Goal: Task Accomplishment & Management: Manage account settings

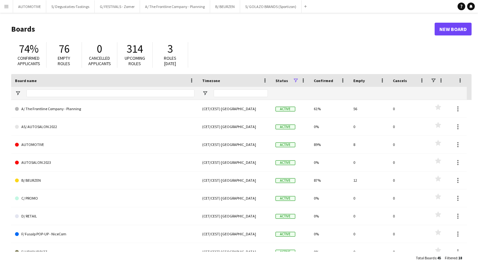
drag, startPoint x: 9, startPoint y: 6, endPoint x: 16, endPoint y: 14, distance: 10.2
click at [9, 6] on button "Menu" at bounding box center [6, 6] width 13 height 13
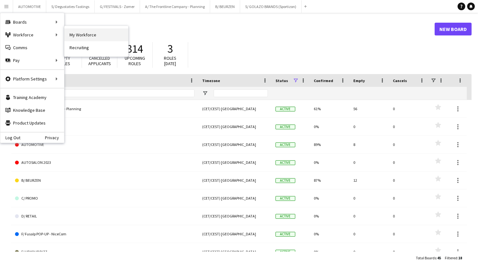
click at [101, 36] on link "My Workforce" at bounding box center [96, 34] width 64 height 13
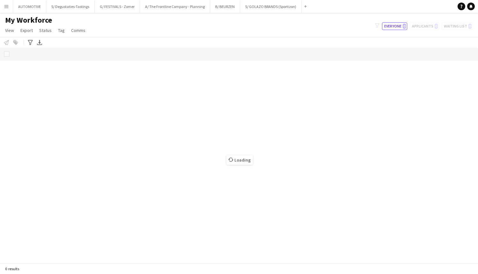
click at [6, 10] on button "Menu" at bounding box center [6, 6] width 13 height 13
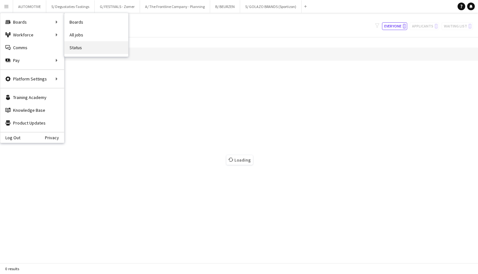
click at [82, 46] on link "Status" at bounding box center [96, 47] width 64 height 13
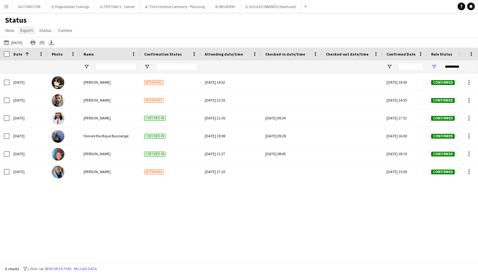
click at [28, 30] on span "Export" at bounding box center [26, 30] width 12 height 6
click at [41, 30] on span "Status" at bounding box center [45, 30] width 12 height 6
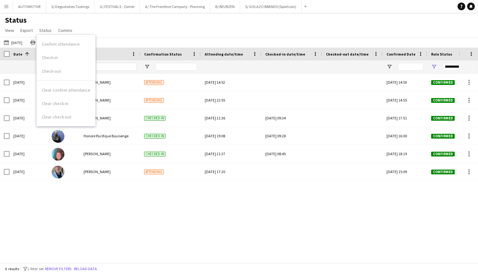
click at [104, 30] on div "Status View Views Default view New view Update view Delete view Edit name Custo…" at bounding box center [239, 26] width 478 height 22
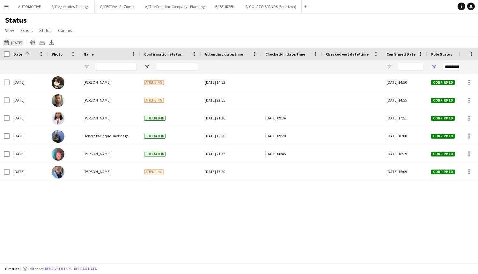
click at [17, 41] on button "[DATE] to [DATE] [DATE]" at bounding box center [13, 43] width 21 height 8
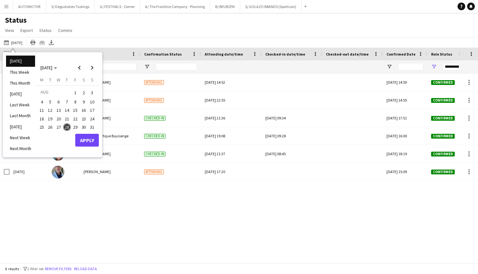
click at [73, 125] on span "29" at bounding box center [75, 127] width 8 height 8
click at [81, 142] on button "Apply" at bounding box center [87, 140] width 24 height 13
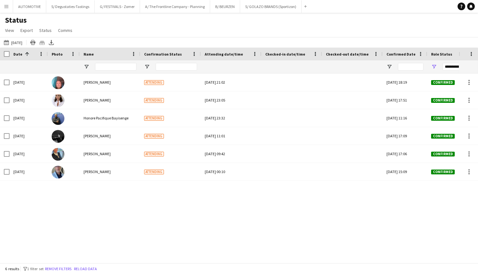
click at [269, 235] on div "[DATE] [PERSON_NAME] Attending [DATE] 21:02 [DATE] 18:19 Confirmed TFC -1655 AU…" at bounding box center [229, 165] width 459 height 185
click at [11, 5] on button "Menu" at bounding box center [6, 6] width 13 height 13
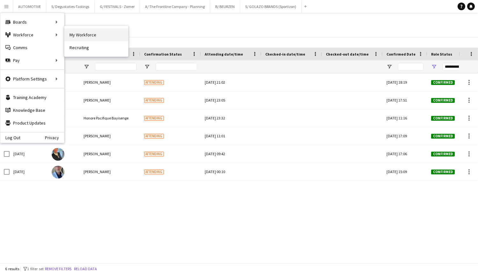
click at [77, 35] on link "My Workforce" at bounding box center [96, 34] width 64 height 13
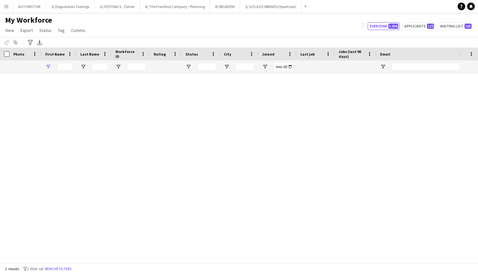
type input "******"
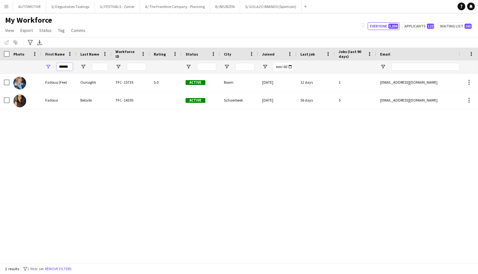
click at [70, 69] on input "******" at bounding box center [65, 67] width 16 height 8
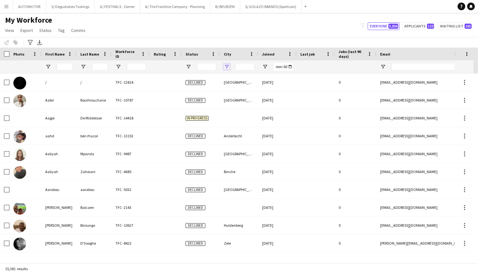
click at [225, 66] on span "Open Filter Menu" at bounding box center [227, 67] width 6 height 6
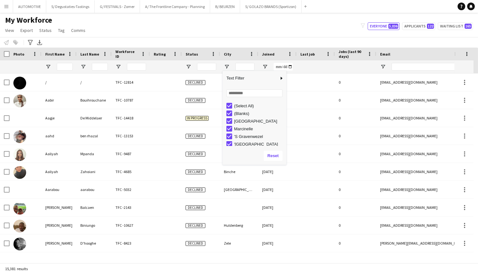
click at [229, 55] on span "City" at bounding box center [227, 54] width 7 height 5
click at [228, 54] on span "City" at bounding box center [227, 54] width 7 height 5
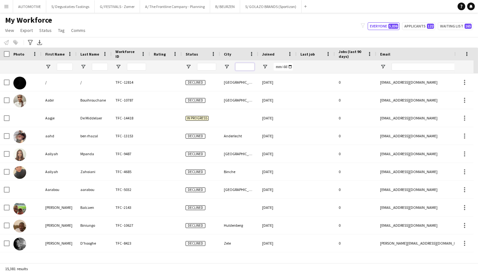
click at [240, 66] on input "City Filter Input" at bounding box center [244, 67] width 19 height 8
click at [226, 66] on span "Open Filter Menu" at bounding box center [227, 67] width 6 height 6
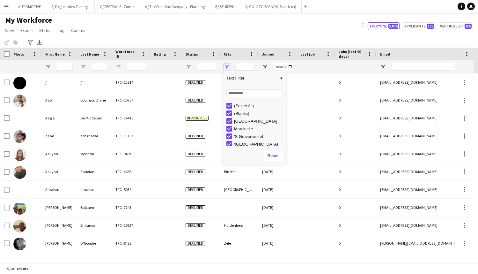
click at [226, 65] on span "Open Filter Menu" at bounding box center [227, 67] width 6 height 6
click at [230, 67] on div at bounding box center [239, 66] width 38 height 13
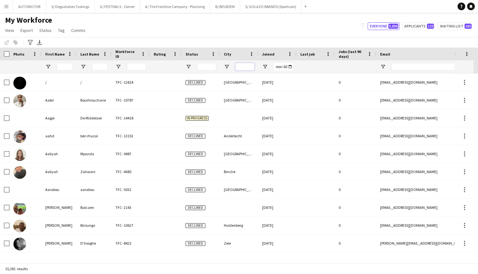
drag, startPoint x: 240, startPoint y: 65, endPoint x: 58, endPoint y: 61, distance: 182.2
click at [238, 64] on input "City Filter Input" at bounding box center [244, 67] width 19 height 8
click at [33, 43] on icon "Advanced filters" at bounding box center [30, 42] width 5 height 5
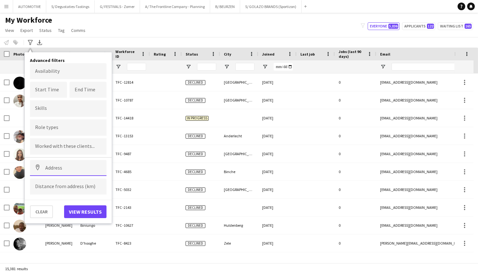
click at [56, 165] on input at bounding box center [68, 168] width 77 height 16
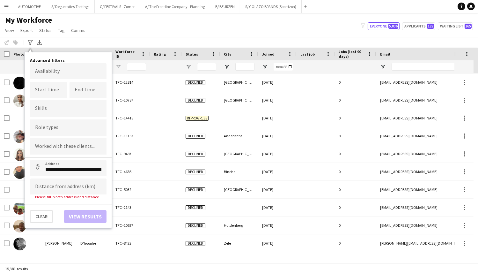
type input "**********"
click at [70, 183] on input at bounding box center [68, 186] width 77 height 16
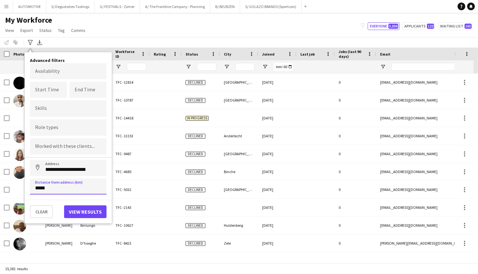
type input "*****"
click at [78, 209] on button "View results" at bounding box center [85, 211] width 42 height 13
type input "**********"
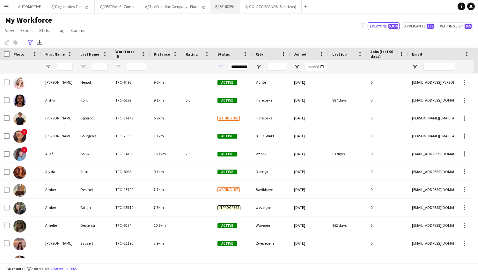
click at [221, 6] on button "B/ BEURZEN Close" at bounding box center [225, 6] width 30 height 12
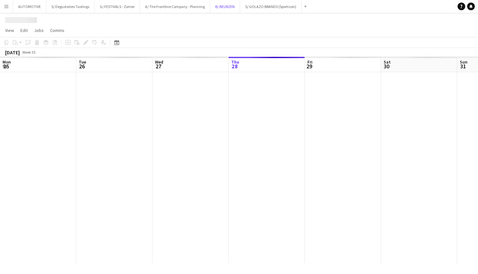
scroll to position [0, 152]
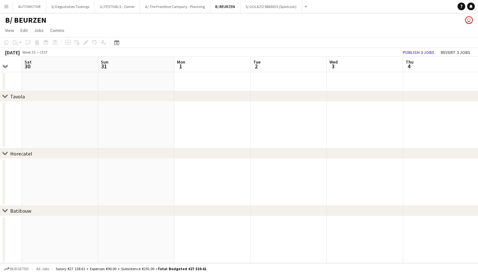
drag, startPoint x: 261, startPoint y: 124, endPoint x: 93, endPoint y: 125, distance: 168.1
click at [93, 125] on app-calendar-viewport "Wed 27 Thu 28 Fri 29 Sat 30 Sun 31 Mon 1 Tue 2 Wed 3 Thu 4 Fri 5 Sat 6 Sun 7" at bounding box center [239, 160] width 478 height 206
drag, startPoint x: 318, startPoint y: 121, endPoint x: 151, endPoint y: 131, distance: 167.4
click at [126, 131] on app-calendar-viewport "Wed 27 Thu 28 Fri 29 Sat 30 Sun 31 Mon 1 Tue 2 Wed 3 Thu 4 Fri 5 Sat 6 Sun 7" at bounding box center [239, 160] width 478 height 206
drag, startPoint x: 329, startPoint y: 132, endPoint x: 173, endPoint y: 133, distance: 156.0
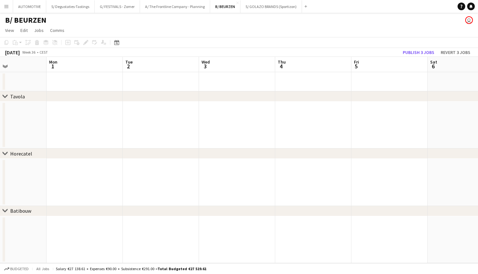
click at [173, 133] on app-calendar-viewport "Fri 29 Sat 30 Sun 31 Mon 1 Tue 2 Wed 3 Thu 4 Fri 5 Sat 6 Sun 7 Mon 8 Tue 9" at bounding box center [239, 160] width 478 height 206
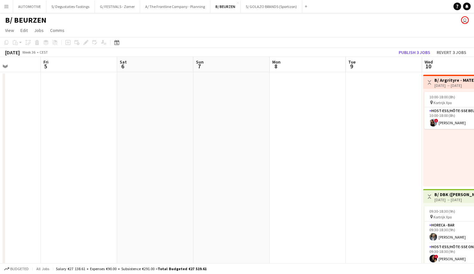
drag, startPoint x: 314, startPoint y: 133, endPoint x: 190, endPoint y: 133, distance: 124.1
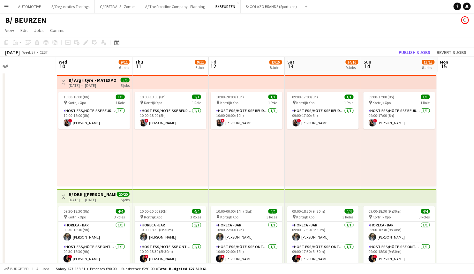
scroll to position [0, 259]
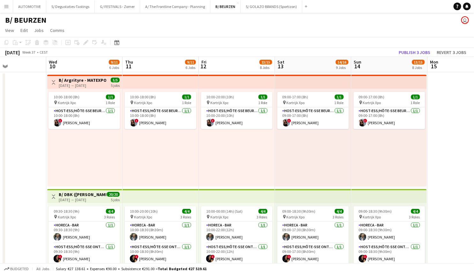
drag, startPoint x: 201, startPoint y: 129, endPoint x: 157, endPoint y: 130, distance: 43.7
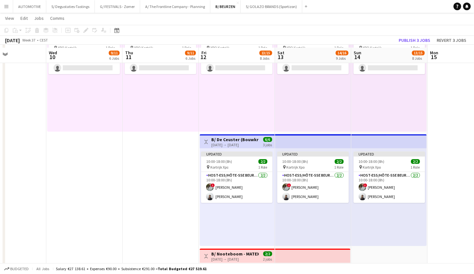
scroll to position [628, 0]
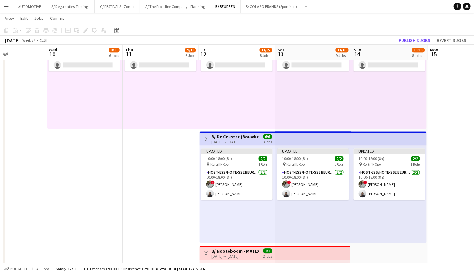
click at [218, 136] on h3 "B/ De Ceuster (Bouwkranen) - MATEXPO 2025 (12-14/09/25)" at bounding box center [235, 137] width 48 height 6
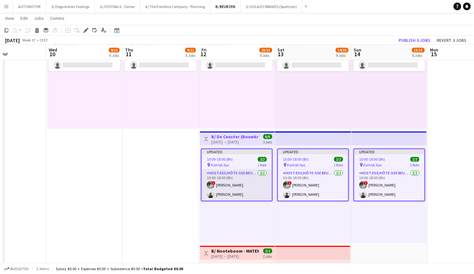
click at [228, 186] on app-card-role "Host-ess/Hôte-sse Beurs - Foire [DATE] 10:00-18:00 (8h) ! [PERSON_NAME] [PERSON…" at bounding box center [237, 184] width 70 height 31
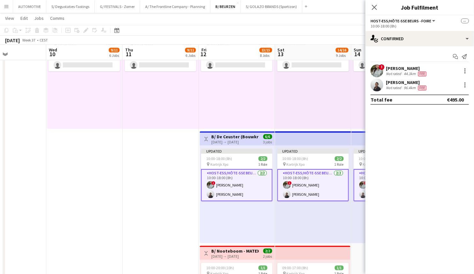
click at [403, 88] on div "96.4km" at bounding box center [409, 87] width 14 height 5
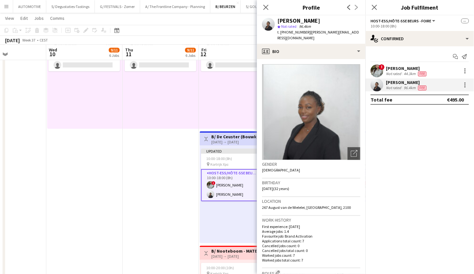
click at [404, 88] on div "96.4km" at bounding box center [409, 87] width 14 height 5
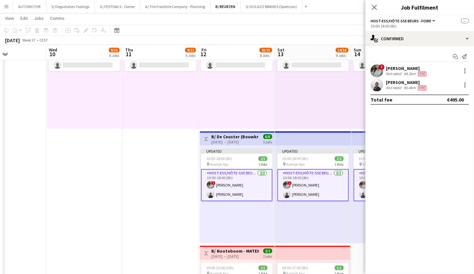
click at [236, 140] on div "[DATE] → [DATE]" at bounding box center [235, 141] width 48 height 5
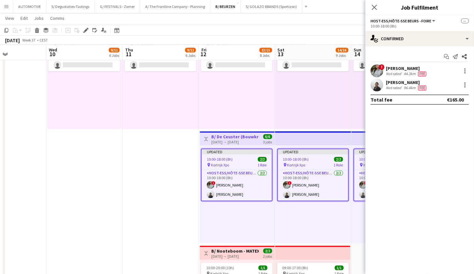
click at [242, 206] on div "Updated 10:00-18:00 (8h) 2/2 pin Kortrijk Xpo 1 Role Host-ess/Hôte-sse Beurs - …" at bounding box center [237, 194] width 75 height 98
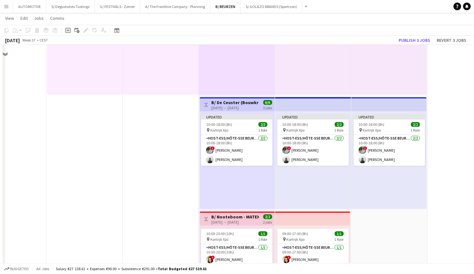
scroll to position [641, 0]
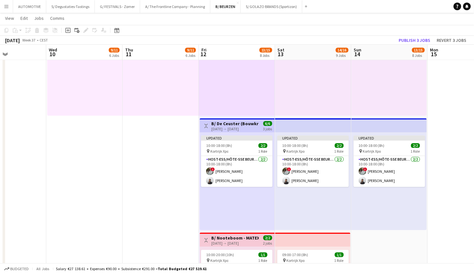
click at [235, 125] on h3 "B/ De Ceuster (Bouwkranen) - MATEXPO 2025 (12-14/09/25)" at bounding box center [235, 124] width 48 height 6
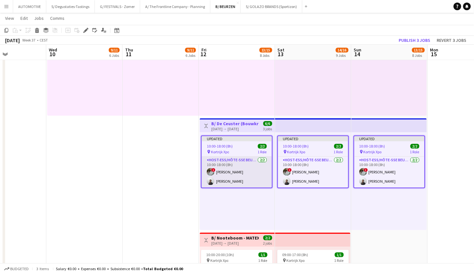
click at [236, 182] on app-card-role "Host-ess/Hôte-sse Beurs - Foire [DATE] 10:00-18:00 (8h) ! [PERSON_NAME] [PERSON…" at bounding box center [237, 171] width 70 height 31
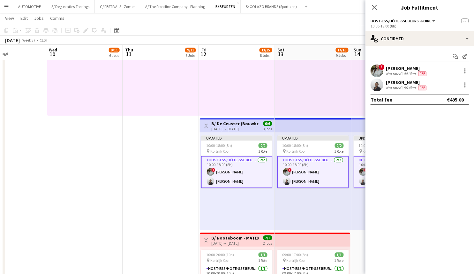
click at [237, 201] on div "Updated 10:00-18:00 (8h) 2/2 pin Kortrijk Xpo 1 Role Host-ess/Hôte-sse Beurs - …" at bounding box center [237, 181] width 75 height 98
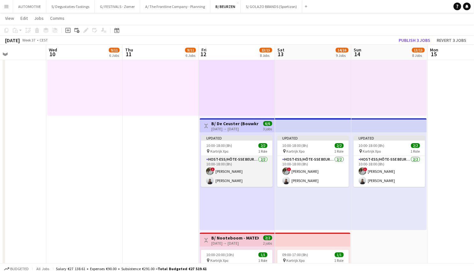
click at [252, 175] on app-card-role "Host-ess/Hôte-sse Beurs - Foire [DATE] 10:00-18:00 (8h) ! [PERSON_NAME] [PERSON…" at bounding box center [236, 171] width 71 height 31
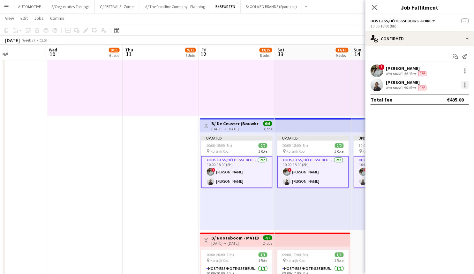
click at [464, 83] on div at bounding box center [464, 82] width 1 height 1
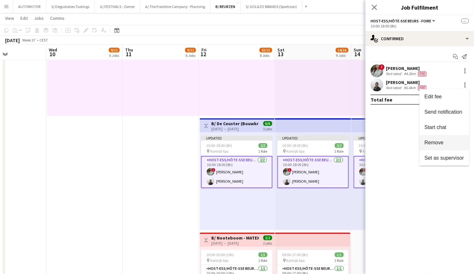
click at [443, 141] on span "Remove" at bounding box center [433, 142] width 19 height 5
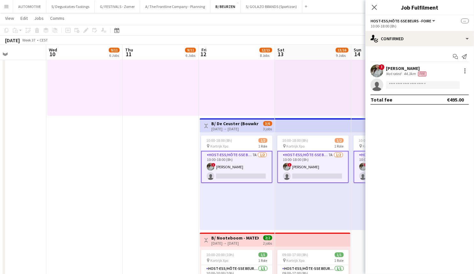
click at [252, 190] on div "10:00-18:00 (8h) 1/2 pin Kortrijk Xpo 1 Role Host-ess/Hôte-sse Beurs - Foire 7A…" at bounding box center [237, 181] width 75 height 98
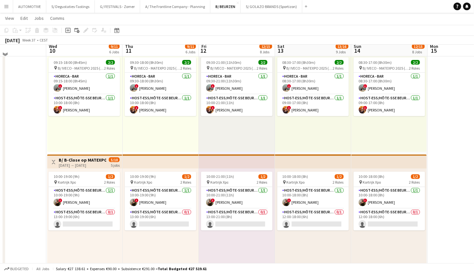
scroll to position [449, 0]
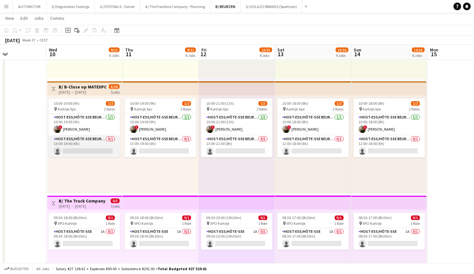
click at [92, 146] on app-card-role "Host-ess/Hôte-sse Beurs - Foire 0/1 13:00-19:00 (6h) single-neutral-actions" at bounding box center [83, 147] width 71 height 22
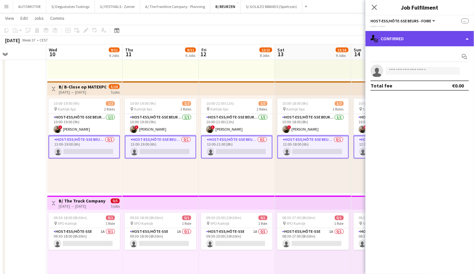
click at [408, 41] on div "single-neutral-actions-check-2 Confirmed" at bounding box center [419, 38] width 108 height 15
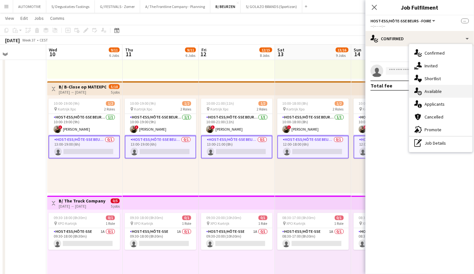
click at [429, 93] on div "single-neutral-actions-upload Available" at bounding box center [440, 91] width 63 height 13
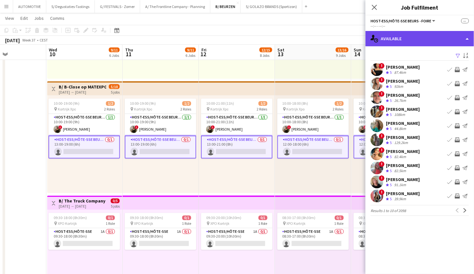
click at [401, 38] on div "single-neutral-actions-upload Available" at bounding box center [419, 38] width 108 height 15
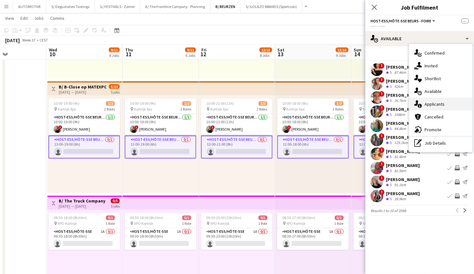
click at [431, 106] on div "single-neutral-actions-information Applicants" at bounding box center [440, 104] width 63 height 13
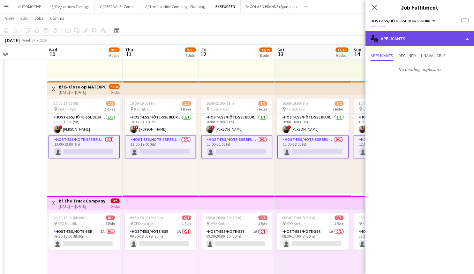
click at [403, 36] on div "single-neutral-actions-information Applicants" at bounding box center [419, 38] width 108 height 15
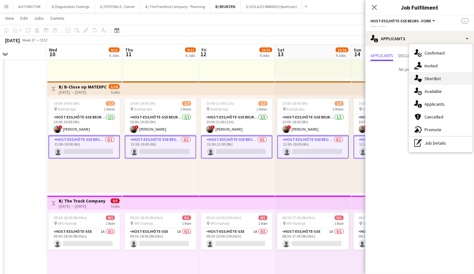
click at [424, 78] on div "single-neutral-actions-heart Shortlist" at bounding box center [440, 78] width 63 height 13
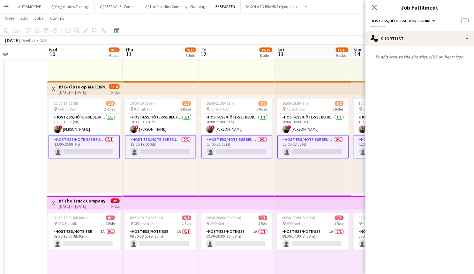
click at [404, 55] on p "To add crew to the shortlist, click on heart icon." at bounding box center [419, 56] width 108 height 11
click at [405, 57] on p "To add crew to the shortlist, click on heart icon." at bounding box center [419, 56] width 108 height 11
click at [410, 57] on p "To add crew to the shortlist, click on heart icon." at bounding box center [419, 56] width 108 height 11
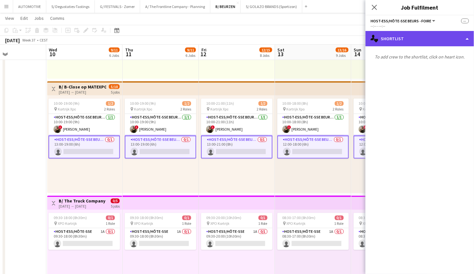
click at [380, 40] on div "single-neutral-actions-heart Shortlist" at bounding box center [419, 38] width 108 height 15
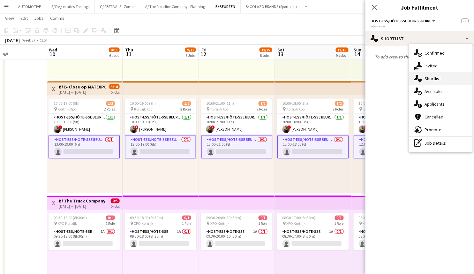
click at [433, 77] on div "single-neutral-actions-heart Shortlist" at bounding box center [440, 78] width 63 height 13
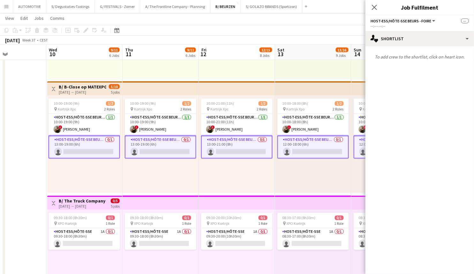
click at [13, 119] on app-date-cell at bounding box center [8, 137] width 76 height 1030
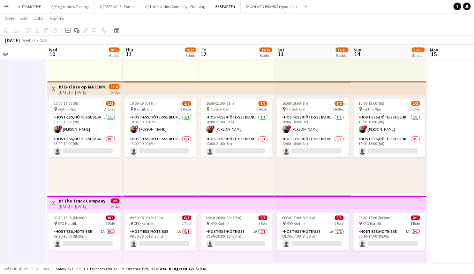
drag, startPoint x: 441, startPoint y: 240, endPoint x: 385, endPoint y: 190, distance: 74.3
click at [436, 233] on app-calendar-viewport "Sat 6 Sun 7 Mon 8 Tue 9 Wed 10 9/11 6 Jobs Thu 11 9/11 6 Jobs Fri 12 12/15 8 Jo…" at bounding box center [237, 157] width 474 height 1165
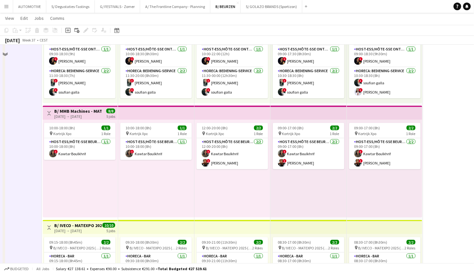
scroll to position [279, 0]
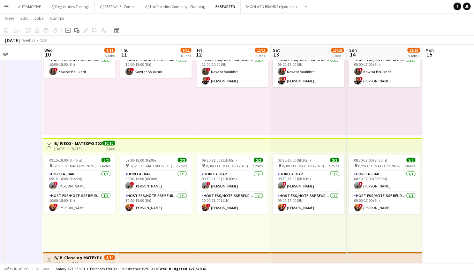
drag, startPoint x: 14, startPoint y: 95, endPoint x: 0, endPoint y: 85, distance: 16.9
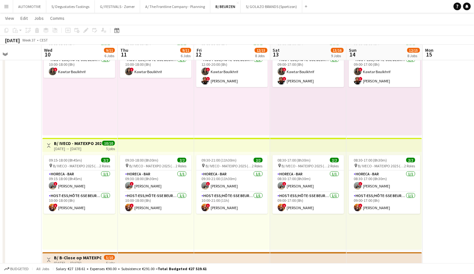
click at [8, 7] on app-icon "Menu" at bounding box center [6, 6] width 5 height 5
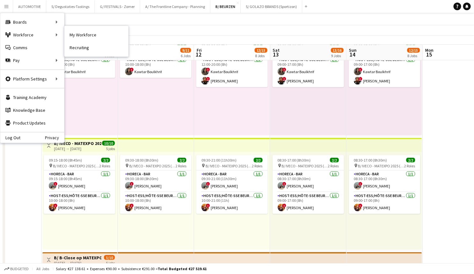
click at [82, 35] on link "My Workforce" at bounding box center [96, 34] width 64 height 13
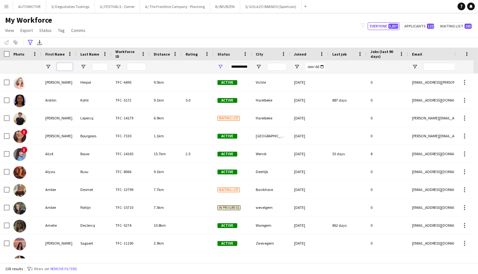
click at [64, 65] on input "First Name Filter Input" at bounding box center [65, 67] width 16 height 8
paste input "*****"
type input "*****"
click at [64, 66] on input "*****" at bounding box center [65, 67] width 16 height 8
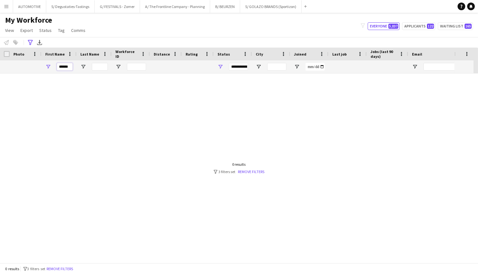
click at [64, 66] on input "*****" at bounding box center [65, 67] width 16 height 8
click at [102, 67] on input "Last Name Filter Input" at bounding box center [100, 67] width 16 height 8
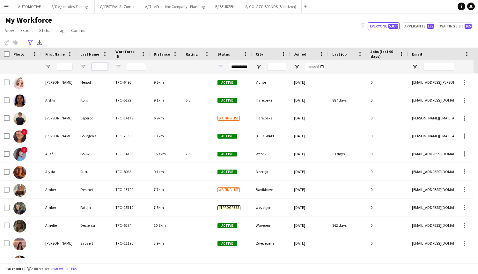
paste input "*****"
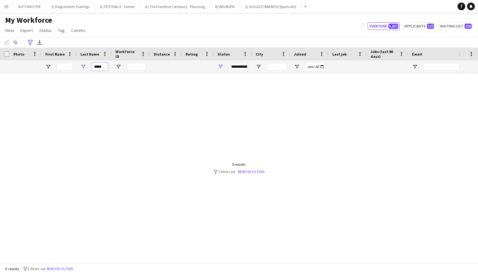
type input "*****"
click at [107, 68] on input "*****" at bounding box center [100, 67] width 16 height 8
click at [106, 68] on input "*****" at bounding box center [100, 67] width 16 height 8
drag, startPoint x: 255, startPoint y: 170, endPoint x: 201, endPoint y: 104, distance: 84.6
click at [255, 170] on link "Remove filters" at bounding box center [251, 171] width 26 height 5
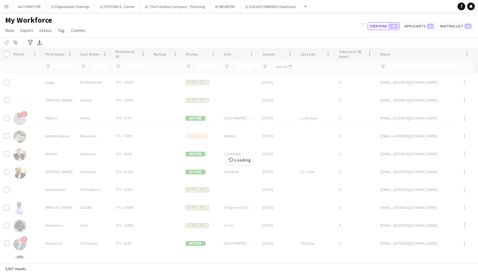
click at [100, 67] on div "Loading" at bounding box center [239, 155] width 478 height 215
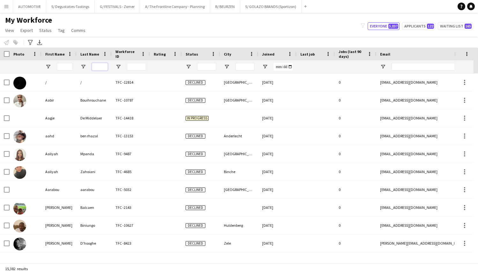
click at [99, 66] on input "Last Name Filter Input" at bounding box center [100, 67] width 16 height 8
paste input "*****"
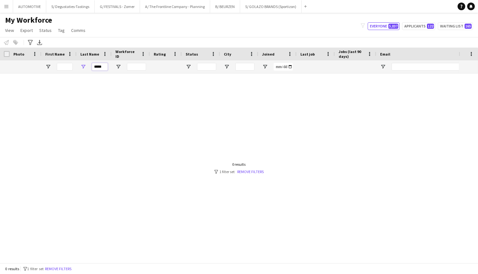
type input "*****"
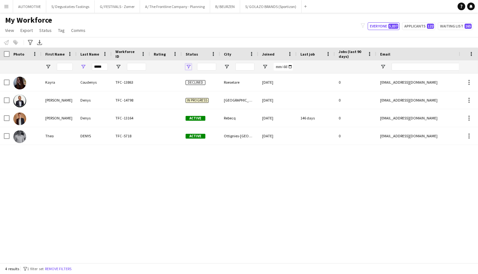
click at [190, 66] on span "Open Filter Menu" at bounding box center [189, 67] width 6 height 6
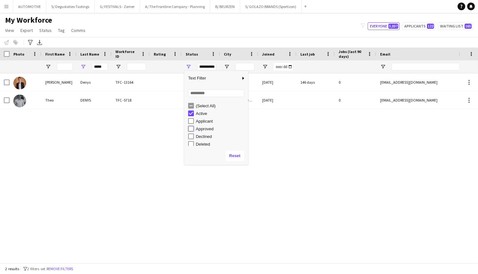
type input "**********"
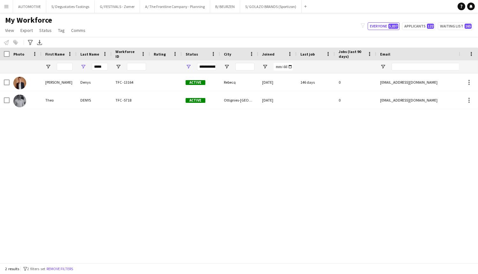
drag, startPoint x: 248, startPoint y: 118, endPoint x: 188, endPoint y: 71, distance: 75.9
click at [243, 118] on div "[PERSON_NAME] TFC -13164 Active Rebecq [DATE] 146 days 0 [EMAIL_ADDRESS][DOMAIN…" at bounding box center [229, 165] width 459 height 185
click at [190, 65] on span "Open Filter Menu" at bounding box center [189, 67] width 6 height 6
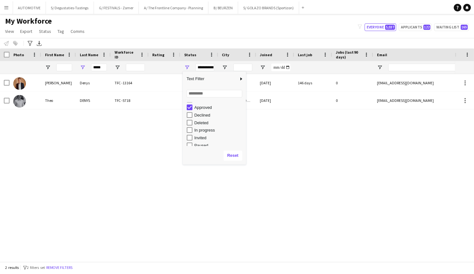
scroll to position [18, 0]
click at [165, 159] on div "[PERSON_NAME] TFC -13164 Active Rebecq [DATE] 146 days 0 [EMAIL_ADDRESS][DOMAIN…" at bounding box center [229, 165] width 459 height 185
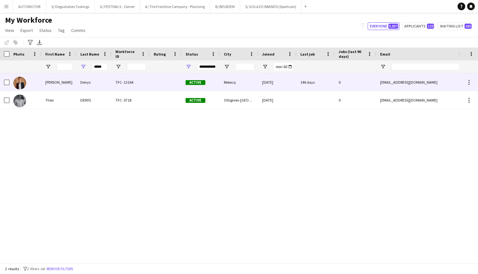
click at [70, 82] on div "[PERSON_NAME]" at bounding box center [58, 82] width 35 height 18
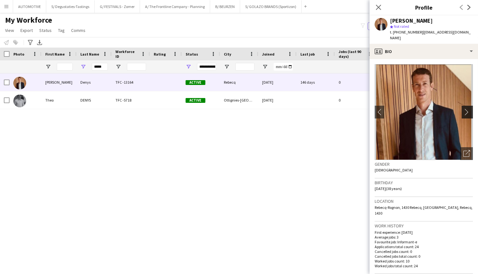
click at [463, 108] on app-icon "chevron-right" at bounding box center [468, 111] width 10 height 7
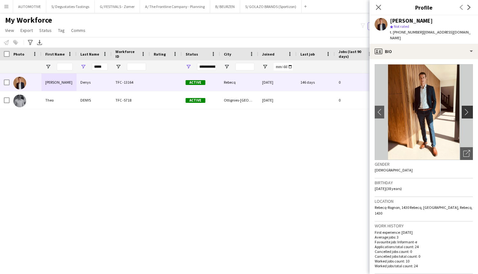
click at [463, 108] on app-icon "chevron-right" at bounding box center [468, 111] width 10 height 7
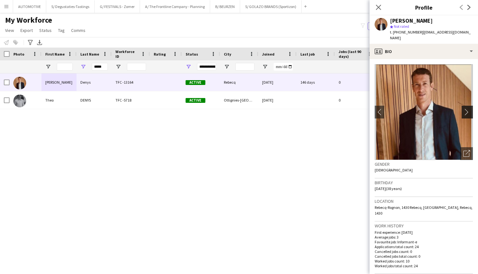
click at [467, 108] on app-icon "chevron-right" at bounding box center [468, 111] width 10 height 7
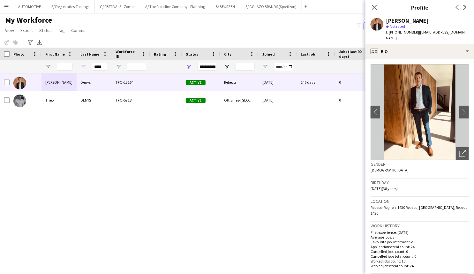
click at [405, 34] on span "t. [PHONE_NUMBER]" at bounding box center [402, 32] width 33 height 5
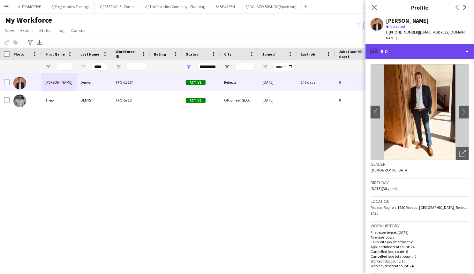
click at [402, 46] on div "profile Bio" at bounding box center [419, 51] width 108 height 15
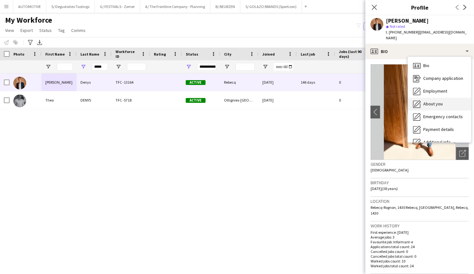
click at [432, 101] on span "About you" at bounding box center [432, 104] width 19 height 6
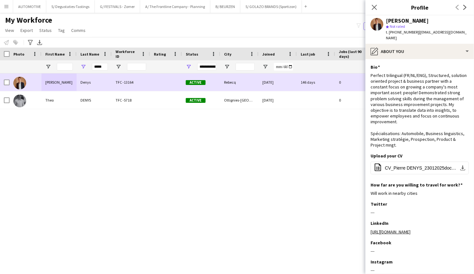
click at [105, 80] on div "Denys" at bounding box center [94, 82] width 35 height 18
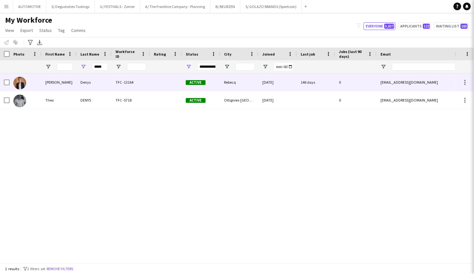
click at [125, 83] on div "TFC -13164" at bounding box center [131, 82] width 38 height 18
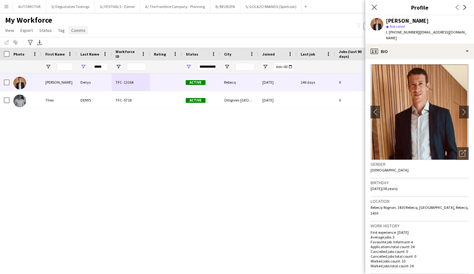
click at [74, 31] on span "Comms" at bounding box center [78, 30] width 14 height 6
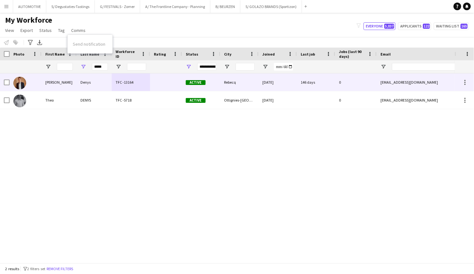
click at [70, 76] on div "[PERSON_NAME]" at bounding box center [58, 82] width 35 height 18
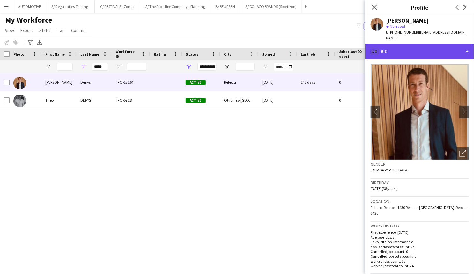
drag, startPoint x: 455, startPoint y: 40, endPoint x: 454, endPoint y: 45, distance: 4.5
click at [455, 44] on div "profile Bio" at bounding box center [419, 51] width 108 height 15
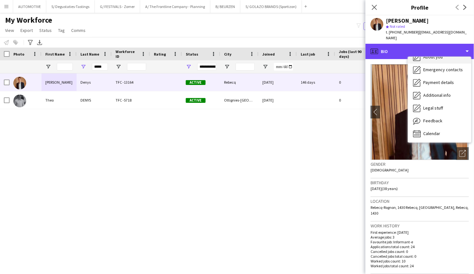
scroll to position [0, 0]
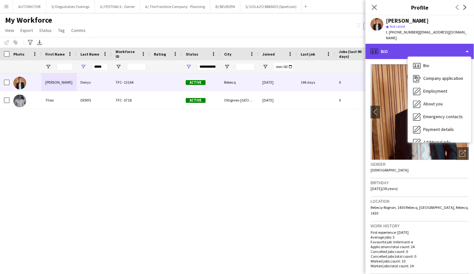
click at [436, 45] on div "profile Bio" at bounding box center [419, 51] width 108 height 15
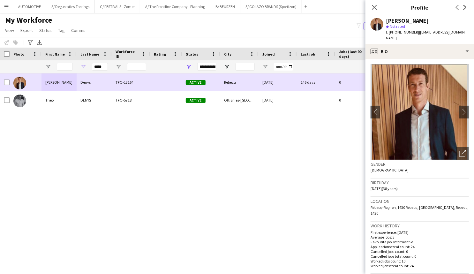
click at [52, 81] on div "[PERSON_NAME]" at bounding box center [58, 82] width 35 height 18
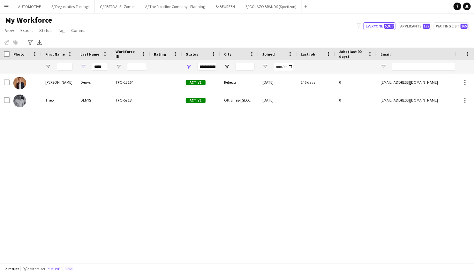
click at [90, 66] on div "*****" at bounding box center [94, 66] width 35 height 13
click at [96, 66] on input "*****" at bounding box center [100, 67] width 16 height 8
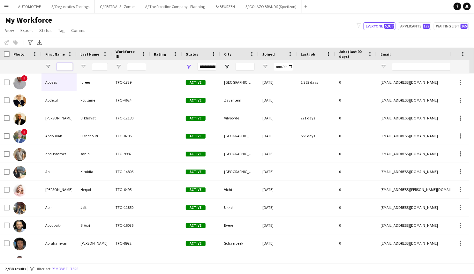
click at [61, 67] on input "First Name Filter Input" at bounding box center [65, 67] width 16 height 8
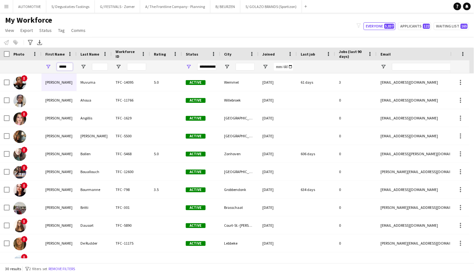
type input "*****"
click at [98, 68] on input "Last Name Filter Input" at bounding box center [100, 67] width 16 height 8
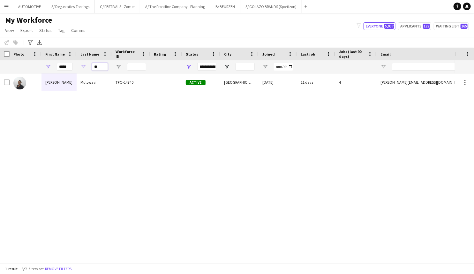
type input "*"
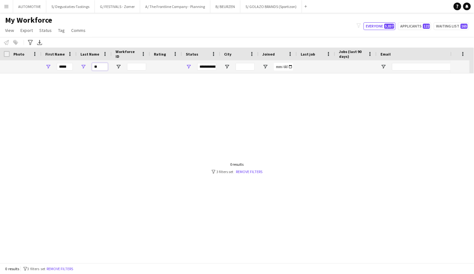
type input "*"
type input "***"
click at [12, 133] on div at bounding box center [227, 165] width 454 height 185
click at [203, 67] on div "**********" at bounding box center [206, 67] width 19 height 8
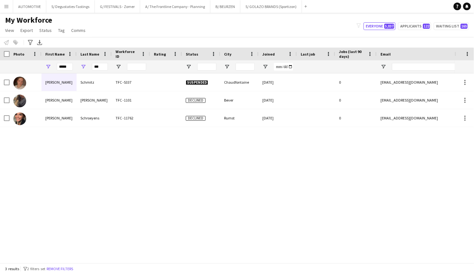
drag, startPoint x: 119, startPoint y: 150, endPoint x: 115, endPoint y: 146, distance: 5.4
click at [118, 150] on div "[PERSON_NAME] TFC -5337 Suspended Chaudfontaine [DATE] 0 [EMAIL_ADDRESS][DOMAIN…" at bounding box center [227, 165] width 454 height 185
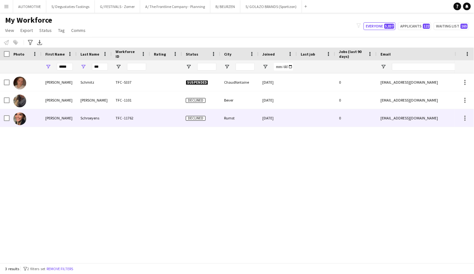
click at [90, 120] on div "Schroeyens" at bounding box center [94, 118] width 35 height 18
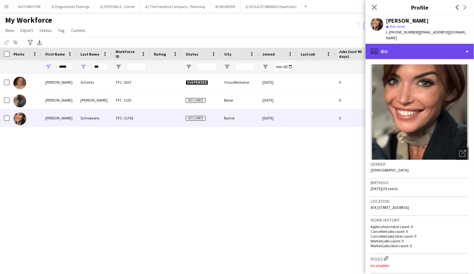
click at [440, 44] on div "profile Bio" at bounding box center [419, 51] width 108 height 15
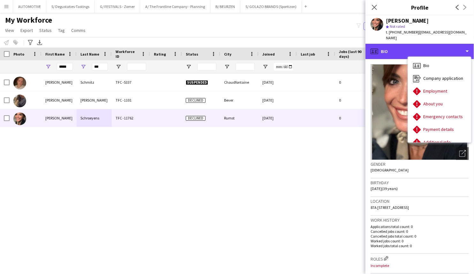
scroll to position [47, 0]
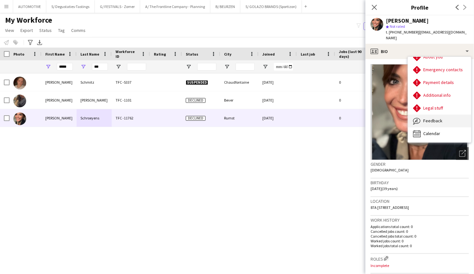
click at [433, 118] on span "Feedback" at bounding box center [432, 121] width 19 height 6
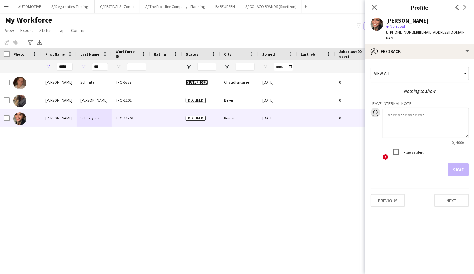
click at [399, 37] on div "[PERSON_NAME] star Not rated t. [PHONE_NUMBER] | [EMAIL_ADDRESS][DOMAIN_NAME]" at bounding box center [419, 29] width 108 height 28
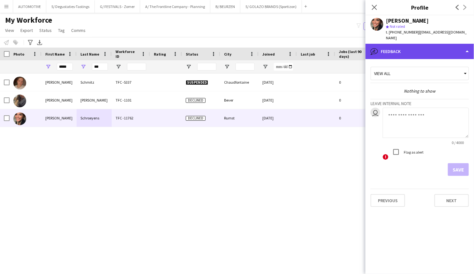
click at [401, 44] on div "bubble-pencil Feedback" at bounding box center [419, 51] width 108 height 15
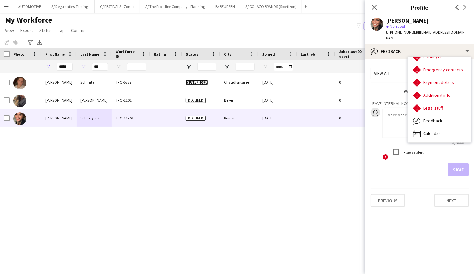
click at [387, 112] on textarea at bounding box center [425, 122] width 86 height 30
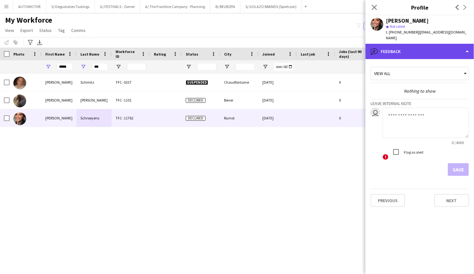
click at [409, 44] on div "bubble-pencil Feedback" at bounding box center [419, 51] width 108 height 15
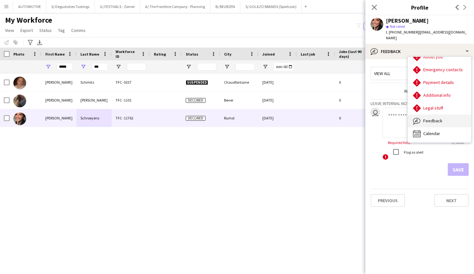
click at [430, 118] on span "Feedback" at bounding box center [432, 121] width 19 height 6
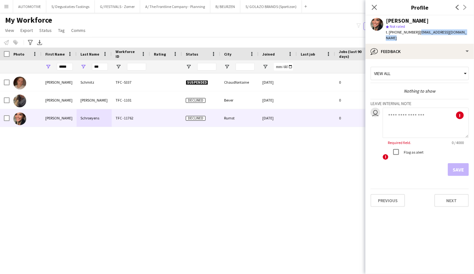
drag, startPoint x: 466, startPoint y: 33, endPoint x: 414, endPoint y: 36, distance: 52.7
click at [414, 36] on div "[PERSON_NAME] star Not rated t. [PHONE_NUMBER] | [EMAIL_ADDRESS][DOMAIN_NAME]" at bounding box center [419, 29] width 108 height 28
copy span "[EMAIL_ADDRESS][DOMAIN_NAME]"
click at [415, 112] on textarea at bounding box center [425, 122] width 86 height 30
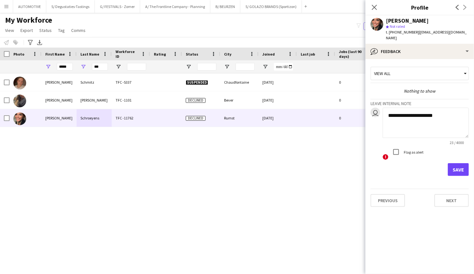
click at [438, 107] on textarea "**********" at bounding box center [425, 122] width 86 height 30
type textarea "**********"
click at [299, 143] on div "[PERSON_NAME] TFC -5337 Suspended Chaudfontaine [DATE] 0 [EMAIL_ADDRESS][DOMAIN…" at bounding box center [227, 165] width 454 height 185
click at [373, 9] on icon at bounding box center [374, 7] width 6 height 6
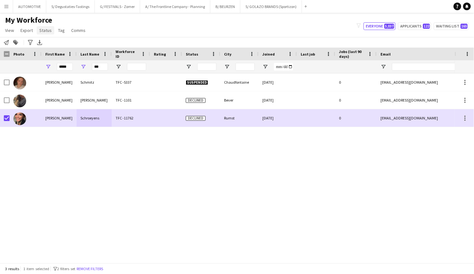
click at [43, 32] on span "Status" at bounding box center [45, 30] width 12 height 6
click at [49, 43] on link "Edit" at bounding box center [59, 43] width 45 height 13
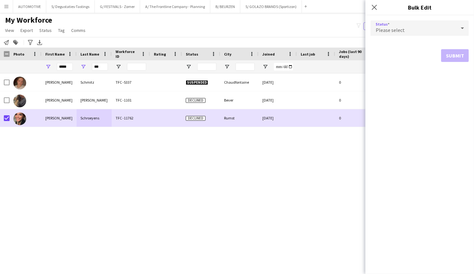
click at [436, 32] on div "Please select" at bounding box center [412, 27] width 85 height 15
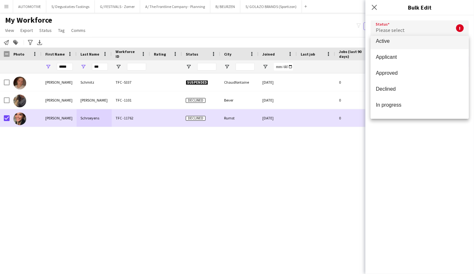
scroll to position [0, 0]
click at [265, 152] on div at bounding box center [237, 137] width 474 height 274
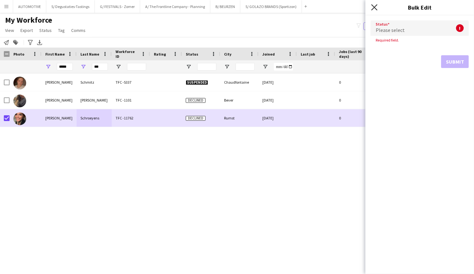
click at [375, 6] on icon at bounding box center [374, 7] width 6 height 6
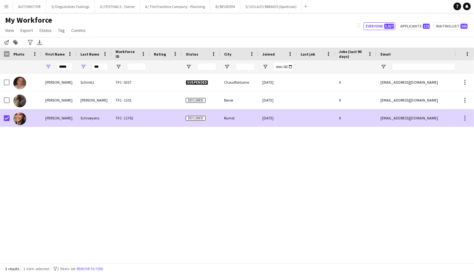
click at [320, 114] on div at bounding box center [316, 118] width 38 height 18
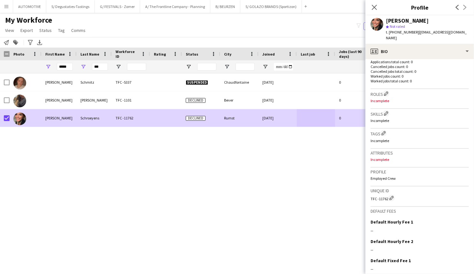
scroll to position [204, 0]
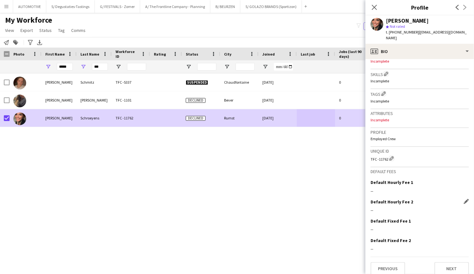
drag, startPoint x: 415, startPoint y: 172, endPoint x: 414, endPoint y: 203, distance: 31.3
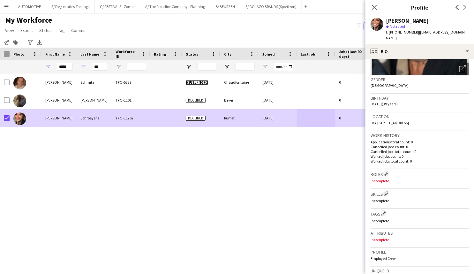
scroll to position [0, 0]
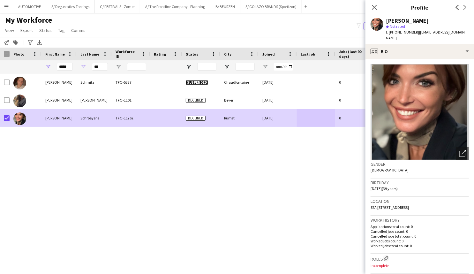
drag, startPoint x: 416, startPoint y: 186, endPoint x: 417, endPoint y: 111, distance: 75.3
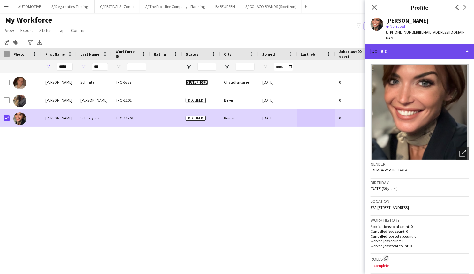
drag, startPoint x: 395, startPoint y: 48, endPoint x: 398, endPoint y: 50, distance: 3.6
click at [395, 48] on div "profile Bio" at bounding box center [419, 51] width 108 height 15
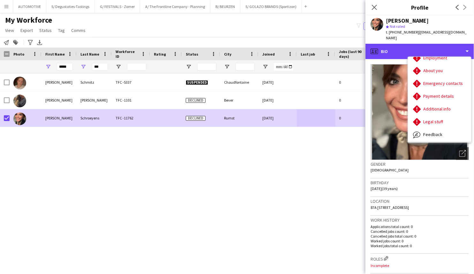
scroll to position [47, 0]
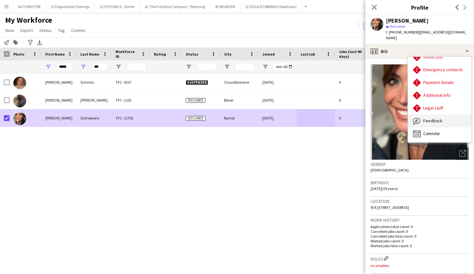
click at [433, 118] on span "Feedback" at bounding box center [432, 121] width 19 height 6
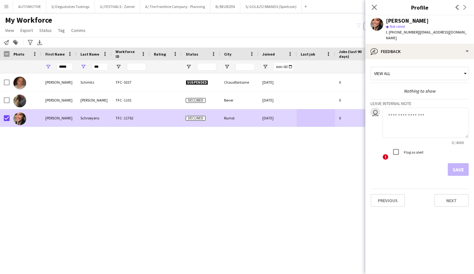
click at [406, 121] on textarea at bounding box center [425, 122] width 86 height 30
click at [421, 118] on textarea "**********" at bounding box center [425, 122] width 86 height 30
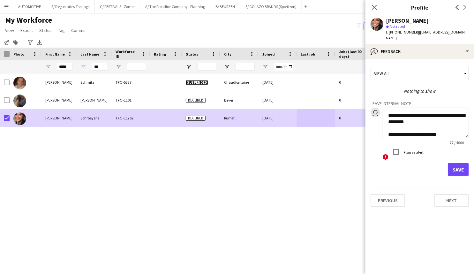
click at [390, 129] on textarea "**********" at bounding box center [425, 122] width 86 height 30
click at [442, 129] on textarea "**********" at bounding box center [425, 122] width 86 height 30
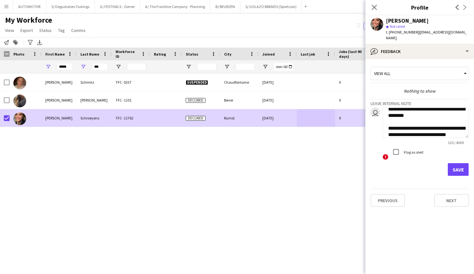
scroll to position [13, 0]
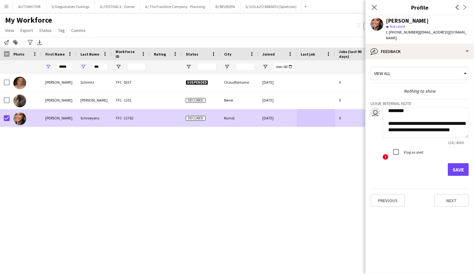
type textarea "**********"
click at [460, 164] on button "Save" at bounding box center [457, 169] width 21 height 13
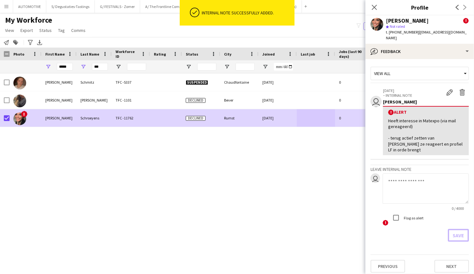
scroll to position [0, 0]
drag, startPoint x: 194, startPoint y: 155, endPoint x: 186, endPoint y: 159, distance: 8.0
click at [193, 155] on div "[PERSON_NAME] TFC -5337 Suspended Chaudfontaine [DATE] 0 [EMAIL_ADDRESS][DOMAIN…" at bounding box center [227, 165] width 454 height 185
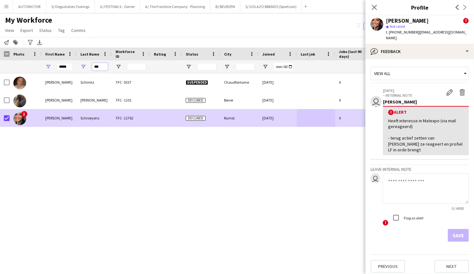
click at [97, 66] on input "***" at bounding box center [100, 67] width 16 height 8
click at [65, 68] on input "*****" at bounding box center [65, 67] width 16 height 8
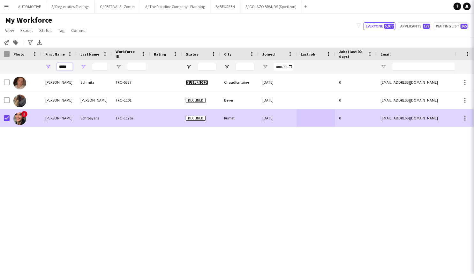
click at [65, 68] on input "*****" at bounding box center [65, 67] width 16 height 8
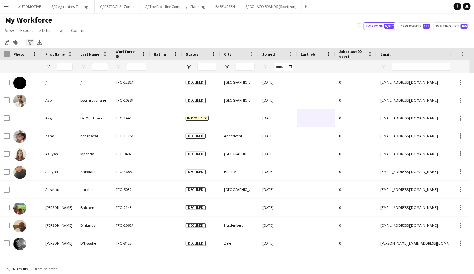
click at [30, 41] on icon "Advanced filters" at bounding box center [30, 42] width 5 height 5
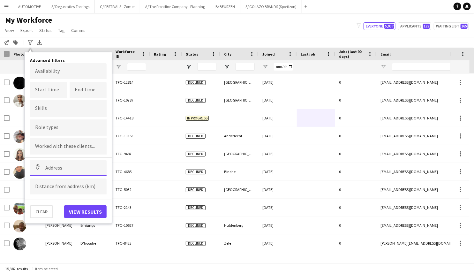
click at [59, 171] on input at bounding box center [68, 168] width 77 height 16
paste input "**********"
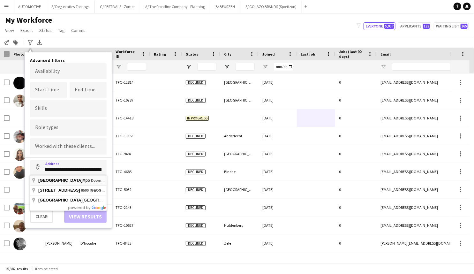
type input "**********"
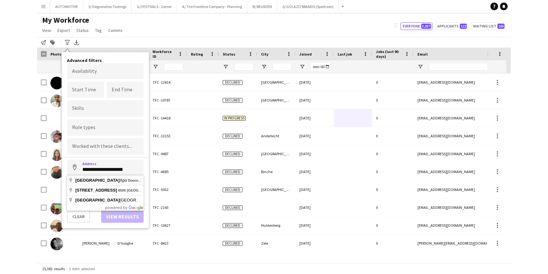
scroll to position [0, 0]
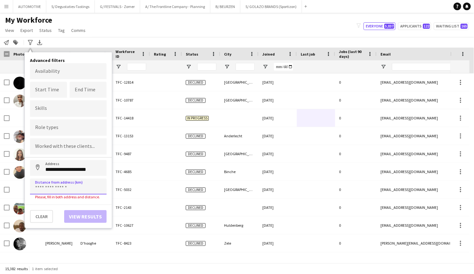
click at [53, 186] on input at bounding box center [68, 186] width 77 height 16
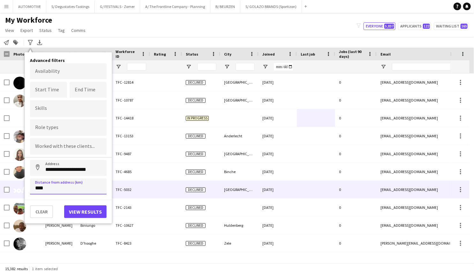
type input "*****"
click button "Address" at bounding box center [37, 167] width 15 height 15
type input "**********"
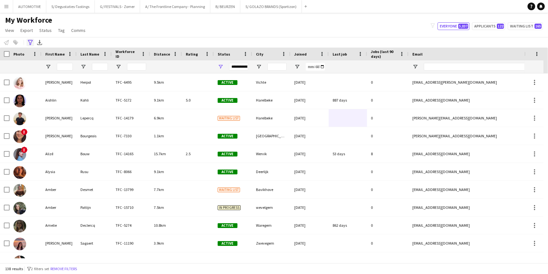
click at [30, 43] on icon "Advanced filters" at bounding box center [30, 42] width 5 height 5
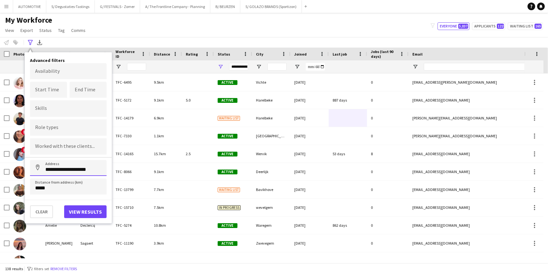
click at [81, 169] on input "**********" at bounding box center [68, 168] width 77 height 16
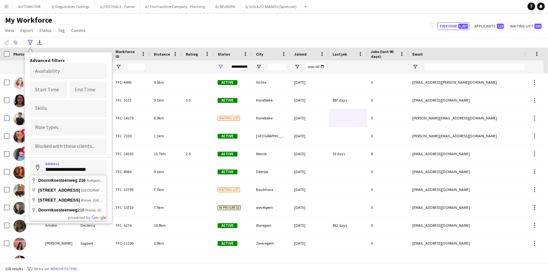
click at [99, 170] on input "**********" at bounding box center [68, 168] width 77 height 16
click at [98, 167] on input "**********" at bounding box center [68, 168] width 77 height 16
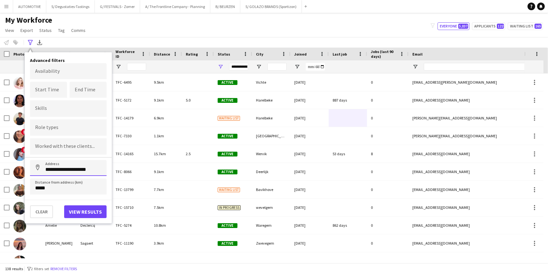
click at [62, 172] on input "**********" at bounding box center [68, 168] width 77 height 16
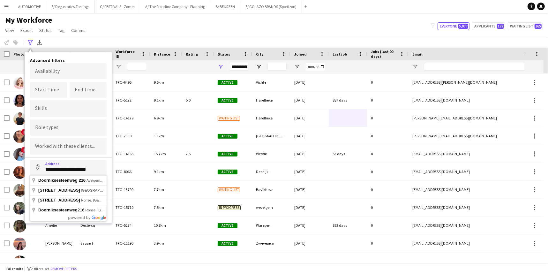
drag, startPoint x: 53, startPoint y: 168, endPoint x: 39, endPoint y: 168, distance: 13.7
click at [39, 168] on input "**********" at bounding box center [68, 168] width 77 height 16
click at [94, 168] on input "**********" at bounding box center [68, 168] width 77 height 16
click at [30, 160] on button "Address" at bounding box center [37, 167] width 15 height 15
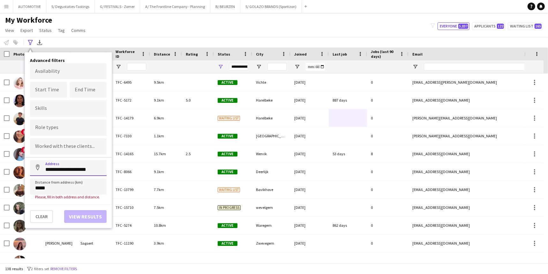
click at [94, 168] on input "**********" at bounding box center [68, 168] width 77 height 16
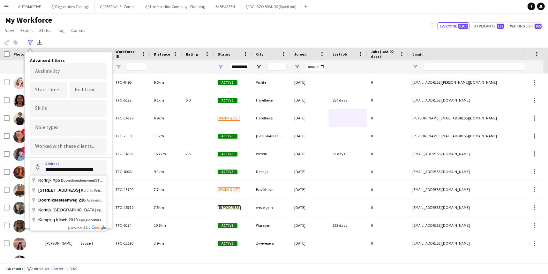
scroll to position [0, 3]
type input "**********"
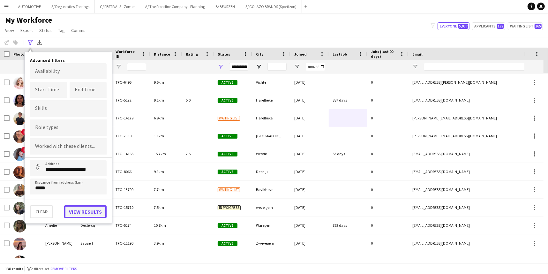
click at [88, 206] on button "View results" at bounding box center [85, 211] width 42 height 13
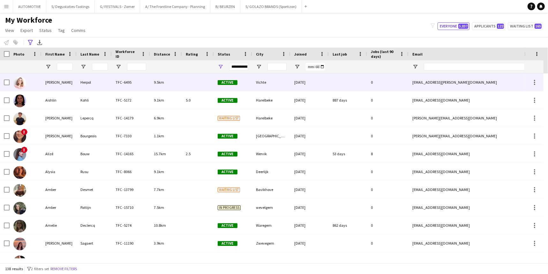
click at [79, 88] on div "Herpol" at bounding box center [94, 82] width 35 height 18
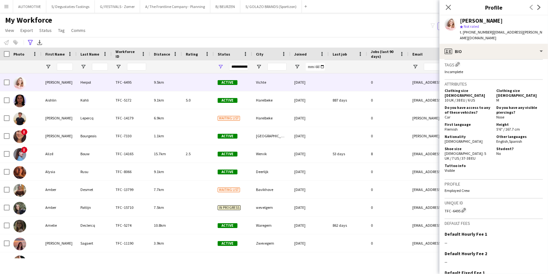
scroll to position [47, 0]
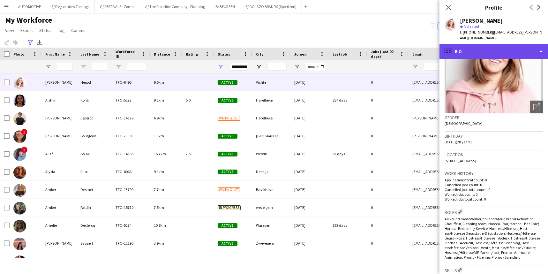
click at [469, 48] on div "profile Bio" at bounding box center [493, 51] width 108 height 15
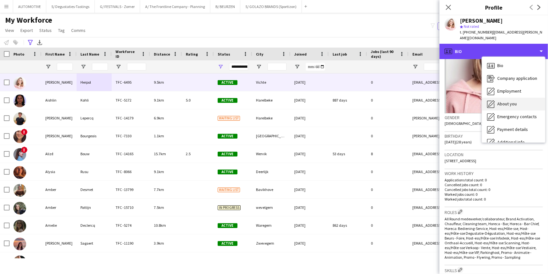
scroll to position [47, 0]
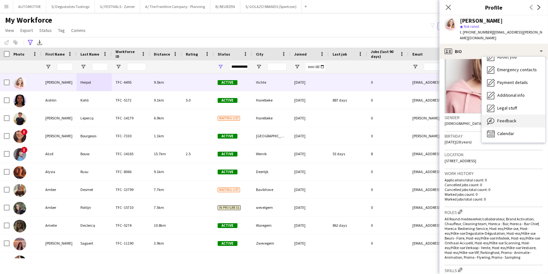
click at [478, 118] on span "Feedback" at bounding box center [506, 121] width 19 height 6
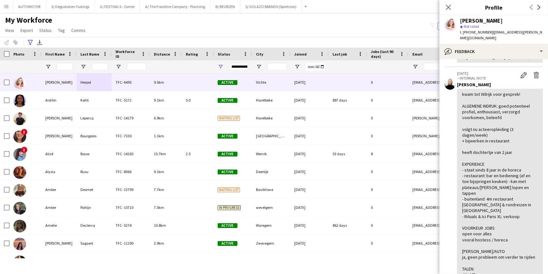
scroll to position [1, 0]
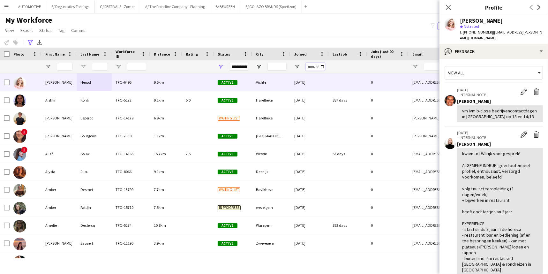
click at [308, 66] on input "Joined Filter Input" at bounding box center [315, 67] width 19 height 8
click at [299, 66] on span "Open Filter Menu" at bounding box center [297, 67] width 6 height 6
click at [341, 89] on input "Filter Value" at bounding box center [321, 89] width 49 height 8
click at [323, 42] on div "**********" at bounding box center [274, 42] width 548 height 11
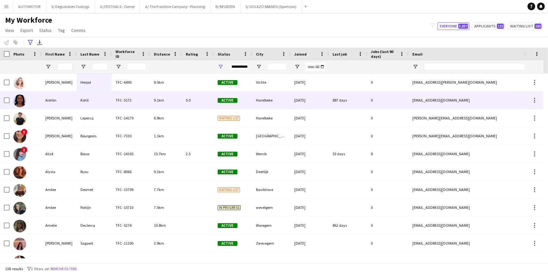
click at [299, 101] on div "[DATE]" at bounding box center [309, 100] width 38 height 18
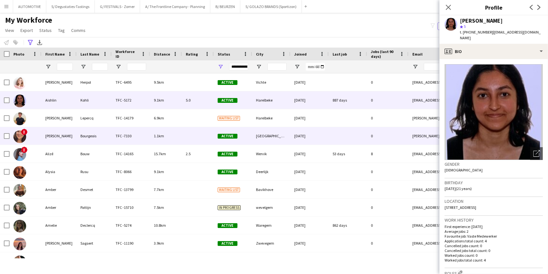
click at [257, 136] on div "[GEOGRAPHIC_DATA]" at bounding box center [271, 136] width 38 height 18
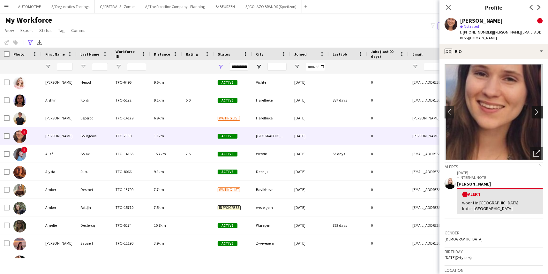
click at [478, 108] on app-icon "chevron-right" at bounding box center [538, 111] width 10 height 7
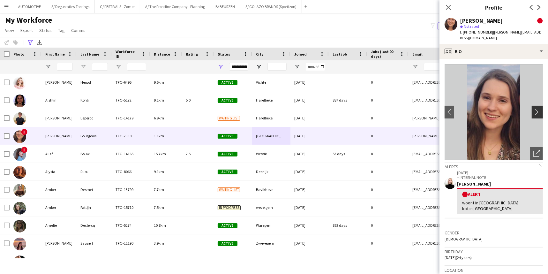
click at [478, 108] on app-icon "chevron-right" at bounding box center [538, 111] width 10 height 7
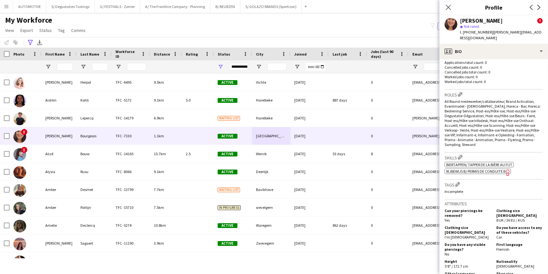
scroll to position [271, 0]
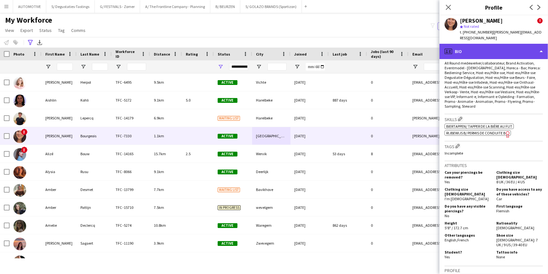
click at [478, 48] on div "profile Bio" at bounding box center [493, 51] width 108 height 15
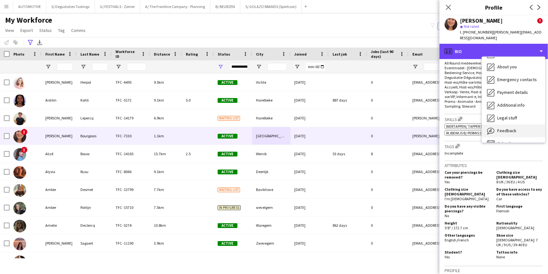
scroll to position [47, 0]
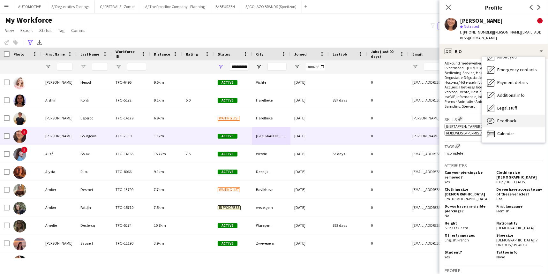
click at [478, 115] on div "Feedback Feedback" at bounding box center [513, 121] width 63 height 13
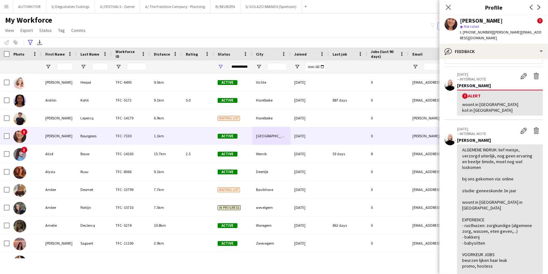
scroll to position [32, 0]
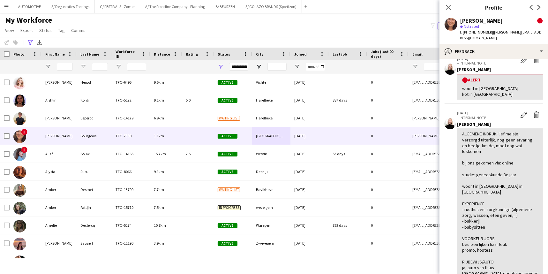
drag, startPoint x: 494, startPoint y: 124, endPoint x: 491, endPoint y: 141, distance: 16.8
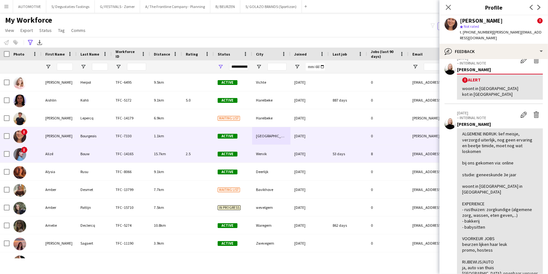
click at [261, 156] on div "Wervik" at bounding box center [271, 154] width 38 height 18
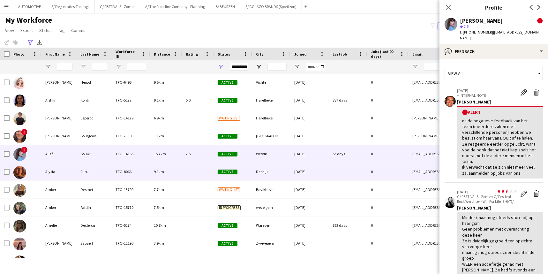
click at [247, 172] on div "Active" at bounding box center [233, 172] width 38 height 18
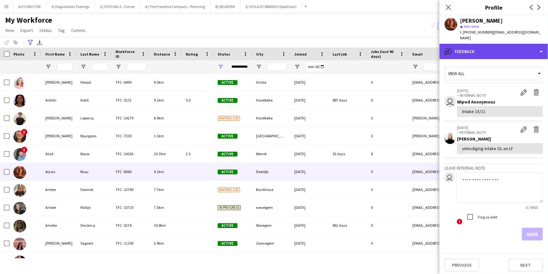
click at [478, 47] on div "bubble-pencil Feedback" at bounding box center [493, 51] width 108 height 15
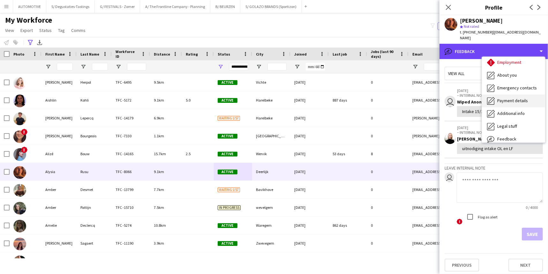
scroll to position [47, 0]
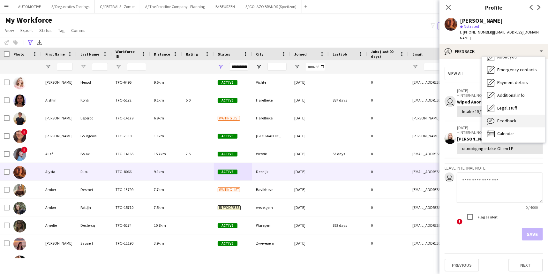
click at [478, 118] on span "Feedback" at bounding box center [506, 121] width 19 height 6
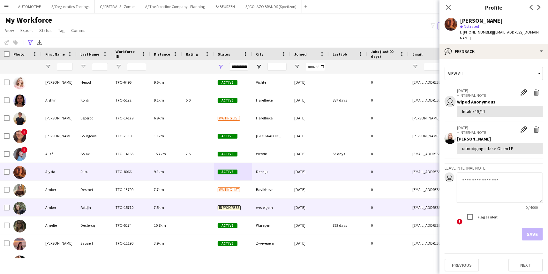
click at [247, 210] on div "In progress" at bounding box center [233, 207] width 38 height 18
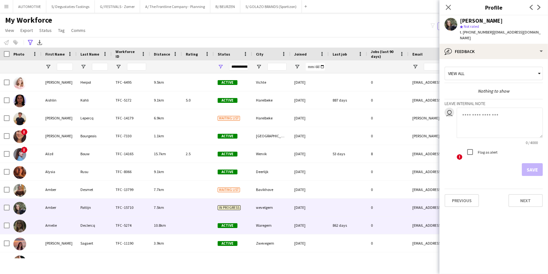
click at [245, 227] on div "Active" at bounding box center [233, 225] width 38 height 18
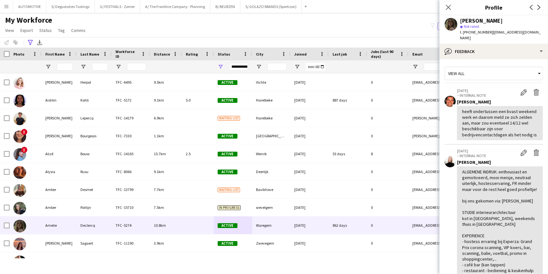
scroll to position [29, 0]
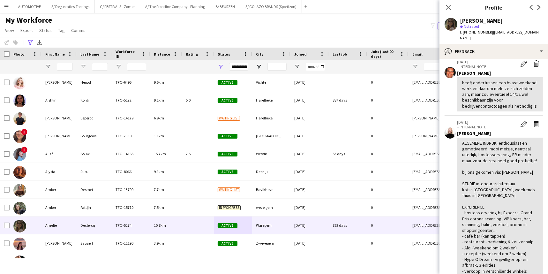
drag, startPoint x: 483, startPoint y: 158, endPoint x: 469, endPoint y: 188, distance: 33.8
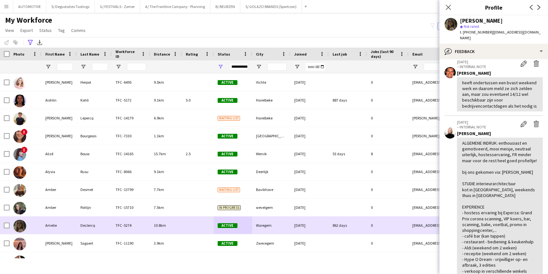
click at [298, 235] on div "[DATE]" at bounding box center [309, 243] width 38 height 18
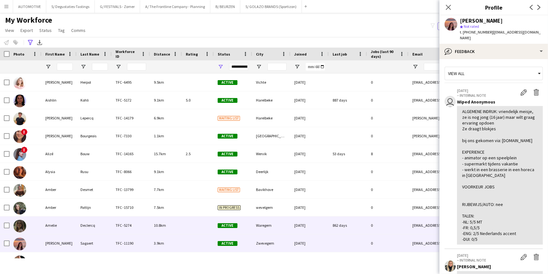
click at [293, 226] on div "[DATE]" at bounding box center [309, 225] width 38 height 18
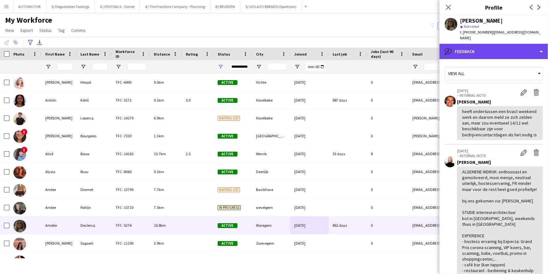
click at [469, 44] on div "bubble-pencil Feedback" at bounding box center [493, 51] width 108 height 15
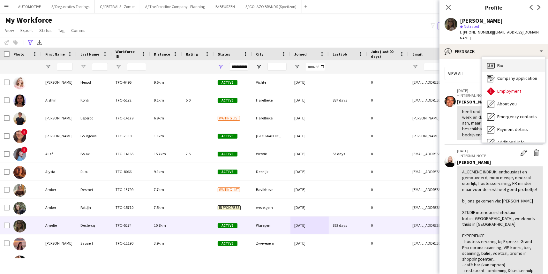
click at [478, 63] on span "Bio" at bounding box center [500, 66] width 6 height 6
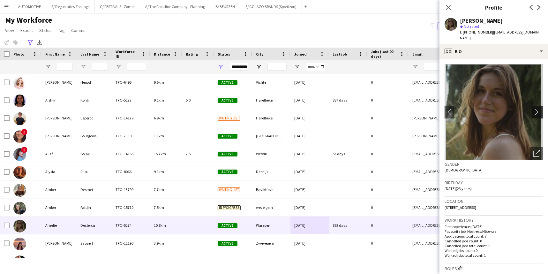
click at [478, 108] on app-icon "chevron-right" at bounding box center [538, 111] width 10 height 7
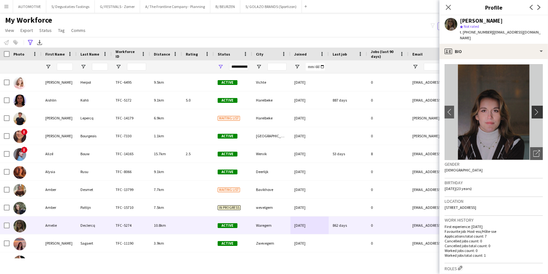
click at [478, 108] on app-icon "chevron-right" at bounding box center [538, 111] width 10 height 7
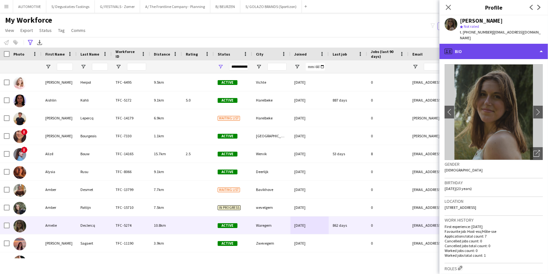
click at [478, 45] on div "profile Bio" at bounding box center [493, 51] width 108 height 15
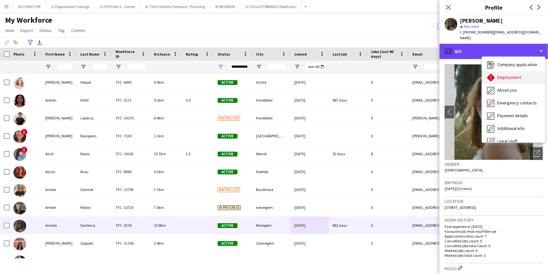
scroll to position [47, 0]
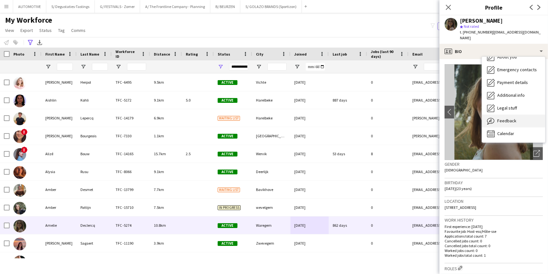
click at [478, 118] on span "Feedback" at bounding box center [506, 121] width 19 height 6
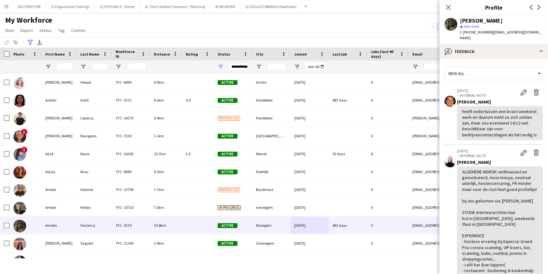
scroll to position [332, 0]
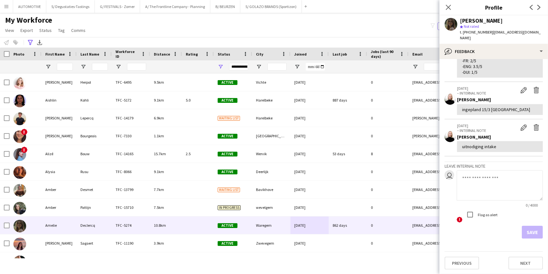
click at [465, 188] on textarea at bounding box center [499, 185] width 86 height 30
type textarea "**********"
click at [478, 228] on button "Save" at bounding box center [531, 231] width 21 height 13
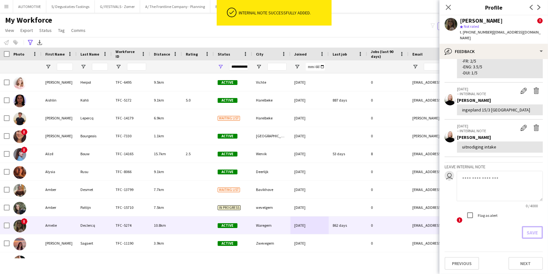
scroll to position [0, 0]
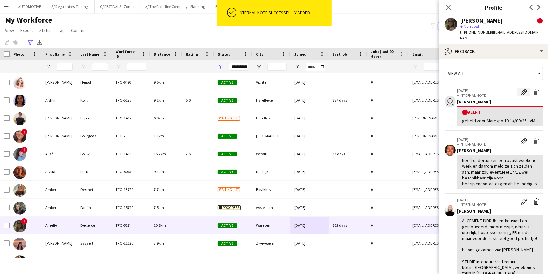
click at [478, 89] on app-icon "Edit alert" at bounding box center [523, 92] width 6 height 6
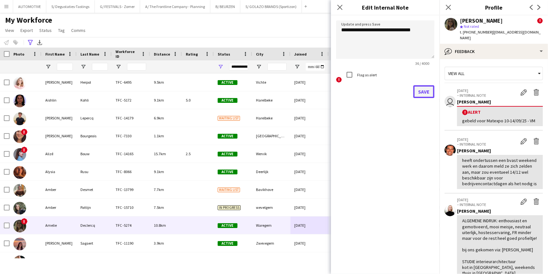
click at [421, 89] on button "Save" at bounding box center [423, 91] width 21 height 13
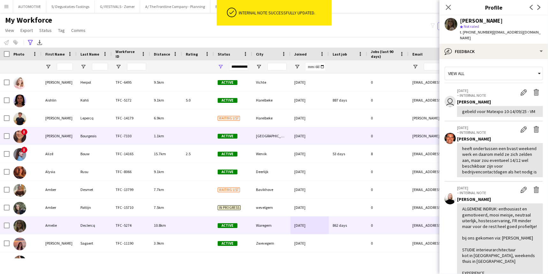
click at [62, 138] on div "[PERSON_NAME]" at bounding box center [58, 136] width 35 height 18
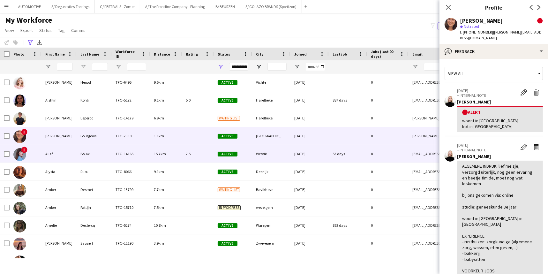
click at [77, 158] on div "Bouw" at bounding box center [94, 154] width 35 height 18
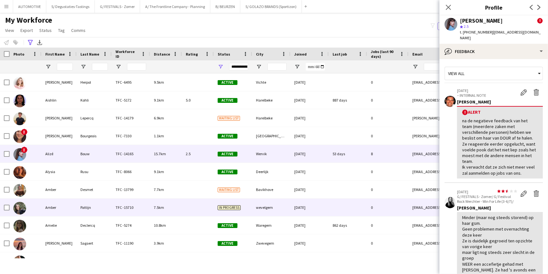
click at [80, 212] on div "Pattijn" at bounding box center [94, 207] width 35 height 18
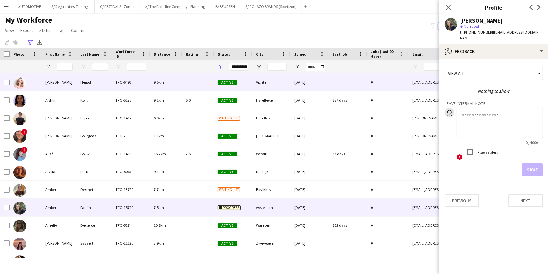
click at [66, 85] on div "[PERSON_NAME]" at bounding box center [58, 82] width 35 height 18
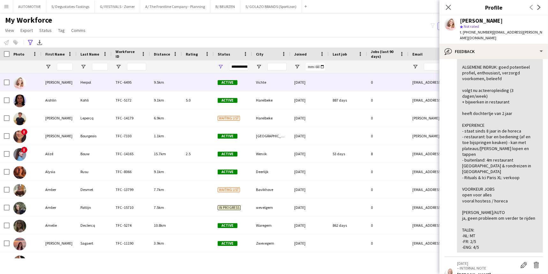
scroll to position [55, 0]
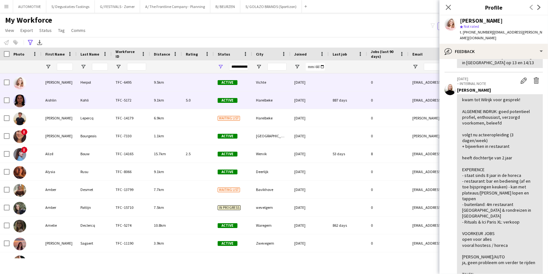
click at [109, 103] on div "Kohli" at bounding box center [94, 100] width 35 height 18
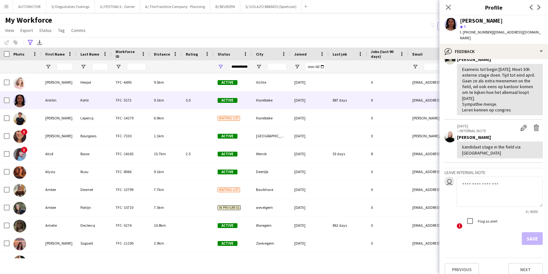
scroll to position [0, 0]
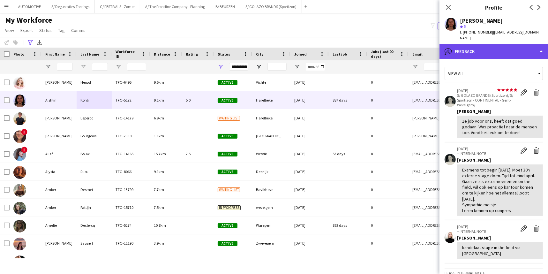
click at [478, 44] on div "bubble-pencil Feedback" at bounding box center [493, 51] width 108 height 15
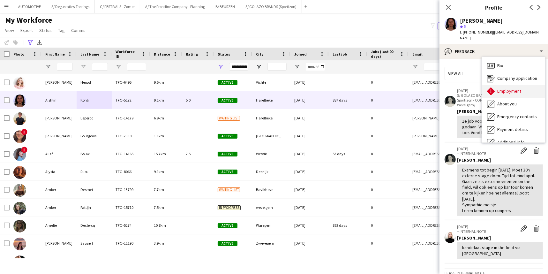
click at [478, 88] on span "Employment" at bounding box center [509, 91] width 24 height 6
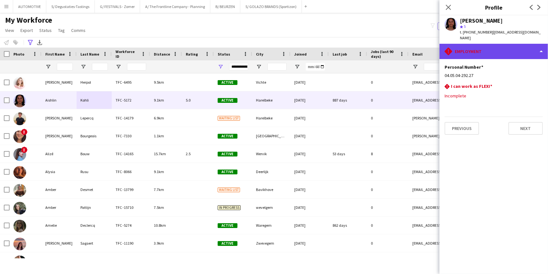
click at [478, 47] on div "rhombus-alert Employment" at bounding box center [493, 51] width 108 height 15
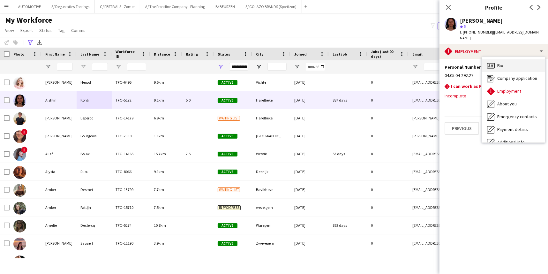
click at [478, 63] on span "Bio" at bounding box center [500, 66] width 6 height 6
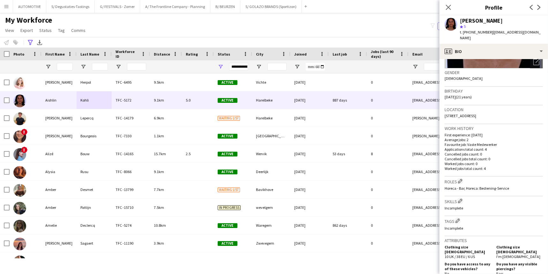
scroll to position [112, 0]
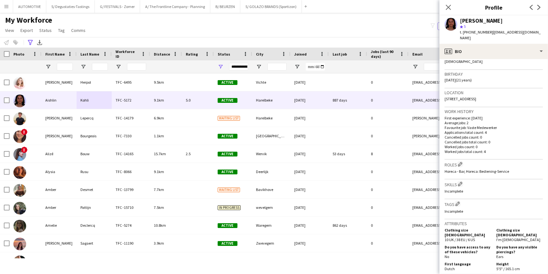
drag, startPoint x: 492, startPoint y: 143, endPoint x: 491, endPoint y: 160, distance: 17.3
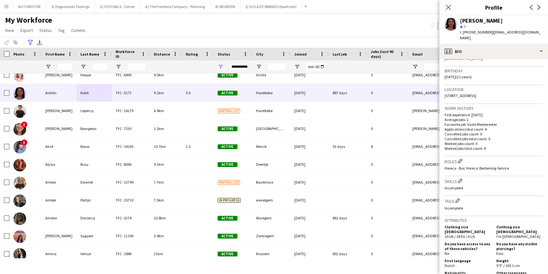
scroll to position [29, 0]
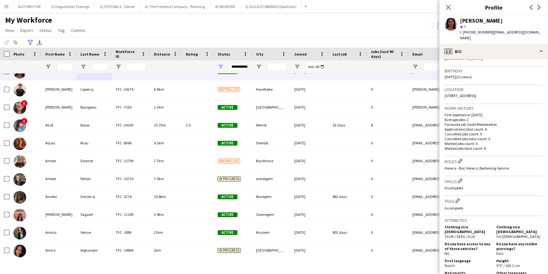
drag, startPoint x: 482, startPoint y: 123, endPoint x: 480, endPoint y: 150, distance: 26.5
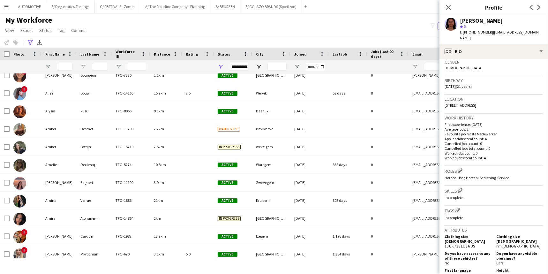
scroll to position [51, 0]
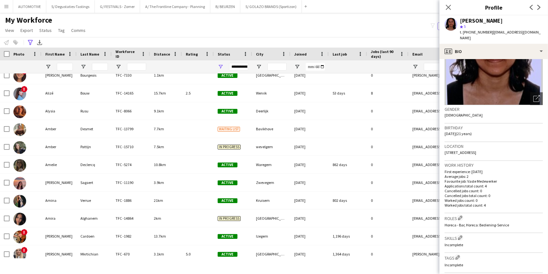
drag, startPoint x: 476, startPoint y: 121, endPoint x: 446, endPoint y: 114, distance: 30.3
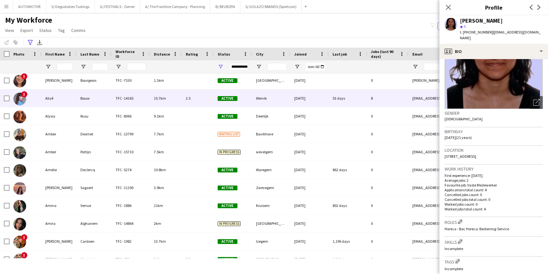
scroll to position [0, 0]
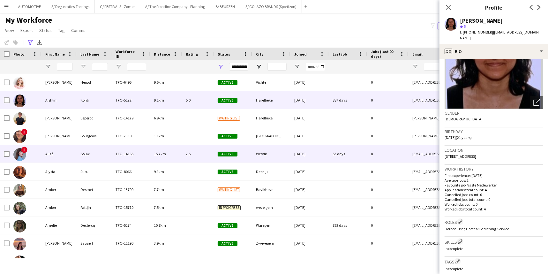
drag, startPoint x: 286, startPoint y: 148, endPoint x: 323, endPoint y: 125, distance: 44.3
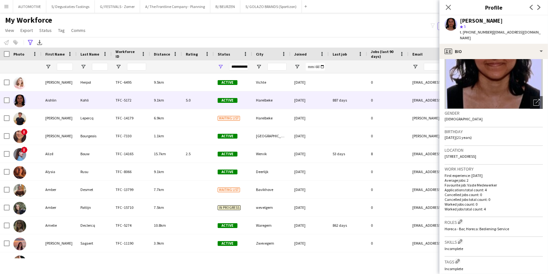
click at [476, 154] on span "[STREET_ADDRESS]" at bounding box center [460, 156] width 32 height 5
copy span "Harelbeke"
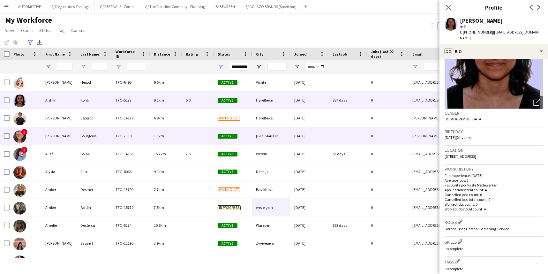
click at [94, 134] on div "Bourgeois" at bounding box center [94, 136] width 35 height 18
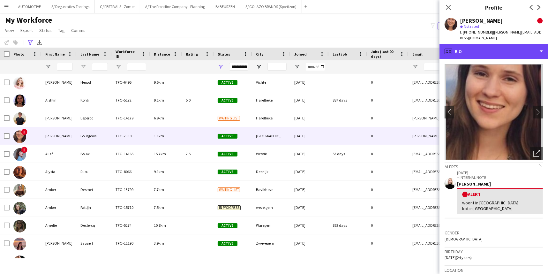
drag, startPoint x: 501, startPoint y: 49, endPoint x: 515, endPoint y: 78, distance: 32.0
click at [478, 49] on div "profile Bio" at bounding box center [493, 51] width 108 height 15
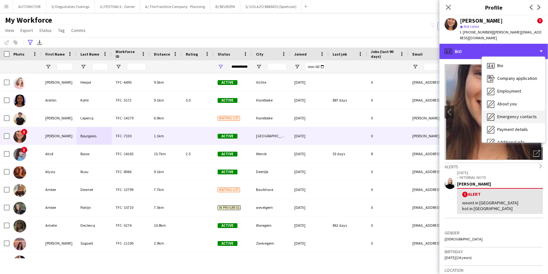
scroll to position [47, 0]
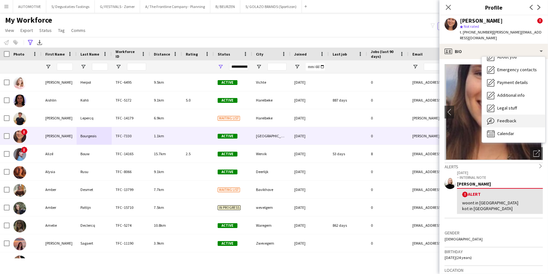
click at [478, 115] on div "Feedback Feedback" at bounding box center [513, 121] width 63 height 13
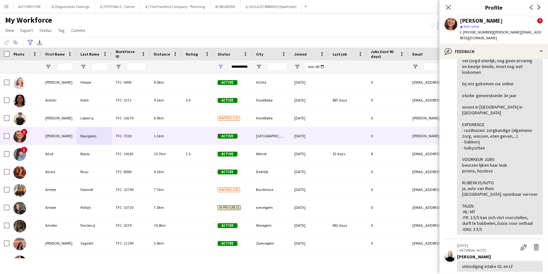
drag, startPoint x: 503, startPoint y: 203, endPoint x: 499, endPoint y: 222, distance: 19.2
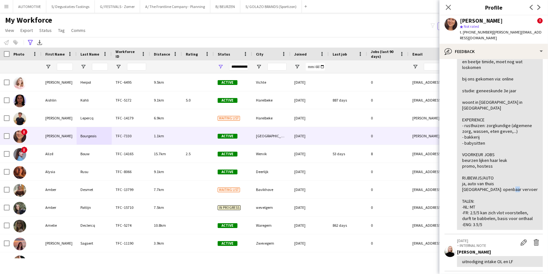
click at [478, 200] on div "ALGEMENE INDRUK: lief meisje, verzorgd uiterlijk, nog geen ervaring en beetje t…" at bounding box center [500, 137] width 76 height 180
click at [478, 208] on div "ALGEMENE INDRUK: lief meisje, verzorgd uiterlijk, nog geen ervaring en beetje t…" at bounding box center [500, 137] width 76 height 180
drag, startPoint x: 476, startPoint y: 208, endPoint x: 488, endPoint y: 214, distance: 13.6
click at [478, 214] on div "ALGEMENE INDRUK: lief meisje, verzorgd uiterlijk, nog geen ervaring en beetje t…" at bounding box center [500, 137] width 76 height 180
click at [478, 188] on div "ALGEMENE INDRUK: lief meisje, verzorgd uiterlijk, nog geen ervaring en beetje t…" at bounding box center [500, 137] width 76 height 180
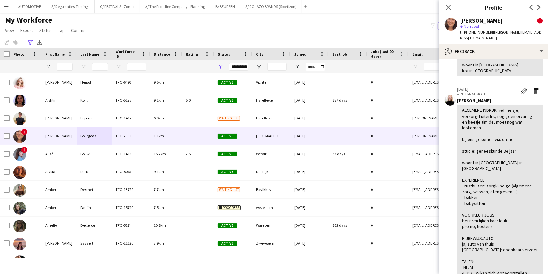
scroll to position [0, 0]
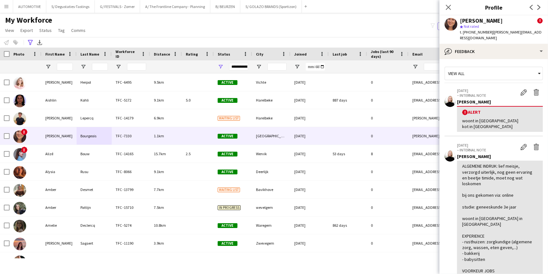
drag, startPoint x: 497, startPoint y: 151, endPoint x: 493, endPoint y: 67, distance: 84.0
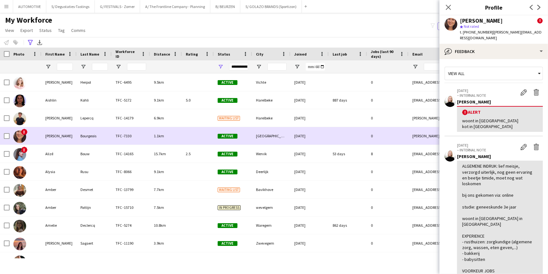
click at [154, 142] on div "1.1km" at bounding box center [166, 136] width 32 height 18
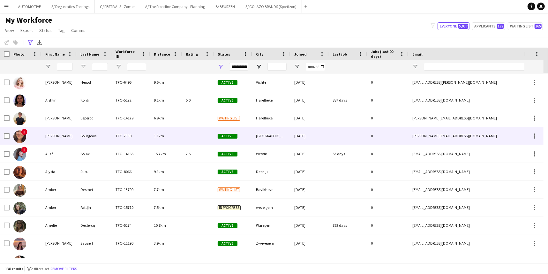
click at [163, 138] on div "1.1km" at bounding box center [166, 136] width 32 height 18
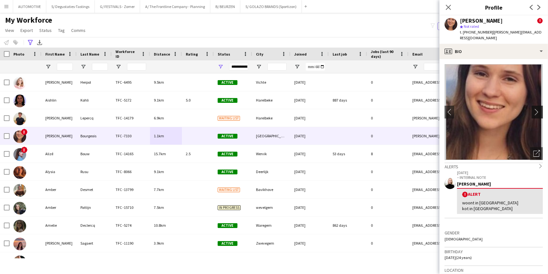
click at [478, 108] on app-icon "chevron-right" at bounding box center [538, 111] width 10 height 7
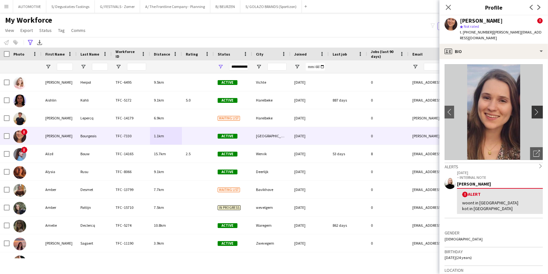
click at [478, 108] on app-icon "chevron-right" at bounding box center [538, 111] width 10 height 7
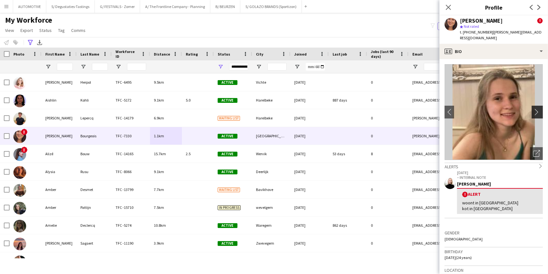
click at [478, 108] on app-icon "chevron-right" at bounding box center [538, 111] width 10 height 7
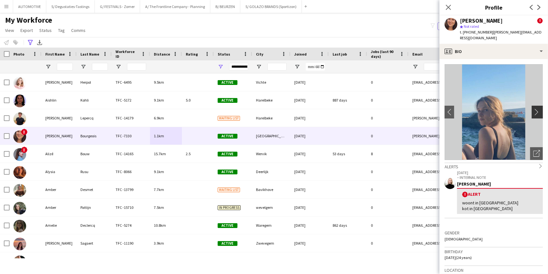
click at [478, 108] on app-icon "chevron-right" at bounding box center [538, 111] width 10 height 7
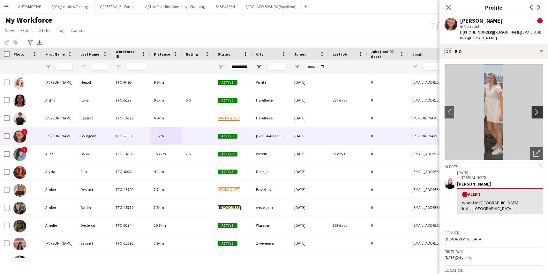
click at [478, 108] on app-icon "chevron-right" at bounding box center [538, 111] width 10 height 7
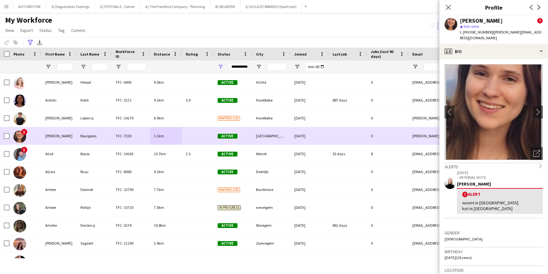
click at [115, 138] on div "TFC -7330" at bounding box center [131, 136] width 38 height 18
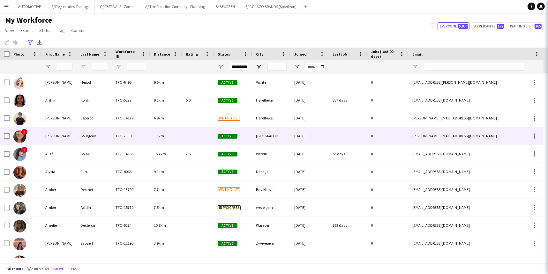
click at [115, 138] on div "TFC -7330" at bounding box center [131, 136] width 38 height 18
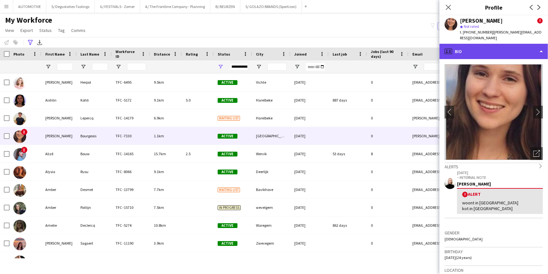
click at [478, 49] on div "profile Bio" at bounding box center [493, 51] width 108 height 15
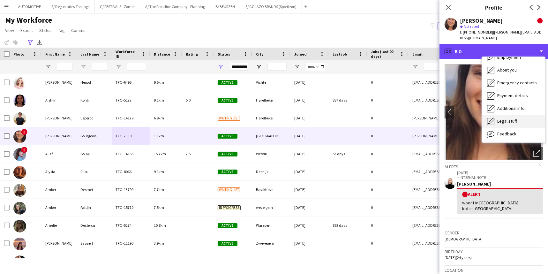
scroll to position [47, 0]
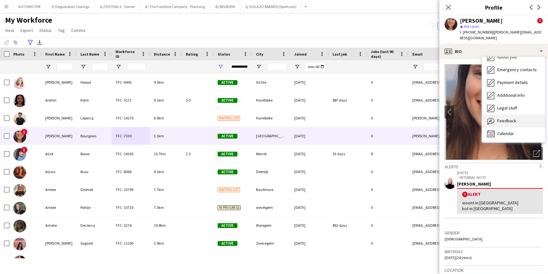
click at [478, 115] on div "Feedback Feedback" at bounding box center [513, 121] width 63 height 13
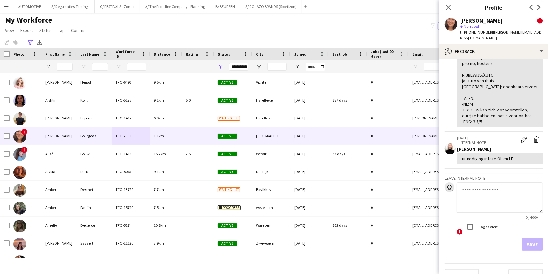
scroll to position [225, 0]
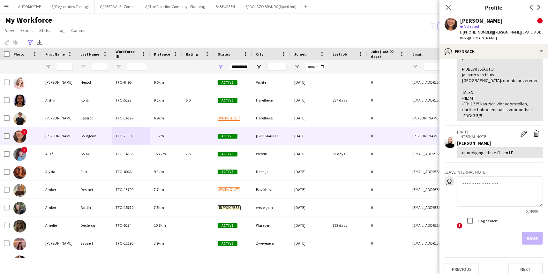
click at [478, 195] on textarea at bounding box center [499, 191] width 86 height 30
type textarea "**********"
click at [478, 232] on button "Save" at bounding box center [531, 238] width 21 height 13
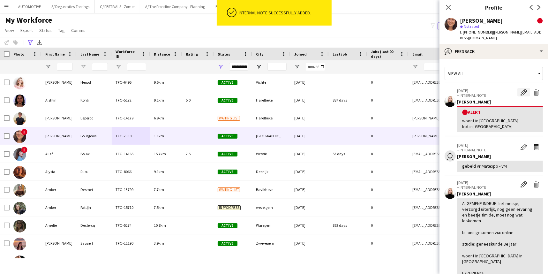
click at [478, 89] on app-icon "Edit alert" at bounding box center [523, 92] width 6 height 6
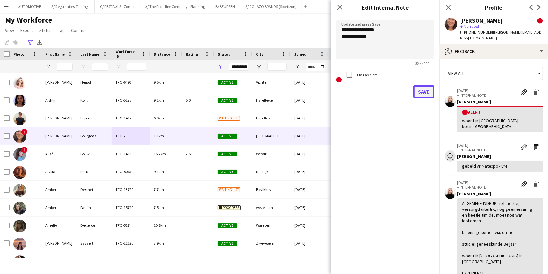
click at [415, 94] on button "Save" at bounding box center [423, 91] width 21 height 13
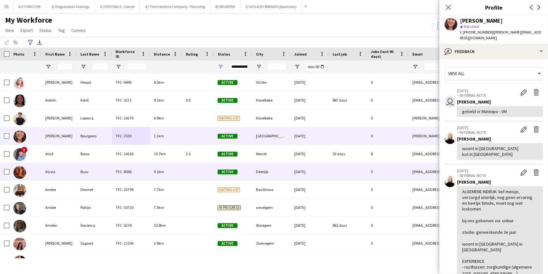
click at [80, 170] on div "Rusu" at bounding box center [94, 172] width 35 height 18
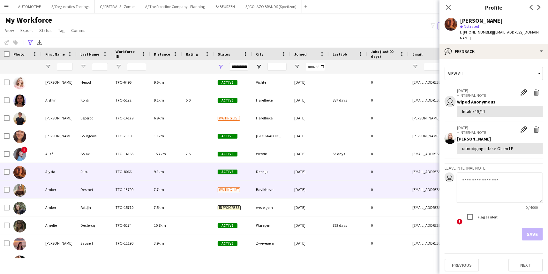
click at [83, 185] on div "Desmet" at bounding box center [94, 190] width 35 height 18
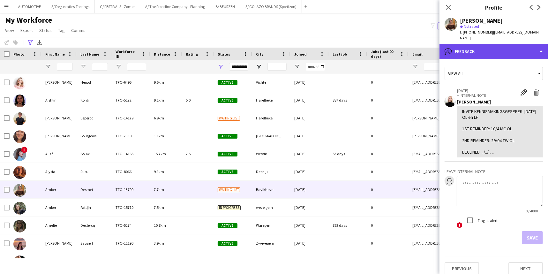
click at [478, 46] on div "bubble-pencil Feedback" at bounding box center [493, 51] width 108 height 15
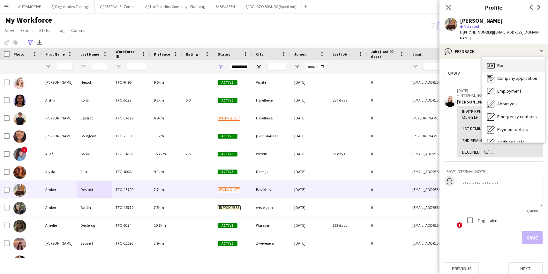
click at [478, 62] on div "Bio Bio" at bounding box center [513, 65] width 63 height 13
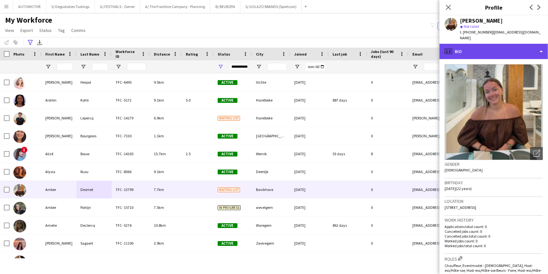
click at [478, 50] on div "profile Bio" at bounding box center [493, 51] width 108 height 15
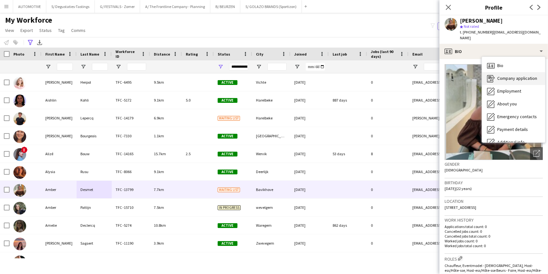
click at [478, 75] on span "Company application" at bounding box center [517, 78] width 40 height 6
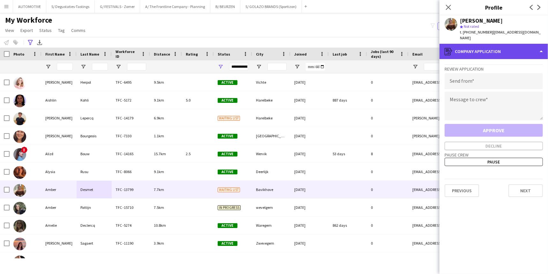
click at [478, 45] on div "register Company application" at bounding box center [493, 51] width 108 height 15
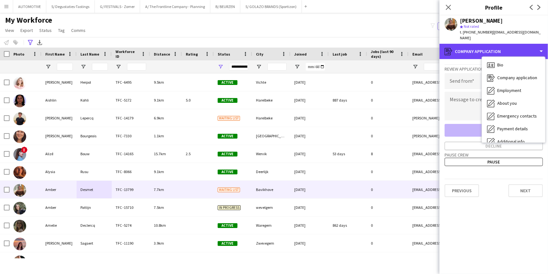
scroll to position [47, 0]
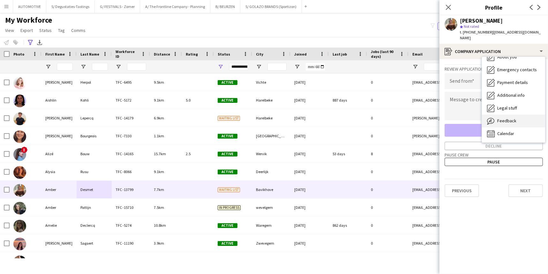
click at [478, 118] on span "Feedback" at bounding box center [506, 121] width 19 height 6
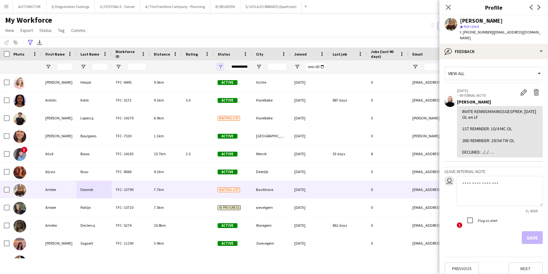
click at [221, 66] on span "Open Filter Menu" at bounding box center [221, 67] width 6 height 6
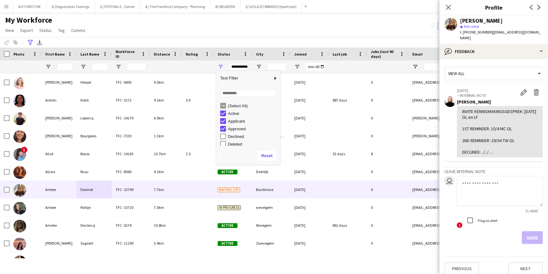
scroll to position [40, 0]
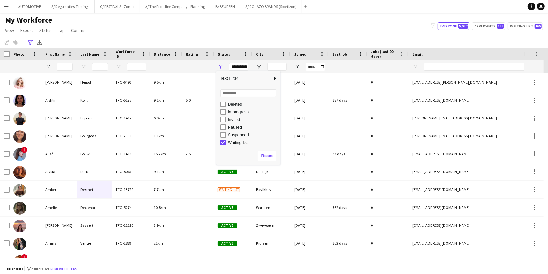
click at [242, 141] on div "Waiting list" at bounding box center [253, 142] width 50 height 5
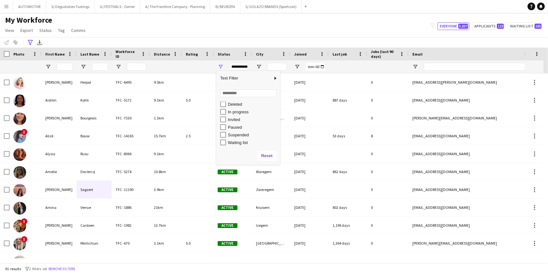
click at [237, 143] on div "Waiting list" at bounding box center [253, 142] width 50 height 5
type input "**********"
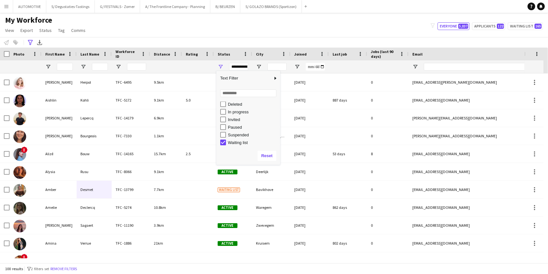
scroll to position [35, 0]
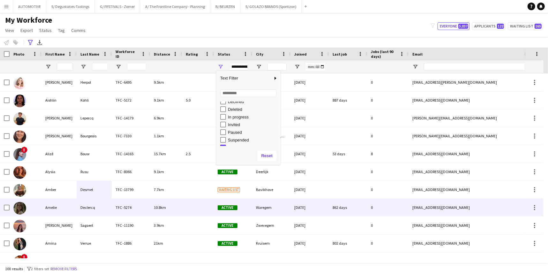
click at [44, 191] on div "Amber" at bounding box center [58, 190] width 35 height 18
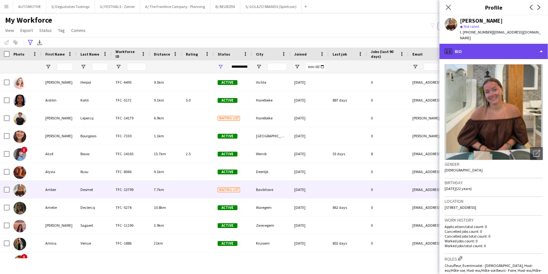
click at [475, 50] on div "profile Bio" at bounding box center [493, 51] width 108 height 15
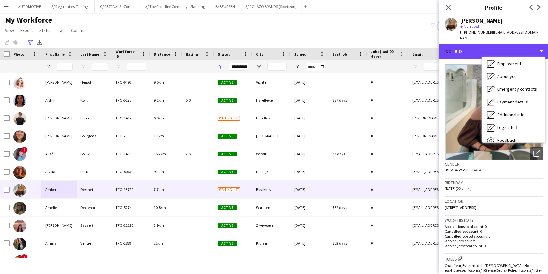
scroll to position [47, 0]
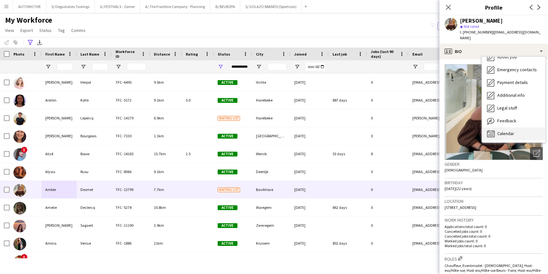
click at [478, 130] on span "Calendar" at bounding box center [505, 133] width 17 height 6
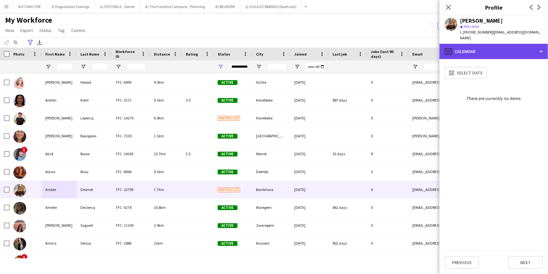
click at [478, 44] on div "calendar-full Calendar" at bounding box center [493, 51] width 108 height 15
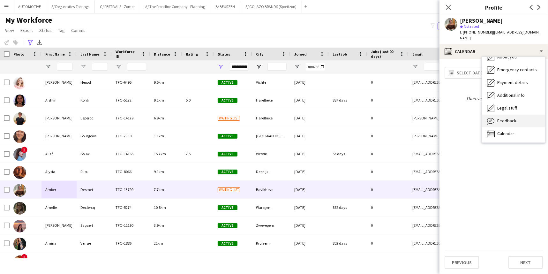
click at [478, 118] on span "Feedback" at bounding box center [506, 121] width 19 height 6
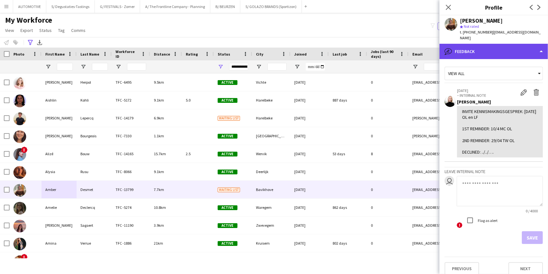
click at [478, 51] on div "bubble-pencil Feedback" at bounding box center [493, 51] width 108 height 15
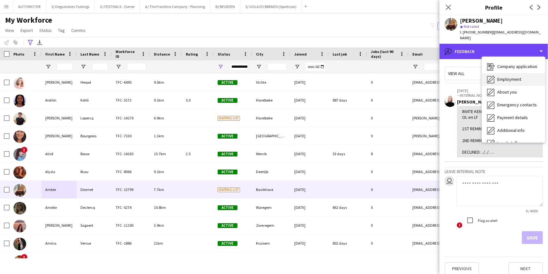
scroll to position [0, 0]
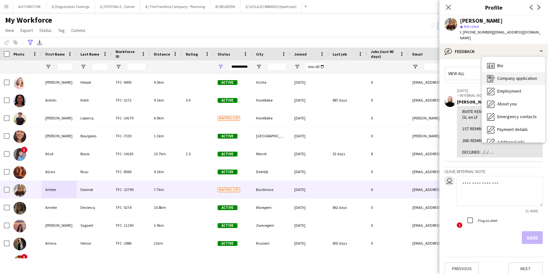
click at [478, 75] on span "Company application" at bounding box center [517, 78] width 40 height 6
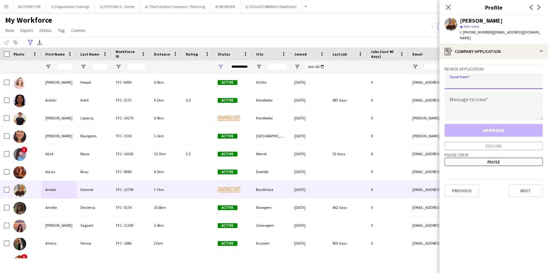
click at [478, 80] on input "email" at bounding box center [493, 81] width 98 height 16
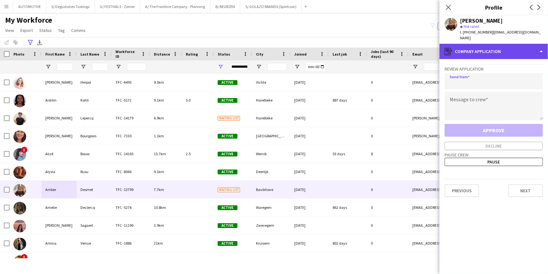
click at [478, 51] on div "register Company application" at bounding box center [493, 51] width 108 height 15
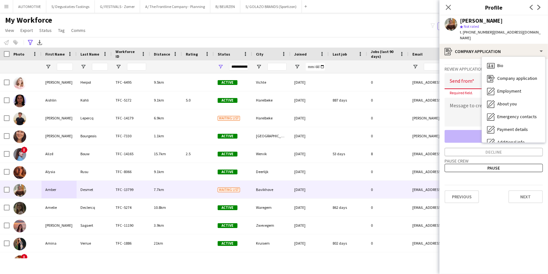
click at [477, 76] on input "email" at bounding box center [493, 81] width 98 height 16
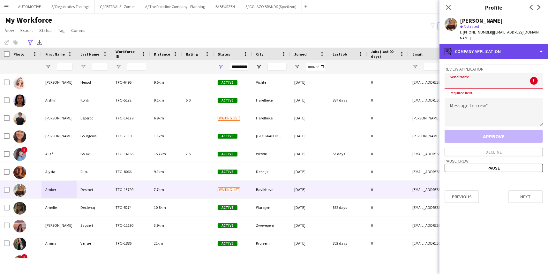
click at [478, 48] on div "register Company application" at bounding box center [493, 51] width 108 height 15
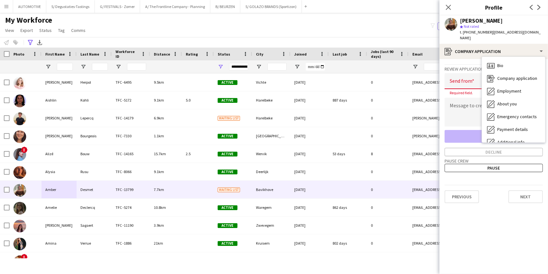
click at [460, 78] on input "email" at bounding box center [493, 81] width 98 height 16
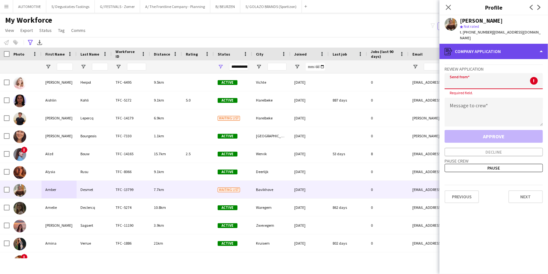
click at [478, 44] on div "register Company application" at bounding box center [493, 51] width 108 height 15
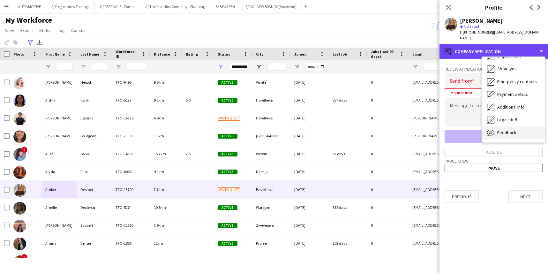
scroll to position [47, 0]
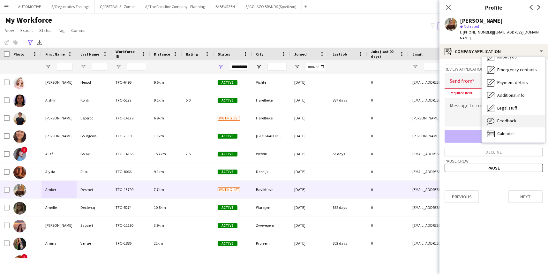
click at [478, 118] on span "Feedback" at bounding box center [506, 121] width 19 height 6
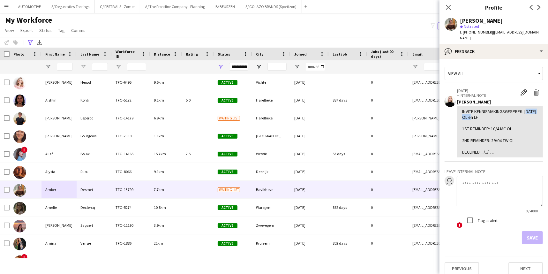
drag, startPoint x: 482, startPoint y: 111, endPoint x: 459, endPoint y: 110, distance: 23.3
click at [459, 110] on div "INVITE KENNISMAKINGSGESPREK: [DATE] OL en LF 1ST REMINDER: 10/4 MC OL 2ND REMIN…" at bounding box center [500, 132] width 86 height 52
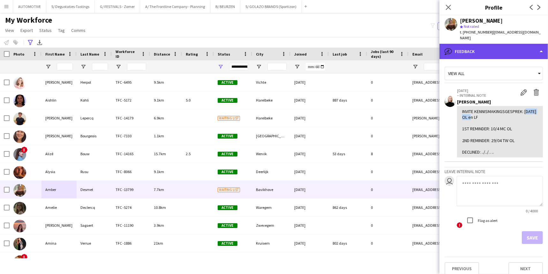
click at [478, 48] on div "bubble-pencil Feedback" at bounding box center [493, 51] width 108 height 15
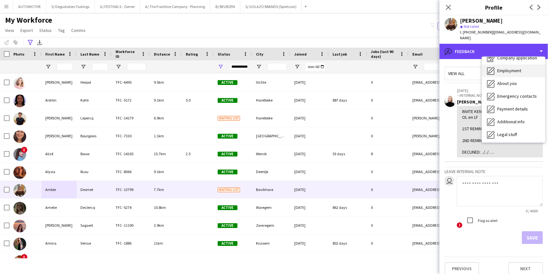
scroll to position [0, 0]
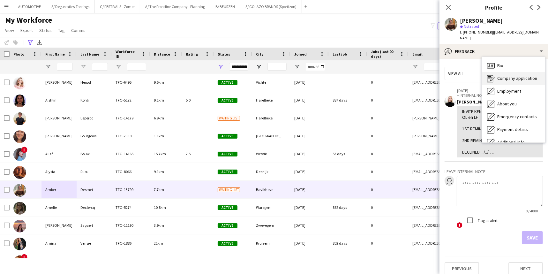
click at [478, 75] on span "Company application" at bounding box center [517, 78] width 40 height 6
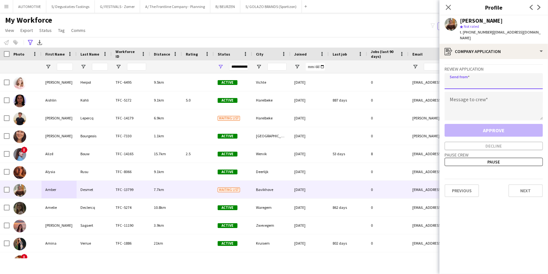
click at [478, 73] on input "email" at bounding box center [493, 81] width 98 height 16
type input "**********"
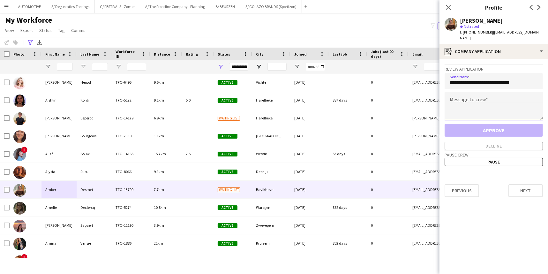
click at [478, 98] on textarea at bounding box center [493, 106] width 98 height 29
paste textarea "**********"
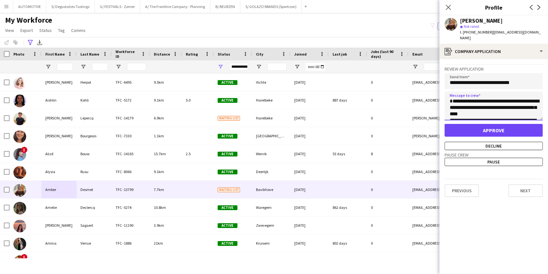
click at [467, 98] on textarea "**********" at bounding box center [493, 106] width 98 height 29
click at [478, 111] on textarea "**********" at bounding box center [493, 106] width 98 height 29
click at [478, 112] on textarea "**********" at bounding box center [493, 106] width 98 height 29
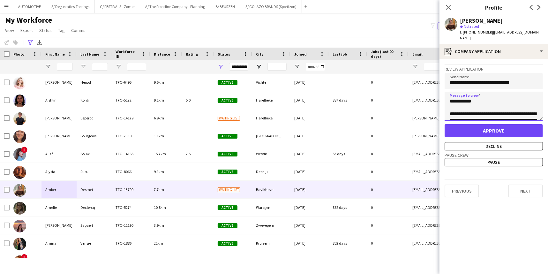
click at [478, 110] on textarea "**********" at bounding box center [493, 106] width 98 height 29
type textarea "**********"
click at [478, 142] on button "Decline" at bounding box center [493, 146] width 98 height 8
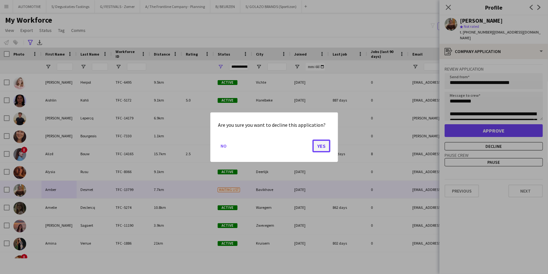
click at [315, 148] on button "Yes" at bounding box center [321, 145] width 18 height 13
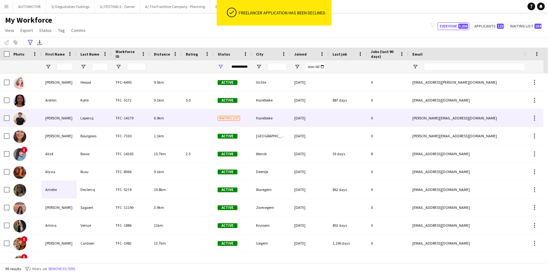
click at [57, 114] on div "[PERSON_NAME]" at bounding box center [58, 118] width 35 height 18
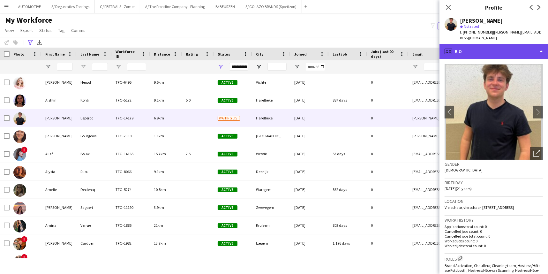
click at [478, 44] on div "profile Bio" at bounding box center [493, 51] width 108 height 15
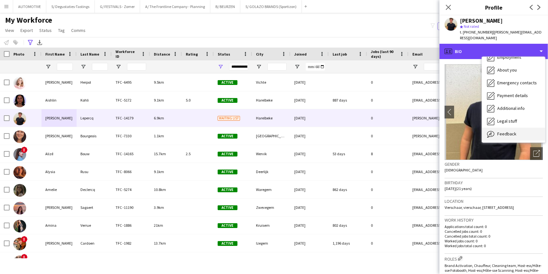
scroll to position [47, 0]
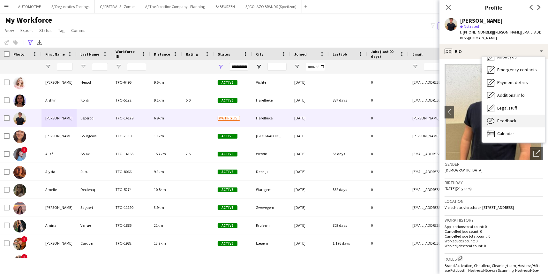
click at [478, 117] on div "Feedback Feedback" at bounding box center [513, 121] width 63 height 13
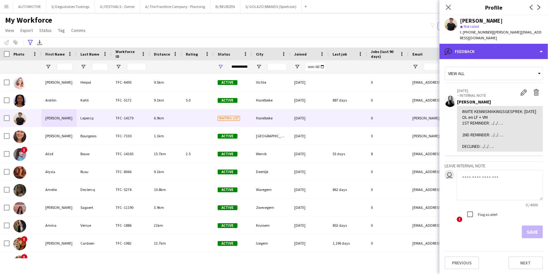
click at [478, 44] on div "bubble-pencil Feedback" at bounding box center [493, 51] width 108 height 15
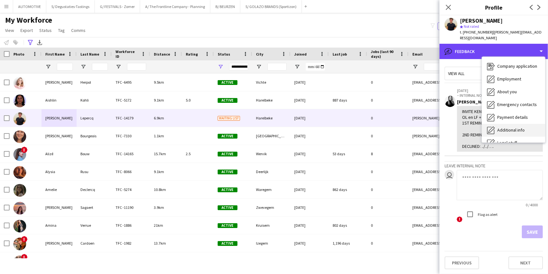
scroll to position [0, 0]
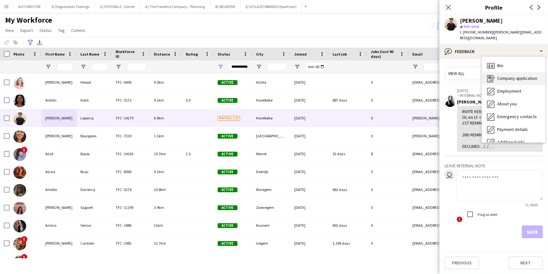
click at [478, 72] on div "Company application Company application" at bounding box center [513, 78] width 63 height 13
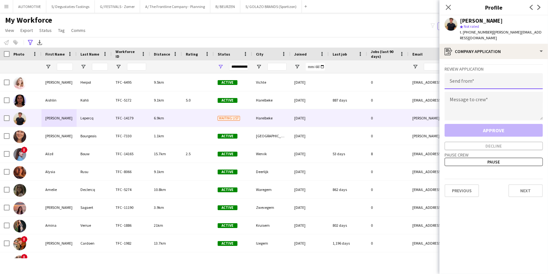
click at [464, 80] on input "email" at bounding box center [493, 81] width 98 height 16
type input "**********"
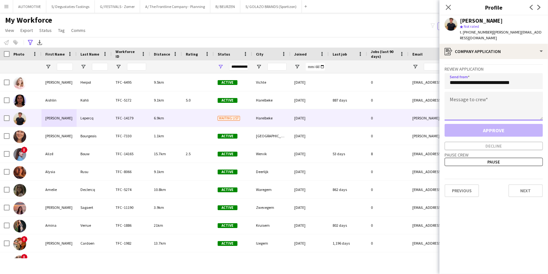
click at [471, 92] on textarea at bounding box center [493, 106] width 98 height 29
paste textarea "**********"
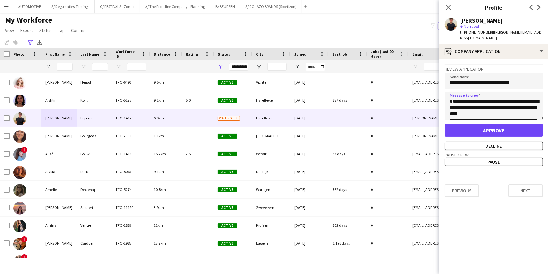
click at [453, 98] on textarea "**********" at bounding box center [493, 106] width 98 height 29
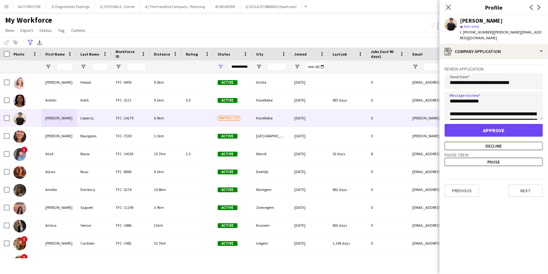
click at [478, 111] on app-crew-profile-application "**********" at bounding box center [493, 166] width 108 height 215
click at [478, 111] on textarea "**********" at bounding box center [493, 106] width 98 height 29
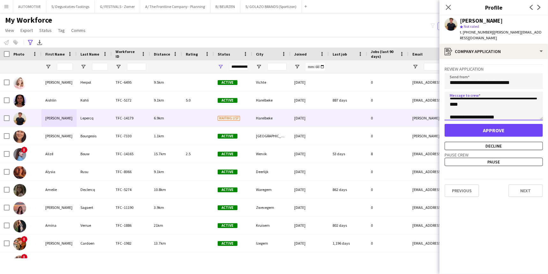
scroll to position [128, 0]
click at [478, 106] on textarea "**********" at bounding box center [493, 106] width 98 height 29
type textarea "**********"
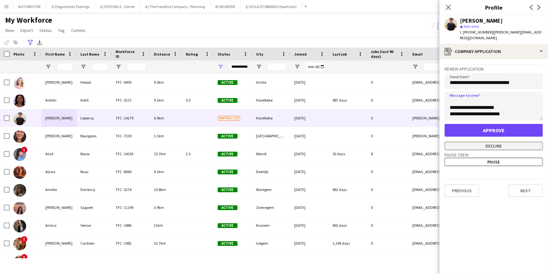
click at [478, 142] on button "Decline" at bounding box center [493, 146] width 98 height 8
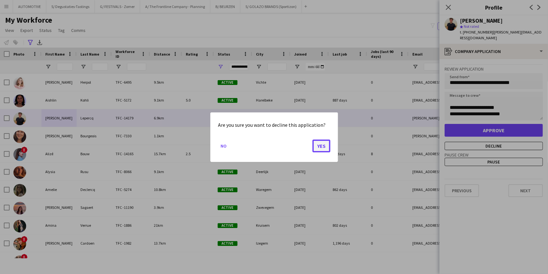
click at [319, 144] on button "Yes" at bounding box center [321, 145] width 18 height 13
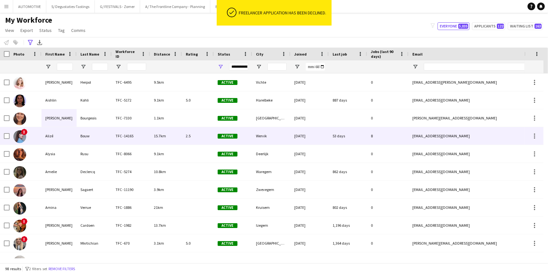
click at [55, 137] on div "Alizé" at bounding box center [58, 136] width 35 height 18
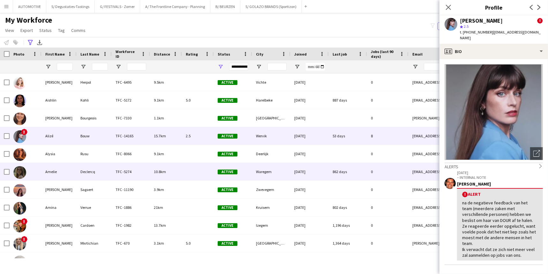
click at [59, 173] on div "Amelie" at bounding box center [58, 172] width 35 height 18
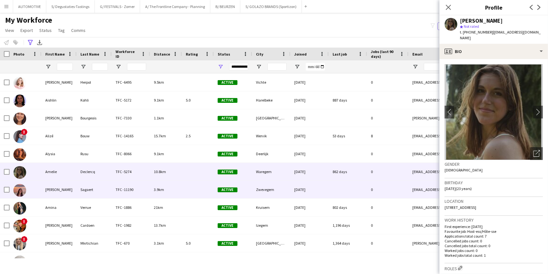
click at [66, 193] on div "[PERSON_NAME]" at bounding box center [58, 190] width 35 height 18
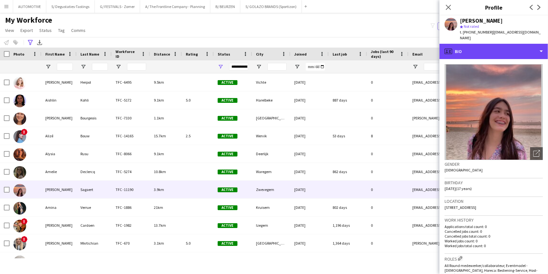
click at [478, 49] on div "profile Bio" at bounding box center [493, 51] width 108 height 15
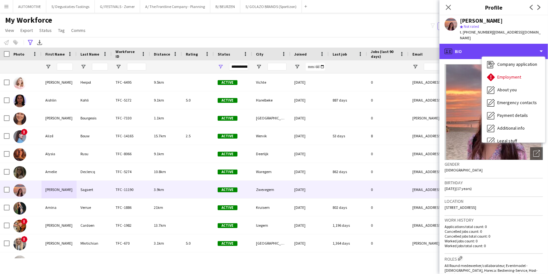
scroll to position [47, 0]
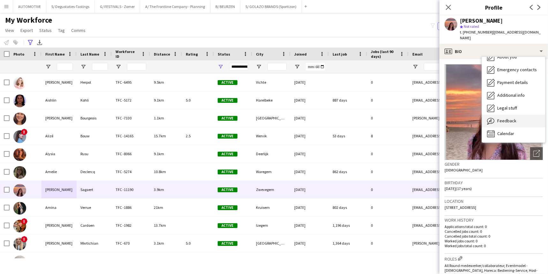
click at [478, 118] on span "Feedback" at bounding box center [506, 121] width 19 height 6
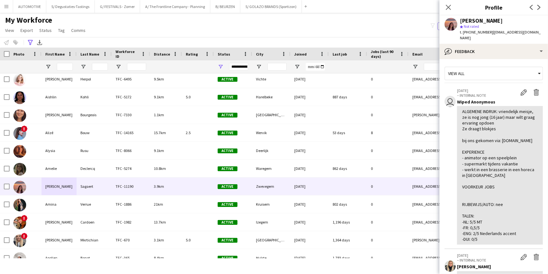
scroll to position [7, 0]
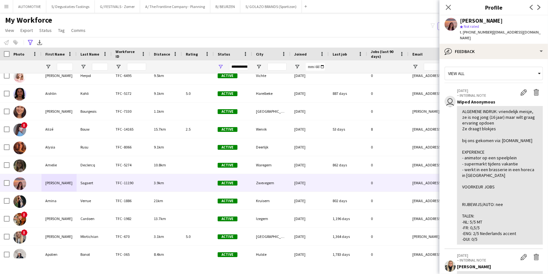
drag, startPoint x: 475, startPoint y: 221, endPoint x: 475, endPoint y: 229, distance: 8.0
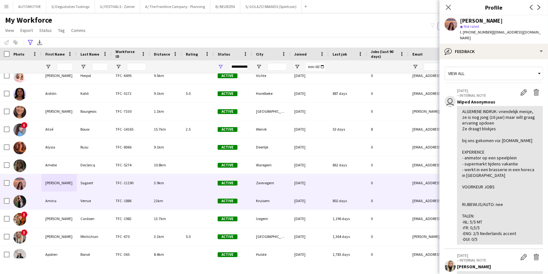
click at [55, 202] on div "Amina" at bounding box center [58, 201] width 35 height 18
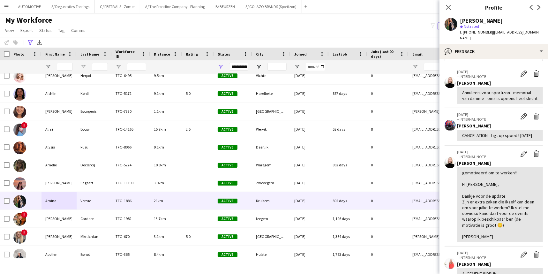
drag, startPoint x: 507, startPoint y: 235, endPoint x: 504, endPoint y: 245, distance: 10.8
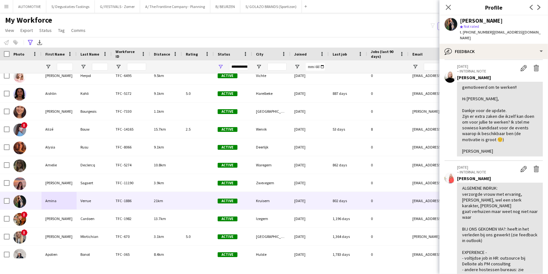
drag, startPoint x: 497, startPoint y: 265, endPoint x: 494, endPoint y: 262, distance: 3.9
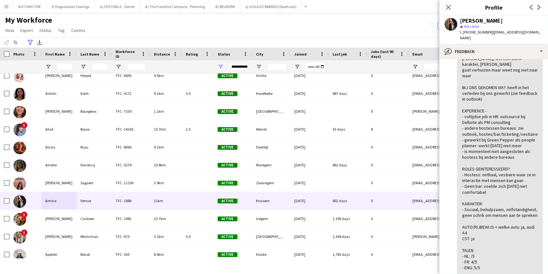
drag, startPoint x: 497, startPoint y: 246, endPoint x: 488, endPoint y: 257, distance: 14.0
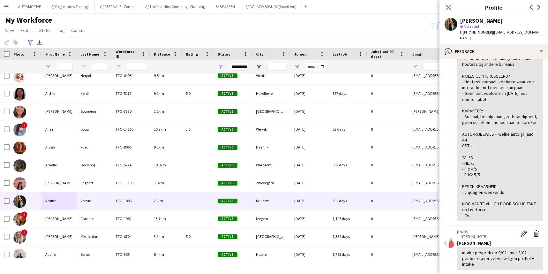
drag, startPoint x: 491, startPoint y: 204, endPoint x: 490, endPoint y: 235, distance: 30.6
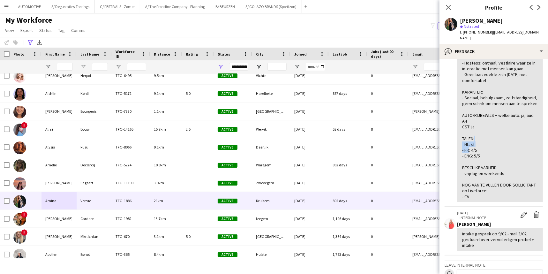
drag, startPoint x: 469, startPoint y: 166, endPoint x: 487, endPoint y: 175, distance: 20.5
click at [478, 175] on div "ALGEMENE INDRUK: verzorgde vrouw met ervaring, [PERSON_NAME], wel een sterk kar…" at bounding box center [500, 65] width 76 height 267
click at [478, 177] on div "ALGEMENE INDRUK: verzorgde vrouw met ervaring, [PERSON_NAME], wel een sterk kar…" at bounding box center [500, 65] width 76 height 267
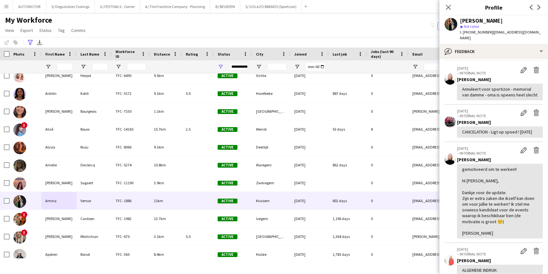
scroll to position [0, 0]
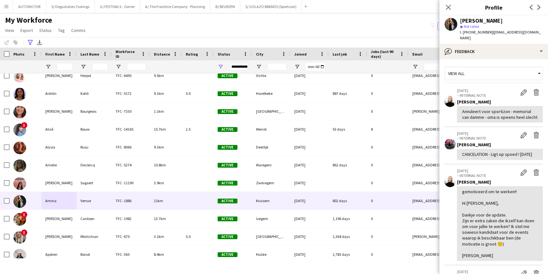
drag, startPoint x: 494, startPoint y: 177, endPoint x: 498, endPoint y: 97, distance: 79.8
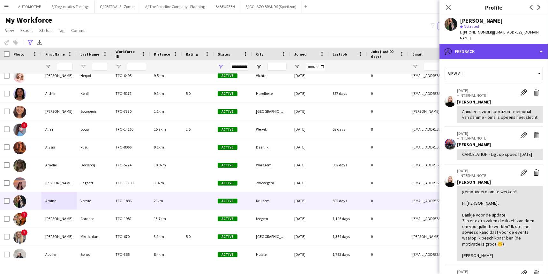
click at [478, 45] on div "bubble-pencil Feedback" at bounding box center [493, 51] width 108 height 15
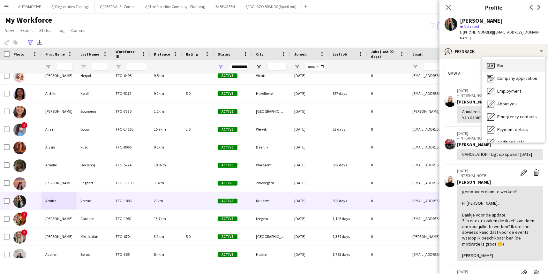
click at [478, 59] on div "Bio Bio" at bounding box center [513, 65] width 63 height 13
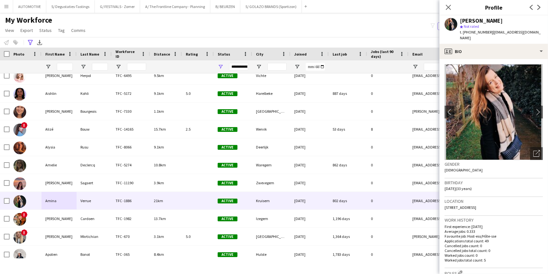
click at [478, 102] on app-crew-profile-bio "chevron-left chevron-right Open photos pop-in Gender [DEMOGRAPHIC_DATA] Birthda…" at bounding box center [493, 166] width 108 height 215
click at [478, 108] on app-icon "chevron-right" at bounding box center [538, 111] width 10 height 7
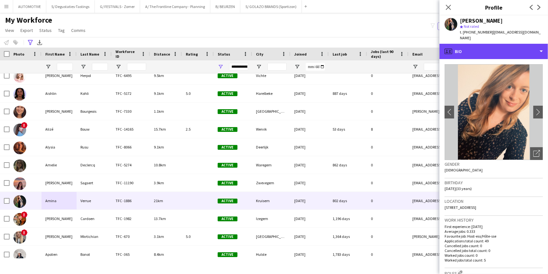
drag, startPoint x: 483, startPoint y: 49, endPoint x: 509, endPoint y: 87, distance: 46.5
click at [478, 49] on div "profile Bio" at bounding box center [493, 51] width 108 height 15
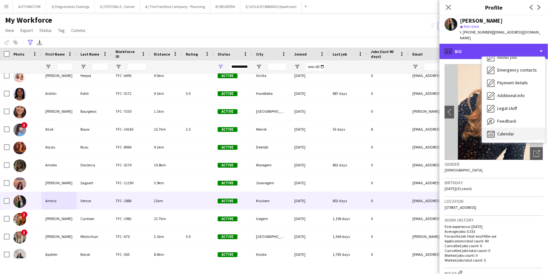
scroll to position [47, 0]
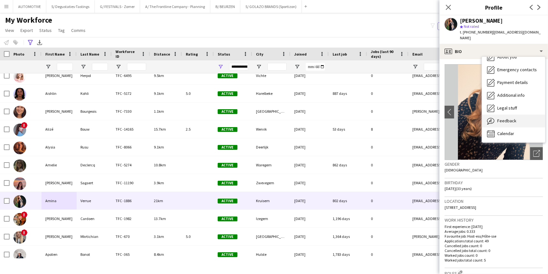
click at [478, 118] on span "Feedback" at bounding box center [506, 121] width 19 height 6
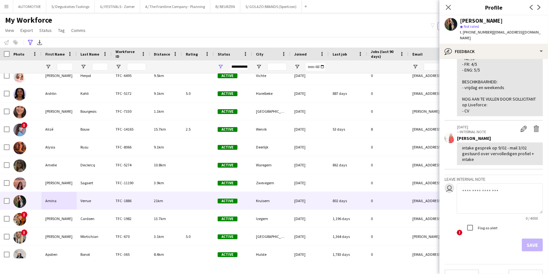
scroll to position [455, 0]
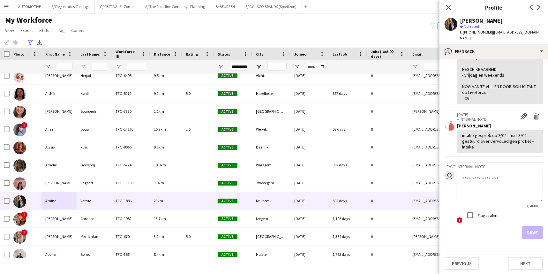
drag, startPoint x: 505, startPoint y: 220, endPoint x: 499, endPoint y: 218, distance: 6.0
click at [478, 201] on textarea at bounding box center [499, 186] width 86 height 30
click at [478, 201] on textarea "**********" at bounding box center [499, 186] width 86 height 30
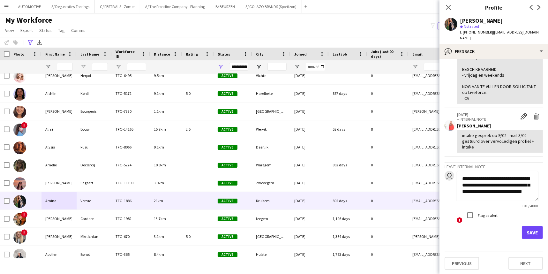
scroll to position [0, 0]
type textarea "**********"
click at [478, 239] on button "Save" at bounding box center [531, 232] width 21 height 13
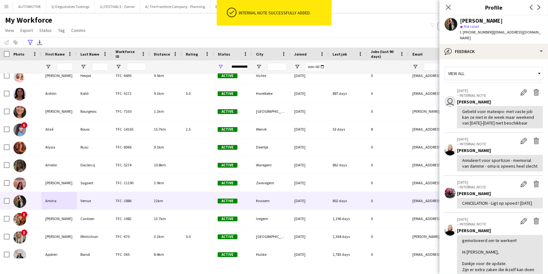
drag, startPoint x: 493, startPoint y: 112, endPoint x: 504, endPoint y: 103, distance: 13.7
click at [478, 110] on div "Gebeld voor matexpo- met vaste job kan ze niet in de week maar weekend van [DAT…" at bounding box center [500, 117] width 76 height 18
click at [478, 89] on app-icon "Edit internal note" at bounding box center [523, 92] width 6 height 6
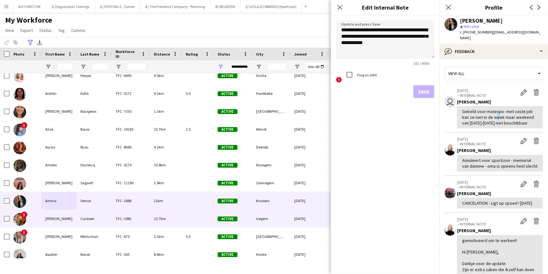
click at [72, 218] on div "[PERSON_NAME]" at bounding box center [58, 219] width 35 height 18
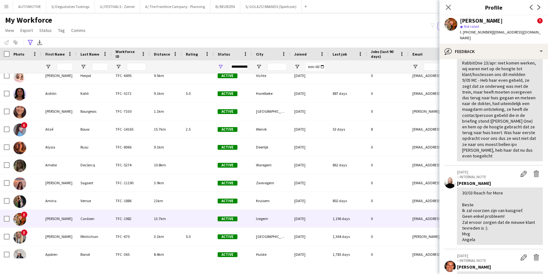
scroll to position [129, 0]
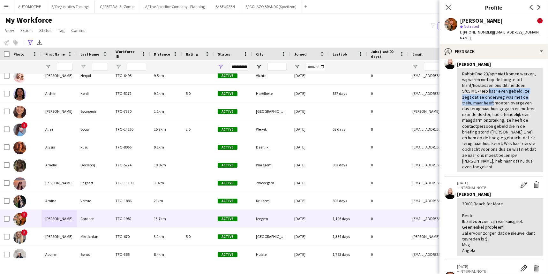
drag, startPoint x: 489, startPoint y: 85, endPoint x: 491, endPoint y: 94, distance: 8.7
click at [478, 94] on div "RabbitOne 23/apr: niet komen werken, wij waren niet op de hoogte tot klant/host…" at bounding box center [500, 120] width 76 height 99
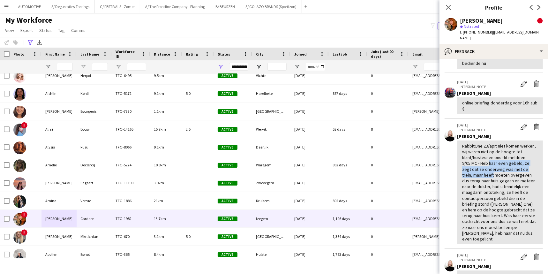
scroll to position [24, 0]
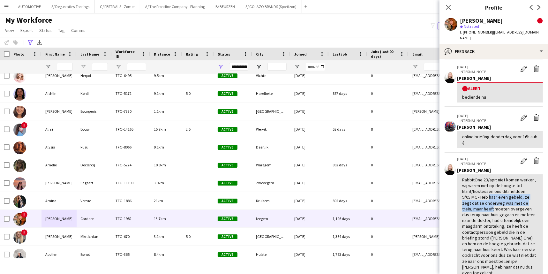
drag, startPoint x: 532, startPoint y: 92, endPoint x: 529, endPoint y: 84, distance: 9.3
click at [478, 84] on div "! Alert bediende nu" at bounding box center [500, 92] width 86 height 20
click at [478, 95] on div "! Alert bediende nu" at bounding box center [500, 92] width 86 height 20
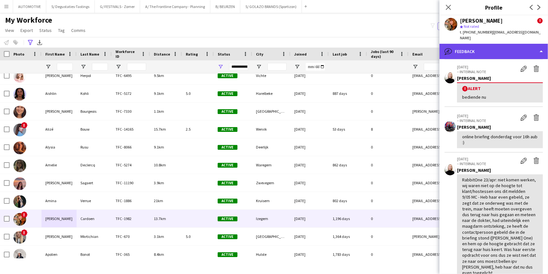
click at [478, 49] on div "bubble-pencil Feedback" at bounding box center [493, 51] width 108 height 15
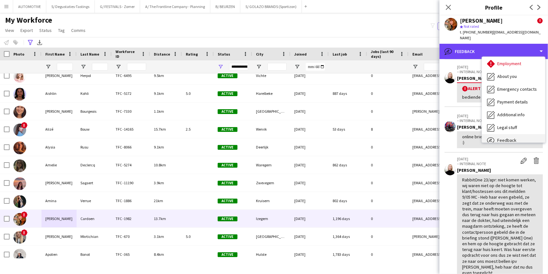
scroll to position [47, 0]
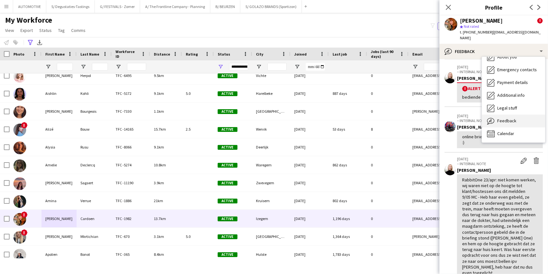
click at [478, 118] on span "Feedback" at bounding box center [506, 121] width 19 height 6
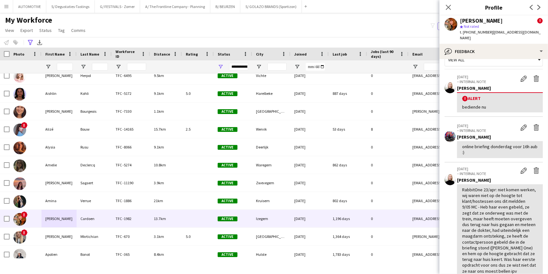
scroll to position [0, 0]
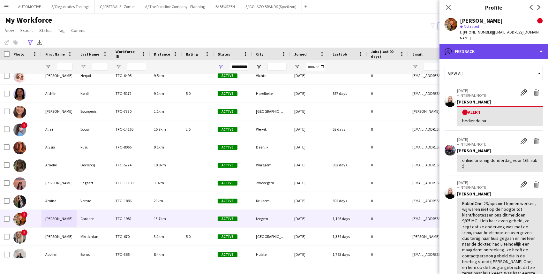
click at [473, 44] on div "bubble-pencil Feedback" at bounding box center [493, 51] width 108 height 15
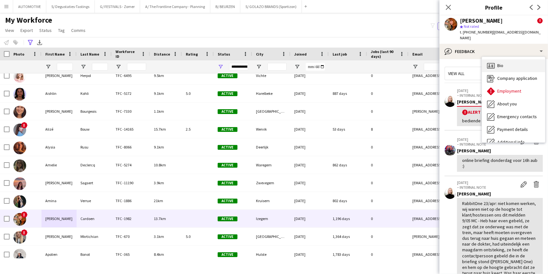
click at [478, 59] on div "Bio Bio" at bounding box center [513, 65] width 63 height 13
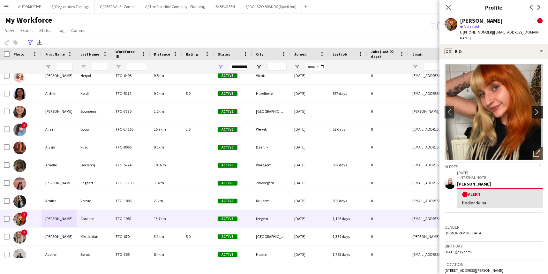
click at [478, 108] on app-icon "chevron-right" at bounding box center [538, 111] width 10 height 7
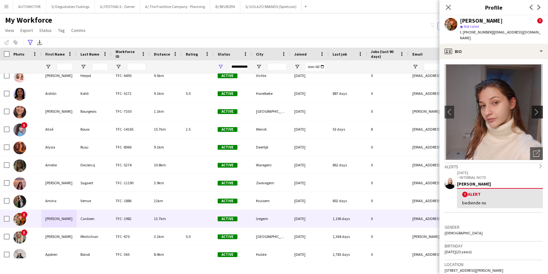
click at [478, 108] on app-icon "chevron-right" at bounding box center [538, 111] width 10 height 7
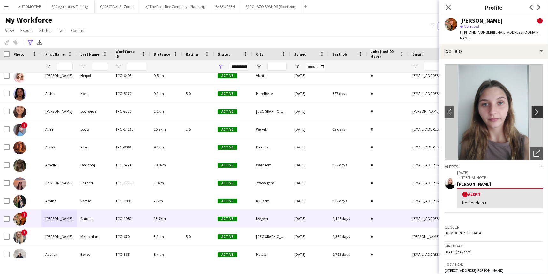
click at [478, 108] on app-icon "chevron-right" at bounding box center [538, 111] width 10 height 7
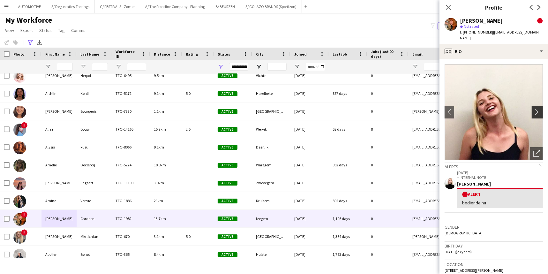
click at [478, 108] on app-icon "chevron-right" at bounding box center [538, 111] width 10 height 7
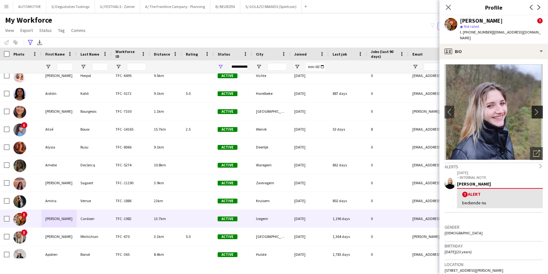
click at [478, 108] on app-icon "chevron-right" at bounding box center [538, 111] width 10 height 7
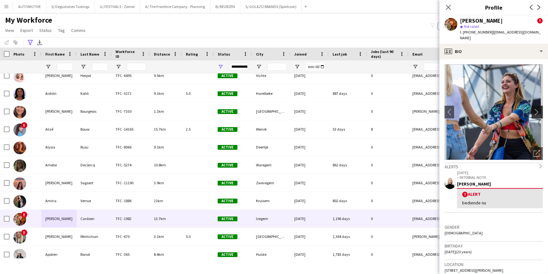
click at [478, 108] on app-icon "chevron-right" at bounding box center [538, 111] width 10 height 7
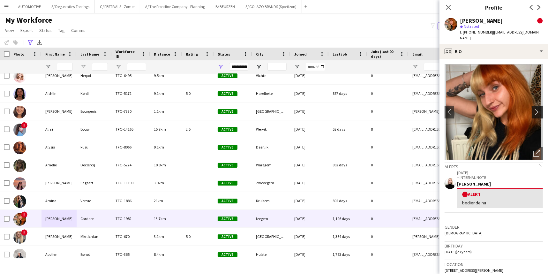
click at [478, 108] on app-icon "chevron-right" at bounding box center [538, 111] width 10 height 7
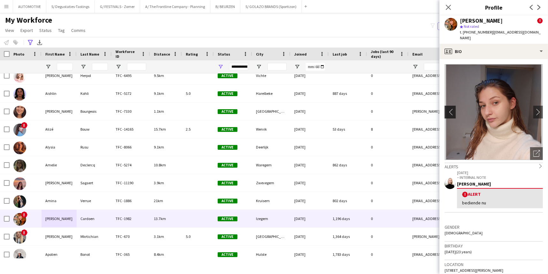
click at [451, 108] on app-icon "chevron-left" at bounding box center [449, 111] width 10 height 7
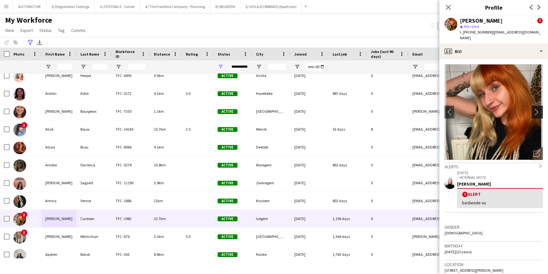
click at [478, 108] on app-icon "chevron-right" at bounding box center [538, 111] width 10 height 7
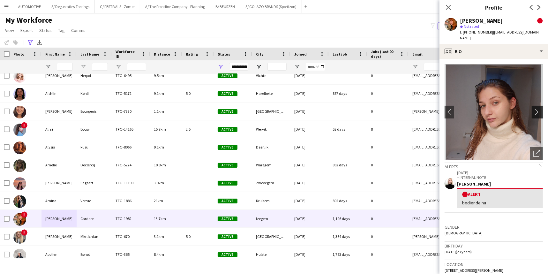
click at [478, 108] on app-icon "chevron-right" at bounding box center [538, 111] width 10 height 7
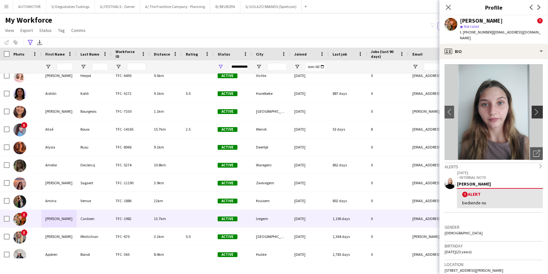
click at [478, 108] on app-icon "chevron-right" at bounding box center [538, 111] width 10 height 7
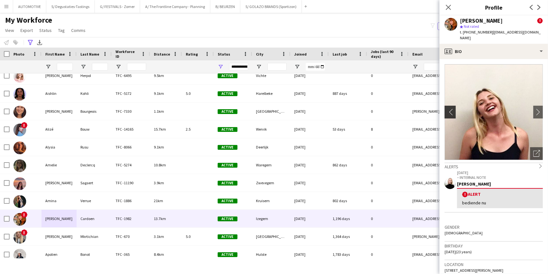
click at [450, 108] on app-icon "chevron-left" at bounding box center [449, 111] width 10 height 7
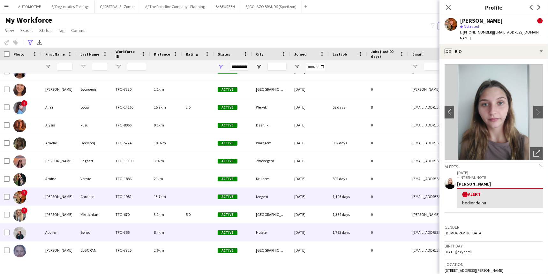
scroll to position [38, 0]
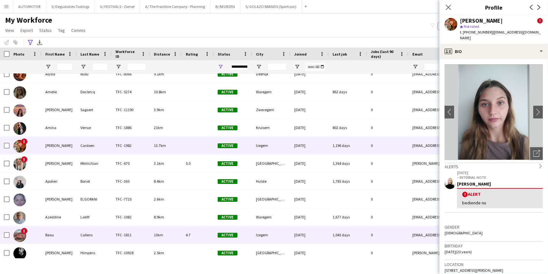
drag, startPoint x: 128, startPoint y: 226, endPoint x: 125, endPoint y: 240, distance: 13.9
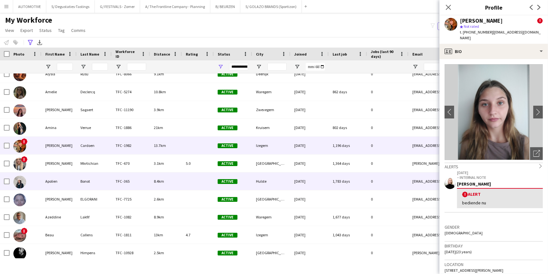
click at [99, 170] on div "Mkrtichian" at bounding box center [94, 163] width 35 height 18
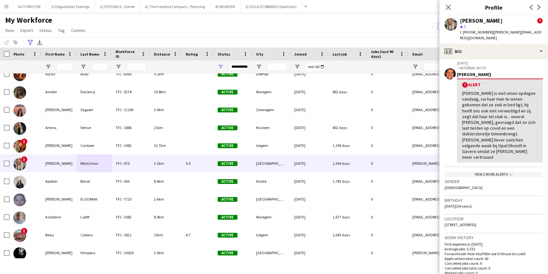
drag, startPoint x: 513, startPoint y: 211, endPoint x: 510, endPoint y: 217, distance: 6.9
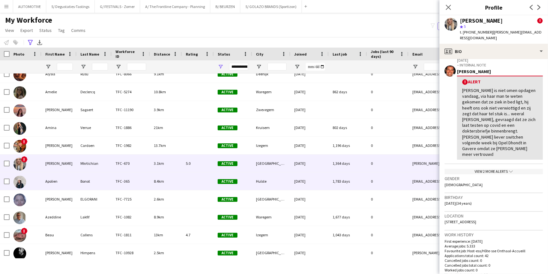
click at [73, 182] on div "Apolien" at bounding box center [58, 181] width 35 height 18
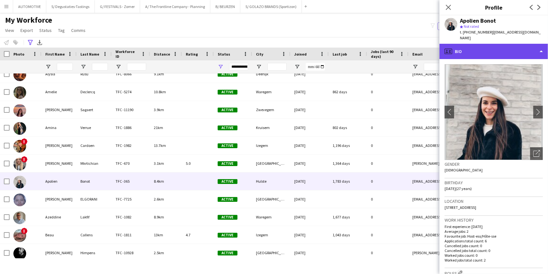
click at [478, 44] on div "profile Bio" at bounding box center [493, 51] width 108 height 15
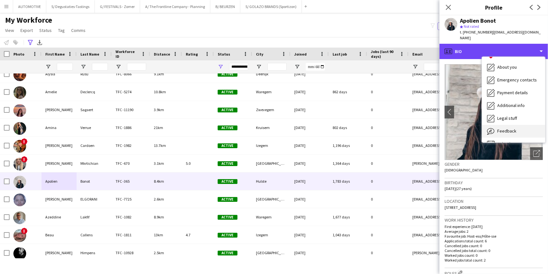
scroll to position [47, 0]
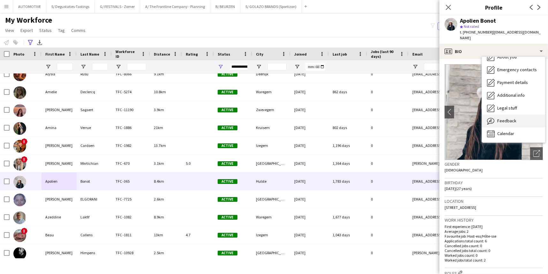
click at [478, 118] on span "Feedback" at bounding box center [506, 121] width 19 height 6
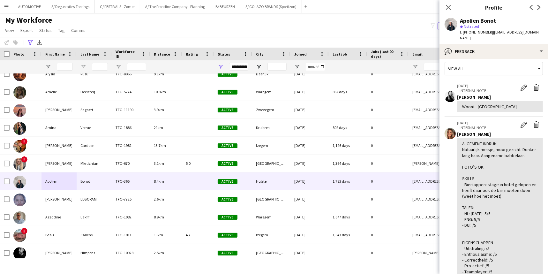
drag, startPoint x: 497, startPoint y: 173, endPoint x: 495, endPoint y: 182, distance: 9.8
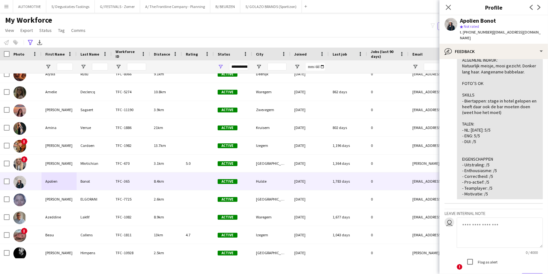
scroll to position [0, 0]
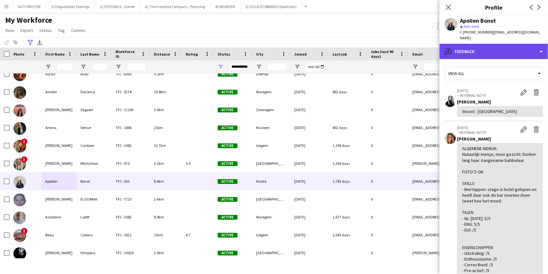
click at [478, 45] on div "bubble-pencil Feedback" at bounding box center [493, 51] width 108 height 15
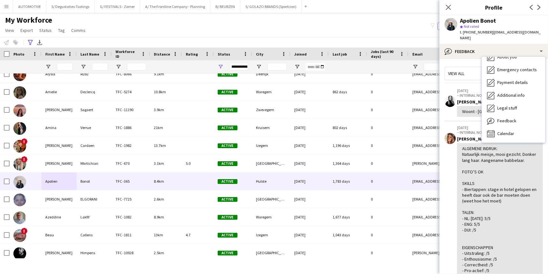
click at [465, 108] on div "Woont - [GEOGRAPHIC_DATA]" at bounding box center [500, 111] width 76 height 6
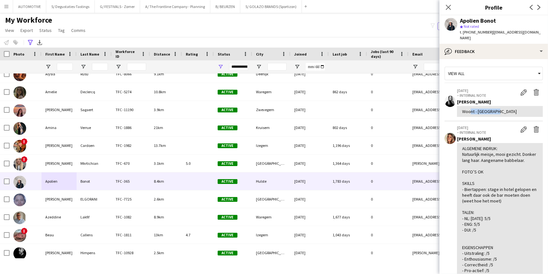
drag, startPoint x: 494, startPoint y: 105, endPoint x: 469, endPoint y: 107, distance: 25.9
click at [469, 108] on div "Woont - [GEOGRAPHIC_DATA]" at bounding box center [500, 111] width 76 height 6
click at [478, 108] on div "Woont - [GEOGRAPHIC_DATA]" at bounding box center [500, 111] width 76 height 6
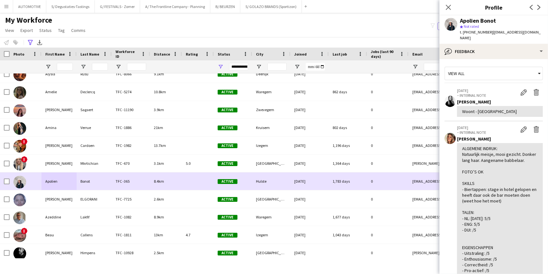
click at [102, 182] on div "Bonot" at bounding box center [94, 181] width 35 height 18
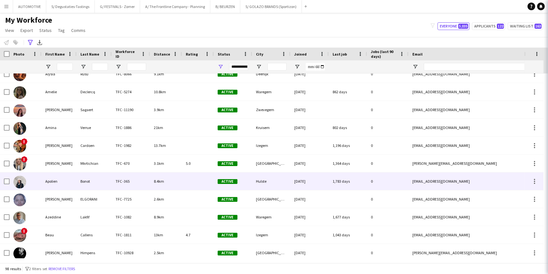
click at [104, 182] on div "Bonot" at bounding box center [94, 181] width 35 height 18
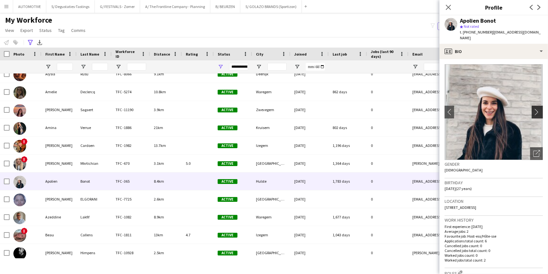
drag, startPoint x: 526, startPoint y: 102, endPoint x: 533, endPoint y: 103, distance: 6.4
click at [478, 102] on img at bounding box center [493, 112] width 98 height 96
click at [478, 108] on app-icon "chevron-right" at bounding box center [538, 111] width 10 height 7
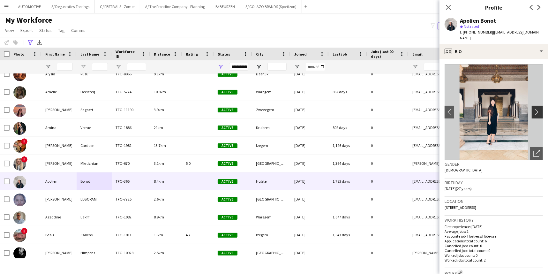
click at [478, 108] on app-icon "chevron-right" at bounding box center [538, 111] width 10 height 7
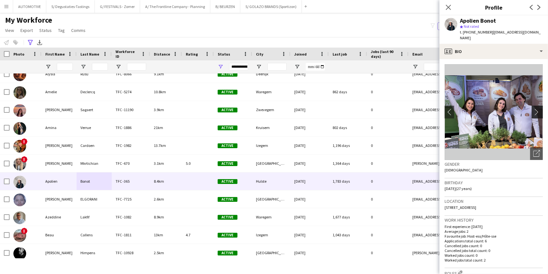
click at [478, 108] on app-icon "chevron-right" at bounding box center [538, 111] width 10 height 7
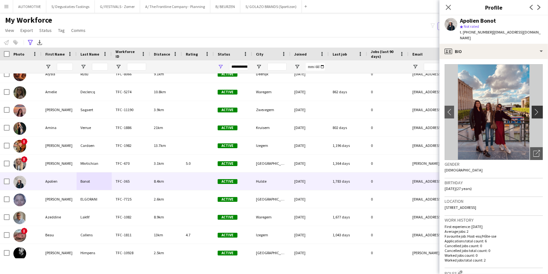
click at [478, 108] on app-icon "chevron-right" at bounding box center [538, 111] width 10 height 7
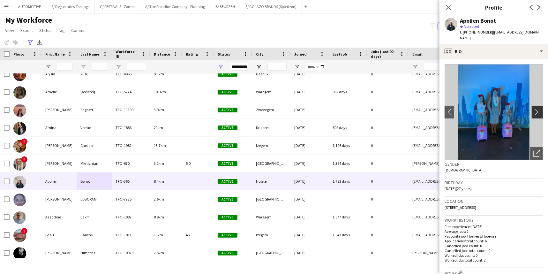
click at [478, 108] on app-icon "chevron-right" at bounding box center [538, 111] width 10 height 7
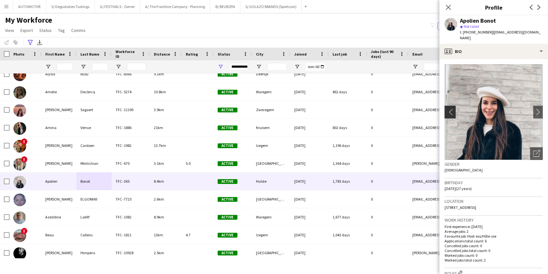
click at [452, 108] on app-icon "chevron-left" at bounding box center [449, 111] width 10 height 7
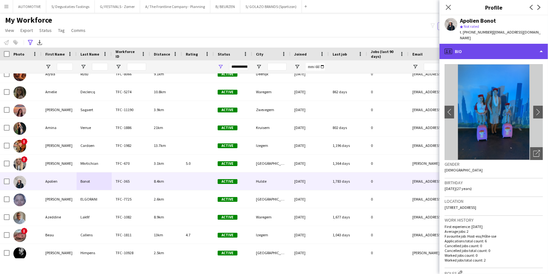
click at [478, 48] on div "profile Bio" at bounding box center [493, 51] width 108 height 15
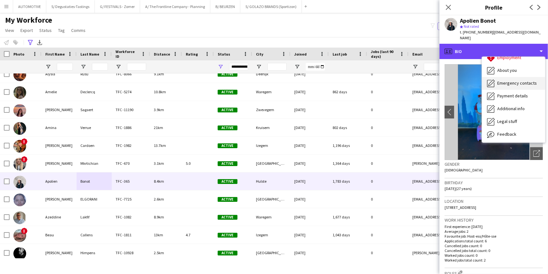
scroll to position [47, 0]
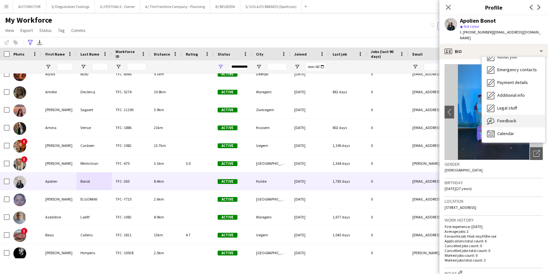
click at [478, 118] on span "Feedback" at bounding box center [506, 121] width 19 height 6
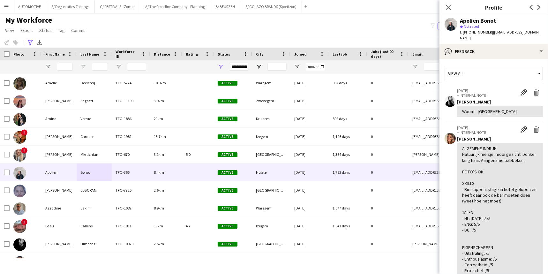
scroll to position [102, 0]
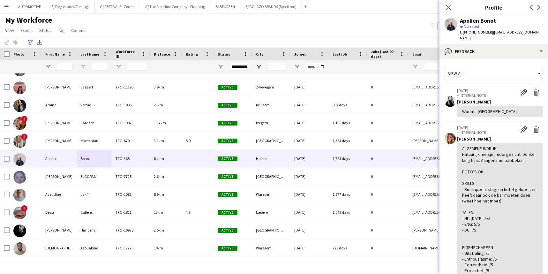
drag, startPoint x: 478, startPoint y: 157, endPoint x: 482, endPoint y: 168, distance: 11.0
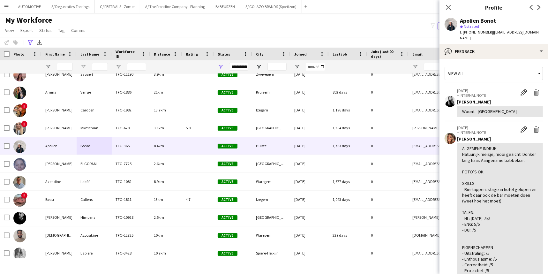
drag, startPoint x: 350, startPoint y: 39, endPoint x: 349, endPoint y: 26, distance: 13.1
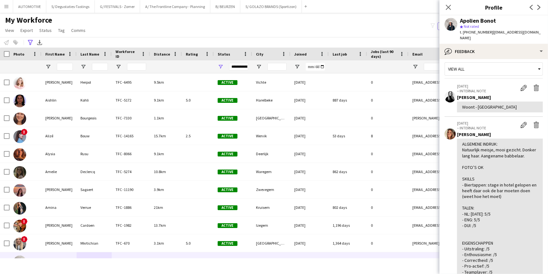
scroll to position [20, 0]
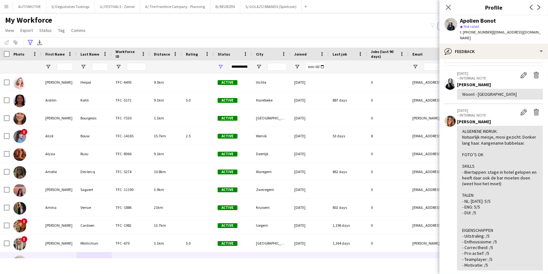
drag, startPoint x: 492, startPoint y: 158, endPoint x: 499, endPoint y: 177, distance: 20.1
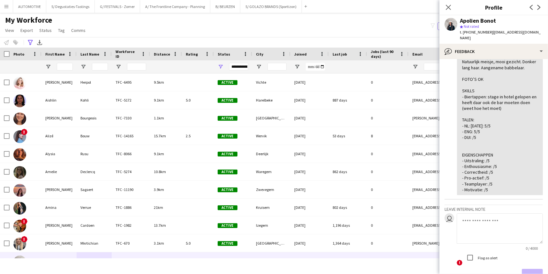
scroll to position [54, 0]
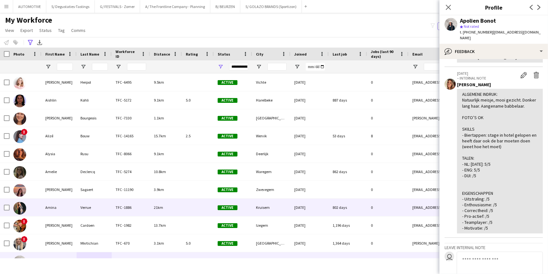
click at [82, 201] on div "Verrue" at bounding box center [94, 207] width 35 height 18
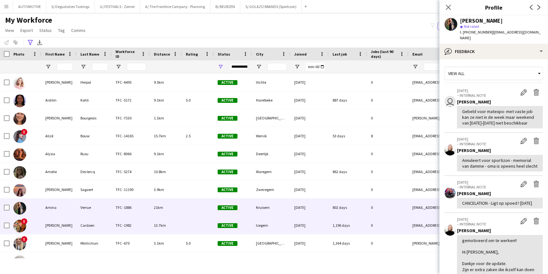
click at [69, 228] on div "[PERSON_NAME]" at bounding box center [58, 225] width 35 height 18
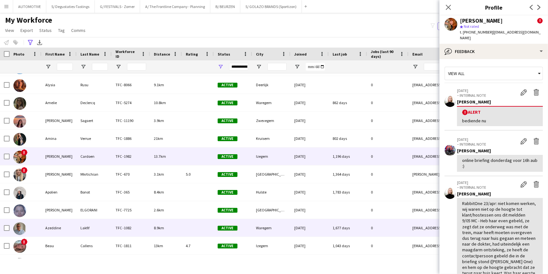
scroll to position [93, 0]
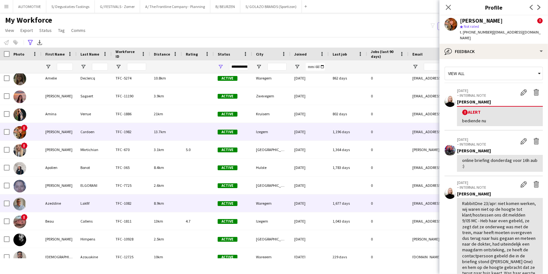
drag, startPoint x: 88, startPoint y: 228, endPoint x: 85, endPoint y: 249, distance: 21.3
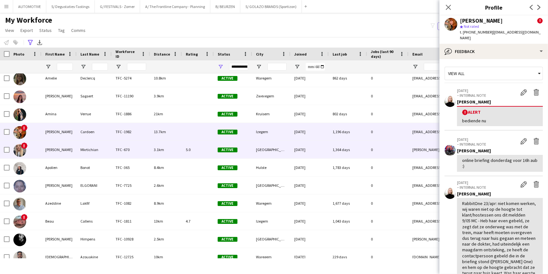
click at [73, 148] on div "[PERSON_NAME]" at bounding box center [58, 150] width 35 height 18
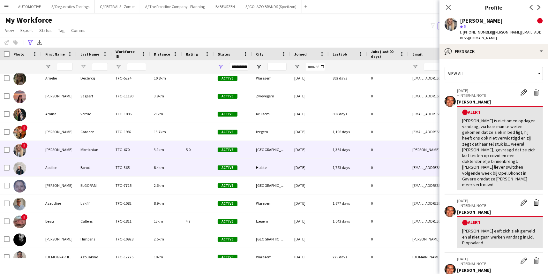
click at [74, 172] on div "Apolien" at bounding box center [58, 168] width 35 height 18
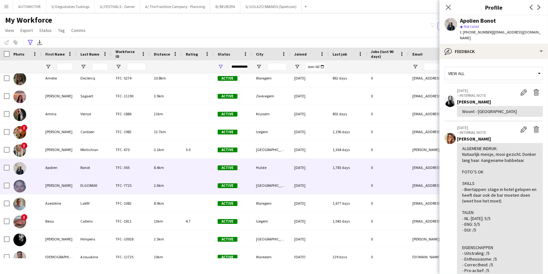
click at [62, 188] on div "[PERSON_NAME]" at bounding box center [58, 185] width 35 height 18
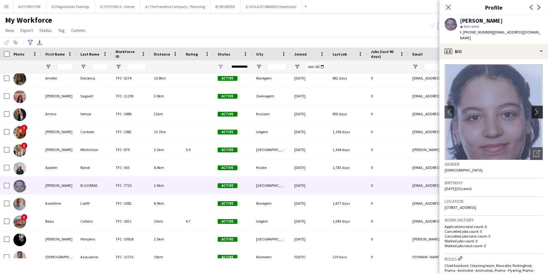
click at [478, 108] on app-icon "chevron-right" at bounding box center [538, 111] width 10 height 7
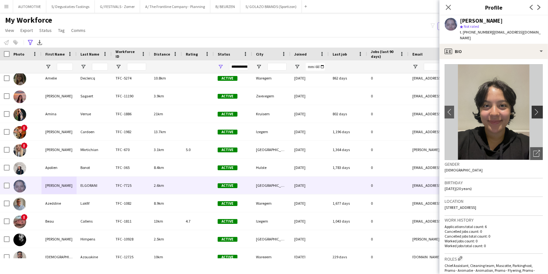
click at [478, 108] on app-icon "chevron-right" at bounding box center [538, 111] width 10 height 7
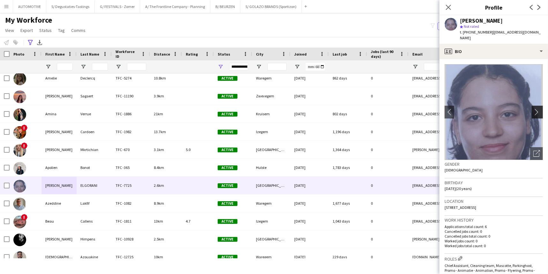
click at [478, 108] on app-icon "chevron-right" at bounding box center [538, 111] width 10 height 7
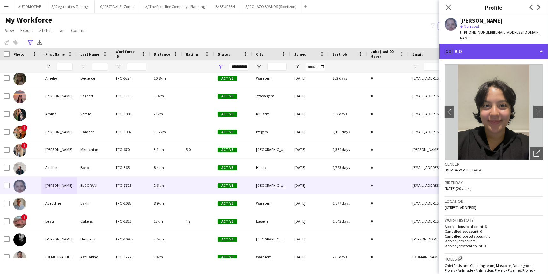
click at [478, 52] on div "profile Bio" at bounding box center [493, 51] width 108 height 15
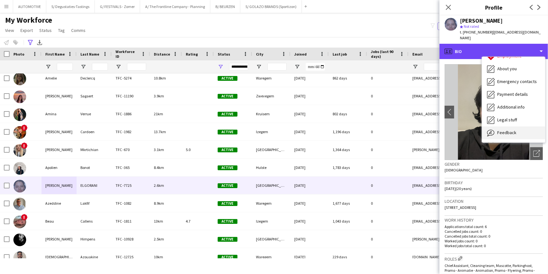
scroll to position [47, 0]
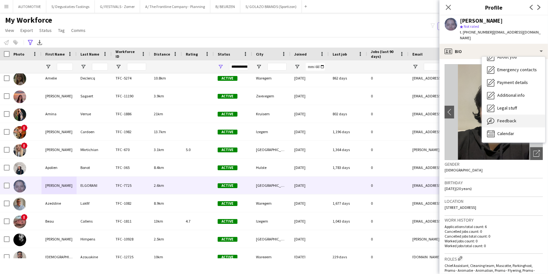
click at [478, 118] on span "Feedback" at bounding box center [506, 121] width 19 height 6
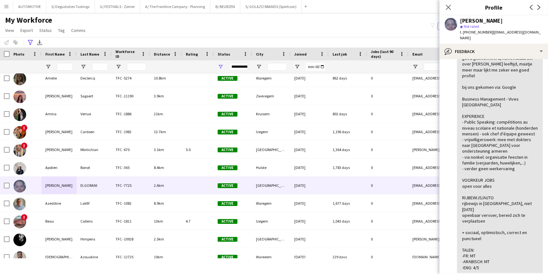
scroll to position [78, 0]
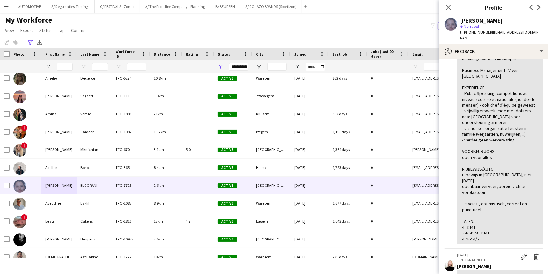
drag, startPoint x: 500, startPoint y: 153, endPoint x: 494, endPoint y: 175, distance: 23.1
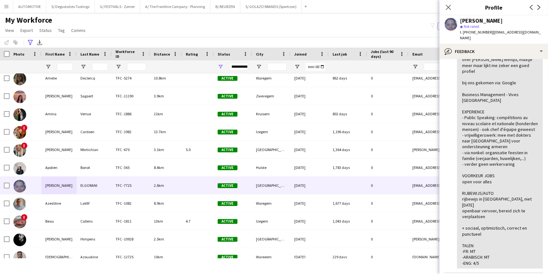
drag, startPoint x: 496, startPoint y: 205, endPoint x: 495, endPoint y: 188, distance: 16.3
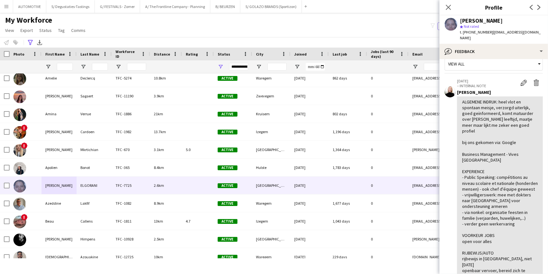
scroll to position [0, 0]
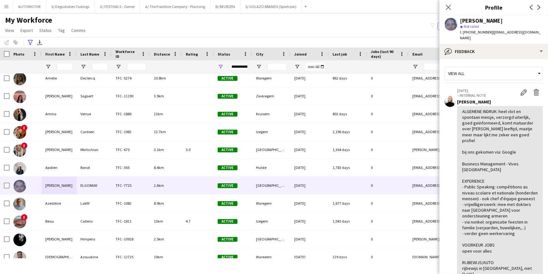
drag, startPoint x: 498, startPoint y: 203, endPoint x: 495, endPoint y: 157, distance: 46.3
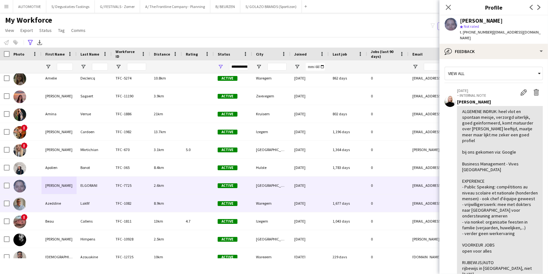
click at [69, 201] on div "Azeddine" at bounding box center [58, 203] width 35 height 18
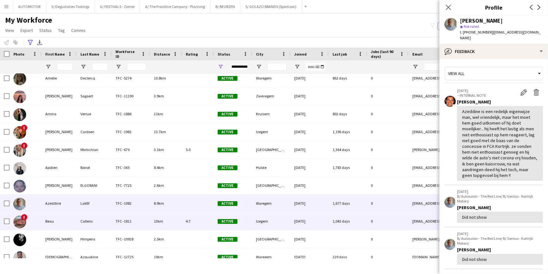
click at [67, 217] on div "Beau" at bounding box center [58, 221] width 35 height 18
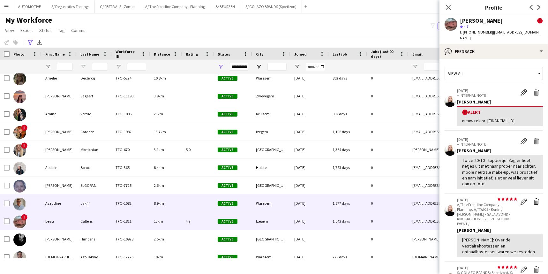
click at [67, 205] on div "Azeddine" at bounding box center [58, 203] width 35 height 18
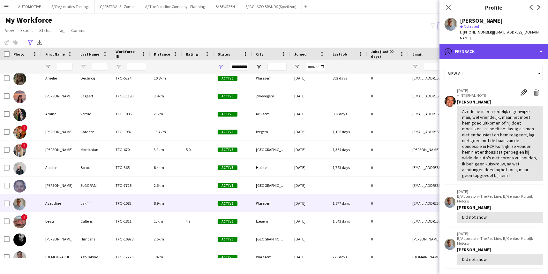
click at [478, 46] on div "bubble-pencil Feedback" at bounding box center [493, 51] width 108 height 15
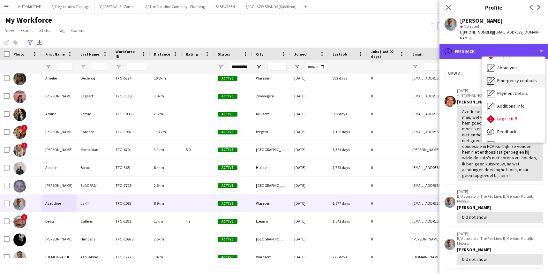
scroll to position [47, 0]
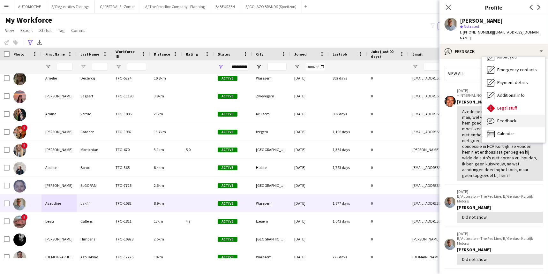
click at [478, 118] on span "Feedback" at bounding box center [506, 121] width 19 height 6
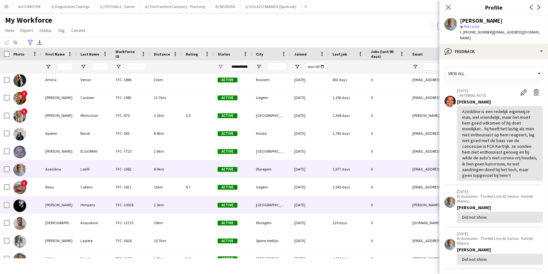
scroll to position [128, 0]
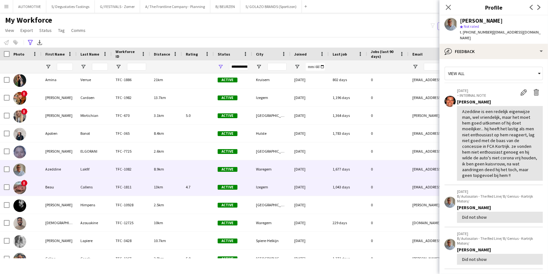
click at [58, 169] on div "Azeddine" at bounding box center [58, 169] width 35 height 18
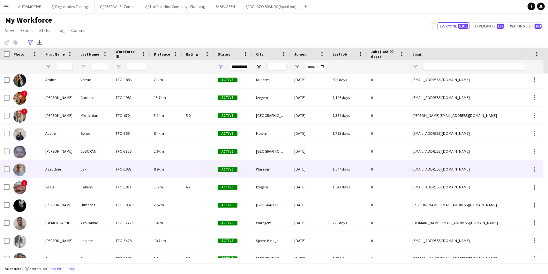
click at [55, 168] on div "Azeddine" at bounding box center [58, 169] width 35 height 18
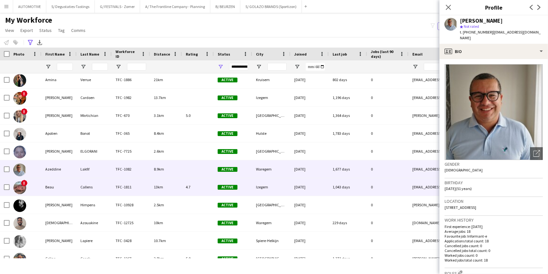
click at [63, 184] on div "Beau" at bounding box center [58, 187] width 35 height 18
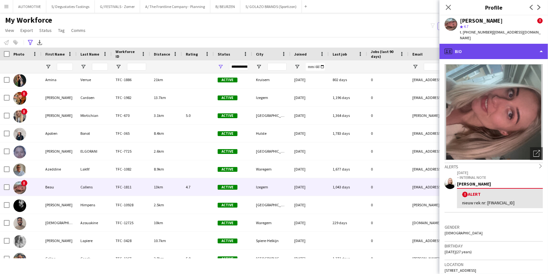
click at [478, 44] on div "profile Bio" at bounding box center [493, 51] width 108 height 15
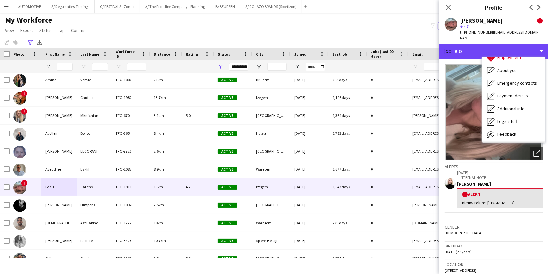
scroll to position [47, 0]
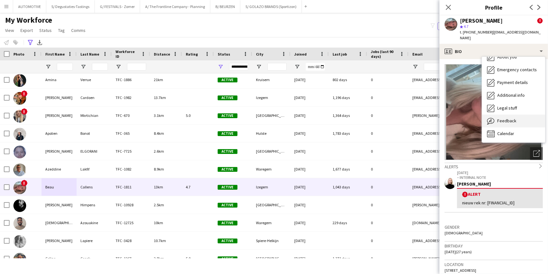
click at [478, 118] on span "Feedback" at bounding box center [506, 121] width 19 height 6
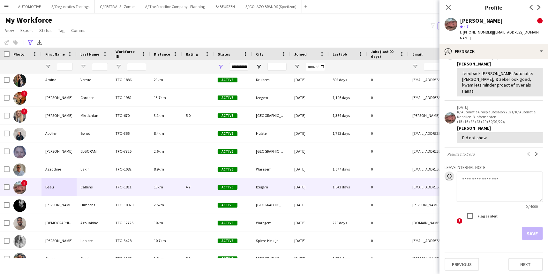
drag, startPoint x: 509, startPoint y: 166, endPoint x: 501, endPoint y: 192, distance: 26.4
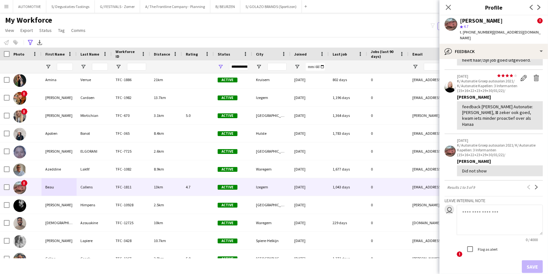
drag, startPoint x: 501, startPoint y: 163, endPoint x: 499, endPoint y: 146, distance: 17.0
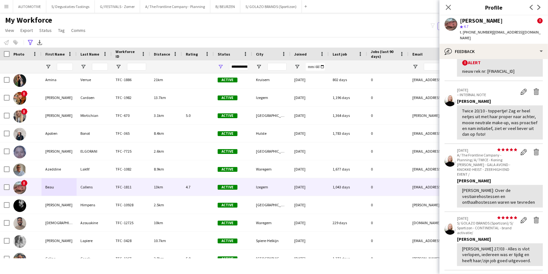
scroll to position [0, 0]
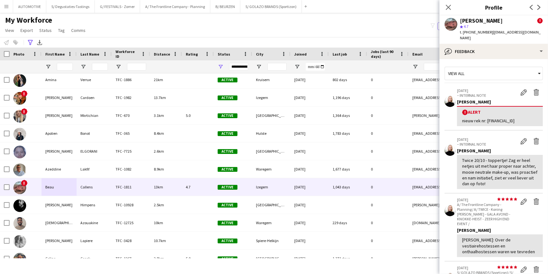
drag, startPoint x: 505, startPoint y: 162, endPoint x: 508, endPoint y: 58, distance: 104.3
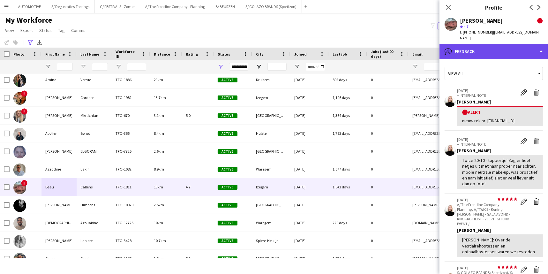
click at [478, 47] on div "bubble-pencil Feedback" at bounding box center [493, 51] width 108 height 15
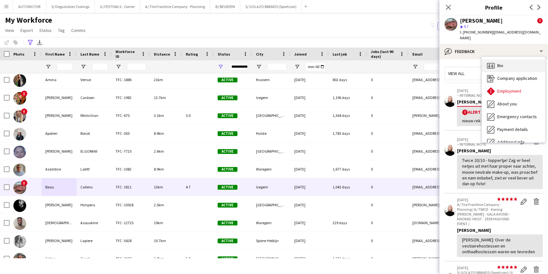
click at [478, 63] on span "Bio" at bounding box center [500, 66] width 6 height 6
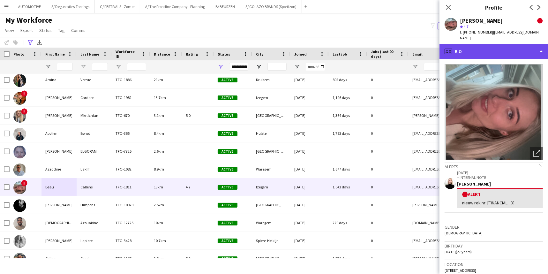
click at [471, 44] on div "profile Bio" at bounding box center [493, 51] width 108 height 15
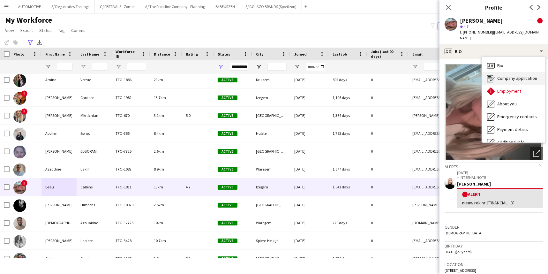
click at [478, 72] on div "Company application Company application" at bounding box center [513, 78] width 63 height 13
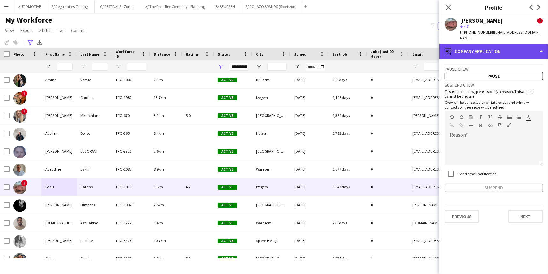
click at [478, 48] on div "register Company application" at bounding box center [493, 51] width 108 height 15
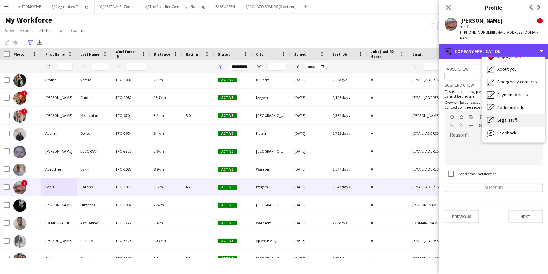
scroll to position [47, 0]
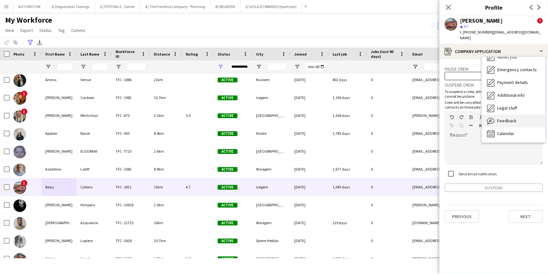
click at [478, 118] on span "Feedback" at bounding box center [506, 121] width 19 height 6
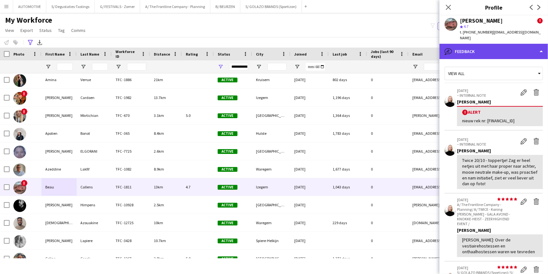
click at [478, 44] on div "bubble-pencil Feedback" at bounding box center [493, 51] width 108 height 15
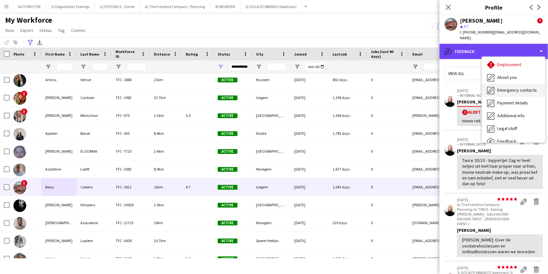
scroll to position [0, 0]
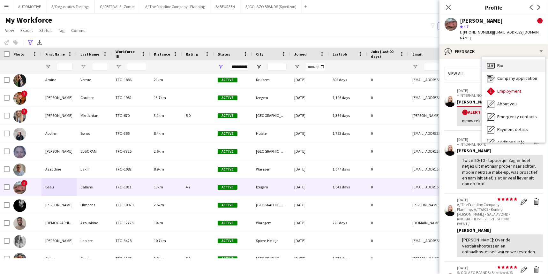
click at [478, 61] on div "Bio Bio" at bounding box center [513, 65] width 63 height 13
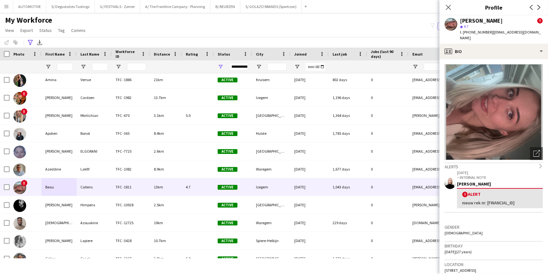
click at [476, 268] on span "[STREET_ADDRESS]" at bounding box center [460, 270] width 32 height 5
copy span "Izegem"
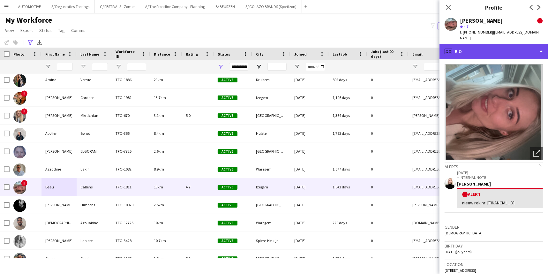
click at [478, 47] on div "profile Bio" at bounding box center [493, 51] width 108 height 15
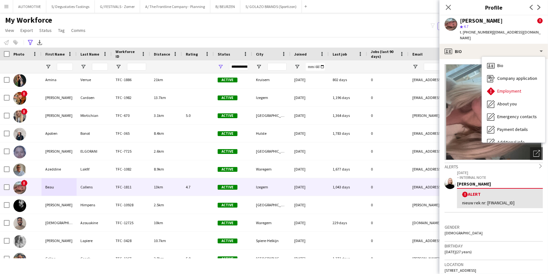
click at [478, 34] on span "| [EMAIL_ADDRESS][DOMAIN_NAME]" at bounding box center [500, 35] width 81 height 11
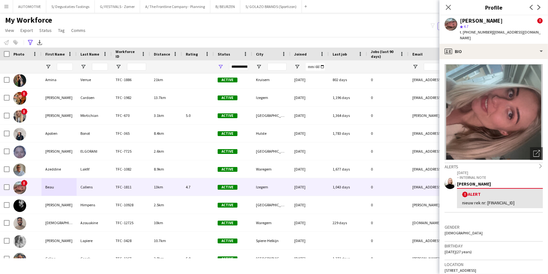
click at [478, 31] on span "| [EMAIL_ADDRESS][DOMAIN_NAME]" at bounding box center [500, 35] width 81 height 11
drag, startPoint x: 488, startPoint y: 32, endPoint x: 536, endPoint y: 31, distance: 48.2
click at [478, 31] on div "[PERSON_NAME] ! star 4.7 t. [PHONE_NUMBER] | [EMAIL_ADDRESS][DOMAIN_NAME]" at bounding box center [493, 29] width 108 height 28
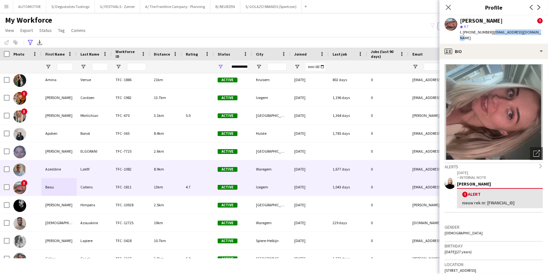
copy span "[EMAIL_ADDRESS][DOMAIN_NAME]"
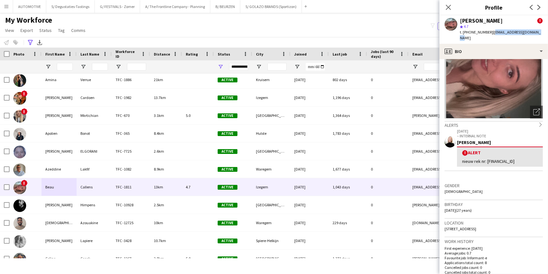
scroll to position [24, 0]
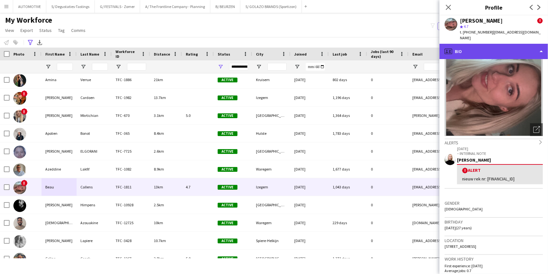
click at [478, 44] on div "profile Bio" at bounding box center [493, 51] width 108 height 15
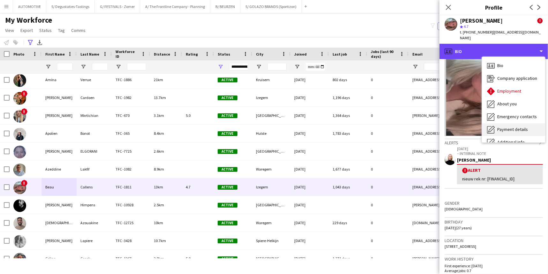
scroll to position [47, 0]
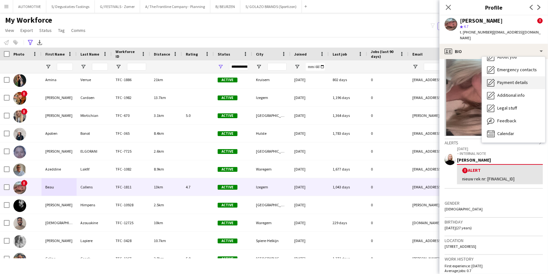
click at [478, 118] on div "Feedback Feedback" at bounding box center [513, 121] width 63 height 13
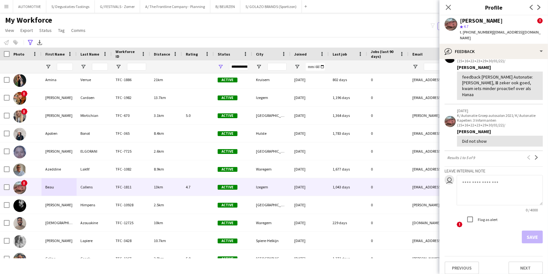
scroll to position [283, 0]
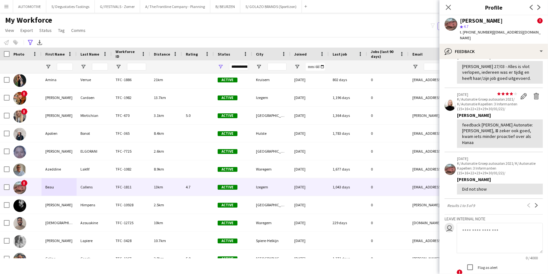
drag, startPoint x: 505, startPoint y: 85, endPoint x: 503, endPoint y: 70, distance: 15.4
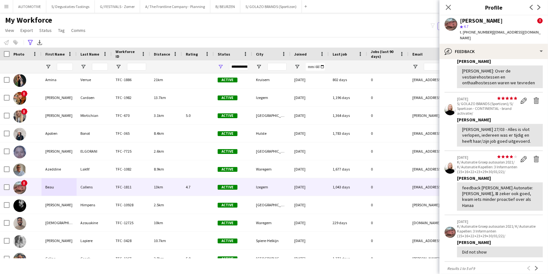
scroll to position [154, 0]
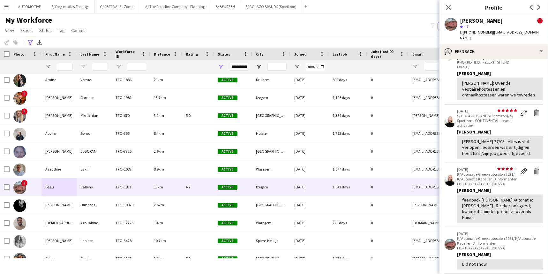
drag, startPoint x: 511, startPoint y: 143, endPoint x: 508, endPoint y: 127, distance: 16.8
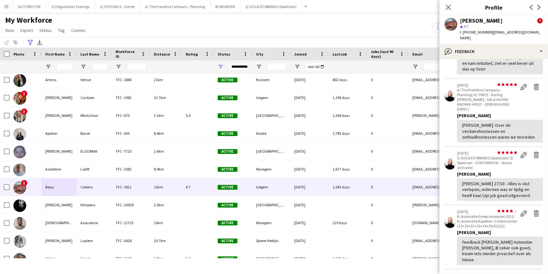
drag, startPoint x: 485, startPoint y: 146, endPoint x: 487, endPoint y: 128, distance: 18.6
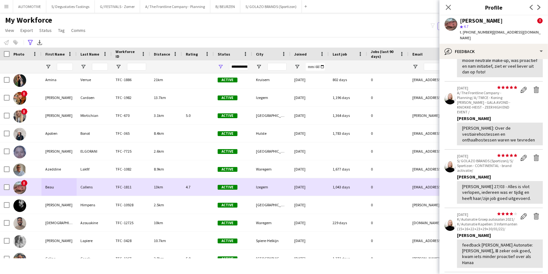
click at [43, 187] on div "Beau" at bounding box center [58, 187] width 35 height 18
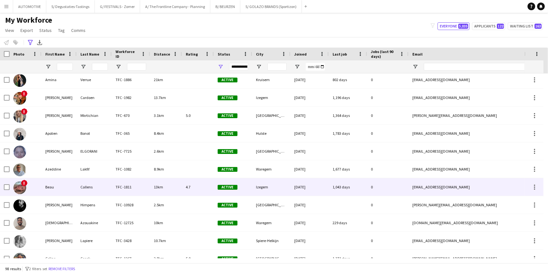
click at [70, 187] on div "Beau" at bounding box center [58, 187] width 35 height 18
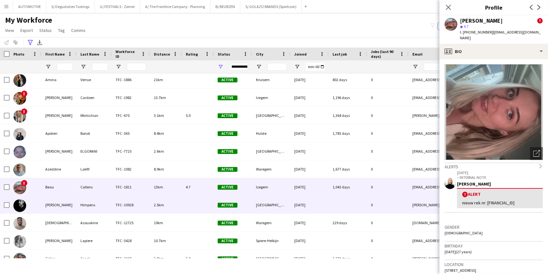
click at [88, 207] on div "Himpens" at bounding box center [94, 205] width 35 height 18
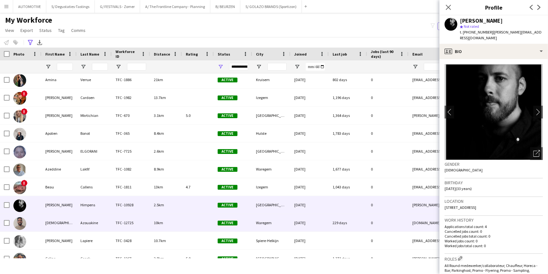
click at [83, 228] on div "Azouakine" at bounding box center [94, 223] width 35 height 18
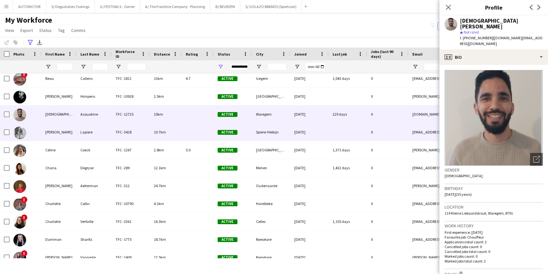
scroll to position [214, 0]
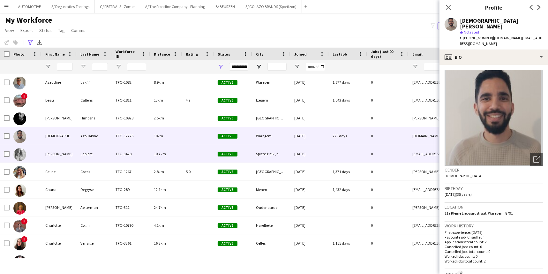
drag, startPoint x: 100, startPoint y: 146, endPoint x: 100, endPoint y: 136, distance: 10.2
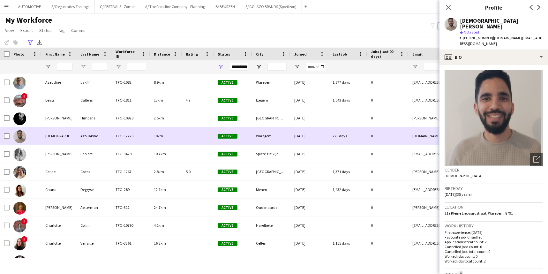
scroll to position [205, 0]
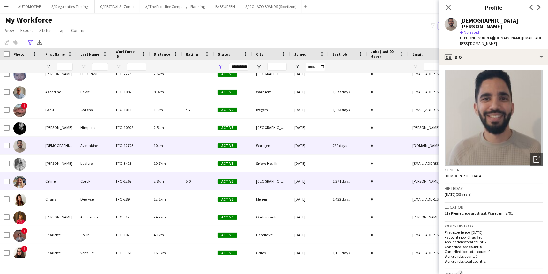
click at [79, 166] on div "Lapiere" at bounding box center [94, 163] width 35 height 18
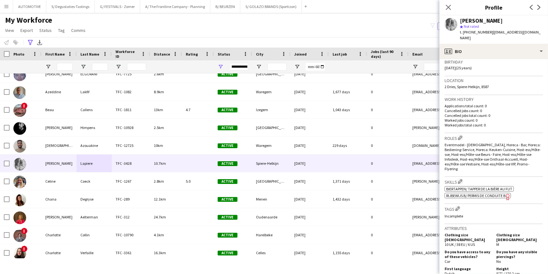
drag, startPoint x: 496, startPoint y: 193, endPoint x: 490, endPoint y: 205, distance: 13.4
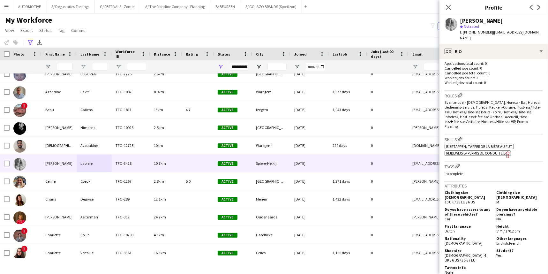
drag, startPoint x: 450, startPoint y: 216, endPoint x: 469, endPoint y: 216, distance: 19.5
click at [467, 224] on div "First language Dutch" at bounding box center [468, 229] width 49 height 10
click at [478, 240] on span "French" at bounding box center [514, 242] width 11 height 5
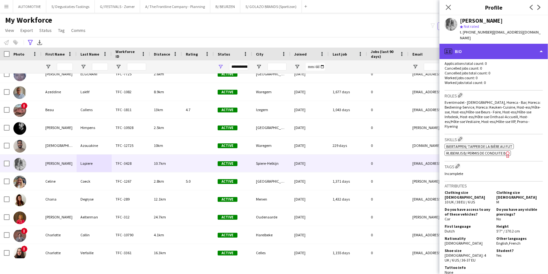
click at [478, 44] on div "profile Bio" at bounding box center [493, 51] width 108 height 15
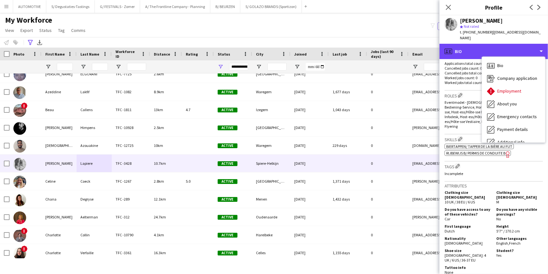
scroll to position [47, 0]
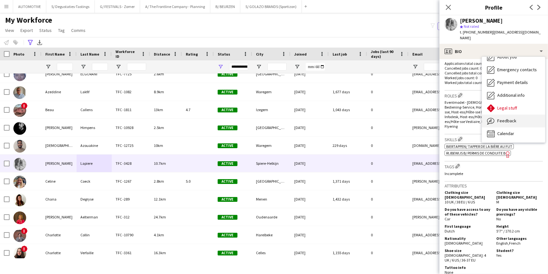
click at [478, 115] on div "Feedback Feedback" at bounding box center [513, 121] width 63 height 13
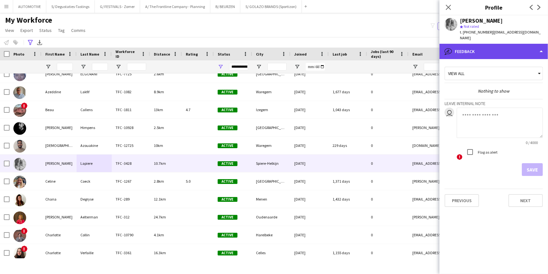
click at [478, 45] on div "bubble-pencil Feedback" at bounding box center [493, 51] width 108 height 15
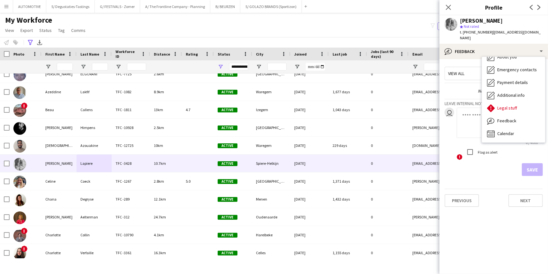
click at [478, 32] on span "| [EMAIL_ADDRESS][DOMAIN_NAME]" at bounding box center [500, 35] width 81 height 11
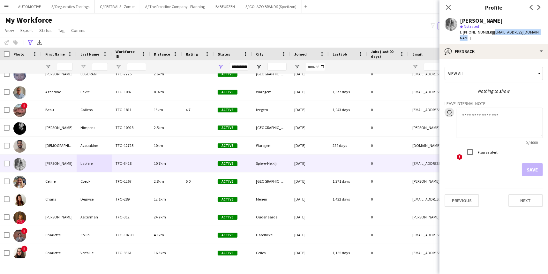
drag, startPoint x: 531, startPoint y: 33, endPoint x: 488, endPoint y: 32, distance: 42.7
click at [478, 32] on span "| [EMAIL_ADDRESS][DOMAIN_NAME]" at bounding box center [500, 35] width 81 height 11
copy span "[EMAIL_ADDRESS][DOMAIN_NAME]"
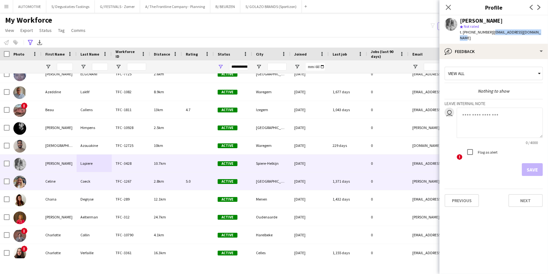
click at [95, 185] on div "Coeck" at bounding box center [94, 181] width 35 height 18
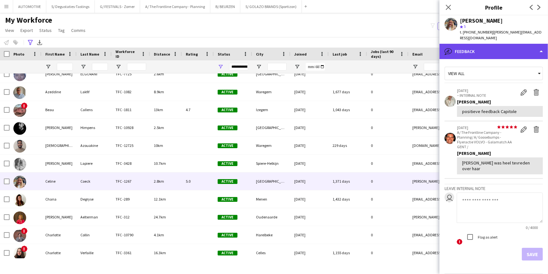
click at [478, 44] on div "bubble-pencil Feedback" at bounding box center [493, 51] width 108 height 15
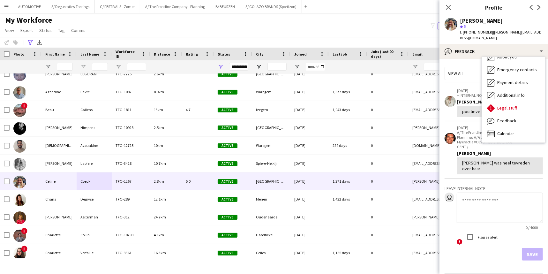
click at [478, 115] on div "Feedback Feedback" at bounding box center [513, 121] width 63 height 13
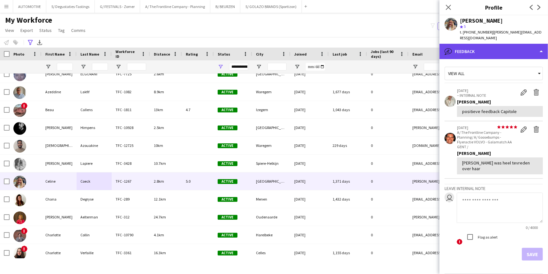
click at [474, 45] on div "bubble-pencil Feedback" at bounding box center [493, 51] width 108 height 15
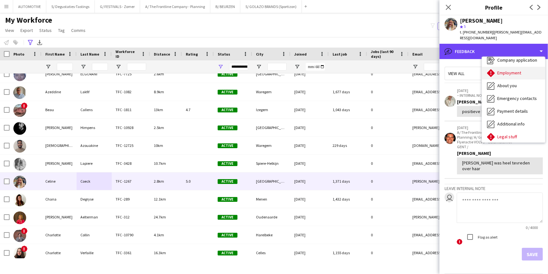
scroll to position [0, 0]
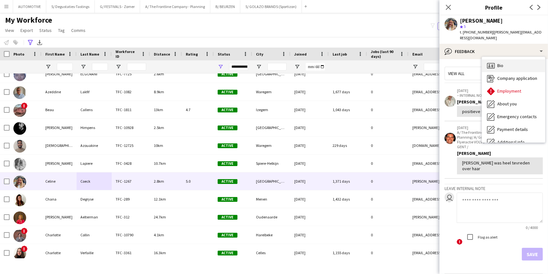
click at [478, 63] on div "Bio Bio" at bounding box center [513, 65] width 63 height 13
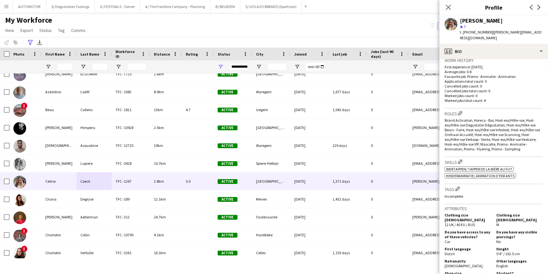
scroll to position [193, 0]
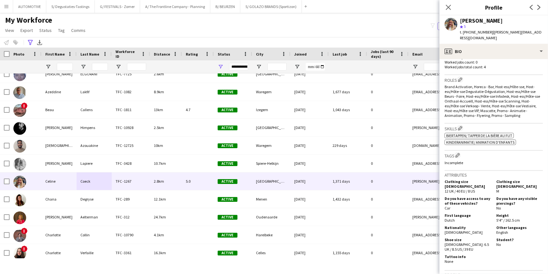
drag, startPoint x: 500, startPoint y: 223, endPoint x: 516, endPoint y: 222, distance: 16.0
click at [478, 225] on div "Other languages English" at bounding box center [517, 230] width 49 height 10
click at [478, 237] on div "Student? No" at bounding box center [517, 244] width 49 height 14
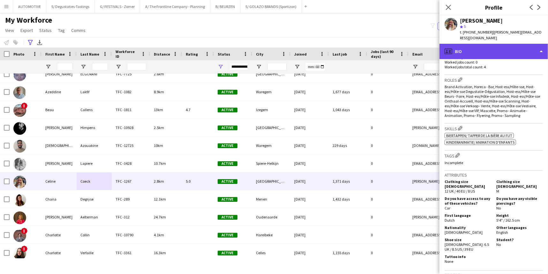
click at [478, 44] on div "profile Bio" at bounding box center [493, 51] width 108 height 15
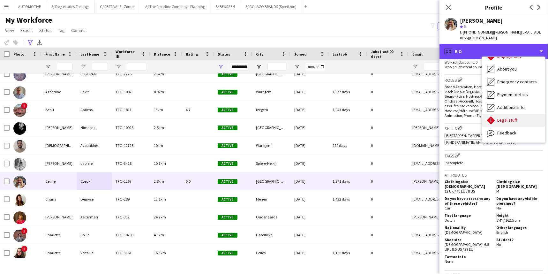
scroll to position [47, 0]
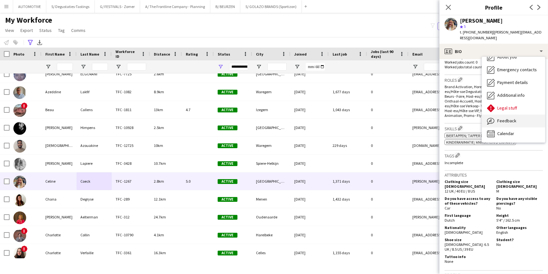
click at [478, 118] on span "Feedback" at bounding box center [506, 121] width 19 height 6
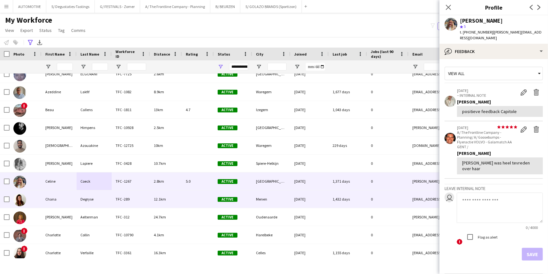
click at [111, 198] on div "Degryse" at bounding box center [94, 199] width 35 height 18
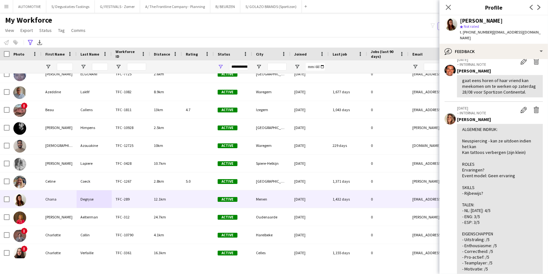
drag, startPoint x: 491, startPoint y: 173, endPoint x: 487, endPoint y: 189, distance: 16.8
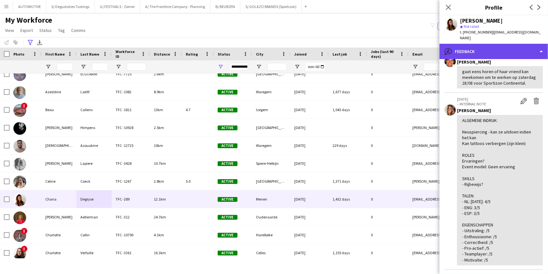
click at [478, 50] on div "bubble-pencil Feedback" at bounding box center [493, 51] width 108 height 15
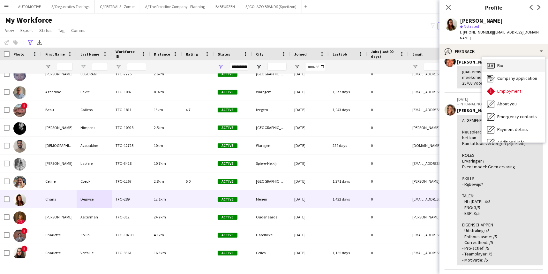
click at [478, 63] on span "Bio" at bounding box center [500, 66] width 6 height 6
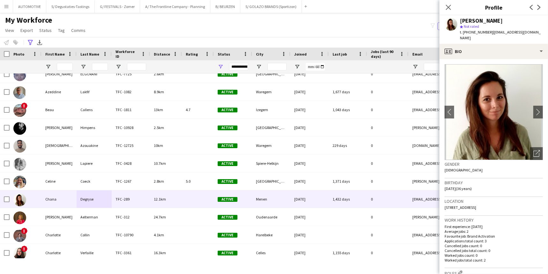
click at [478, 108] on img at bounding box center [493, 112] width 98 height 96
click at [478, 108] on app-icon "chevron-right" at bounding box center [538, 111] width 10 height 7
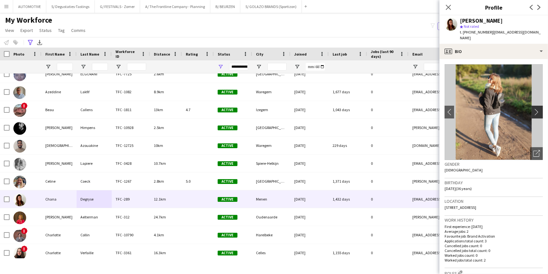
click at [478, 108] on app-icon "chevron-right" at bounding box center [538, 111] width 10 height 7
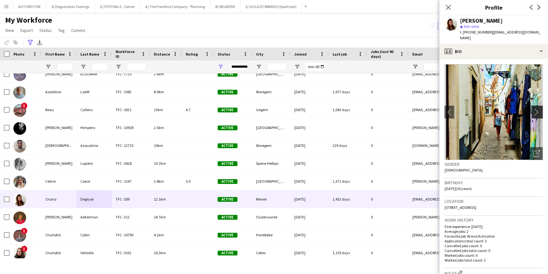
click at [478, 108] on app-icon "chevron-right" at bounding box center [538, 111] width 10 height 7
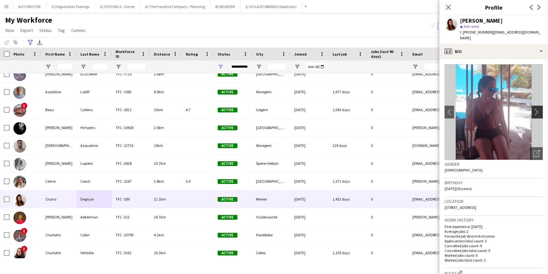
click at [478, 108] on app-icon "chevron-right" at bounding box center [538, 111] width 10 height 7
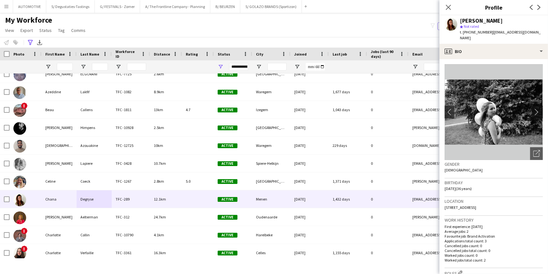
click at [478, 108] on app-icon "chevron-right" at bounding box center [538, 111] width 10 height 7
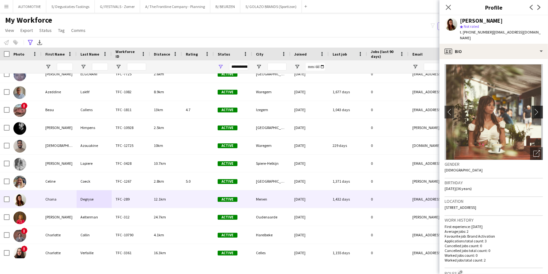
click at [478, 108] on app-icon "chevron-right" at bounding box center [538, 111] width 10 height 7
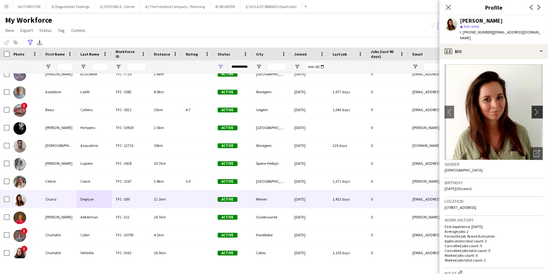
click at [478, 108] on app-icon "chevron-right" at bounding box center [538, 111] width 10 height 7
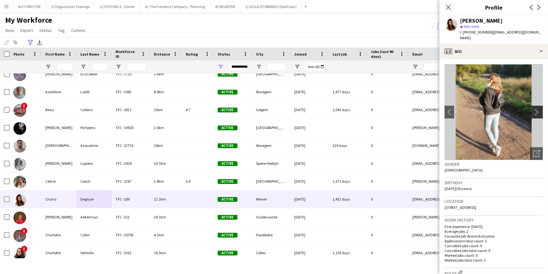
click at [478, 108] on app-icon "chevron-right" at bounding box center [538, 111] width 10 height 7
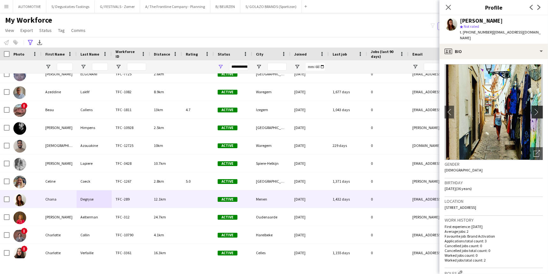
click at [478, 108] on app-icon "chevron-right" at bounding box center [538, 111] width 10 height 7
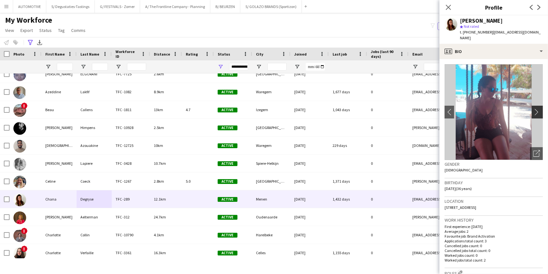
click at [478, 108] on app-icon "chevron-right" at bounding box center [538, 111] width 10 height 7
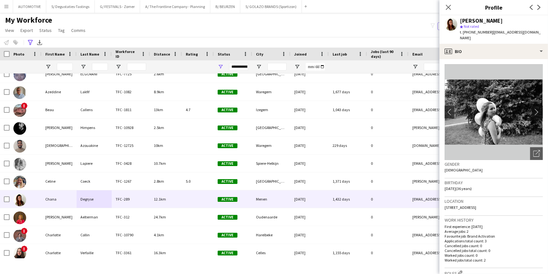
click at [478, 108] on app-icon "chevron-right" at bounding box center [538, 111] width 10 height 7
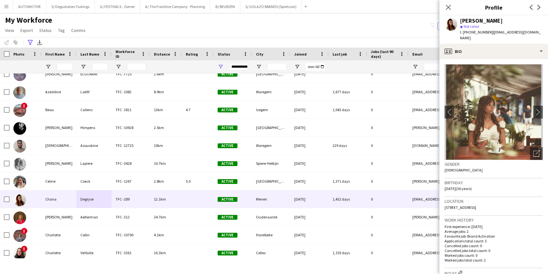
click at [472, 205] on span "[STREET_ADDRESS]" at bounding box center [460, 207] width 32 height 5
copy span "Menen"
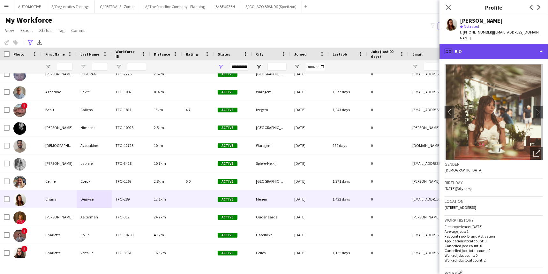
click at [478, 48] on div "profile Bio" at bounding box center [493, 51] width 108 height 15
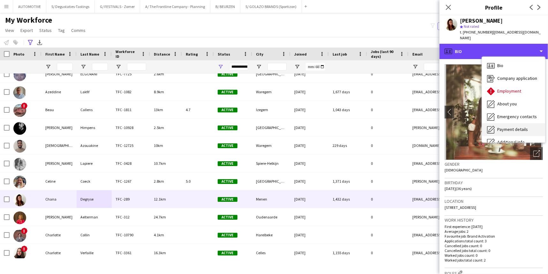
scroll to position [47, 0]
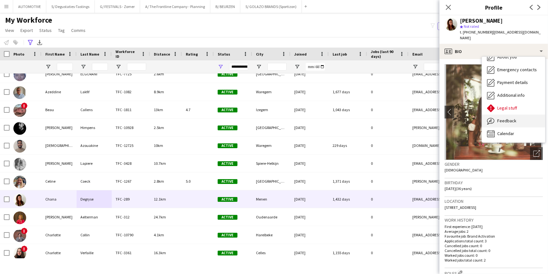
click at [478, 118] on span "Feedback" at bounding box center [506, 121] width 19 height 6
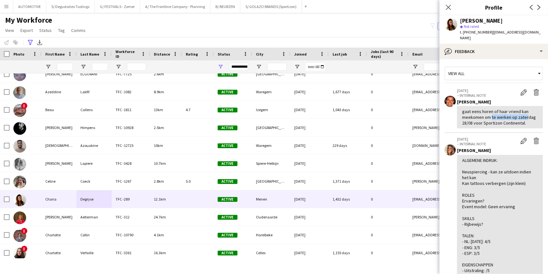
drag, startPoint x: 488, startPoint y: 109, endPoint x: 534, endPoint y: 113, distance: 45.8
click at [478, 113] on div "gaat eens horen of haar vriend kan meekomen om te werken op zaterdag 28/08 voor…" at bounding box center [500, 117] width 76 height 18
click at [478, 115] on div "gaat eens horen of haar vriend kan meekomen om te werken op zaterdag 28/08 voor…" at bounding box center [500, 117] width 76 height 18
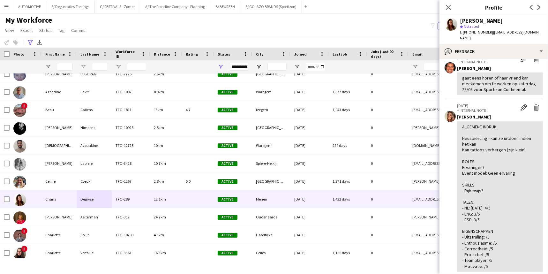
scroll to position [0, 0]
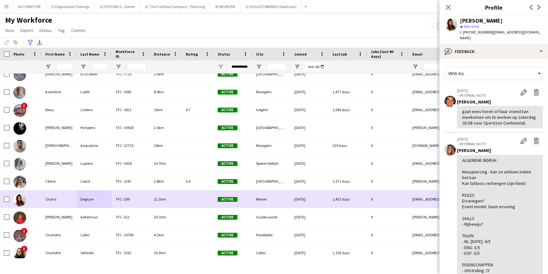
click at [89, 199] on div "Degryse" at bounding box center [94, 199] width 35 height 18
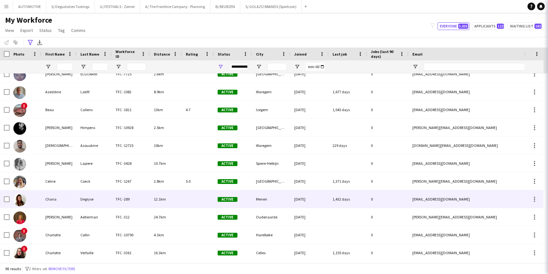
click at [76, 199] on div "Chana" at bounding box center [58, 199] width 35 height 18
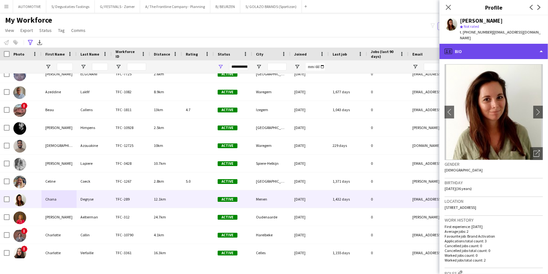
click at [478, 48] on div "profile Bio" at bounding box center [493, 51] width 108 height 15
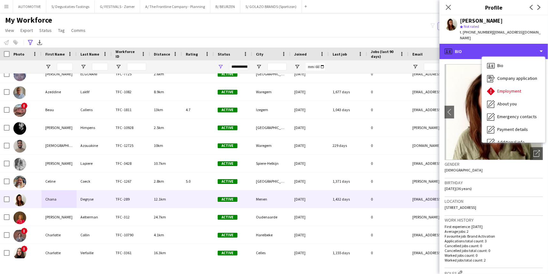
scroll to position [47, 0]
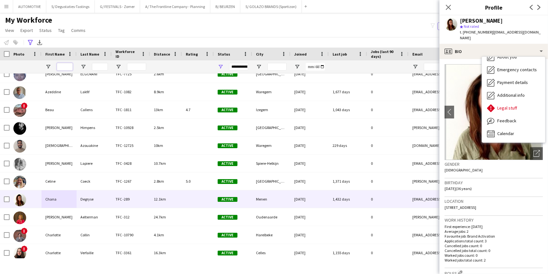
click at [68, 66] on input "First Name Filter Input" at bounding box center [65, 67] width 16 height 8
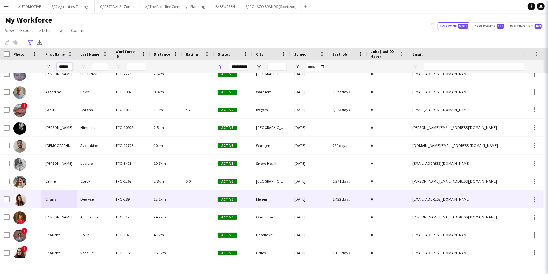
scroll to position [0, 0]
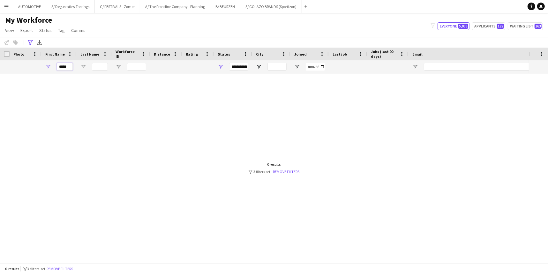
type input "*****"
click at [98, 67] on input "Last Name Filter Input" at bounding box center [100, 67] width 16 height 8
type input "****"
click at [31, 42] on icon at bounding box center [30, 42] width 5 height 5
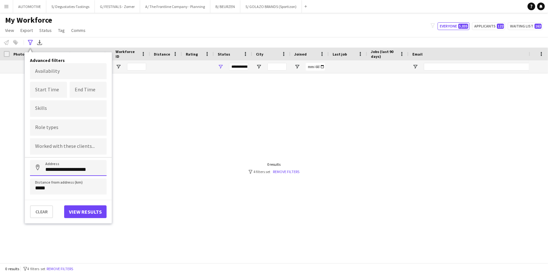
click at [70, 170] on input "**********" at bounding box center [68, 168] width 77 height 16
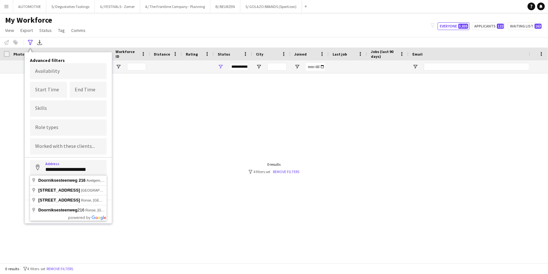
click at [70, 170] on input "**********" at bounding box center [68, 168] width 77 height 16
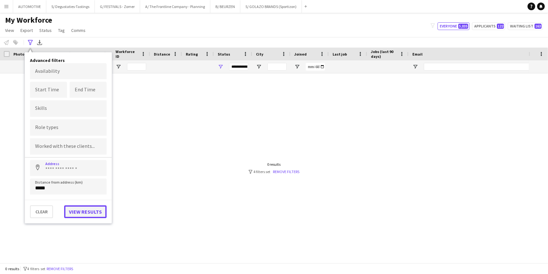
click at [87, 209] on button "View results" at bounding box center [85, 211] width 42 height 13
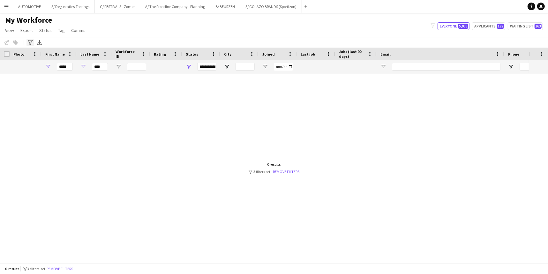
click at [33, 41] on icon "Advanced filters" at bounding box center [30, 42] width 5 height 5
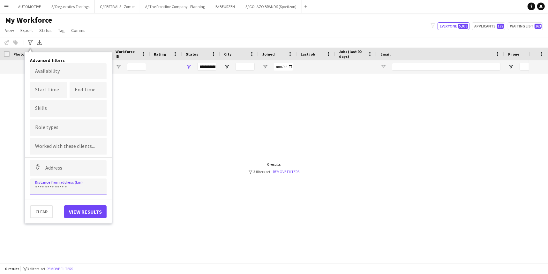
click at [51, 190] on input at bounding box center [68, 186] width 77 height 16
click at [46, 210] on button "Clear" at bounding box center [41, 211] width 23 height 13
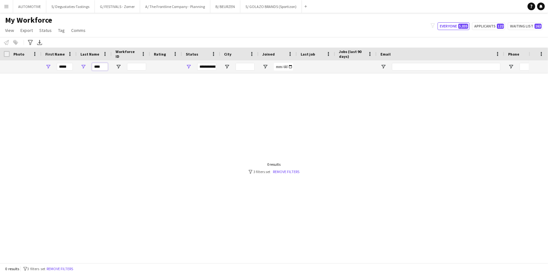
click at [106, 65] on input "****" at bounding box center [100, 67] width 16 height 8
type input "***"
click at [70, 65] on input "*****" at bounding box center [65, 67] width 16 height 8
click at [99, 66] on input "***" at bounding box center [100, 67] width 16 height 8
click at [102, 66] on input "***" at bounding box center [100, 67] width 16 height 8
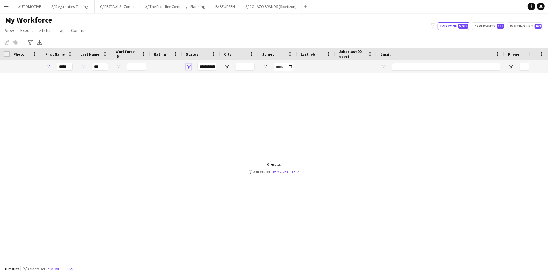
click at [190, 67] on span "Open Filter Menu" at bounding box center [189, 67] width 6 height 6
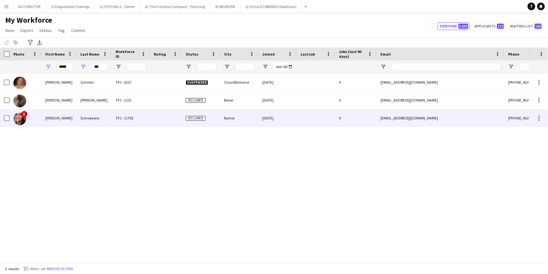
click at [95, 115] on div "Schroeyens" at bounding box center [94, 118] width 35 height 18
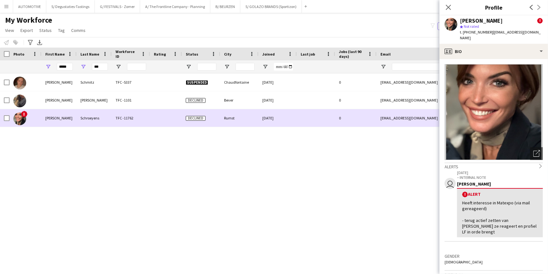
click at [116, 120] on div "TFC -11762" at bounding box center [131, 118] width 38 height 18
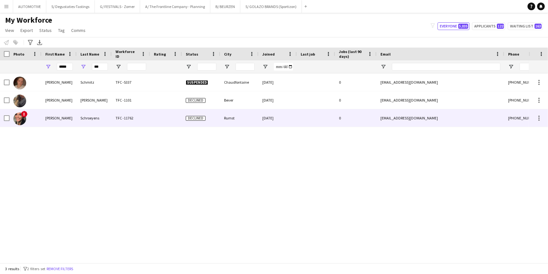
click at [154, 119] on div at bounding box center [166, 118] width 32 height 18
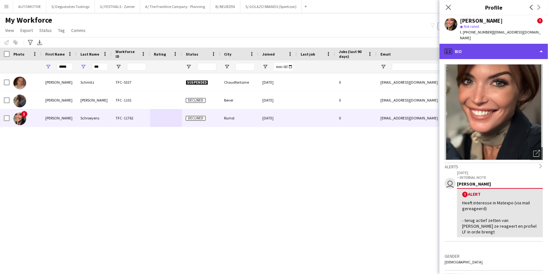
click at [469, 47] on div "profile Bio" at bounding box center [493, 51] width 108 height 15
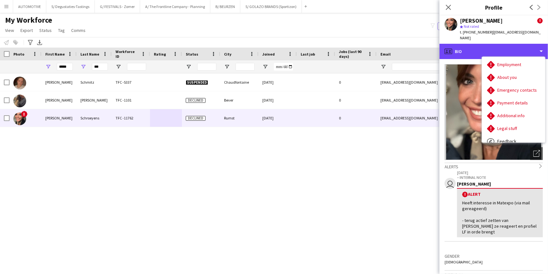
scroll to position [25, 0]
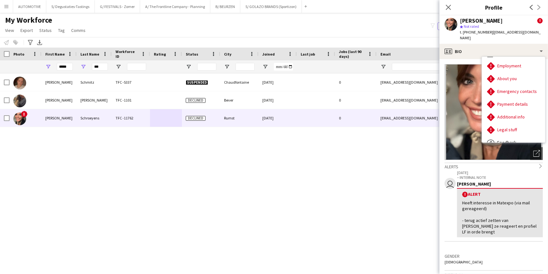
click at [478, 175] on p "– INTERNAL NOTE" at bounding box center [500, 177] width 86 height 5
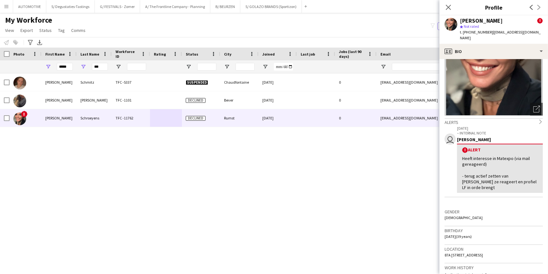
drag, startPoint x: 499, startPoint y: 184, endPoint x: 496, endPoint y: 217, distance: 32.9
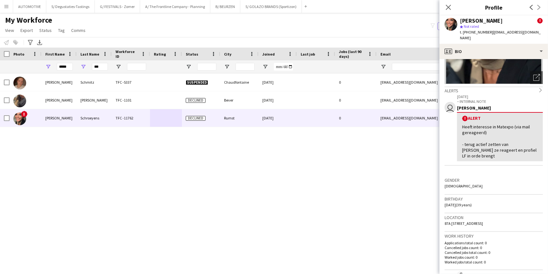
click at [478, 217] on div "Location [STREET_ADDRESS]" at bounding box center [493, 222] width 98 height 18
drag, startPoint x: 503, startPoint y: 21, endPoint x: 478, endPoint y: 20, distance: 24.9
click at [478, 20] on div "[PERSON_NAME]" at bounding box center [481, 21] width 43 height 6
click at [478, 21] on div "[PERSON_NAME]" at bounding box center [481, 21] width 43 height 6
drag, startPoint x: 506, startPoint y: 21, endPoint x: 475, endPoint y: 22, distance: 31.6
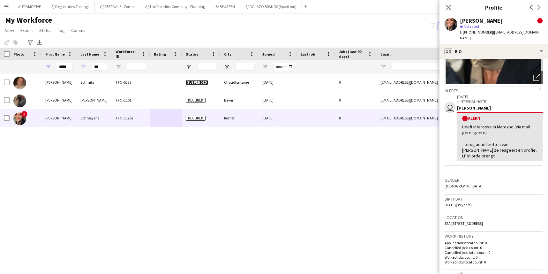
click at [475, 22] on div "[PERSON_NAME] !" at bounding box center [501, 21] width 83 height 6
click at [98, 69] on input "***" at bounding box center [100, 67] width 16 height 8
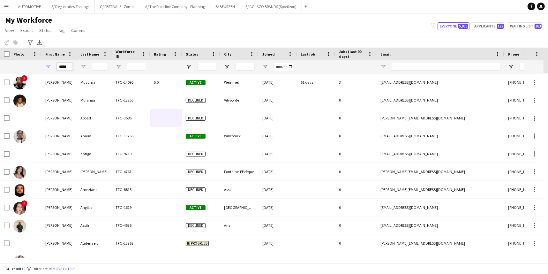
click at [64, 66] on input "*****" at bounding box center [65, 67] width 16 height 8
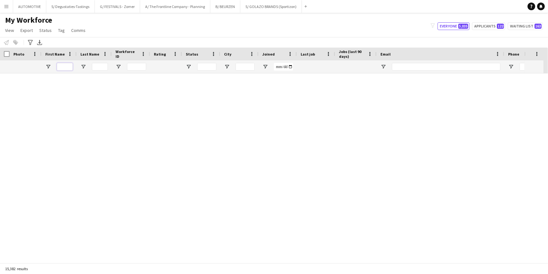
scroll to position [0, 0]
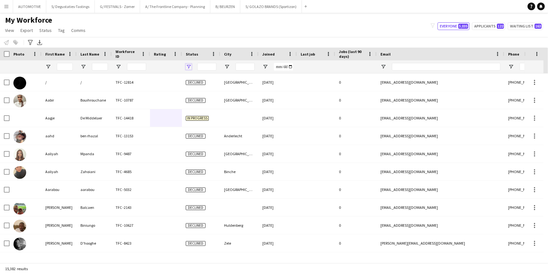
click at [187, 66] on span "Open Filter Menu" at bounding box center [189, 67] width 6 height 6
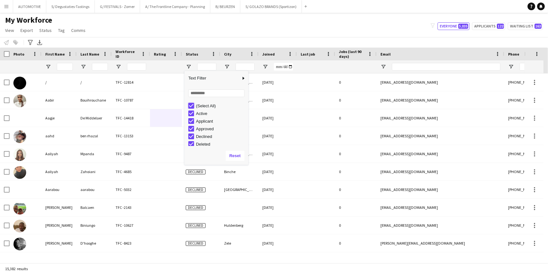
type input "***"
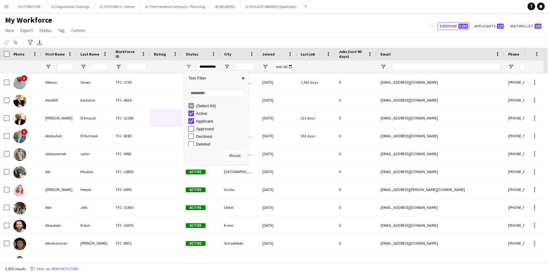
type input "**********"
click at [208, 36] on div "My Workforce View Views Default view New view Update view Delete view Edit name…" at bounding box center [274, 26] width 548 height 22
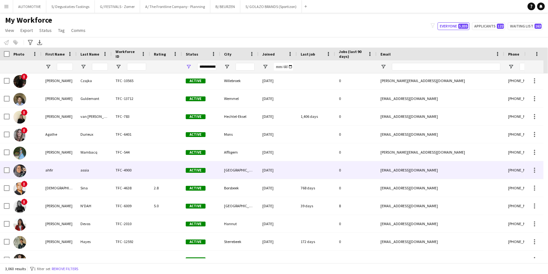
scroll to position [0, 0]
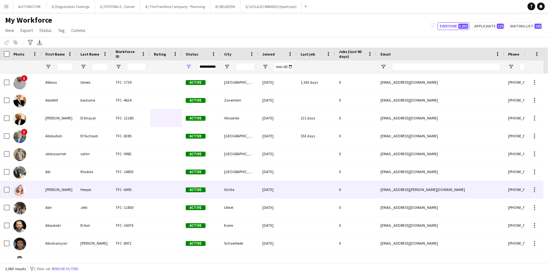
click at [49, 188] on div "[PERSON_NAME]" at bounding box center [58, 190] width 35 height 18
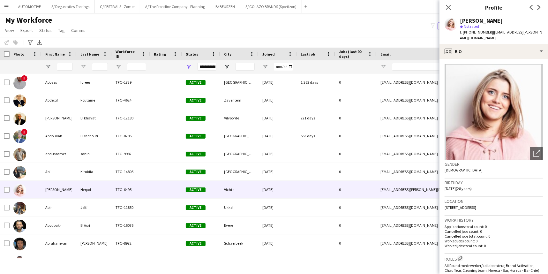
click at [478, 59] on app-crew-profile-bio "Open photos pop-in Gender [DEMOGRAPHIC_DATA] Birthday [DEMOGRAPHIC_DATA] (28 ye…" at bounding box center [493, 166] width 108 height 215
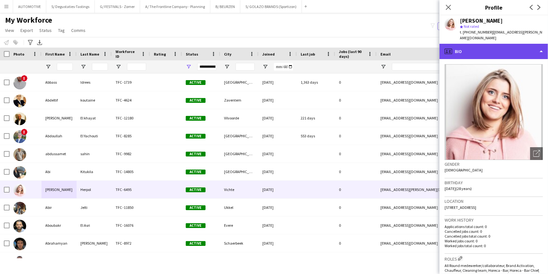
click at [478, 49] on div "profile Bio" at bounding box center [493, 51] width 108 height 15
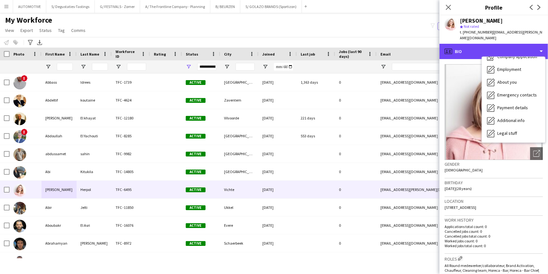
scroll to position [47, 0]
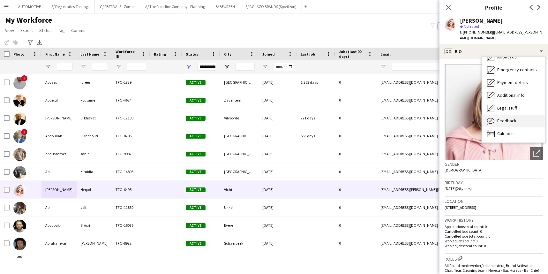
click at [478, 115] on div "Feedback Feedback" at bounding box center [513, 121] width 63 height 13
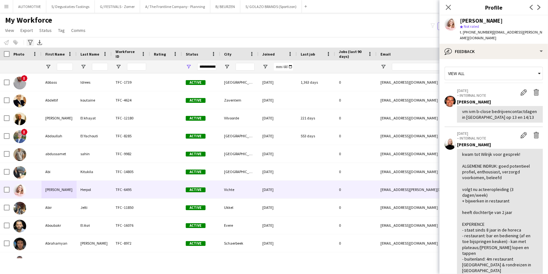
click at [29, 41] on icon "Advanced filters" at bounding box center [30, 42] width 5 height 5
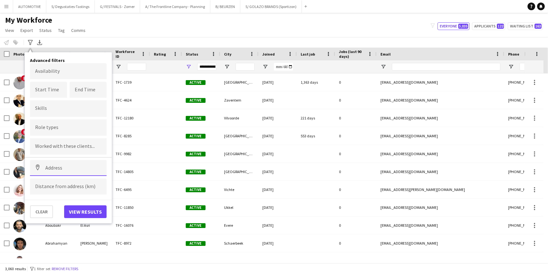
click at [48, 168] on input at bounding box center [68, 168] width 77 height 16
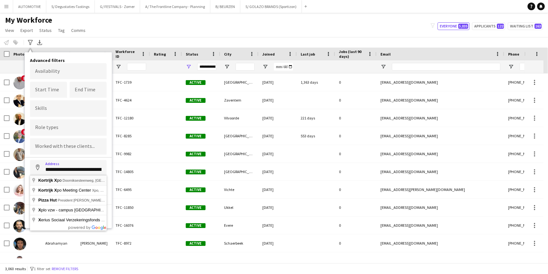
type input "**********"
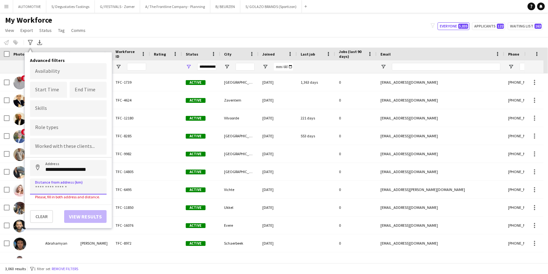
click at [49, 186] on input at bounding box center [68, 186] width 77 height 16
type input "*****"
click button "Address" at bounding box center [37, 167] width 15 height 15
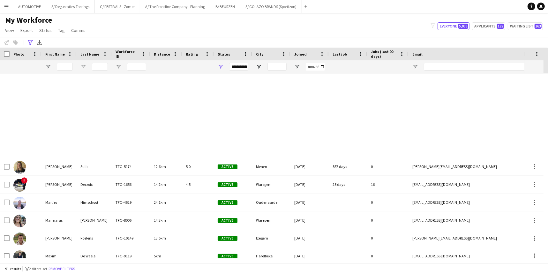
scroll to position [1441, 0]
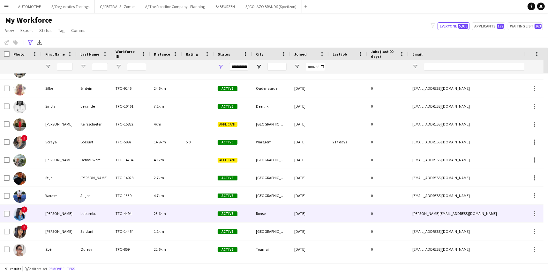
click at [54, 217] on div "[PERSON_NAME]" at bounding box center [58, 213] width 35 height 18
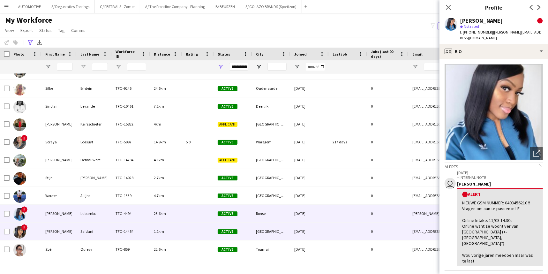
click at [48, 236] on div "[PERSON_NAME]" at bounding box center [58, 231] width 35 height 18
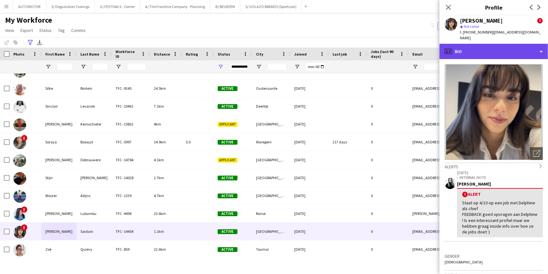
click at [478, 49] on div "profile Bio" at bounding box center [493, 51] width 108 height 15
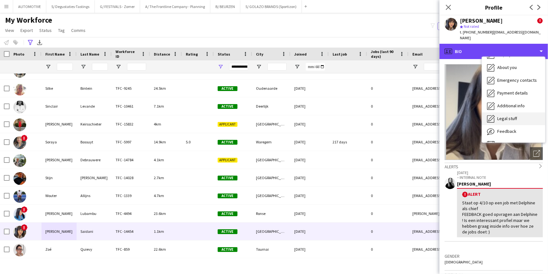
scroll to position [47, 0]
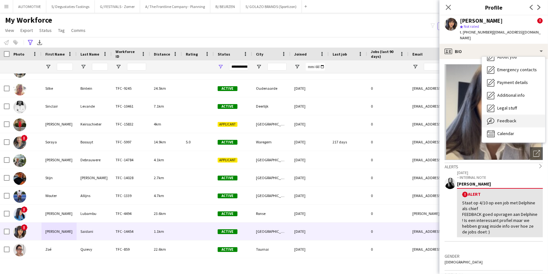
click at [478, 118] on span "Feedback" at bounding box center [506, 121] width 19 height 6
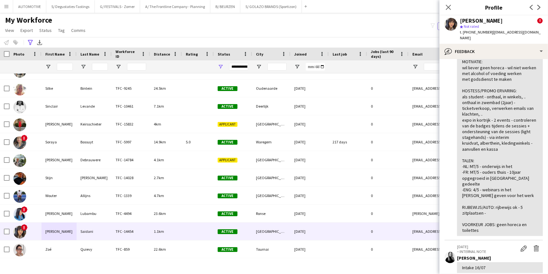
drag, startPoint x: 491, startPoint y: 141, endPoint x: 491, endPoint y: 187, distance: 45.9
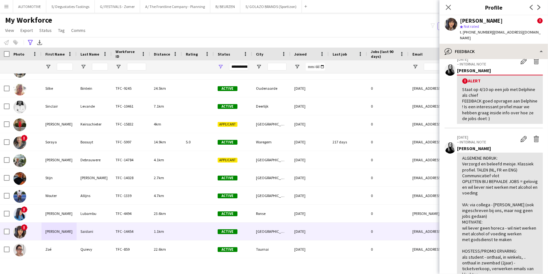
scroll to position [0, 0]
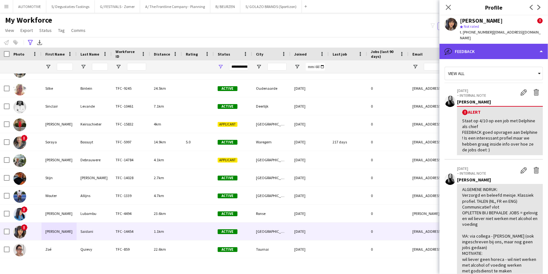
click at [476, 44] on div "bubble-pencil Feedback" at bounding box center [493, 51] width 108 height 15
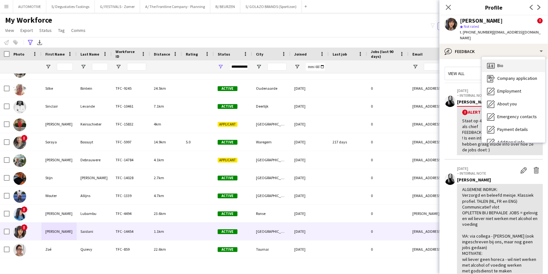
click at [478, 62] on div "Bio Bio" at bounding box center [513, 65] width 63 height 13
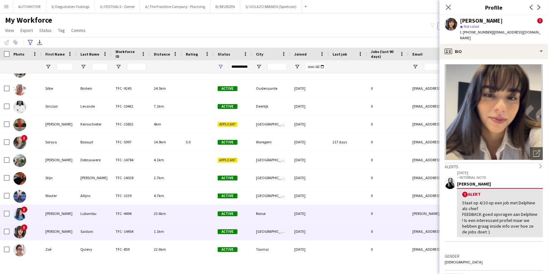
drag, startPoint x: 59, startPoint y: 215, endPoint x: 56, endPoint y: 220, distance: 5.6
click at [59, 215] on div "[PERSON_NAME]" at bounding box center [58, 213] width 35 height 18
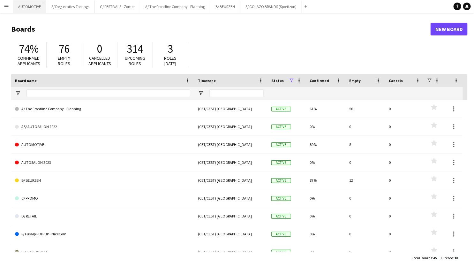
click at [34, 6] on button "AUTOMOTIVE Close" at bounding box center [29, 6] width 33 height 12
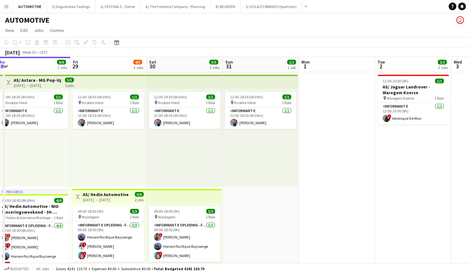
drag, startPoint x: 325, startPoint y: 149, endPoint x: 209, endPoint y: 147, distance: 116.4
click at [144, 150] on app-calendar-viewport "Mon 25 1/1 1 Job Tue 26 1/1 1 Job Wed 27 2/2 2 Jobs Thu 28 6/6 3 Jobs Fri 29 4/…" at bounding box center [234, 258] width 469 height 403
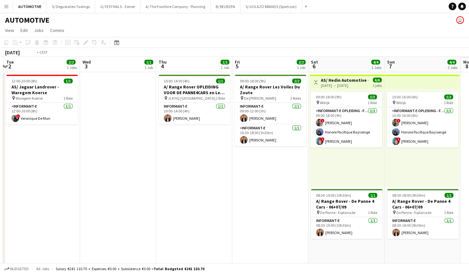
drag, startPoint x: 180, startPoint y: 153, endPoint x: 194, endPoint y: 154, distance: 13.4
click at [152, 155] on app-calendar-viewport "Fri 29 4/5 3 Jobs Sat 30 5/5 3 Jobs Sun 31 1/1 1 Job Mon 1 Tue 2 2/2 2 Jobs Wed…" at bounding box center [234, 258] width 469 height 403
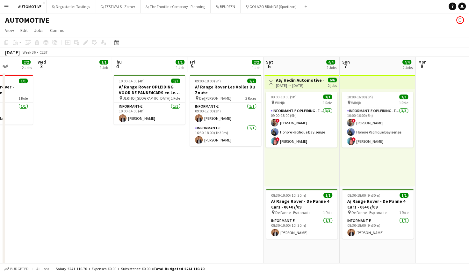
drag, startPoint x: 277, startPoint y: 163, endPoint x: 225, endPoint y: 151, distance: 53.8
click at [246, 163] on app-calendar-viewport "Sun 31 1/1 1 Job Mon 1 Tue 2 2/2 2 Jobs Wed 3 1/1 1 Job Thu 4 1/1 1 Job Fri 5 2…" at bounding box center [234, 258] width 469 height 403
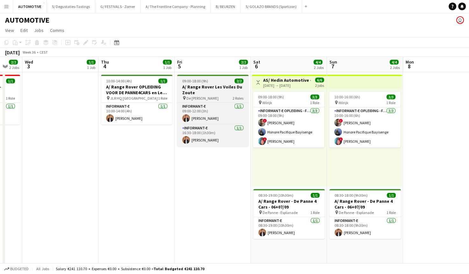
click at [205, 86] on h3 "A/ Range Rover Les Voiles Du Zoute" at bounding box center [212, 89] width 71 height 11
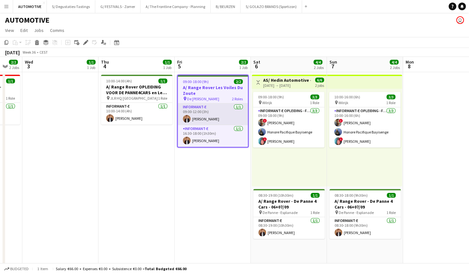
click at [206, 124] on app-card-role "Informant-e 1/1 09:00-12:00 (3h) Pierre Denys" at bounding box center [213, 114] width 70 height 22
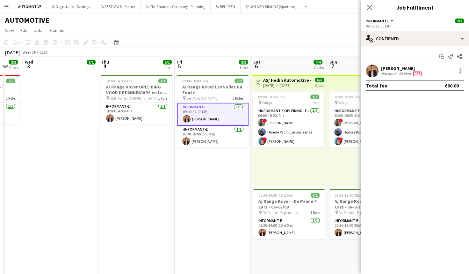
click at [456, 72] on div at bounding box center [459, 71] width 9 height 8
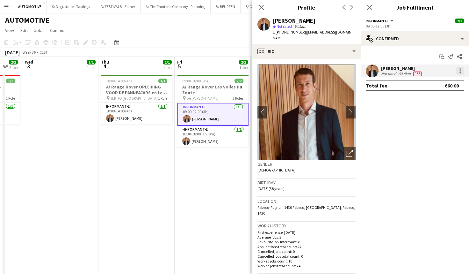
click at [461, 72] on div at bounding box center [460, 72] width 1 height 1
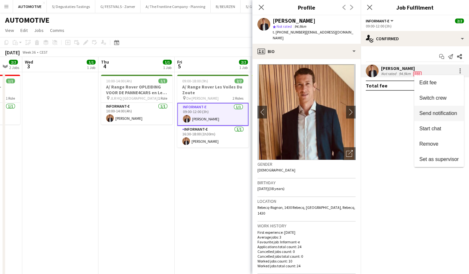
click at [437, 112] on span "Send notification" at bounding box center [439, 112] width 38 height 5
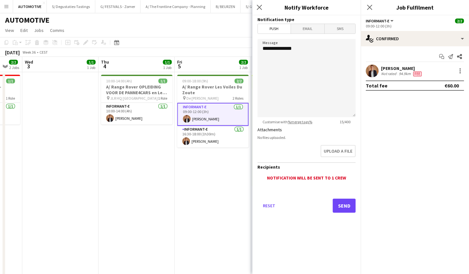
click at [312, 22] on h3 "Notification type" at bounding box center [307, 20] width 98 height 6
click at [312, 26] on span "Email" at bounding box center [308, 29] width 34 height 10
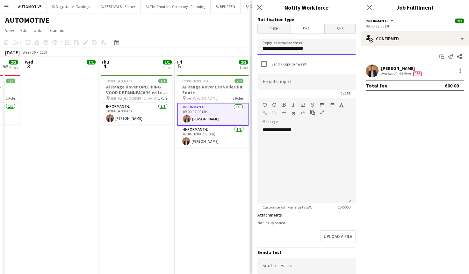
click at [294, 50] on input "**********" at bounding box center [307, 47] width 98 height 16
type input "**********"
click at [274, 84] on input at bounding box center [307, 82] width 98 height 16
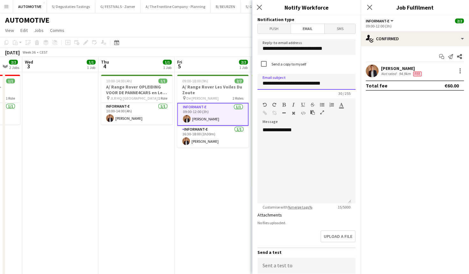
type input "**********"
click at [300, 132] on div "**********" at bounding box center [305, 165] width 94 height 77
click at [337, 241] on button "Upload a file" at bounding box center [338, 236] width 36 height 13
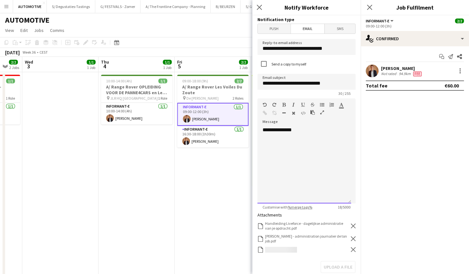
click at [277, 145] on div "**********" at bounding box center [305, 165] width 94 height 77
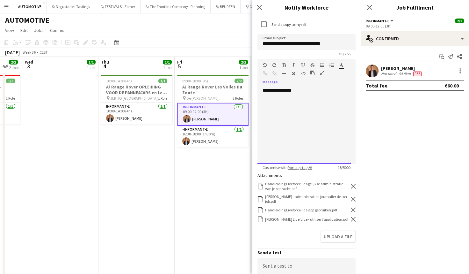
scroll to position [40, 0]
click at [331, 234] on button "Upload a file" at bounding box center [338, 236] width 36 height 13
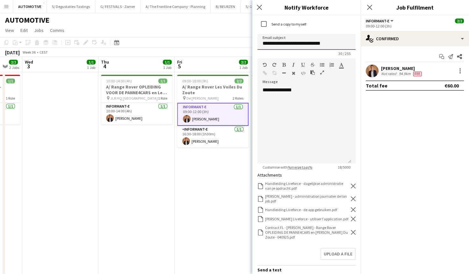
click at [315, 42] on input "**********" at bounding box center [307, 42] width 98 height 16
type input "**********"
drag, startPoint x: 305, startPoint y: 109, endPoint x: 292, endPoint y: 96, distance: 18.3
click at [305, 109] on div "**********" at bounding box center [305, 125] width 94 height 77
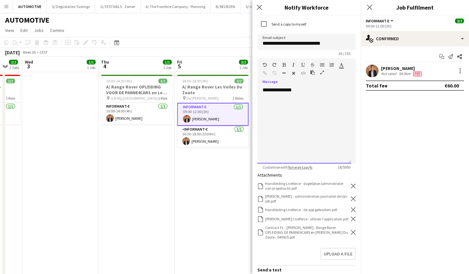
click at [266, 89] on div "**********" at bounding box center [305, 125] width 94 height 77
click at [267, 103] on div "**********" at bounding box center [305, 125] width 94 height 77
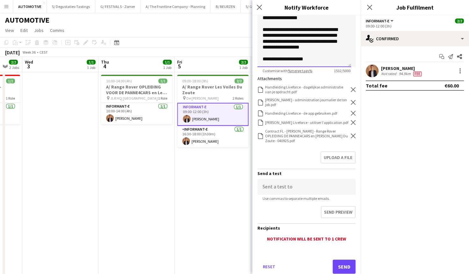
scroll to position [145, 0]
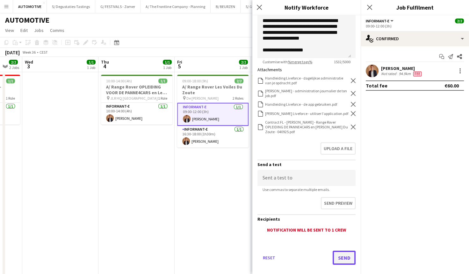
click at [343, 258] on button "Send" at bounding box center [344, 257] width 23 height 14
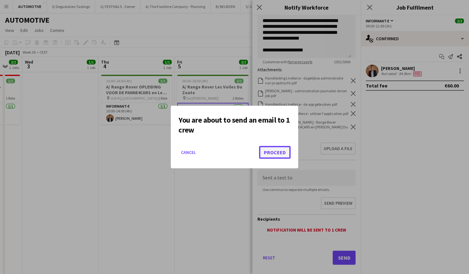
click at [271, 154] on button "Proceed" at bounding box center [275, 152] width 32 height 13
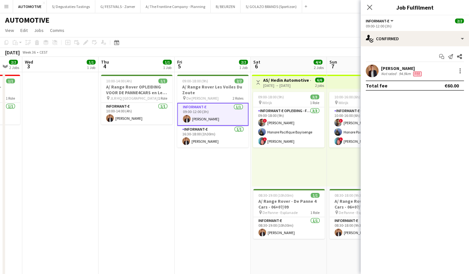
click at [217, 242] on app-date-cell "09:00-18:00 (9h) 2/2 A/ Range Rover Les Voiles Du Zoute pin De Zeemeeuw Cadzand…" at bounding box center [213, 187] width 76 height 231
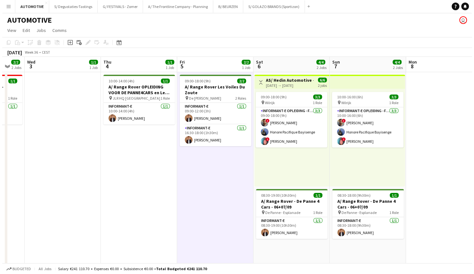
scroll to position [0, 207]
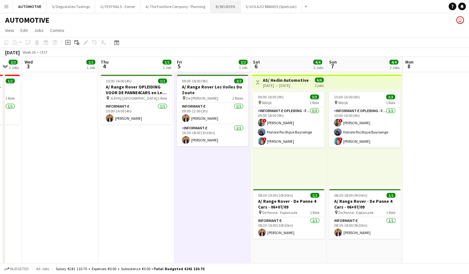
click at [218, 7] on button "B/ BEURZEN Close" at bounding box center [226, 6] width 30 height 12
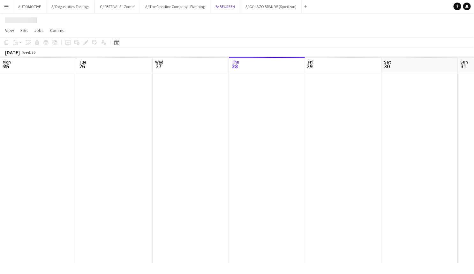
scroll to position [0, 152]
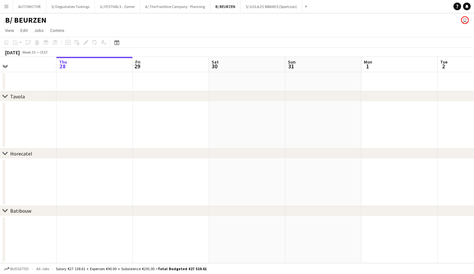
drag, startPoint x: 336, startPoint y: 137, endPoint x: 133, endPoint y: 152, distance: 204.0
click at [133, 152] on div "chevron-right Tavola chevron-right Horecatel chevron-right Batibouw Mon 25 Tue …" at bounding box center [237, 160] width 474 height 206
drag, startPoint x: 315, startPoint y: 134, endPoint x: 229, endPoint y: 155, distance: 89.3
click at [144, 155] on div "chevron-right Tavola chevron-right Horecatel chevron-right Batibouw Wed 27 Thu …" at bounding box center [237, 160] width 474 height 206
drag, startPoint x: 238, startPoint y: 152, endPoint x: 364, endPoint y: 145, distance: 125.9
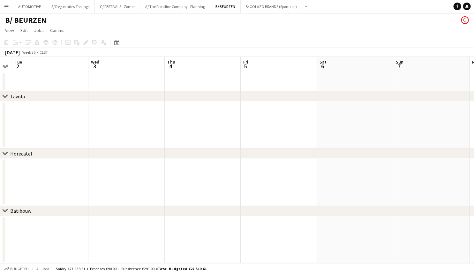
click at [193, 159] on app-calendar-viewport "Fri 29 Sat 30 Sun 31 Mon 1 Tue 2 Wed 3 Thu 4 Fri 5 Sat 6 Sun 7 Mon 8 Tue 9" at bounding box center [237, 160] width 474 height 206
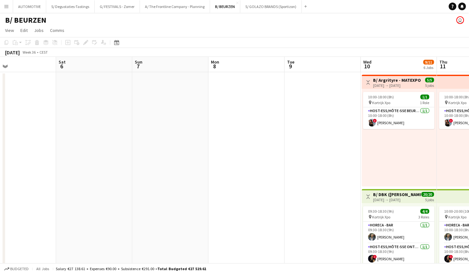
drag, startPoint x: 291, startPoint y: 143, endPoint x: 192, endPoint y: 156, distance: 99.7
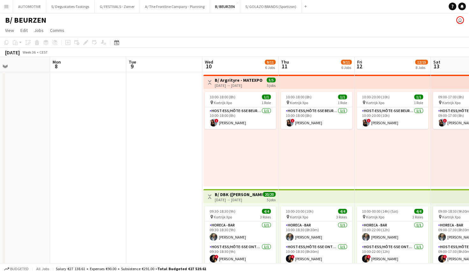
drag, startPoint x: 353, startPoint y: 141, endPoint x: 193, endPoint y: 149, distance: 160.3
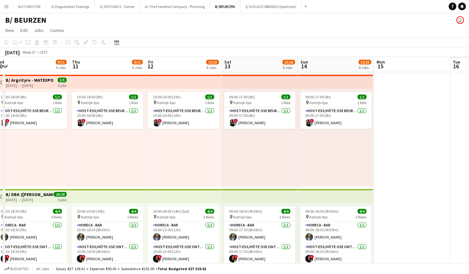
drag, startPoint x: 263, startPoint y: 171, endPoint x: 179, endPoint y: 173, distance: 83.9
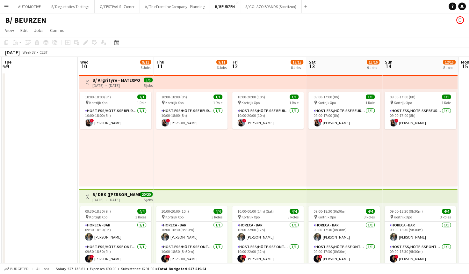
drag, startPoint x: 276, startPoint y: 158, endPoint x: 395, endPoint y: 146, distance: 120.2
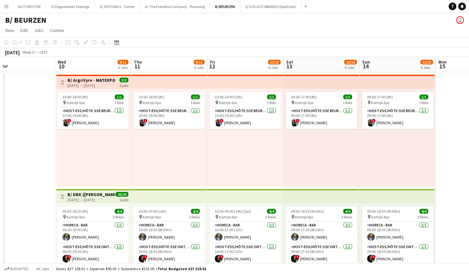
drag, startPoint x: 375, startPoint y: 156, endPoint x: 444, endPoint y: 71, distance: 109.4
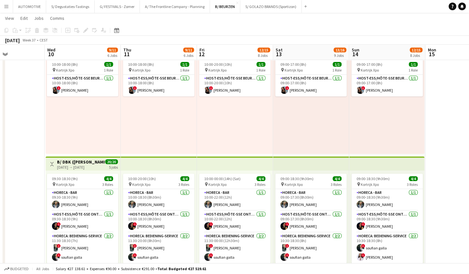
scroll to position [0, 261]
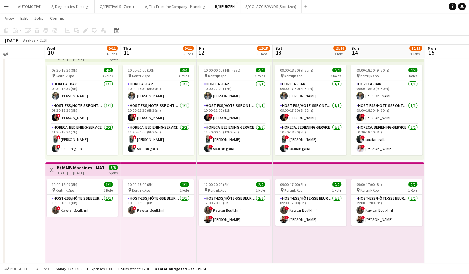
drag, startPoint x: 440, startPoint y: 118, endPoint x: 438, endPoint y: 134, distance: 16.1
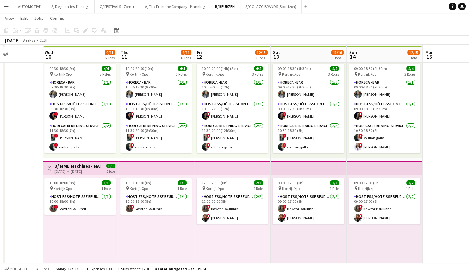
scroll to position [0, 264]
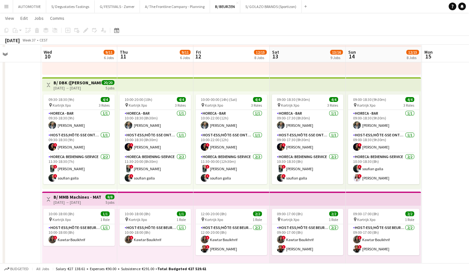
drag, startPoint x: 28, startPoint y: 138, endPoint x: 27, endPoint y: 127, distance: 10.6
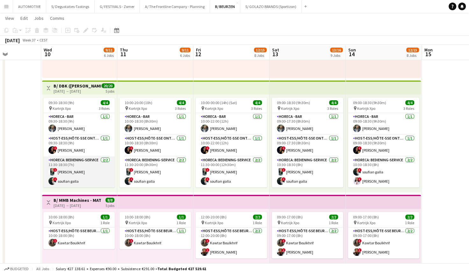
click at [86, 174] on app-card-role "Horeca: Bediening-Service 2/2 11:30-18:30 (7h) ! Sharon Debeuf ! soufian galla" at bounding box center [78, 171] width 71 height 31
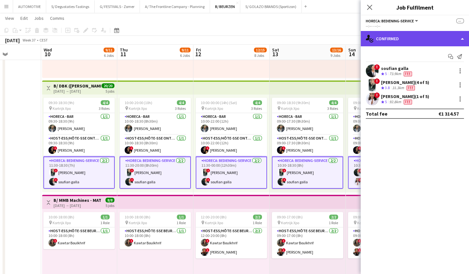
click at [389, 38] on div "single-neutral-actions-check-2 Confirmed" at bounding box center [415, 38] width 108 height 15
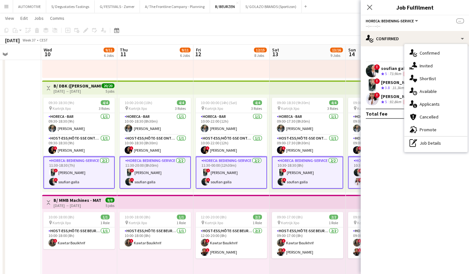
click at [76, 86] on h3 "B/ DBK ([PERSON_NAME]) - MATEXPO 2025 - 10-14/09" at bounding box center [78, 86] width 48 height 6
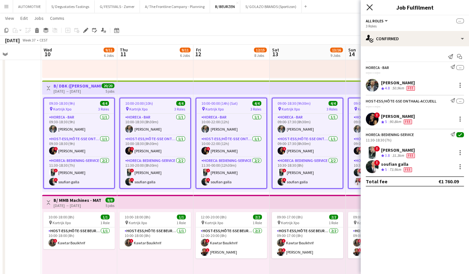
click at [369, 8] on icon at bounding box center [370, 7] width 6 height 6
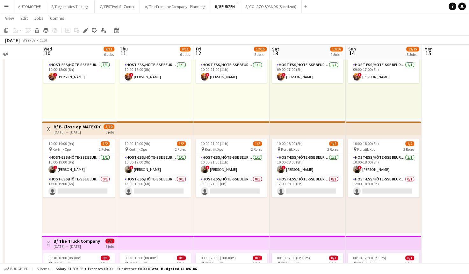
scroll to position [407, 0]
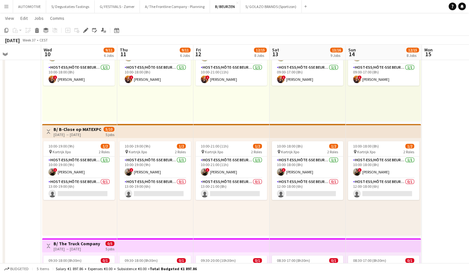
click at [118, 132] on app-top-bar at bounding box center [155, 131] width 76 height 14
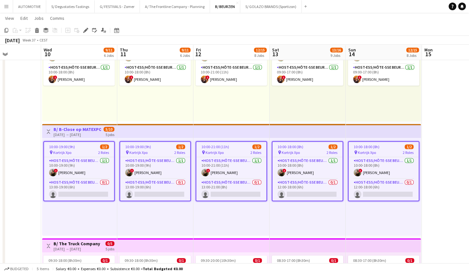
click at [26, 163] on app-date-cell at bounding box center [3, 179] width 76 height 1030
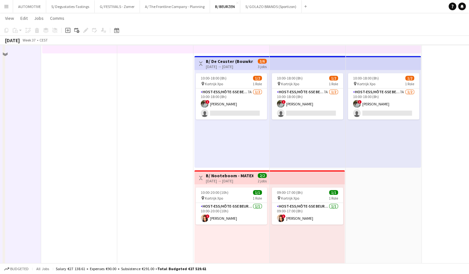
scroll to position [671, 0]
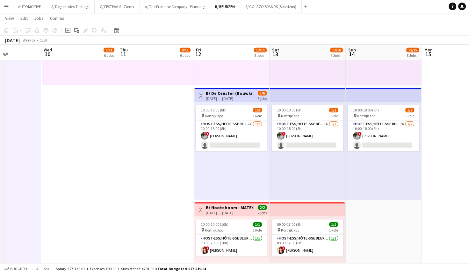
click at [217, 92] on h3 "B/ De Ceuster (Bouwkranen) - MATEXPO 2025 (12-14/09/25)" at bounding box center [230, 93] width 48 height 6
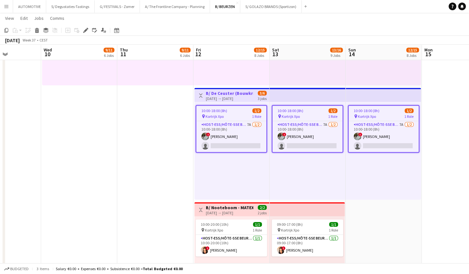
click at [230, 102] on div "10:00-18:00 (8h) 1/2 pin Kortrijk Xpo 1 Role Host-ess/Hôte-sse Beurs - Foire 7A…" at bounding box center [232, 151] width 75 height 98
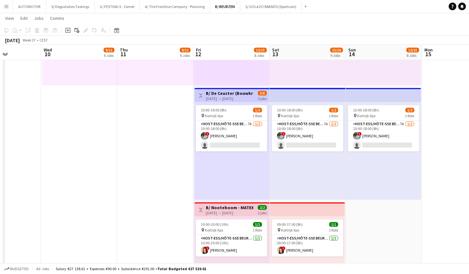
click at [229, 96] on div "[DATE] → [DATE]" at bounding box center [230, 98] width 48 height 5
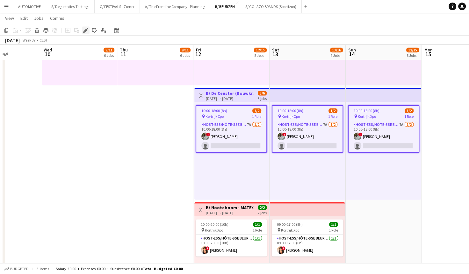
click at [89, 29] on div "Edit" at bounding box center [86, 30] width 8 height 8
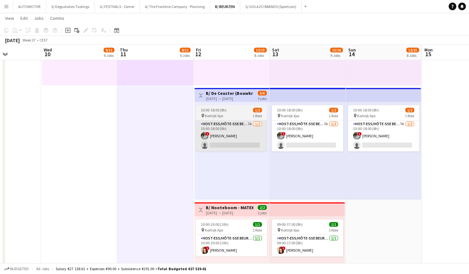
click at [242, 121] on app-card-role "Host-ess/Hôte-sse Beurs - Foire 7A 1/2 10:00-18:00 (8h) ! Charlotte Van Boven s…" at bounding box center [231, 135] width 71 height 31
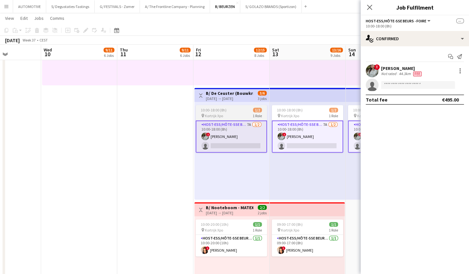
click at [235, 112] on app-job-card "10:00-18:00 (8h) 1/2 pin Kortrijk Xpo 1 Role Host-ess/Hôte-sse Beurs - Foire 7A…" at bounding box center [231, 129] width 71 height 48
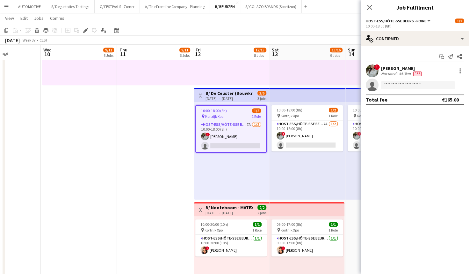
click at [263, 173] on div "10:00-18:00 (8h) 1/2 pin Kortrijk Xpo 1 Role Host-ess/Hôte-sse Beurs - Foire 7A…" at bounding box center [231, 151] width 75 height 98
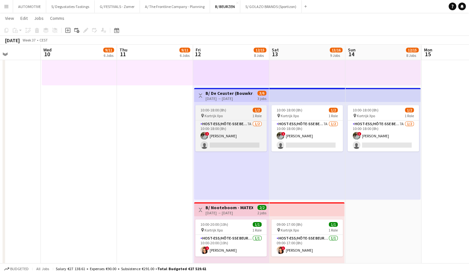
click at [236, 119] on app-job-card "10:00-18:00 (8h) 1/2 pin Kortrijk Xpo 1 Role Host-ess/Hôte-sse Beurs - Foire 7A…" at bounding box center [231, 128] width 71 height 46
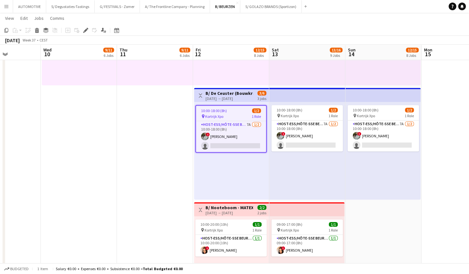
click at [254, 100] on div "Toggle View B/ De Ceuster (Bouwkranen) - MATEXPO 2025 (12-14/09/25) 12-09-2025 …" at bounding box center [232, 95] width 70 height 11
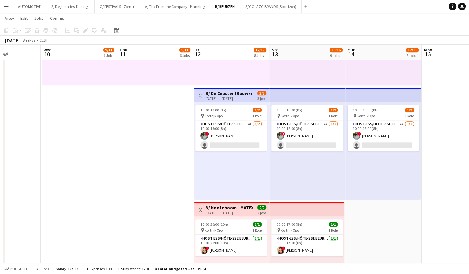
click at [239, 88] on app-top-bar "Toggle View B/ De Ceuster (Bouwkranen) - MATEXPO 2025 (12-14/09/25) 12-09-2025 …" at bounding box center [231, 95] width 75 height 14
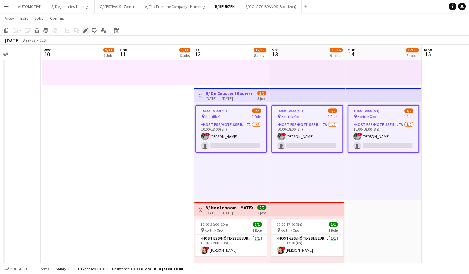
click at [82, 31] on div "Edit" at bounding box center [86, 30] width 8 height 8
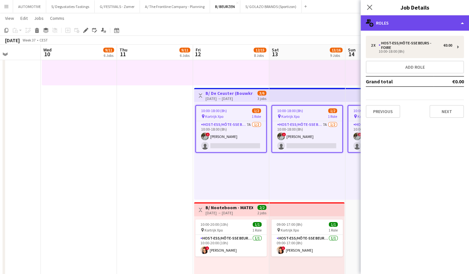
click at [395, 23] on div "multiple-users-add Roles" at bounding box center [415, 22] width 108 height 15
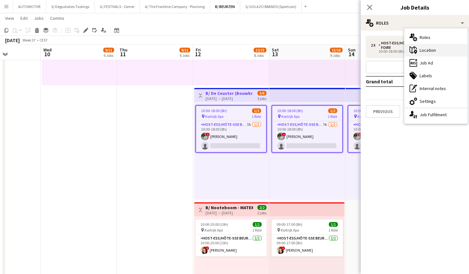
click at [436, 50] on div "maps-pin-1 Location" at bounding box center [436, 50] width 63 height 13
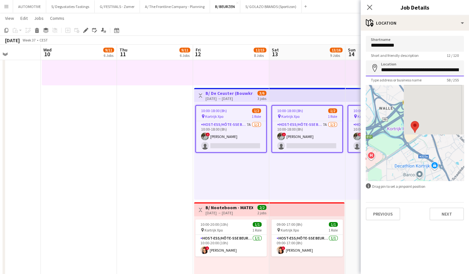
click at [408, 70] on input "**********" at bounding box center [415, 68] width 98 height 16
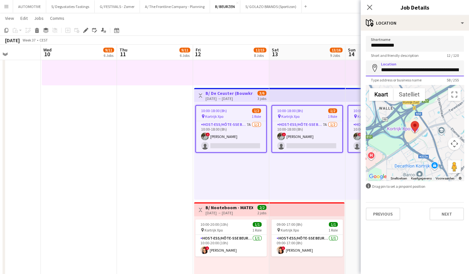
click at [408, 70] on input "**********" at bounding box center [415, 68] width 98 height 16
click at [414, 70] on input "**********" at bounding box center [415, 68] width 98 height 16
click at [409, 70] on input "**********" at bounding box center [415, 68] width 98 height 16
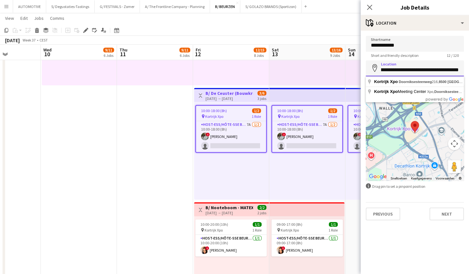
drag, startPoint x: 410, startPoint y: 70, endPoint x: 441, endPoint y: 71, distance: 31.9
click at [441, 71] on input "**********" at bounding box center [415, 68] width 98 height 16
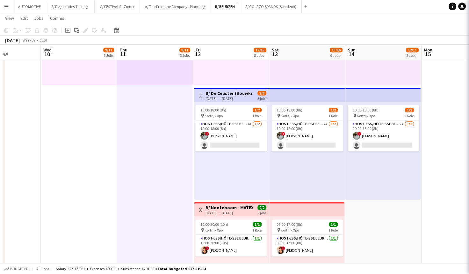
scroll to position [0, 265]
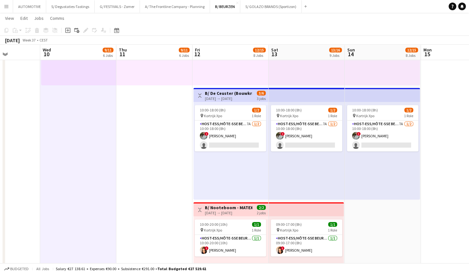
click at [226, 102] on div "10:00-18:00 (8h) 1/2 pin Kortrijk Xpo 1 Role Host-ess/Hôte-sse Beurs - Foire 7A…" at bounding box center [231, 151] width 75 height 98
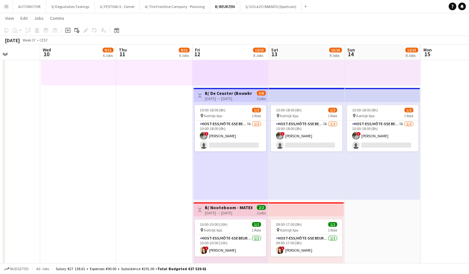
click at [244, 92] on h3 "B/ De Ceuster (Bouwkranen) - MATEXPO 2025 (12-14/09/25)" at bounding box center [229, 93] width 48 height 6
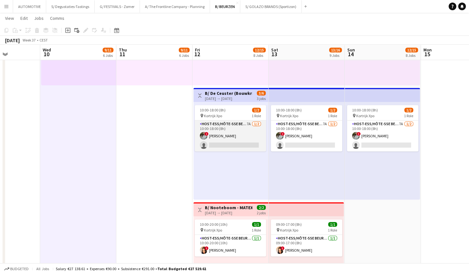
click at [236, 125] on app-card-role "Host-ess/Hôte-sse Beurs - Foire 7A 1/2 10:00-18:00 (8h) ! Charlotte Van Boven s…" at bounding box center [230, 135] width 71 height 31
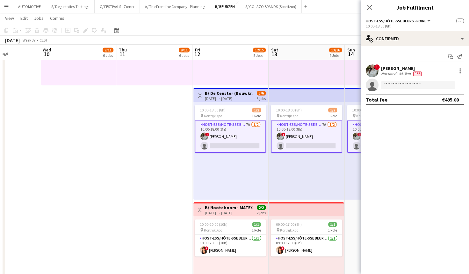
click at [226, 100] on div "[DATE] → [DATE]" at bounding box center [229, 98] width 48 height 5
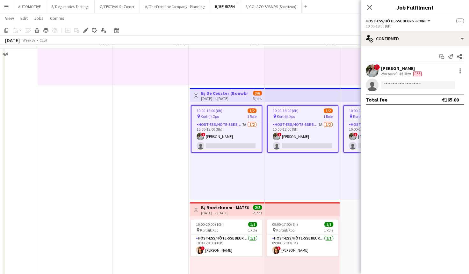
scroll to position [0, 261]
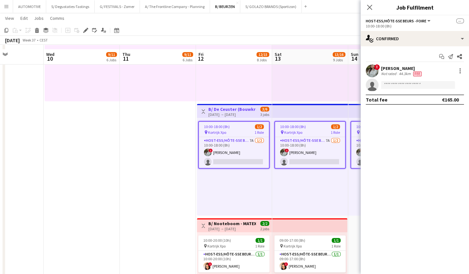
drag, startPoint x: 139, startPoint y: 158, endPoint x: 143, endPoint y: 127, distance: 31.1
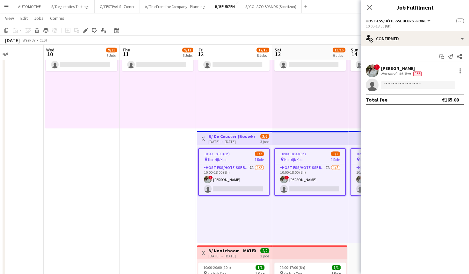
scroll to position [0, 264]
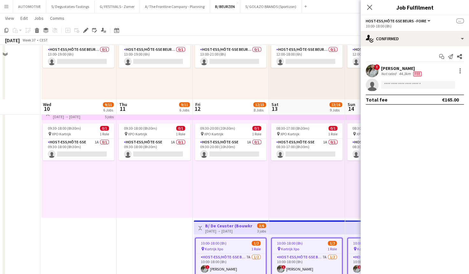
drag, startPoint x: 139, startPoint y: 182, endPoint x: 139, endPoint y: 157, distance: 24.6
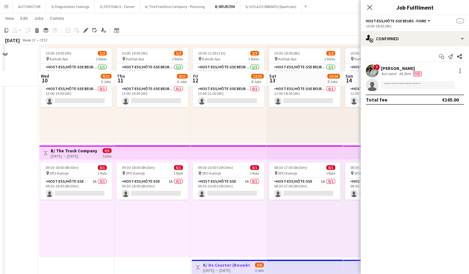
scroll to position [0, 268]
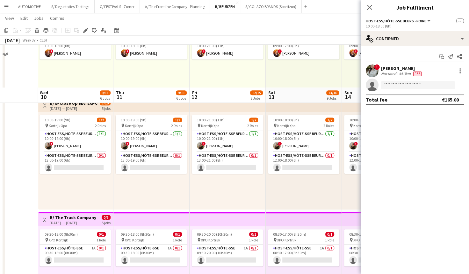
drag, startPoint x: 139, startPoint y: 225, endPoint x: 136, endPoint y: 193, distance: 31.7
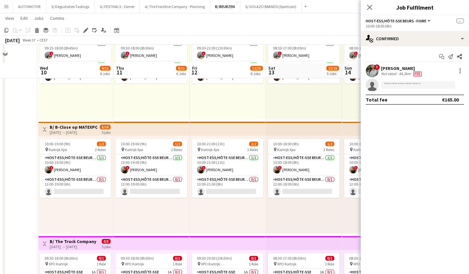
scroll to position [649, 0]
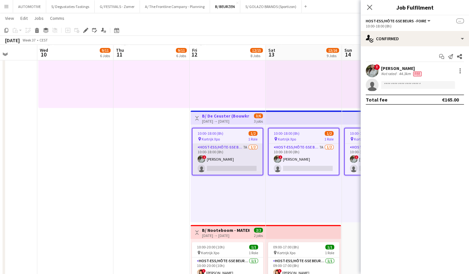
click at [224, 150] on app-card-role "Host-ess/Hôte-sse Beurs - Foire 7A 1/2 10:00-18:00 (8h) ! Charlotte Van Boven s…" at bounding box center [228, 159] width 70 height 31
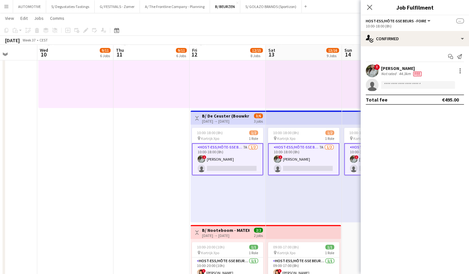
click at [392, 72] on div "Not rated" at bounding box center [389, 73] width 17 height 5
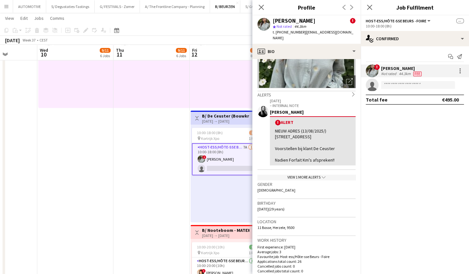
scroll to position [0, 0]
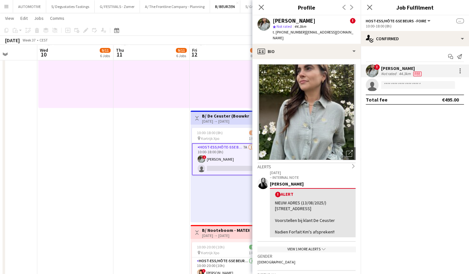
click at [218, 115] on h3 "B/ De Ceuster (Bouwkranen) - MATEXPO 2025 (12-14/09/25)" at bounding box center [226, 116] width 48 height 6
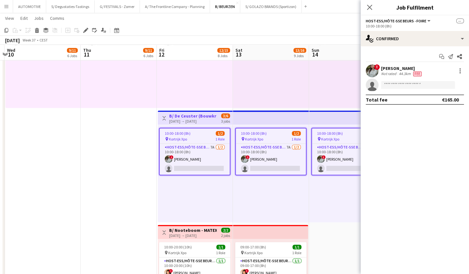
drag, startPoint x: 246, startPoint y: 201, endPoint x: 206, endPoint y: 194, distance: 39.7
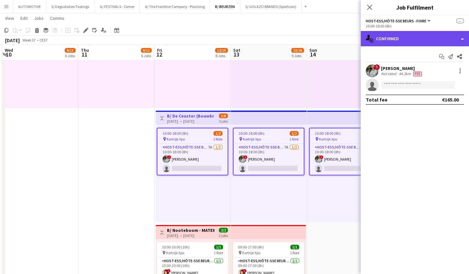
click at [394, 42] on div "single-neutral-actions-check-2 Confirmed" at bounding box center [415, 38] width 108 height 15
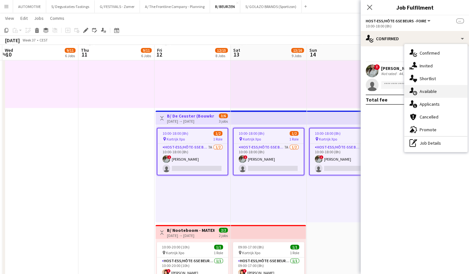
click at [432, 92] on div "single-neutral-actions-upload Available" at bounding box center [436, 91] width 63 height 13
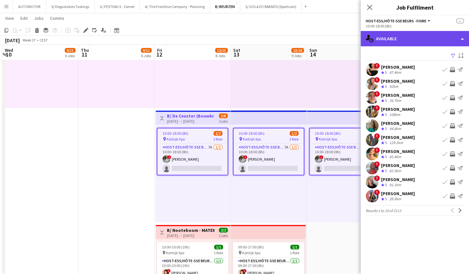
click at [411, 42] on div "single-neutral-actions-upload Available" at bounding box center [415, 38] width 108 height 15
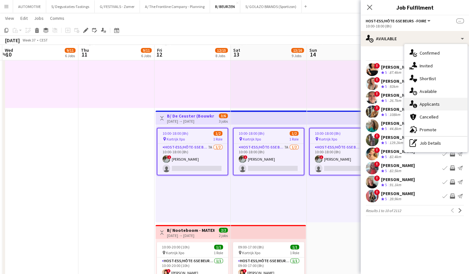
click at [435, 100] on div "single-neutral-actions-information Applicants" at bounding box center [436, 104] width 63 height 13
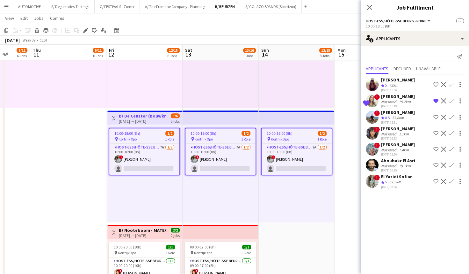
scroll to position [0, 199]
drag, startPoint x: 275, startPoint y: 209, endPoint x: 248, endPoint y: 213, distance: 27.1
click at [394, 100] on div "Not rated" at bounding box center [389, 101] width 17 height 5
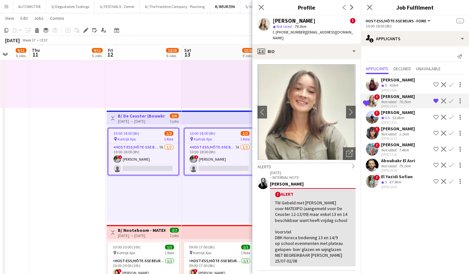
click at [404, 113] on div "Dirk Roelants" at bounding box center [398, 112] width 34 height 6
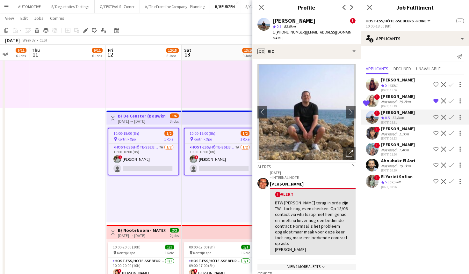
click at [402, 88] on div "14-07-2025 15:06" at bounding box center [398, 90] width 34 height 4
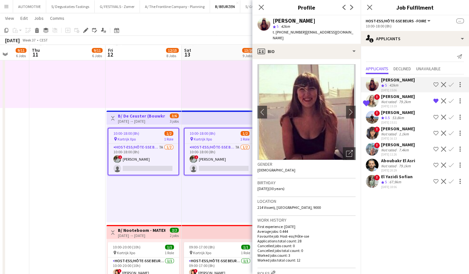
scroll to position [10, 0]
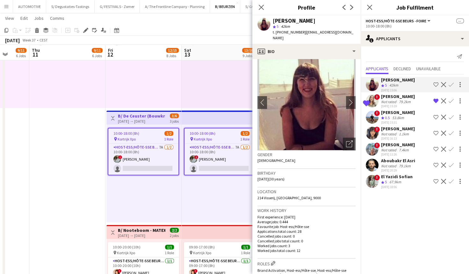
click at [348, 103] on img at bounding box center [307, 103] width 98 height 96
click at [346, 99] on app-icon "chevron-right" at bounding box center [351, 102] width 10 height 7
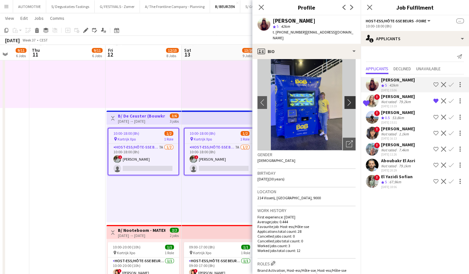
click at [346, 99] on app-icon "chevron-right" at bounding box center [351, 102] width 10 height 7
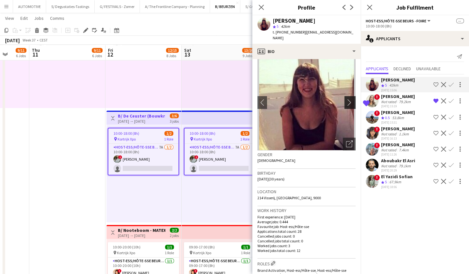
click at [346, 99] on app-icon "chevron-right" at bounding box center [351, 102] width 10 height 7
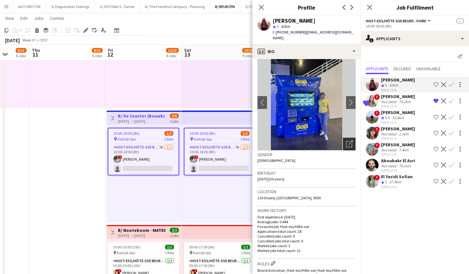
click at [346, 140] on icon "Open photos pop-in" at bounding box center [349, 143] width 7 height 7
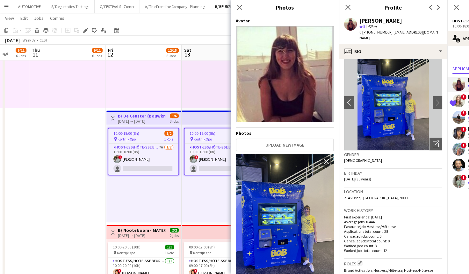
click at [301, 200] on img at bounding box center [285, 219] width 98 height 131
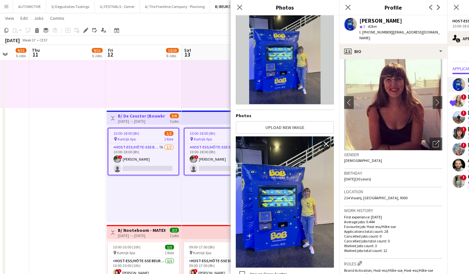
click at [312, 213] on img at bounding box center [285, 201] width 98 height 131
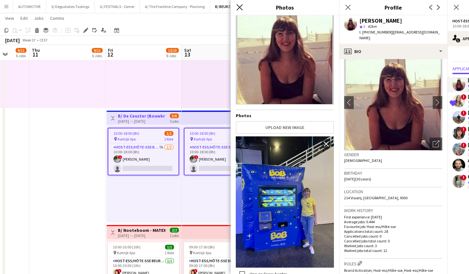
click at [240, 6] on icon "Close pop-in" at bounding box center [240, 7] width 6 height 6
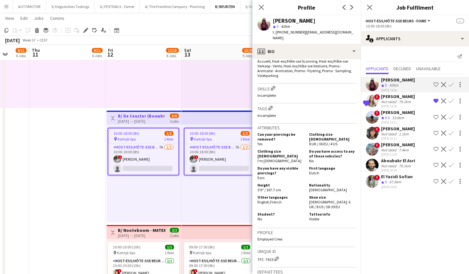
scroll to position [0, 0]
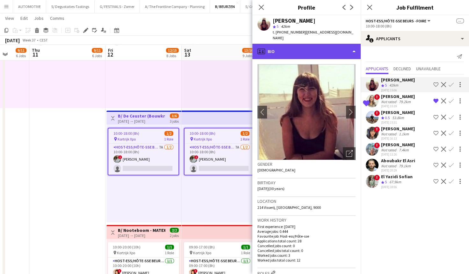
click at [298, 51] on div "profile Bio" at bounding box center [307, 51] width 108 height 15
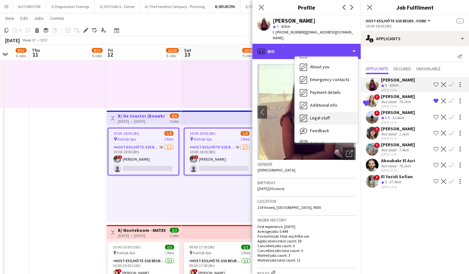
scroll to position [60, 0]
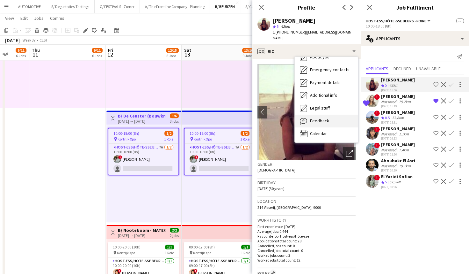
click at [324, 118] on span "Feedback" at bounding box center [319, 121] width 19 height 6
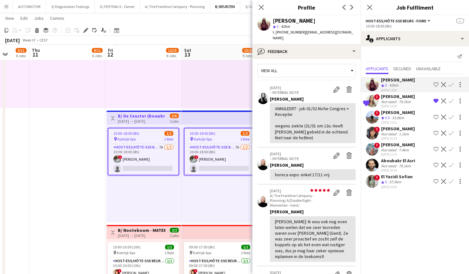
scroll to position [0, 0]
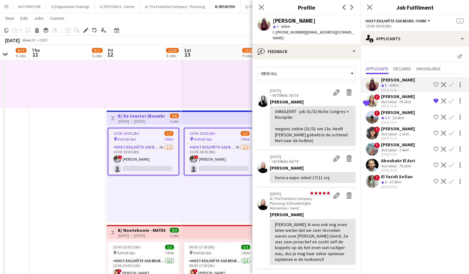
click at [411, 85] on div "Crew rating 5 42km" at bounding box center [398, 85] width 34 height 5
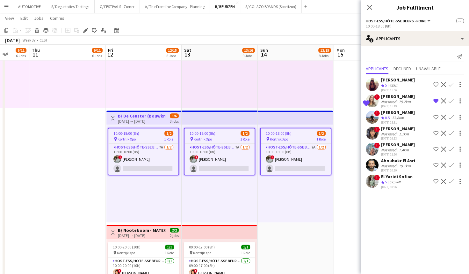
click at [407, 83] on div "Crew rating 5 42km" at bounding box center [398, 85] width 34 height 5
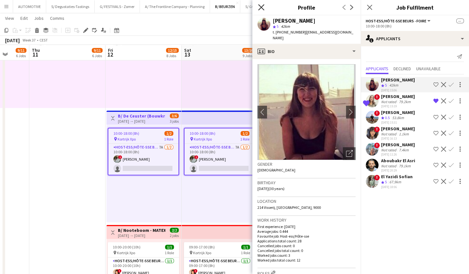
click at [262, 8] on icon at bounding box center [261, 7] width 6 height 6
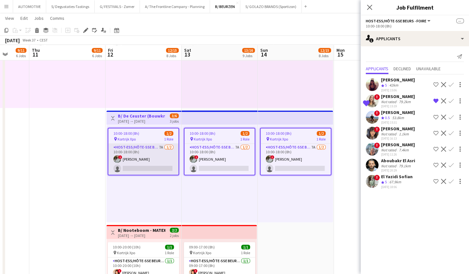
click at [134, 150] on app-card-role "Host-ess/Hôte-sse Beurs - Foire 7A 1/2 10:00-18:00 (8h) ! Charlotte Van Boven s…" at bounding box center [143, 159] width 70 height 31
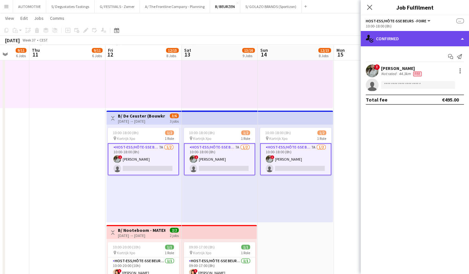
click at [414, 40] on div "single-neutral-actions-check-2 Confirmed" at bounding box center [415, 38] width 108 height 15
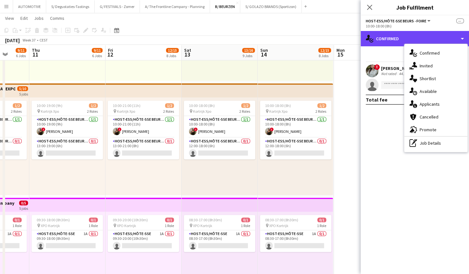
scroll to position [687, 0]
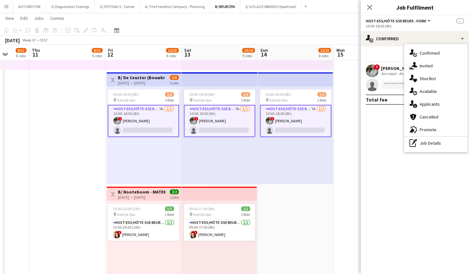
click at [188, 154] on div "10:00-18:00 (8h) 1/2 pin Kortrijk Xpo 1 Role Host-ess/Hôte-sse Beurs - Foire 7A…" at bounding box center [220, 135] width 76 height 98
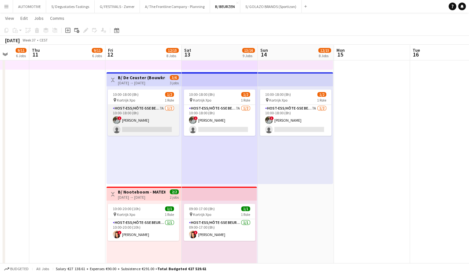
click at [147, 116] on app-card-role "Host-ess/Hôte-sse Beurs - Foire 7A 1/2 10:00-18:00 (8h) ! Charlotte Van Boven s…" at bounding box center [143, 120] width 71 height 31
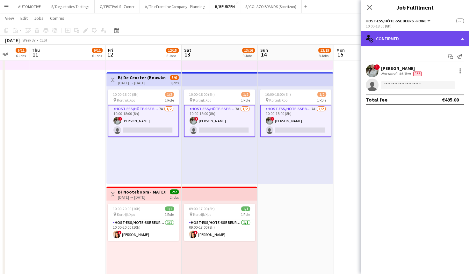
click at [431, 35] on div "single-neutral-actions-check-2 Confirmed" at bounding box center [415, 38] width 108 height 15
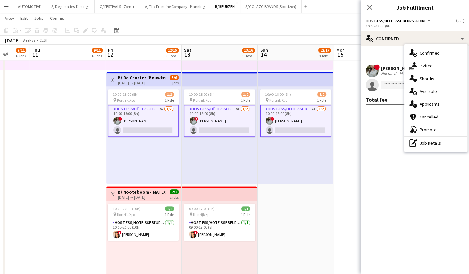
click at [387, 25] on div "10:00-18:00 (8h)" at bounding box center [415, 26] width 98 height 5
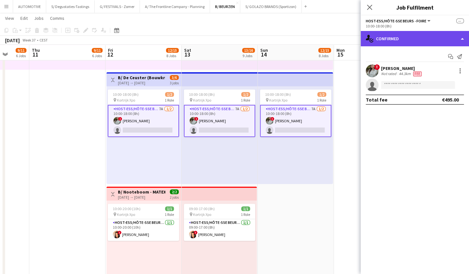
click at [418, 36] on div "single-neutral-actions-check-2 Confirmed" at bounding box center [415, 38] width 108 height 15
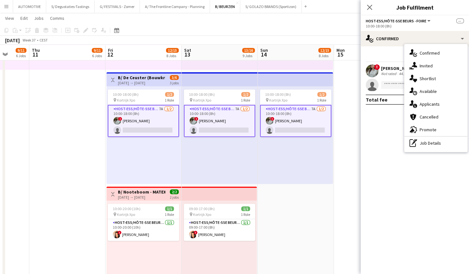
click at [140, 116] on app-card-role "Host-ess/Hôte-sse Beurs - Foire 7A 1/2 10:00-18:00 (8h) ! Charlotte Van Boven s…" at bounding box center [143, 121] width 71 height 32
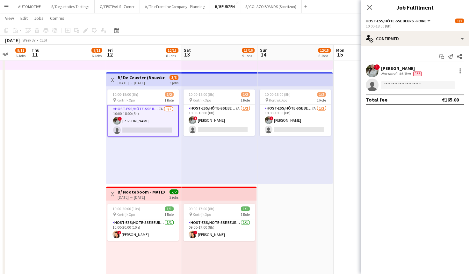
click at [144, 152] on div "10:00-18:00 (8h) 1/2 pin Kortrijk Xpo 1 Role Host-ess/Hôte-sse Beurs - Foire 7A…" at bounding box center [143, 135] width 75 height 98
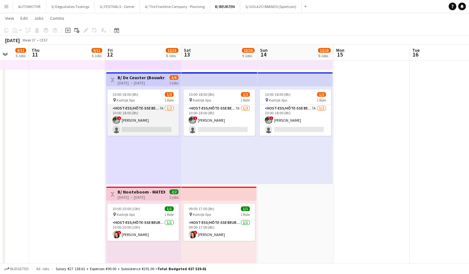
click at [136, 113] on app-card-role "Host-ess/Hôte-sse Beurs - Foire 7A 1/2 10:00-18:00 (8h) ! Charlotte Van Boven s…" at bounding box center [142, 120] width 71 height 31
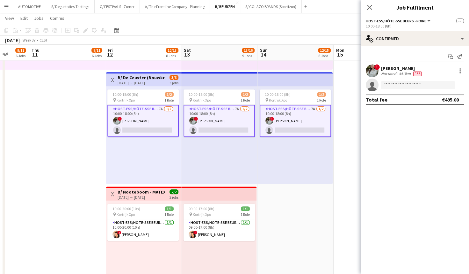
click at [137, 83] on div "[DATE] → [DATE]" at bounding box center [142, 82] width 48 height 5
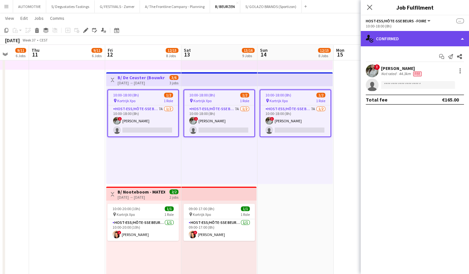
click at [379, 41] on div "single-neutral-actions-check-2 Confirmed" at bounding box center [415, 38] width 108 height 15
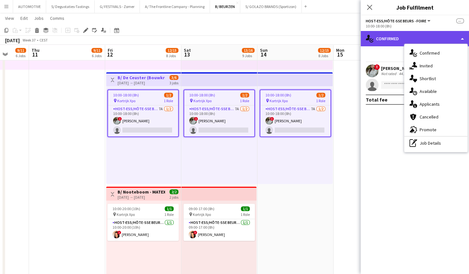
click at [379, 41] on div "single-neutral-actions-check-2 Confirmed" at bounding box center [415, 38] width 108 height 15
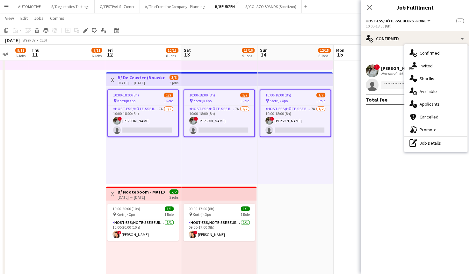
click at [144, 84] on div "[DATE] → [DATE]" at bounding box center [142, 82] width 48 height 5
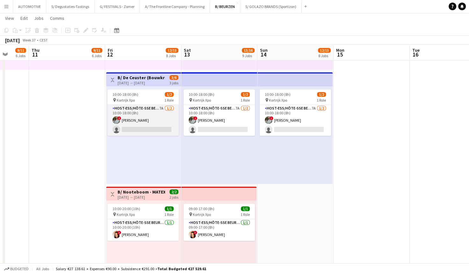
click at [145, 106] on app-card-role "Host-ess/Hôte-sse Beurs - Foire 7A 1/2 10:00-18:00 (8h) ! Charlotte Van Boven s…" at bounding box center [142, 120] width 71 height 31
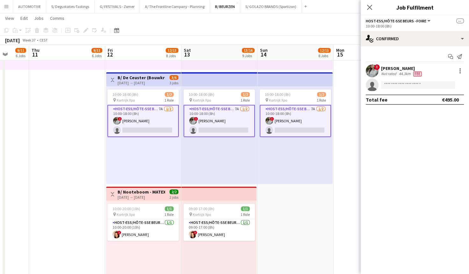
click at [394, 18] on div "Host-ess/Hôte-sse Beurs - Foire All roles Host-ess/Hôte-sse Beurs - Foire" at bounding box center [399, 21] width 66 height 6
click at [395, 22] on span "Host-ess/Hôte-sse Beurs - Foire" at bounding box center [396, 20] width 61 height 5
click at [382, 31] on li "All roles" at bounding box center [403, 32] width 62 height 6
click at [390, 20] on div "All roles All roles Host-ess/Hôte-sse Beurs - Foire --" at bounding box center [415, 21] width 98 height 6
click at [384, 22] on button "All roles" at bounding box center [377, 20] width 23 height 5
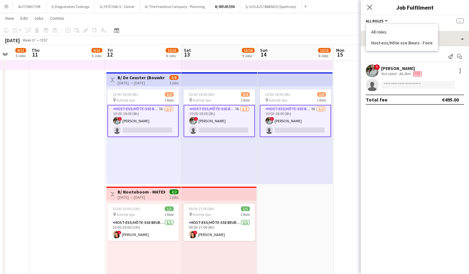
click at [388, 42] on li "Host-ess/Hôte-sse Beurs - Foire" at bounding box center [403, 43] width 62 height 6
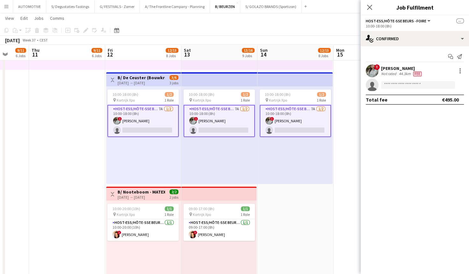
click at [383, 23] on span "Host-ess/Hôte-sse Beurs - Foire" at bounding box center [396, 20] width 61 height 5
click at [444, 21] on div "Host-ess/Hôte-sse Beurs - Foire All roles Host-ess/Hôte-sse Beurs - Foire --" at bounding box center [415, 21] width 98 height 6
drag, startPoint x: 403, startPoint y: 26, endPoint x: 397, endPoint y: 26, distance: 5.7
click at [402, 26] on div "10:00-18:00 (8h)" at bounding box center [415, 26] width 98 height 5
click at [389, 27] on div "10:00-18:00 (8h)" at bounding box center [415, 26] width 98 height 5
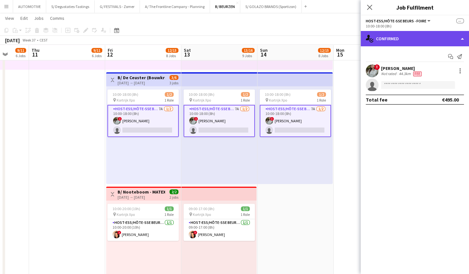
click at [381, 41] on div "single-neutral-actions-check-2 Confirmed" at bounding box center [415, 38] width 108 height 15
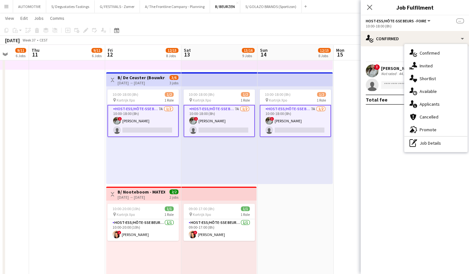
click at [190, 133] on app-card-role "Host-ess/Hôte-sse Beurs - Foire 7A 1/2 10:00-18:00 (8h) ! Charlotte Van Boven s…" at bounding box center [219, 121] width 71 height 32
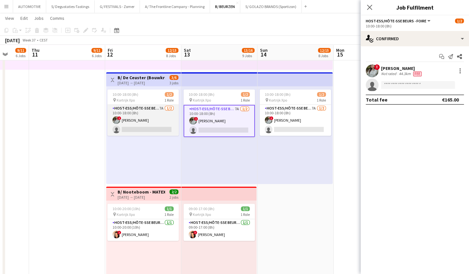
click at [127, 126] on app-card-role "Host-ess/Hôte-sse Beurs - Foire 7A 1/2 10:00-18:00 (8h) ! Charlotte Van Boven s…" at bounding box center [142, 120] width 71 height 31
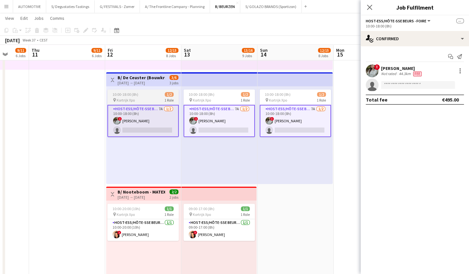
click at [159, 89] on app-job-card "10:00-18:00 (8h) 1/2 pin Kortrijk Xpo 1 Role Host-ess/Hôte-sse Beurs - Foire 7A…" at bounding box center [142, 113] width 71 height 48
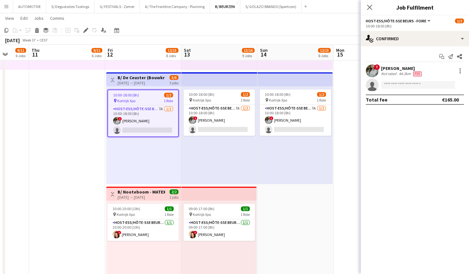
click at [143, 79] on h3 "B/ De Ceuster (Bouwkranen) - MATEXPO 2025 (12-14/09/25)" at bounding box center [142, 78] width 48 height 6
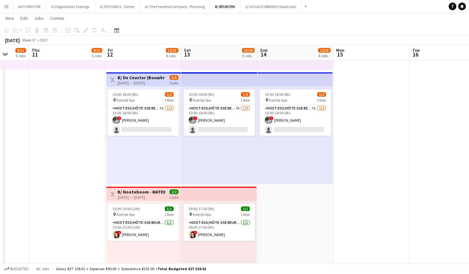
click at [144, 80] on div "[DATE] → [DATE]" at bounding box center [142, 82] width 48 height 5
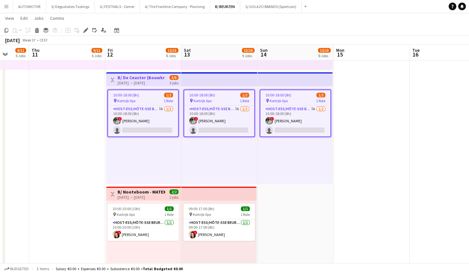
click at [81, 32] on div "Add job Add linked Job Edit Edit linked Job Applicants" at bounding box center [83, 30] width 49 height 8
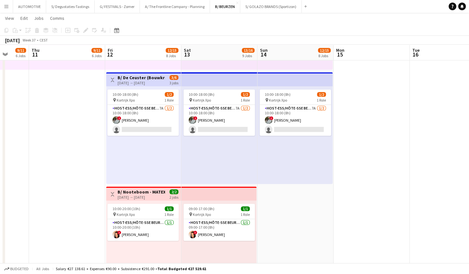
drag, startPoint x: 117, startPoint y: 74, endPoint x: 92, endPoint y: 44, distance: 38.8
click at [117, 74] on div "Toggle View B/ De Ceuster (Bouwkranen) - MATEXPO 2025 (12-14/09/25) 12-09-2025 …" at bounding box center [144, 79] width 70 height 11
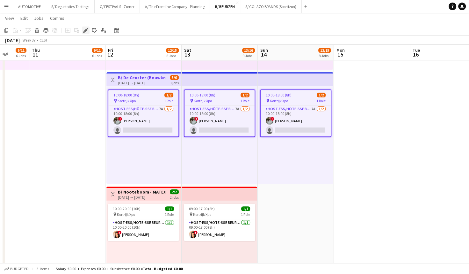
click at [86, 29] on icon at bounding box center [86, 31] width 4 height 4
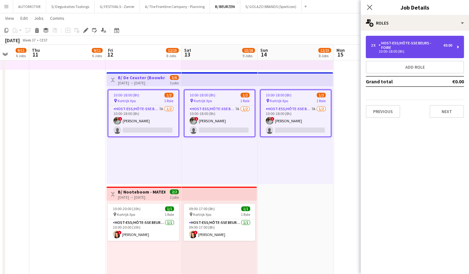
click at [398, 41] on div "Host-ess/Hôte-sse Beurs - Foire" at bounding box center [411, 45] width 65 height 9
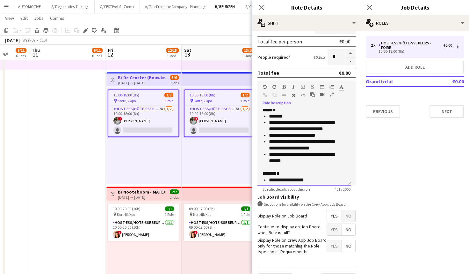
scroll to position [0, 0]
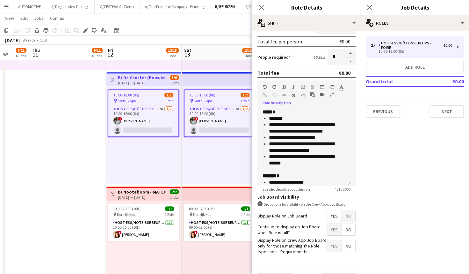
click at [332, 93] on icon "button" at bounding box center [332, 94] width 4 height 4
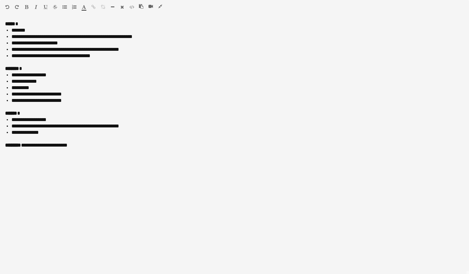
click at [160, 4] on icon "button" at bounding box center [161, 6] width 4 height 4
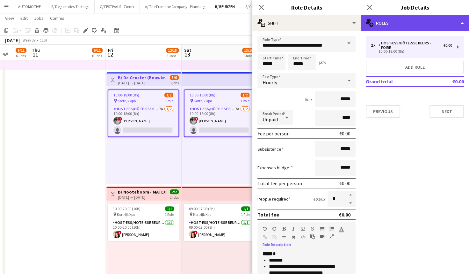
click at [381, 22] on div "multiple-users-add Roles" at bounding box center [415, 22] width 108 height 15
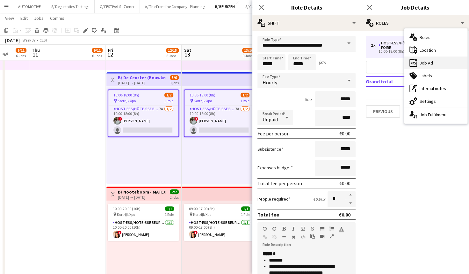
click at [430, 60] on div "ads-window Job Ad" at bounding box center [436, 62] width 63 height 13
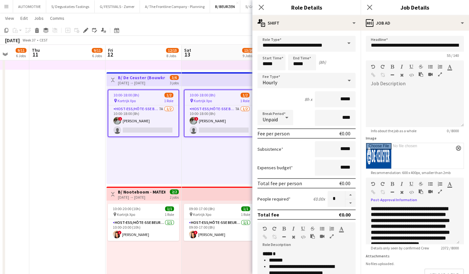
click at [442, 191] on icon "button" at bounding box center [441, 191] width 4 height 4
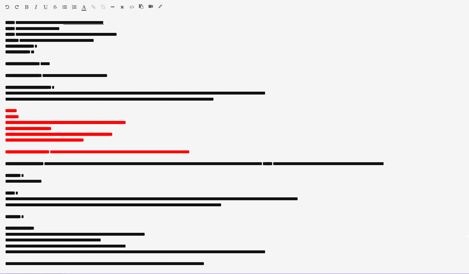
scroll to position [45, 0]
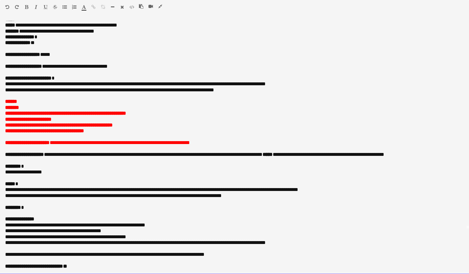
drag, startPoint x: 107, startPoint y: 107, endPoint x: 102, endPoint y: 130, distance: 23.8
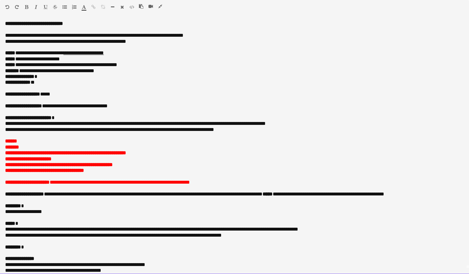
drag, startPoint x: 90, startPoint y: 128, endPoint x: 92, endPoint y: 99, distance: 29.1
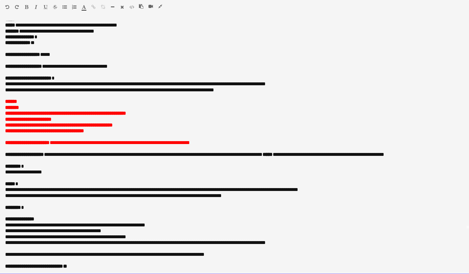
drag, startPoint x: 91, startPoint y: 207, endPoint x: 86, endPoint y: 204, distance: 5.6
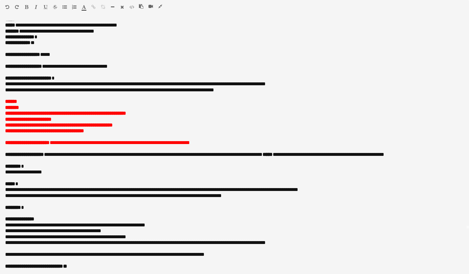
click at [161, 6] on icon "button" at bounding box center [161, 6] width 4 height 4
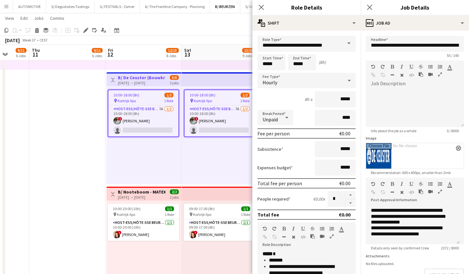
click at [361, 101] on form "**********" at bounding box center [415, 174] width 108 height 276
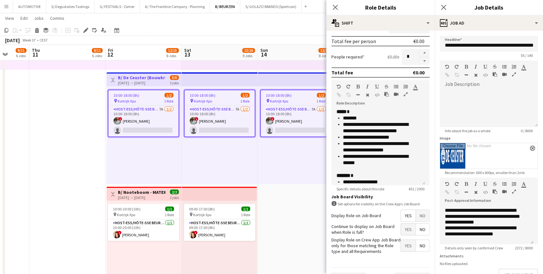
scroll to position [146, 0]
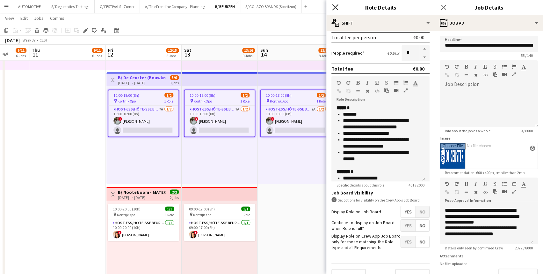
click at [336, 9] on icon at bounding box center [335, 7] width 6 height 6
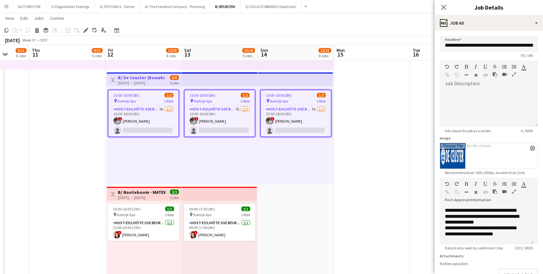
click at [245, 162] on div "10:00-18:00 (8h) 1/2 pin Kortrijk Xpo 1 Role Host-ess/Hôte-sse Beurs - Foire 7A…" at bounding box center [220, 135] width 76 height 98
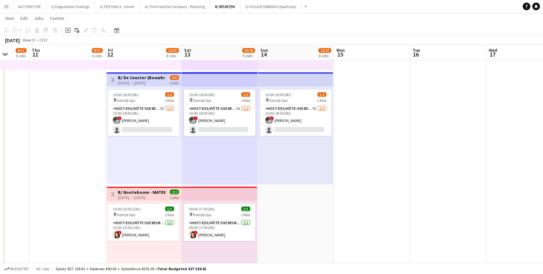
click at [300, 151] on div "10:00-18:00 (8h) 1/2 pin Kortrijk Xpo 1 Role Host-ess/Hôte-sse Beurs - Foire 7A…" at bounding box center [295, 135] width 75 height 98
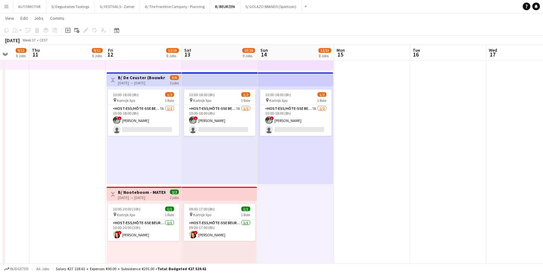
click at [161, 85] on app-top-bar "Toggle View B/ De Ceuster (Bouwkranen) - MATEXPO 2025 (12-14/09/25) 12-09-2025 …" at bounding box center [144, 79] width 75 height 14
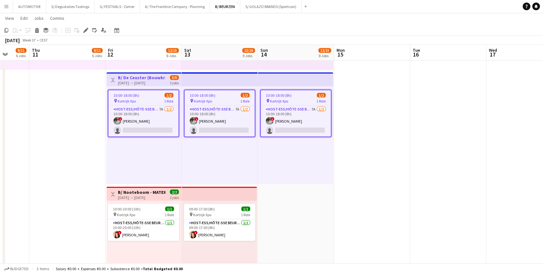
click at [143, 80] on div "[DATE] → [DATE]" at bounding box center [142, 82] width 48 height 5
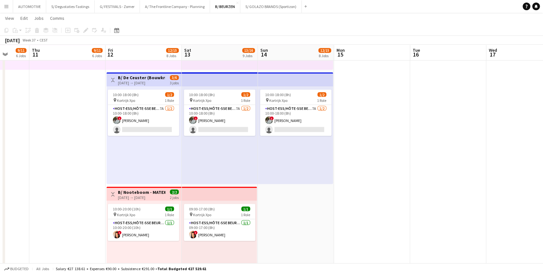
click at [136, 89] on div "10:00-18:00 (8h) 1/2 pin Kortrijk Xpo 1 Role Host-ess/Hôte-sse Beurs - Foire 7A…" at bounding box center [144, 135] width 75 height 98
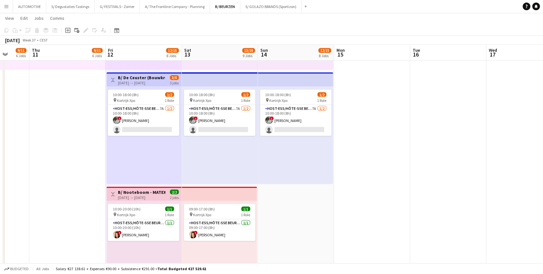
click at [130, 69] on div "09:30-20:00 (10h30m) 0/1 pin XPO Kortrijk 1 Role Host-ess/Hôte-sse 1A 0/1 09:30…" at bounding box center [144, 21] width 76 height 98
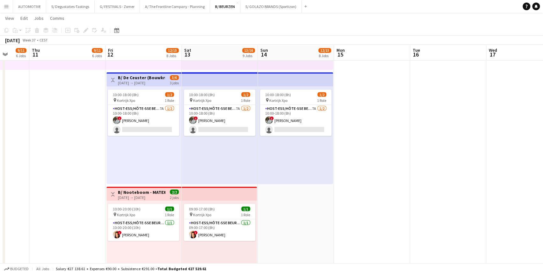
click at [146, 80] on div "[DATE] → [DATE]" at bounding box center [142, 82] width 48 height 5
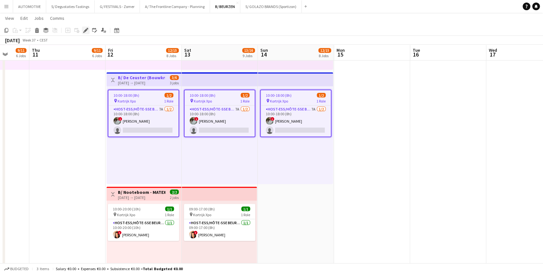
click at [87, 32] on icon "Edit" at bounding box center [85, 30] width 5 height 5
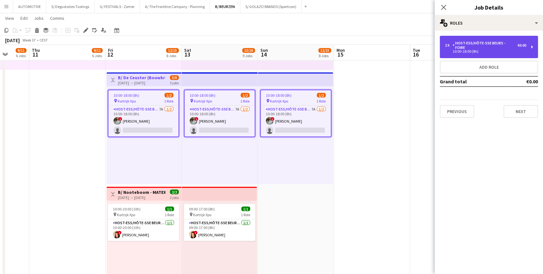
click at [473, 41] on div "Host-ess/Hôte-sse Beurs - Foire" at bounding box center [485, 45] width 65 height 9
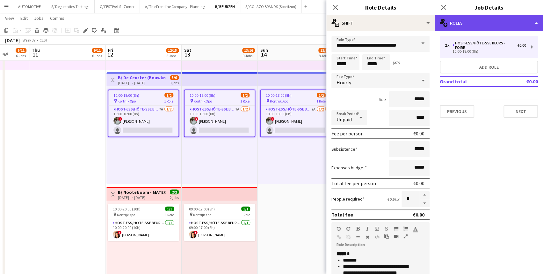
click at [473, 20] on div "multiple-users-add Roles" at bounding box center [489, 22] width 108 height 15
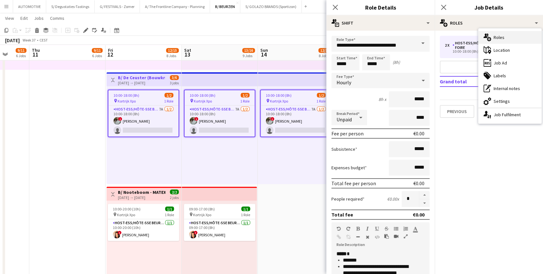
click at [473, 37] on div "multiple-users-add Roles" at bounding box center [510, 37] width 63 height 13
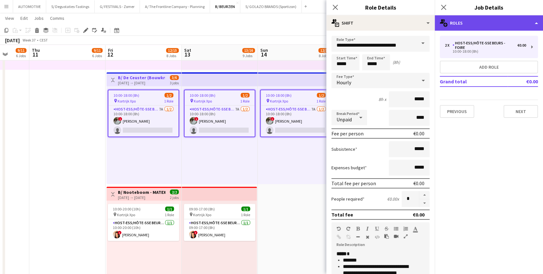
click at [458, 18] on div "multiple-users-add Roles" at bounding box center [489, 22] width 108 height 15
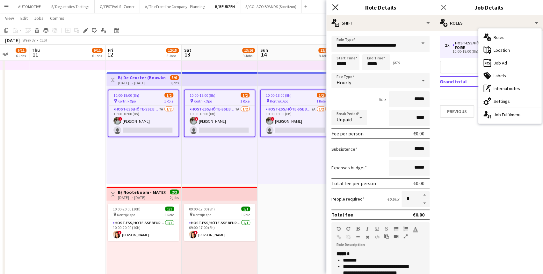
click at [336, 6] on icon at bounding box center [335, 7] width 6 height 6
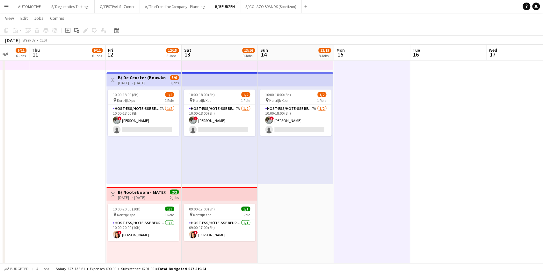
click at [152, 79] on h3 "B/ De Ceuster (Bouwkranen) - MATEXPO 2025 (12-14/09/25)" at bounding box center [142, 78] width 48 height 6
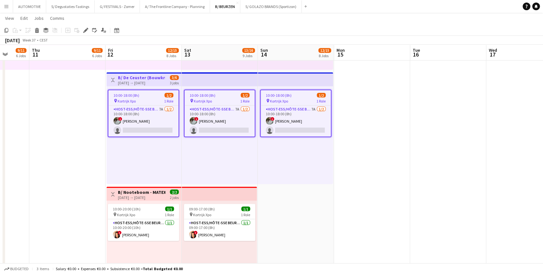
click at [145, 79] on h3 "B/ De Ceuster (Bouwkranen) - MATEXPO 2025 (12-14/09/25)" at bounding box center [142, 78] width 48 height 6
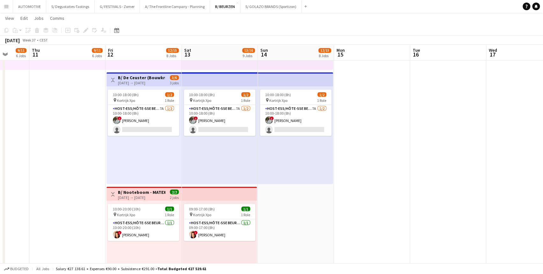
click at [143, 81] on div "[DATE] → [DATE]" at bounding box center [142, 82] width 48 height 5
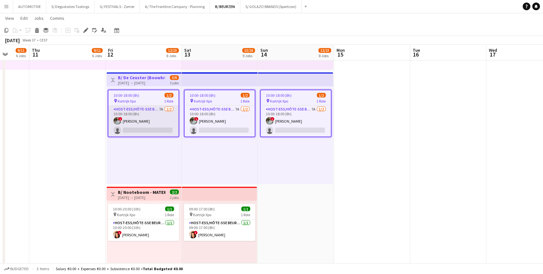
click at [138, 109] on app-card-role "Host-ess/Hôte-sse Beurs - Foire 7A 1/2 10:00-18:00 (8h) ! Charlotte Van Boven s…" at bounding box center [143, 120] width 70 height 31
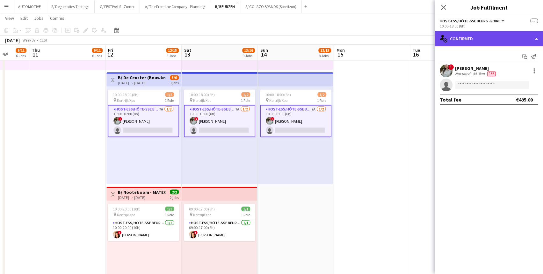
click at [473, 36] on div "single-neutral-actions-check-2 Confirmed" at bounding box center [489, 38] width 108 height 15
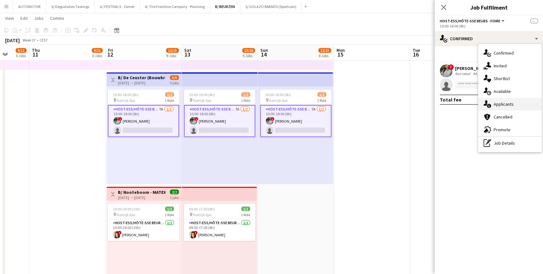
click at [473, 104] on div "single-neutral-actions-information Applicants" at bounding box center [510, 104] width 63 height 13
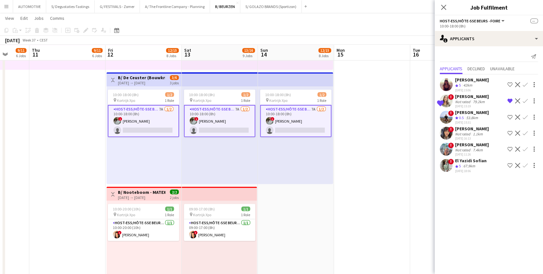
click at [143, 120] on app-card-role "Host-ess/Hôte-sse Beurs - Foire 7A 1/2 10:00-18:00 (8h) ! Charlotte Van Boven s…" at bounding box center [143, 121] width 71 height 32
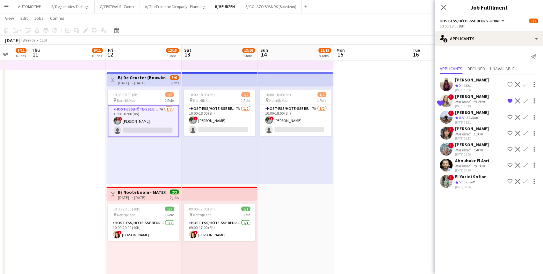
click at [461, 85] on span "5" at bounding box center [460, 85] width 2 height 5
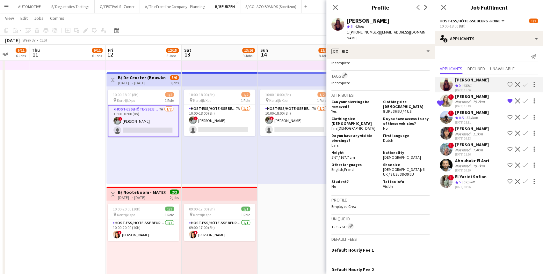
scroll to position [0, 0]
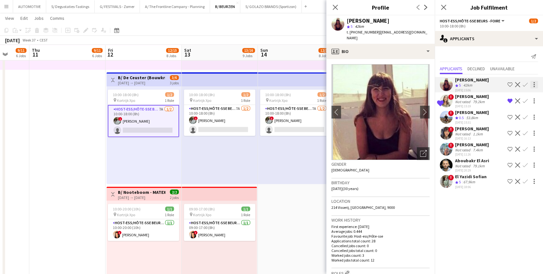
click at [473, 85] on div at bounding box center [535, 85] width 8 height 8
click at [473, 84] on div at bounding box center [271, 137] width 543 height 274
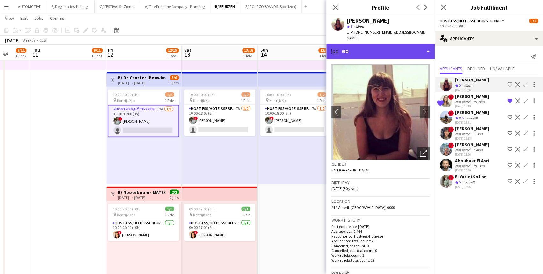
click at [367, 45] on div "profile Bio" at bounding box center [381, 51] width 108 height 15
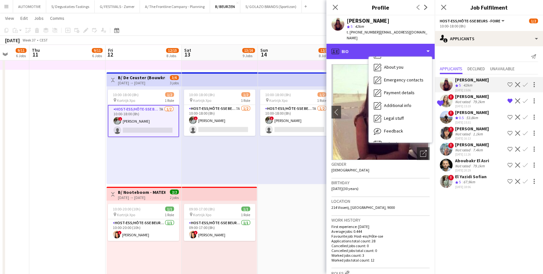
scroll to position [60, 0]
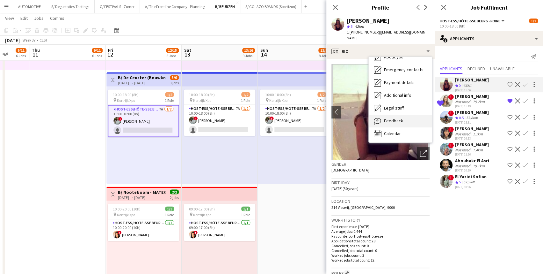
click at [393, 118] on span "Feedback" at bounding box center [393, 121] width 19 height 6
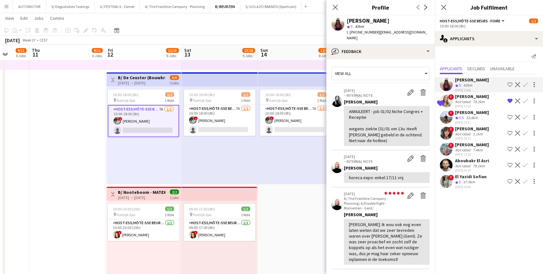
click at [467, 95] on div "[PERSON_NAME]" at bounding box center [472, 96] width 34 height 6
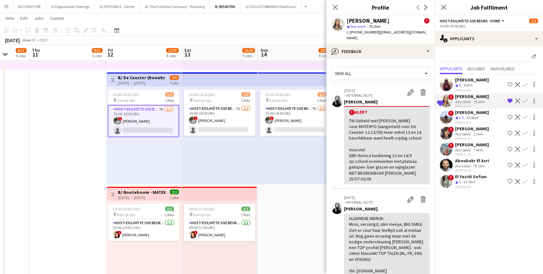
click at [473, 86] on div "Crew rating 5 42km" at bounding box center [472, 85] width 34 height 5
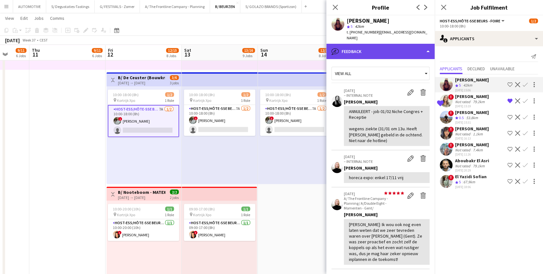
click at [363, 45] on div "bubble-pencil Feedback" at bounding box center [381, 51] width 108 height 15
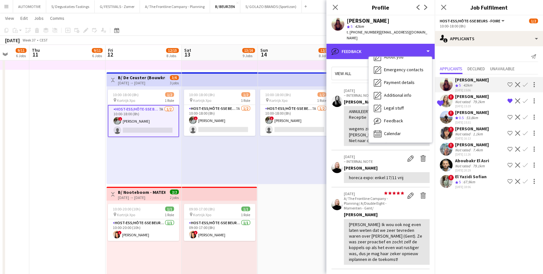
scroll to position [0, 0]
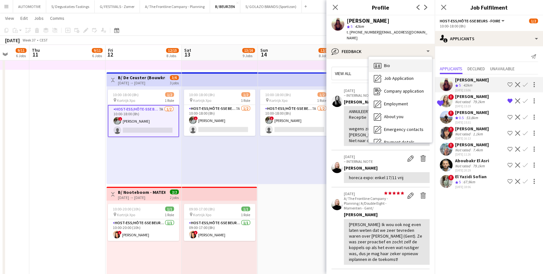
click at [392, 61] on div "Bio Bio" at bounding box center [400, 65] width 63 height 13
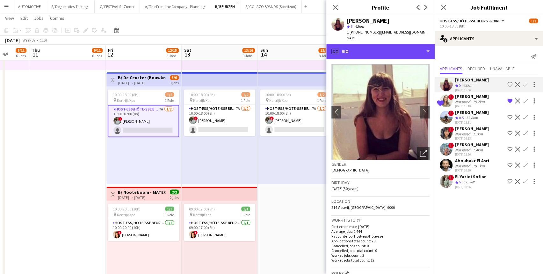
click at [387, 49] on div "profile Bio" at bounding box center [381, 51] width 108 height 15
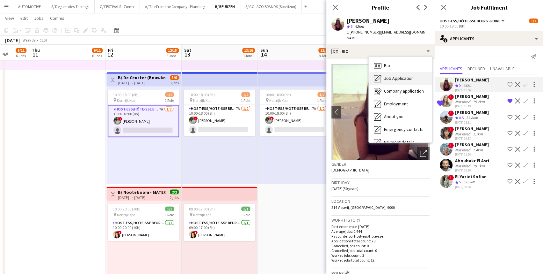
click at [394, 75] on span "Job Application" at bounding box center [399, 78] width 30 height 6
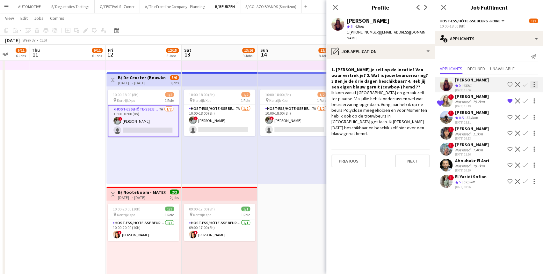
click at [473, 84] on div at bounding box center [534, 84] width 1 height 1
click at [473, 84] on div at bounding box center [271, 137] width 543 height 274
click at [473, 84] on app-icon "Decline" at bounding box center [517, 84] width 5 height 5
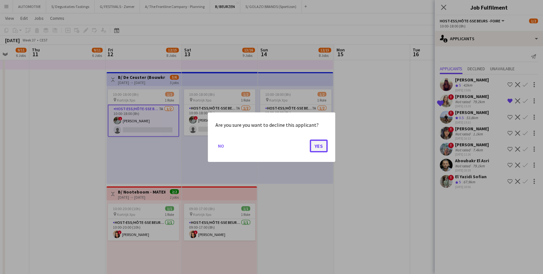
click at [319, 145] on button "Yes" at bounding box center [319, 145] width 18 height 13
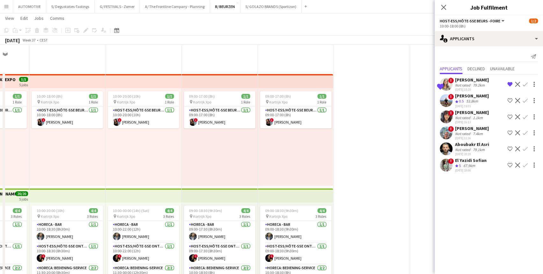
scroll to position [687, 0]
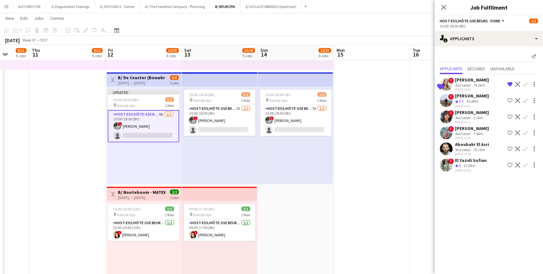
click at [472, 88] on div "[DATE] 15:19" at bounding box center [472, 89] width 34 height 4
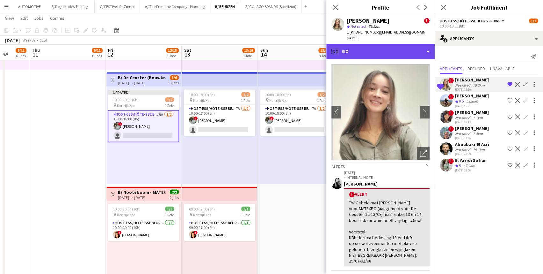
click at [387, 52] on div "profile Bio" at bounding box center [381, 51] width 108 height 15
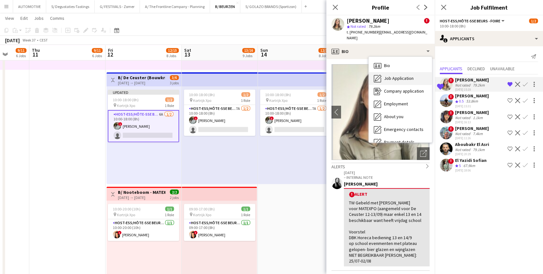
click at [390, 75] on span "Job Application" at bounding box center [399, 78] width 30 height 6
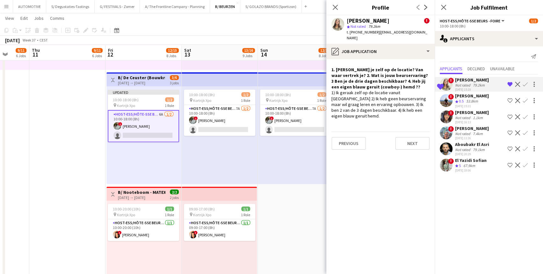
click at [461, 99] on span "0.5" at bounding box center [461, 101] width 5 height 5
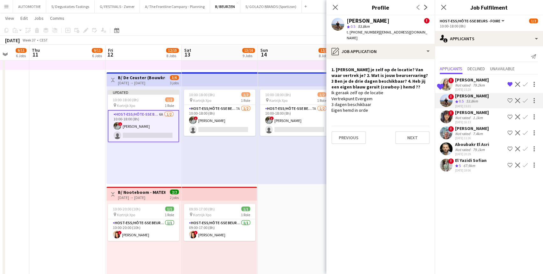
click at [468, 118] on div "Not rated" at bounding box center [463, 117] width 17 height 5
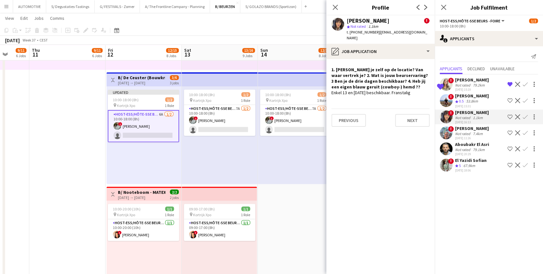
click at [473, 102] on div "53.8km" at bounding box center [472, 101] width 14 height 5
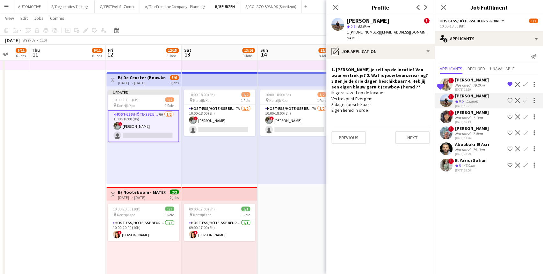
click at [473, 83] on div "79.2km" at bounding box center [479, 85] width 14 height 5
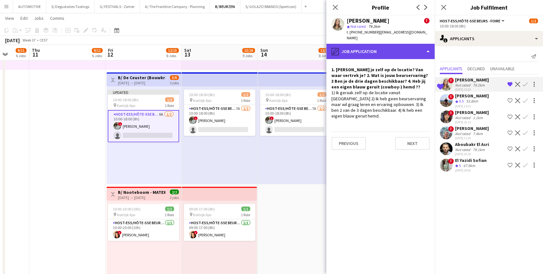
click at [381, 46] on div "pencil4 Job Application" at bounding box center [381, 51] width 108 height 15
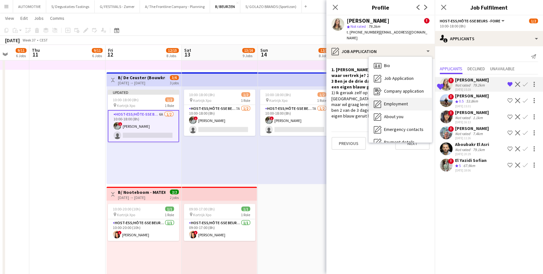
click at [403, 101] on span "Employment" at bounding box center [396, 104] width 24 height 6
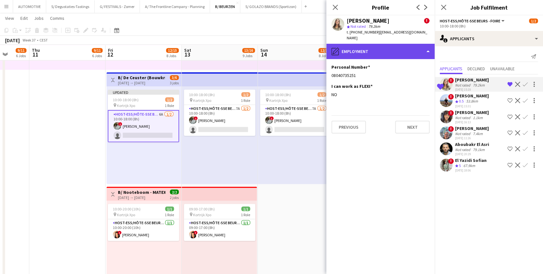
click at [390, 44] on div "pencil4 Employment" at bounding box center [381, 51] width 108 height 15
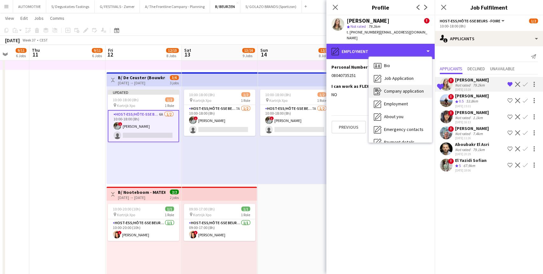
scroll to position [60, 0]
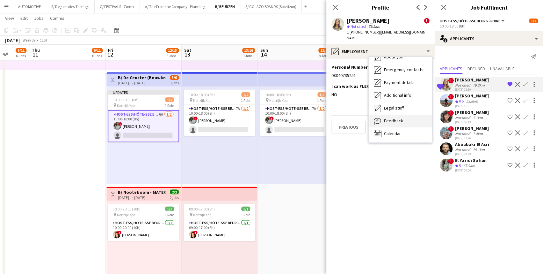
click at [396, 118] on span "Feedback" at bounding box center [393, 121] width 19 height 6
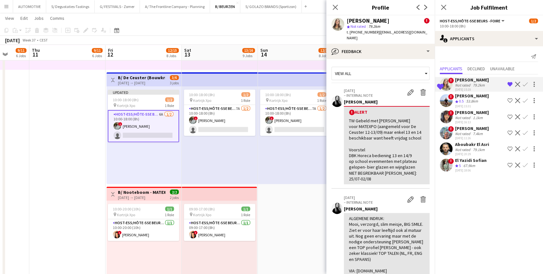
click at [473, 114] on div "[PERSON_NAME]" at bounding box center [472, 112] width 34 height 6
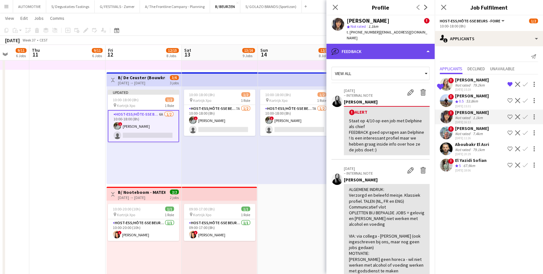
click at [386, 46] on div "bubble-pencil Feedback" at bounding box center [381, 51] width 108 height 15
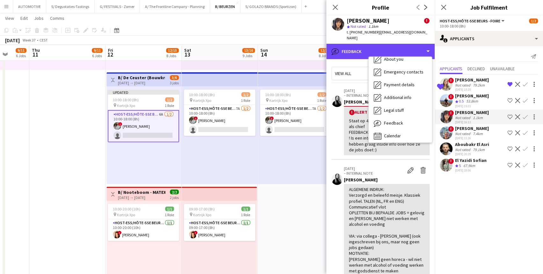
scroll to position [58, 0]
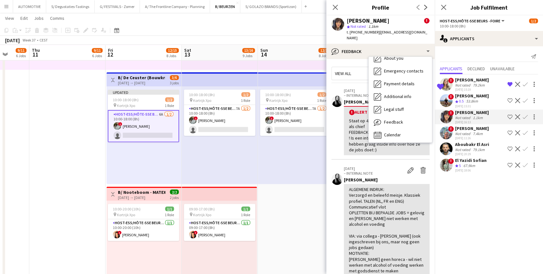
click at [358, 137] on div "Staat op 4/10 op een job met Delphine als chief FEEDBACK goed opvragen aan Delp…" at bounding box center [387, 135] width 76 height 35
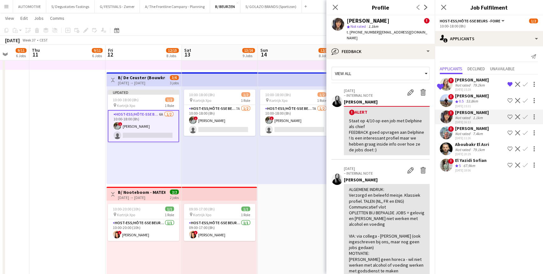
click at [464, 117] on div "Not rated" at bounding box center [463, 117] width 17 height 5
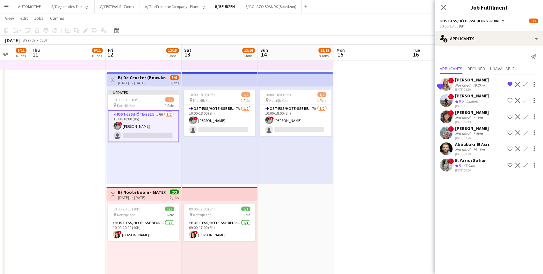
click at [473, 116] on div "1.1km" at bounding box center [478, 117] width 12 height 5
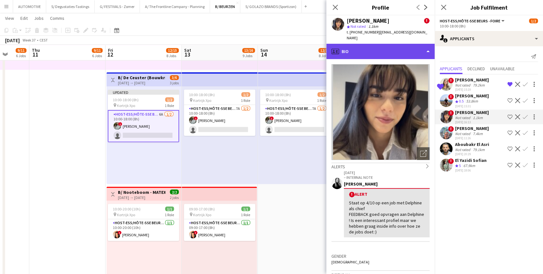
click at [386, 44] on div "profile Bio" at bounding box center [381, 51] width 108 height 15
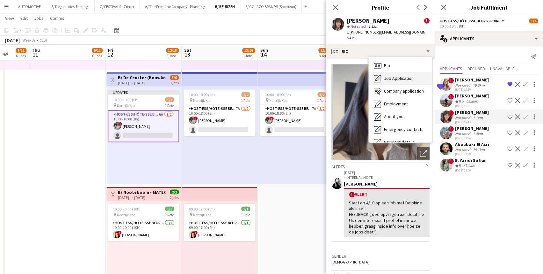
click at [403, 75] on span "Job Application" at bounding box center [399, 78] width 30 height 6
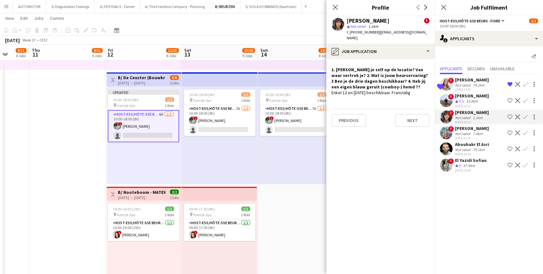
click at [461, 133] on div "Not rated" at bounding box center [463, 133] width 17 height 5
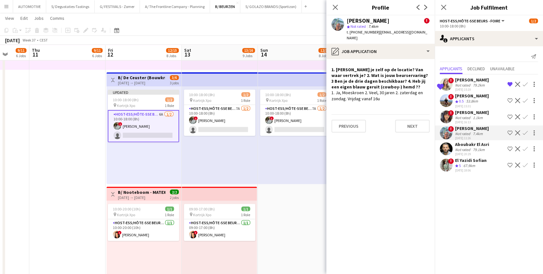
click at [466, 149] on div "Not rated" at bounding box center [463, 149] width 17 height 5
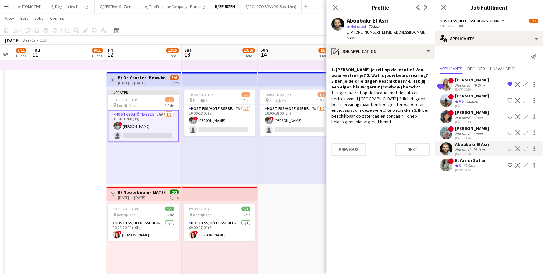
click at [468, 163] on div "67.9km" at bounding box center [469, 165] width 14 height 5
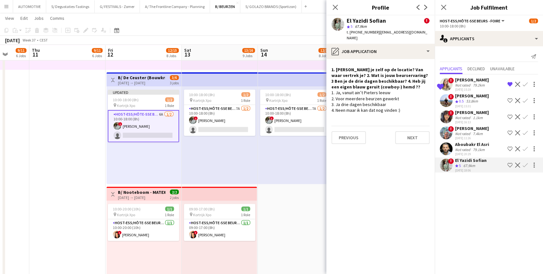
click at [470, 160] on div "El Yazidi Sofian" at bounding box center [471, 160] width 32 height 6
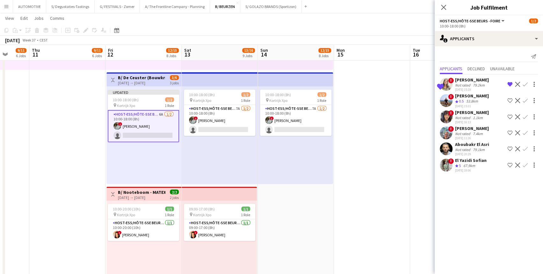
click at [462, 161] on div "El Yazidi Sofian" at bounding box center [471, 160] width 32 height 6
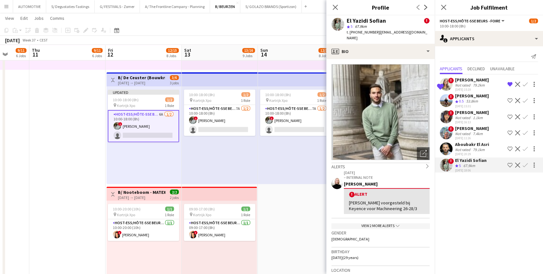
click at [468, 81] on div "[PERSON_NAME]" at bounding box center [472, 80] width 34 height 6
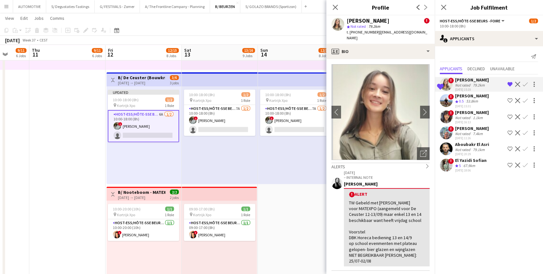
click at [468, 93] on div "Dirk Roelants" at bounding box center [472, 96] width 34 height 6
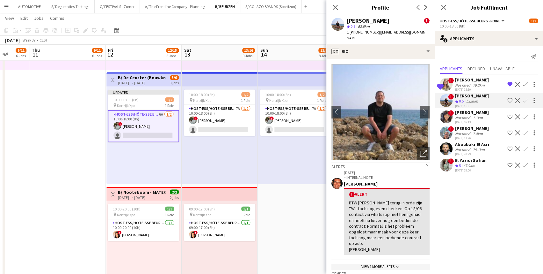
click at [469, 110] on div "[PERSON_NAME]" at bounding box center [472, 112] width 34 height 6
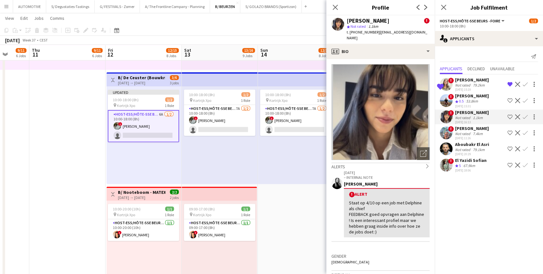
click at [466, 88] on div "[DATE] 15:19" at bounding box center [472, 89] width 34 height 4
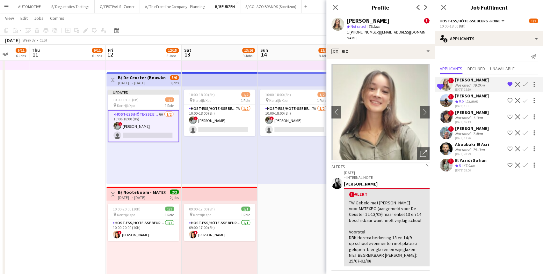
drag, startPoint x: 474, startPoint y: 179, endPoint x: 465, endPoint y: 176, distance: 9.4
click at [470, 179] on mat-expansion-panel "users2 Applicants Send notification Applicants Declined Unavailable Shortlisted…" at bounding box center [489, 159] width 108 height 227
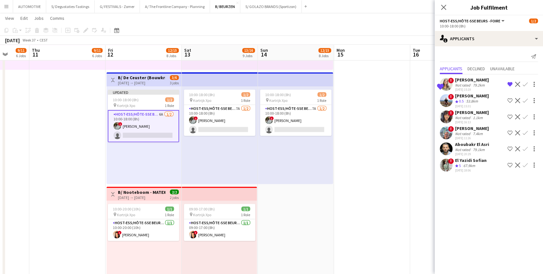
click at [144, 79] on h3 "B/ De Ceuster (Bouwkranen) - MATEXPO 2025 (12-14/09/25)" at bounding box center [142, 78] width 48 height 6
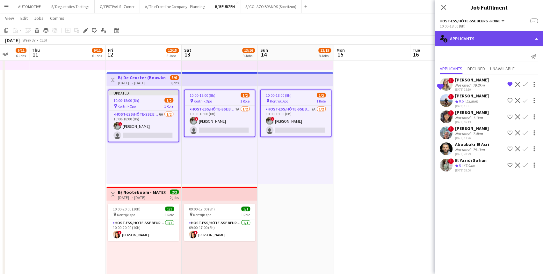
click at [469, 36] on div "single-neutral-actions-information Applicants" at bounding box center [489, 38] width 108 height 15
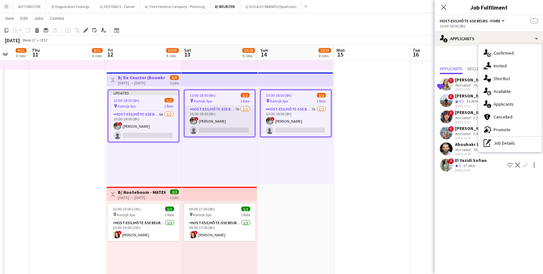
click at [219, 117] on app-card-role "Host-ess/Hôte-sse Beurs - Foire 7A 1/2 10:00-18:00 (8h) ! Charlotte Van Boven s…" at bounding box center [220, 120] width 70 height 31
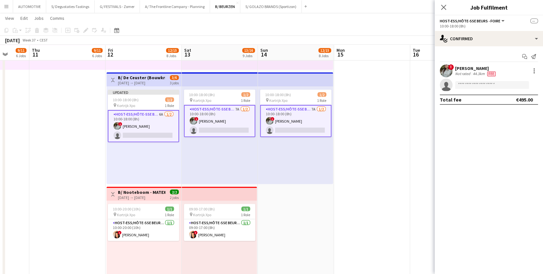
click at [144, 80] on div "[DATE] → [DATE]" at bounding box center [142, 82] width 48 height 5
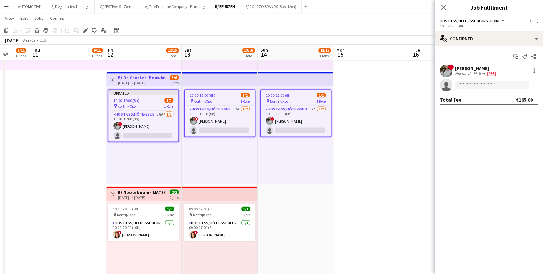
click at [471, 20] on span "Host-ess/Hôte-sse Beurs - Foire" at bounding box center [470, 20] width 61 height 5
drag, startPoint x: 471, startPoint y: 20, endPoint x: 427, endPoint y: 18, distance: 43.4
click at [471, 20] on span "Host-ess/Hôte-sse Beurs - Foire" at bounding box center [470, 20] width 61 height 5
click at [82, 31] on div "Edit" at bounding box center [86, 30] width 8 height 8
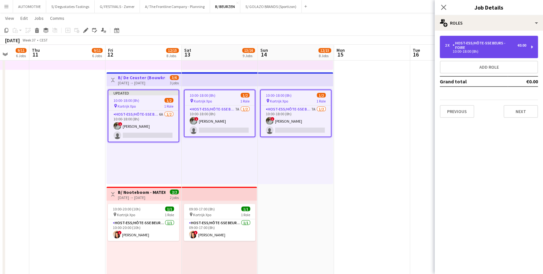
click at [473, 41] on div "Host-ess/Hôte-sse Beurs - Foire" at bounding box center [485, 45] width 65 height 9
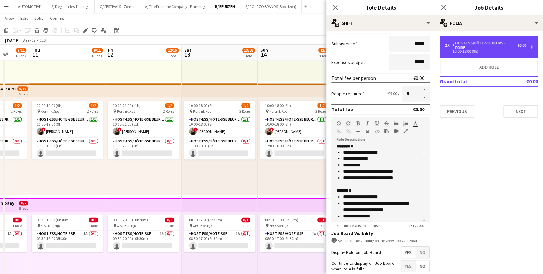
scroll to position [687, 0]
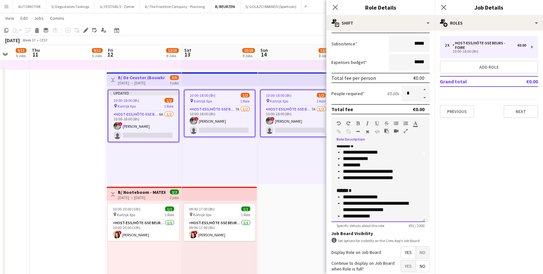
drag, startPoint x: 344, startPoint y: 151, endPoint x: 374, endPoint y: 152, distance: 30.0
click at [374, 152] on li "**********" at bounding box center [379, 152] width 73 height 6
click at [383, 153] on li "**********" at bounding box center [379, 152] width 73 height 6
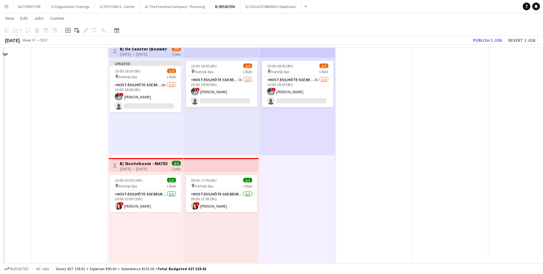
scroll to position [0, 198]
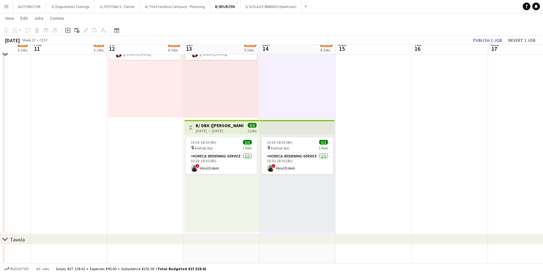
drag, startPoint x: 281, startPoint y: 191, endPoint x: 282, endPoint y: 225, distance: 33.8
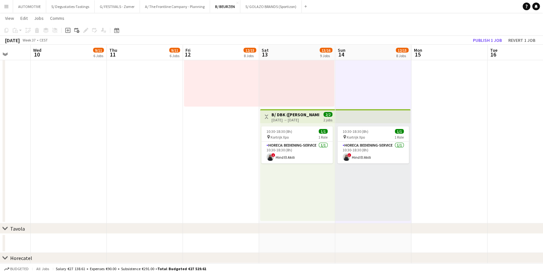
drag, startPoint x: 159, startPoint y: 208, endPoint x: 238, endPoint y: 205, distance: 78.8
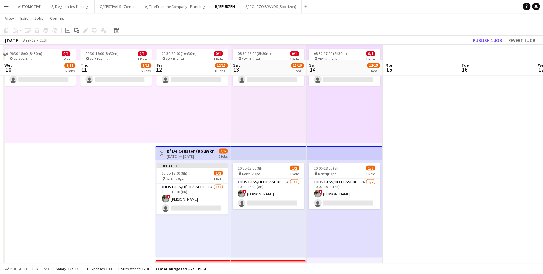
scroll to position [0, 227]
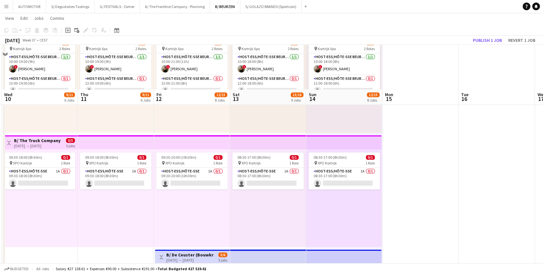
drag, startPoint x: 188, startPoint y: 198, endPoint x: 185, endPoint y: 166, distance: 32.3
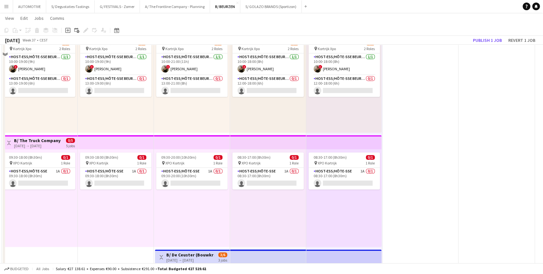
scroll to position [490, 0]
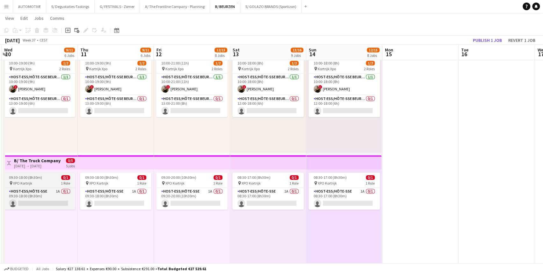
click at [51, 175] on div "09:30-18:00 (8h30m) 0/1" at bounding box center [39, 177] width 71 height 5
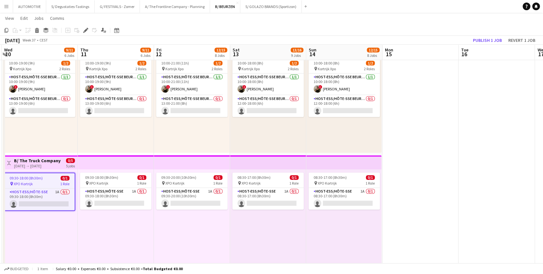
click at [47, 162] on h3 "B/ The Truck Company - Matexpo 10-14/09 2025" at bounding box center [38, 161] width 48 height 6
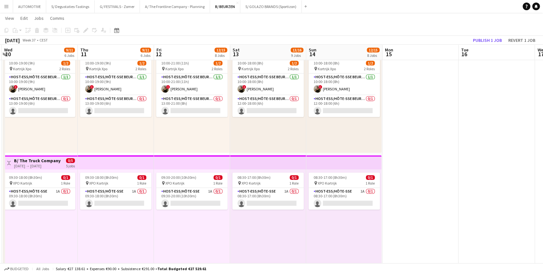
click at [110, 169] on div "09:30-18:00 (8h30m) 0/1 pin XPO Kortrijk 1 Role Host-ess/Hôte-sse 1A 0/1 09:30-…" at bounding box center [116, 218] width 76 height 98
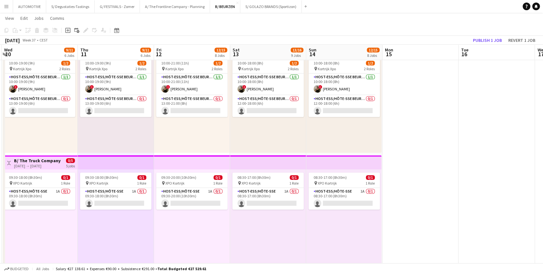
click at [115, 223] on div "09:30-18:00 (8h30m) 0/1 pin XPO Kortrijk 1 Role Host-ess/Hôte-sse 1A 0/1 09:30-…" at bounding box center [116, 218] width 76 height 98
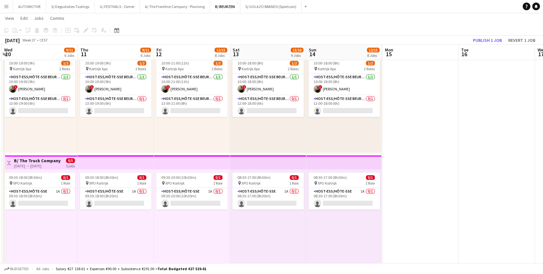
scroll to position [0, 228]
click at [59, 167] on div "[DATE] → [DATE]" at bounding box center [37, 165] width 48 height 5
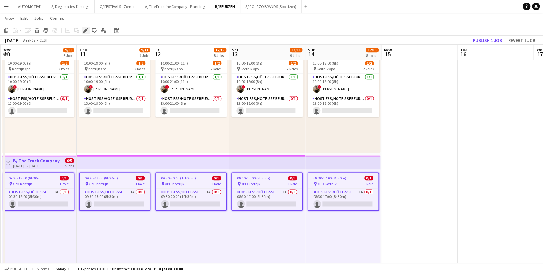
click at [84, 31] on icon at bounding box center [86, 31] width 4 height 4
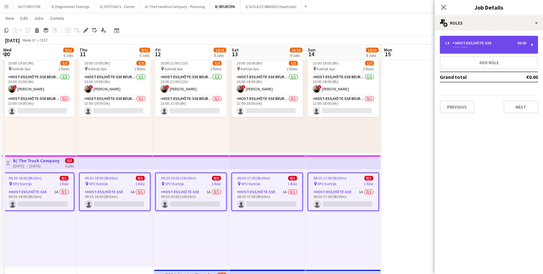
click at [473, 39] on div "1 x Host-ess/Hôte-sse €0.00 --:-- - --:--" at bounding box center [489, 45] width 98 height 18
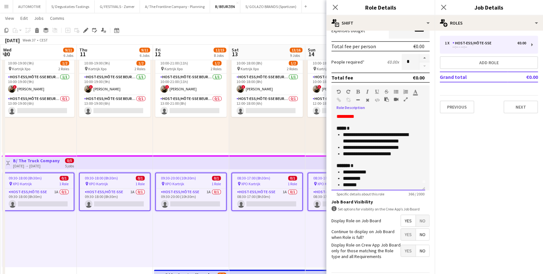
scroll to position [6, 0]
drag, startPoint x: 404, startPoint y: 153, endPoint x: 327, endPoint y: 128, distance: 81.2
click at [327, 128] on form "**********" at bounding box center [381, 97] width 108 height 396
copy div "**********"
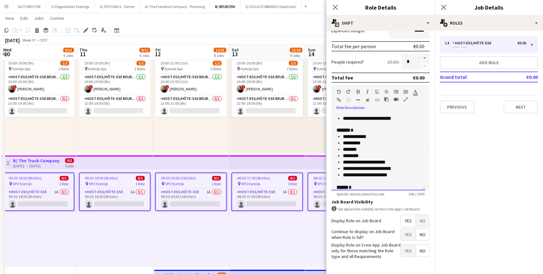
scroll to position [43, 0]
click at [402, 175] on li "**********" at bounding box center [379, 174] width 73 height 6
drag, startPoint x: 401, startPoint y: 176, endPoint x: 334, endPoint y: 137, distance: 77.9
click at [334, 137] on div "**********" at bounding box center [379, 152] width 94 height 77
copy ul "**********"
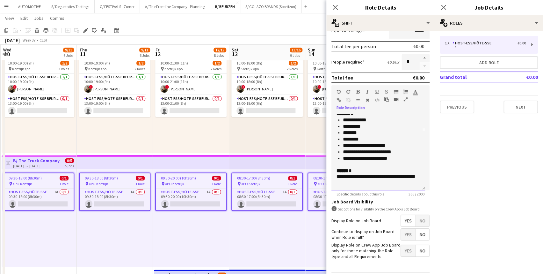
scroll to position [0, 0]
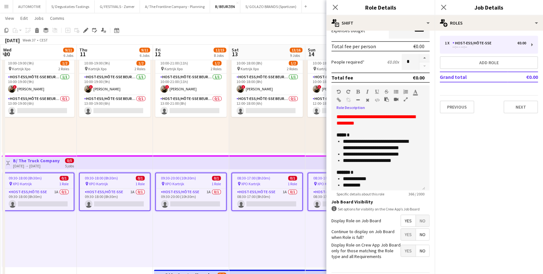
click at [173, 154] on app-date-cell "10:00-20:00 (10h) 1/1 pin Kortrijk Xpo 1 Role Host-ess/Hôte-sse Beurs - Foire 1…" at bounding box center [191, 97] width 76 height 1030
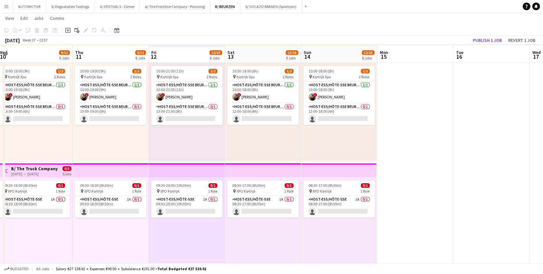
scroll to position [0, 210]
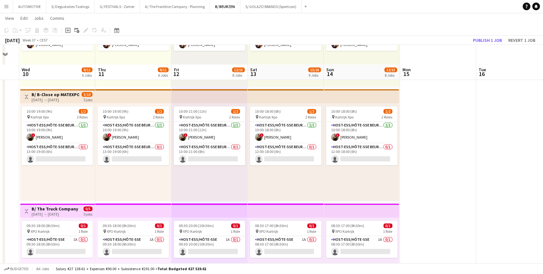
drag, startPoint x: 164, startPoint y: 144, endPoint x: 185, endPoint y: 128, distance: 26.9
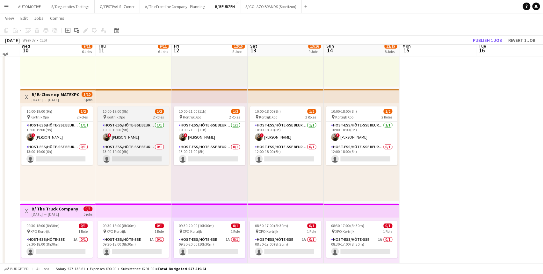
scroll to position [438, 0]
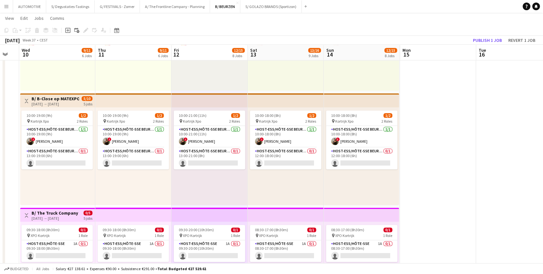
click at [119, 104] on app-top-bar at bounding box center [133, 100] width 76 height 14
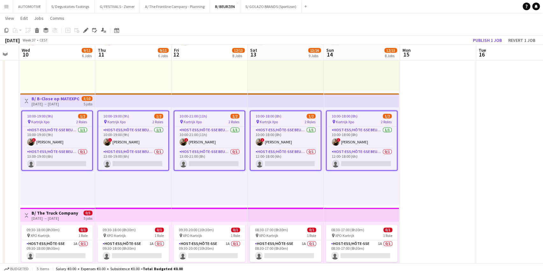
click at [112, 108] on div "10:00-19:00 (9h) 1/2 pin Kortrijk Xpo 2 Roles Host-ess/Hôte-sse Beurs - Foire 1…" at bounding box center [133, 156] width 76 height 98
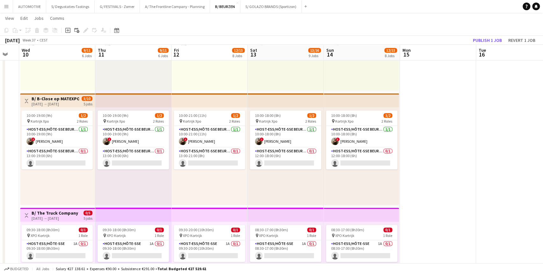
click at [70, 106] on app-top-bar "Toggle View B/ B-Close op MATEXPO (10-14/09) 10-09-2025 → 14-09-2025 5/10 5 jobs" at bounding box center [57, 100] width 75 height 14
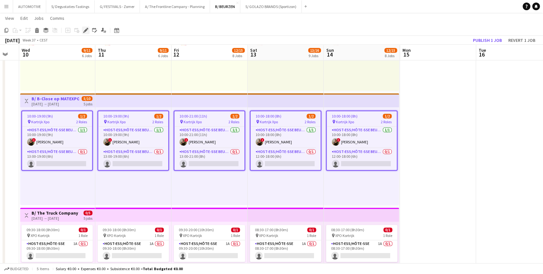
click at [86, 33] on icon "Edit" at bounding box center [85, 30] width 5 height 5
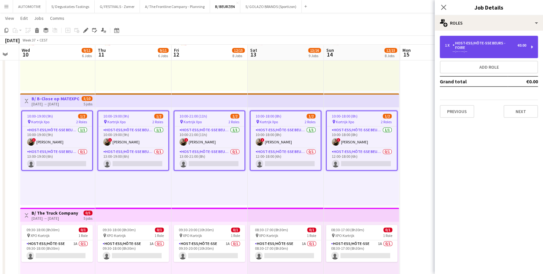
click at [473, 45] on div "1 x Host-ess/Hôte-sse Beurs - Foire €0.00 --:-- - --:--" at bounding box center [485, 47] width 81 height 12
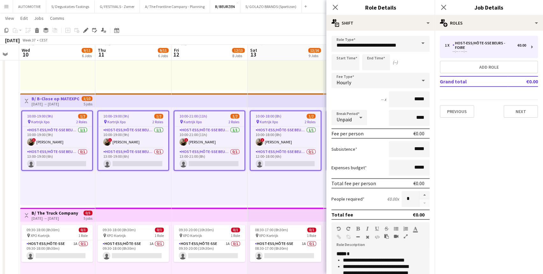
click at [473, 154] on mat-expansion-panel "pencil3 General details 1 x Host-ess/Hôte-sse Beurs - Foire €0.00 --:-- - --:--…" at bounding box center [489, 152] width 108 height 243
click at [79, 161] on app-card-role "Host-ess/Hôte-sse Beurs - Foire 0/1 13:00-19:00 (6h) single-neutral-actions" at bounding box center [57, 159] width 70 height 22
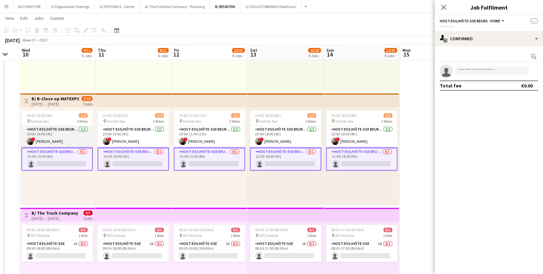
click at [69, 133] on app-card-role "Host-ess/Hôte-sse Beurs - Foire 1/1 10:00-19:00 (9h) ! Zoë Vanderaa" at bounding box center [56, 137] width 71 height 22
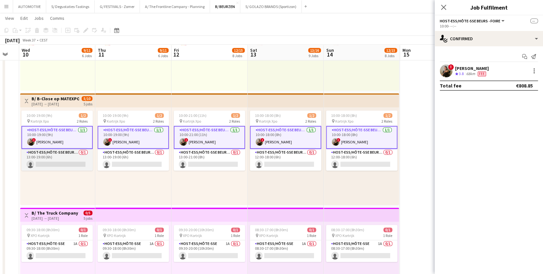
click at [64, 152] on app-card-role "Host-ess/Hôte-sse Beurs - Foire 0/1 13:00-19:00 (6h) single-neutral-actions" at bounding box center [56, 160] width 71 height 22
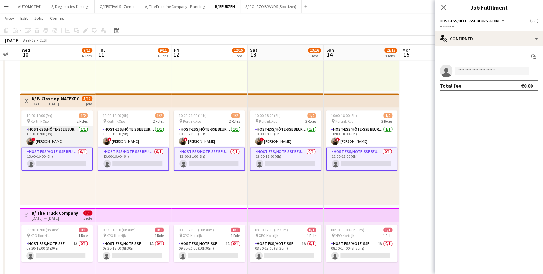
click at [68, 136] on app-card-role "Host-ess/Hôte-sse Beurs - Foire 1/1 10:00-19:00 (9h) ! Zoë Vanderaa" at bounding box center [56, 137] width 71 height 22
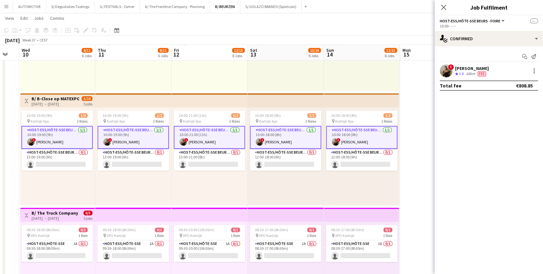
click at [64, 102] on div "[DATE] → [DATE]" at bounding box center [56, 103] width 48 height 5
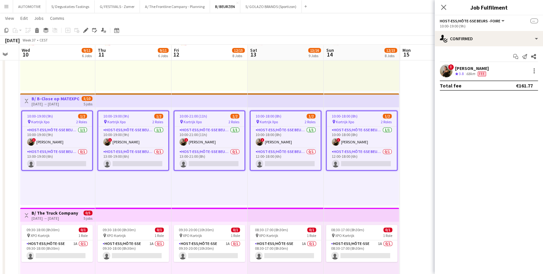
click at [101, 195] on div "10:00-19:00 (9h) 1/2 pin Kortrijk Xpo 2 Roles Host-ess/Hôte-sse Beurs - Foire 1…" at bounding box center [133, 156] width 76 height 98
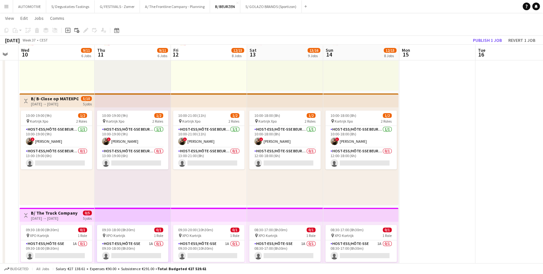
click at [67, 101] on div "[DATE] → [DATE]" at bounding box center [55, 103] width 48 height 5
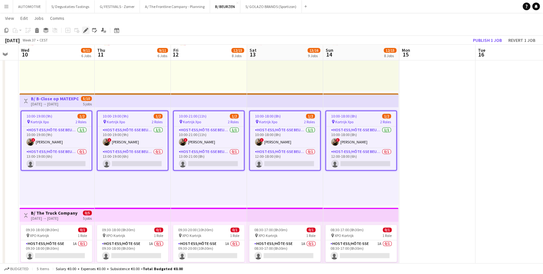
click at [82, 30] on div "Edit" at bounding box center [86, 30] width 8 height 8
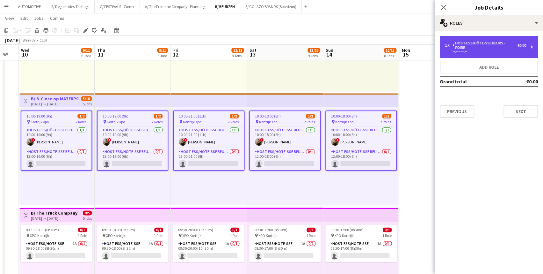
click at [473, 50] on div "--:-- - --:--" at bounding box center [485, 51] width 81 height 3
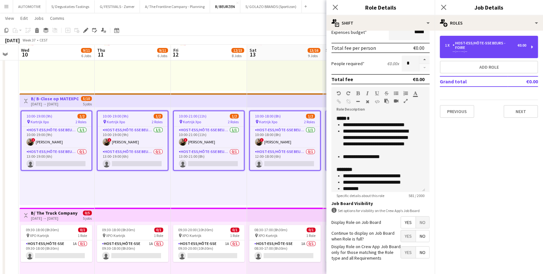
scroll to position [157, 0]
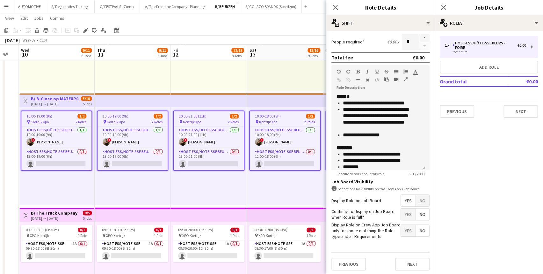
click at [405, 77] on icon "button" at bounding box center [406, 79] width 4 height 4
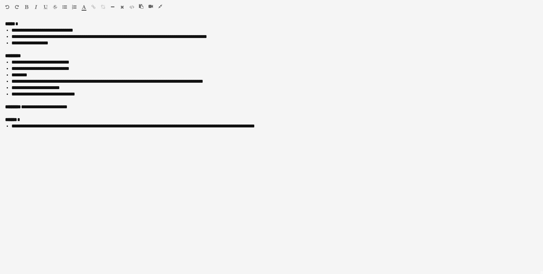
scroll to position [0, 0]
click at [160, 6] on icon "button" at bounding box center [161, 6] width 4 height 4
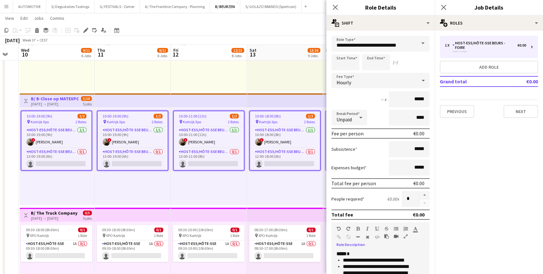
scroll to position [20, 0]
click at [406, 237] on icon "button" at bounding box center [406, 236] width 4 height 4
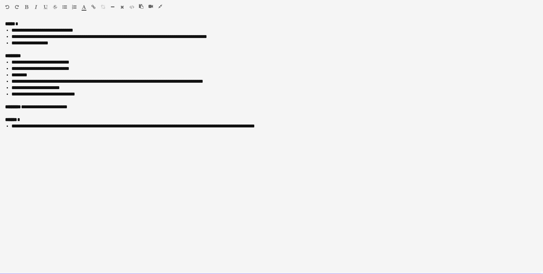
drag, startPoint x: 68, startPoint y: 86, endPoint x: 0, endPoint y: 88, distance: 68.0
click at [0, 88] on div "**********" at bounding box center [271, 147] width 543 height 253
copy li "**********"
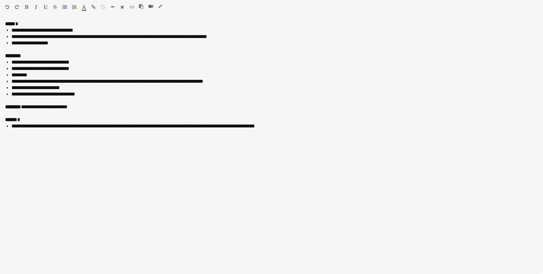
click at [160, 6] on icon "button" at bounding box center [161, 6] width 4 height 4
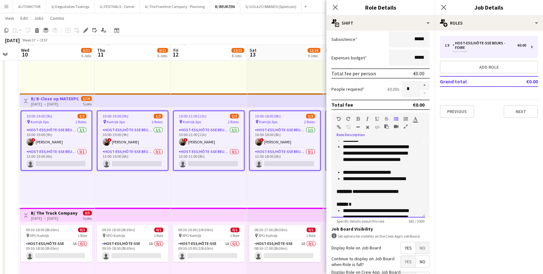
scroll to position [75, 0]
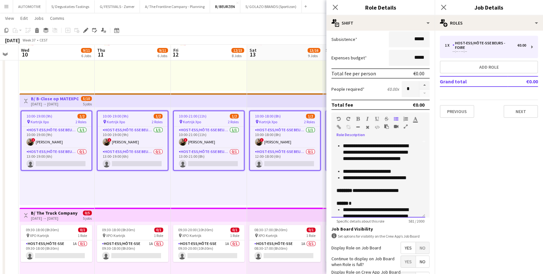
click at [386, 190] on div "**********" at bounding box center [376, 190] width 79 height 6
click at [210, 96] on app-top-bar at bounding box center [209, 100] width 76 height 14
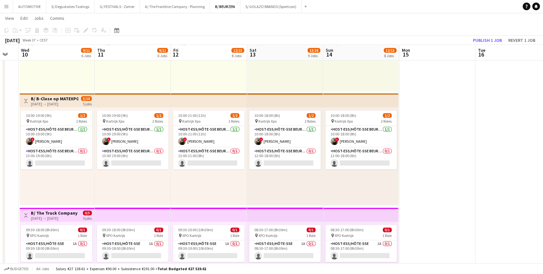
drag, startPoint x: 440, startPoint y: 138, endPoint x: 419, endPoint y: 138, distance: 21.1
click at [439, 138] on app-date-cell at bounding box center [438, 149] width 76 height 1030
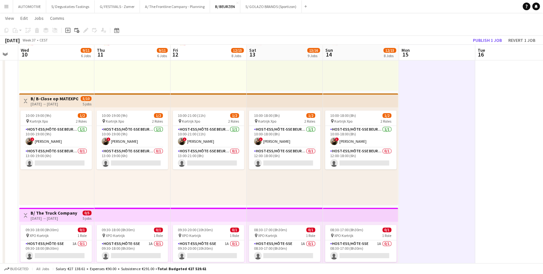
click at [129, 97] on app-top-bar at bounding box center [132, 100] width 76 height 14
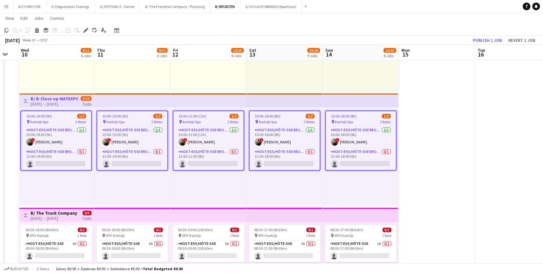
drag, startPoint x: 427, startPoint y: 108, endPoint x: 431, endPoint y: 107, distance: 4.6
click at [427, 108] on app-date-cell at bounding box center [437, 149] width 76 height 1030
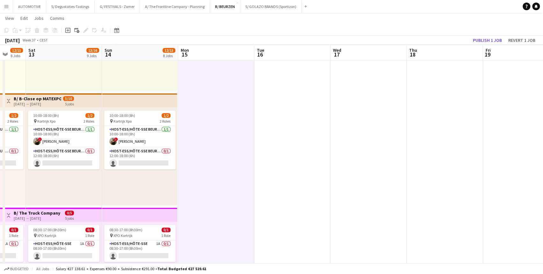
drag, startPoint x: 475, startPoint y: 106, endPoint x: 271, endPoint y: 123, distance: 204.8
click at [265, 123] on app-calendar-viewport "Tue 9 Wed 10 9/11 6 Jobs Thu 11 9/11 6 Jobs Fri 12 12/15 8 Jobs Sat 13 13/16 9 …" at bounding box center [271, 169] width 543 height 1165
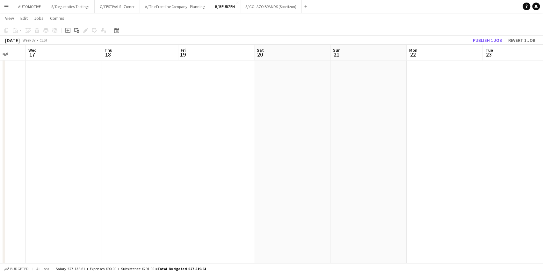
drag, startPoint x: 365, startPoint y: 130, endPoint x: 191, endPoint y: 135, distance: 173.9
click at [191, 135] on app-calendar-viewport "Sat 13 13/16 9 Jobs Sun 14 12/15 8 Jobs Mon 15 Tue 16 Wed 17 Thu 18 Fri 19 Sat …" at bounding box center [271, 169] width 543 height 1165
click at [175, 6] on button "A/ The Frontline Company - Planning Close" at bounding box center [175, 6] width 70 height 12
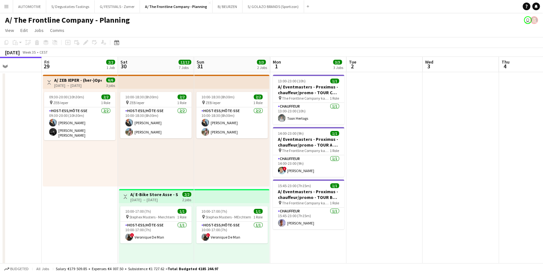
drag, startPoint x: 506, startPoint y: 146, endPoint x: 162, endPoint y: 162, distance: 343.9
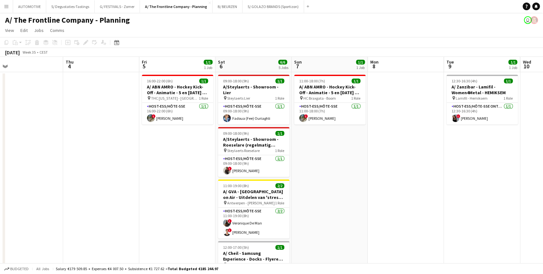
drag, startPoint x: 204, startPoint y: 166, endPoint x: 123, endPoint y: 168, distance: 80.7
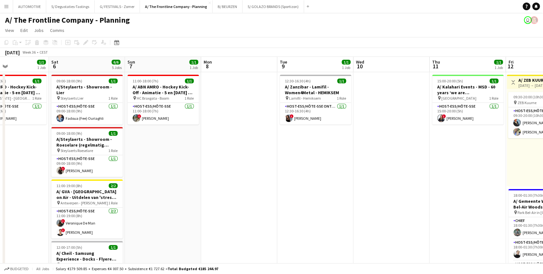
drag, startPoint x: 398, startPoint y: 171, endPoint x: 117, endPoint y: 164, distance: 280.4
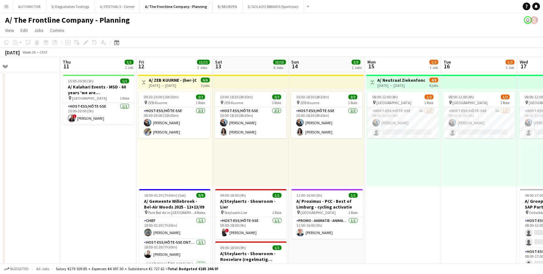
drag, startPoint x: 347, startPoint y: 160, endPoint x: 135, endPoint y: 163, distance: 211.8
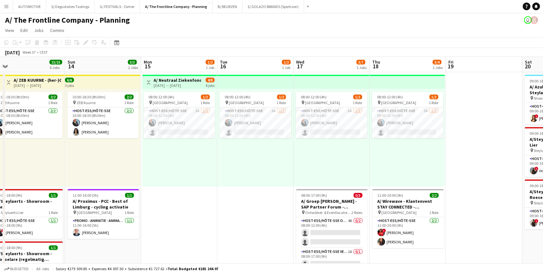
scroll to position [0, 244]
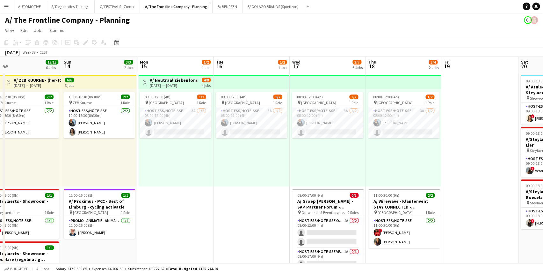
drag, startPoint x: 449, startPoint y: 157, endPoint x: 223, endPoint y: 166, distance: 226.3
click at [185, 122] on app-card-role "Host-ess/Hôte-sse 3A 1/2 08:00-12:00 (4h) Eveline Van Rompaey single-neutral-ac…" at bounding box center [175, 122] width 71 height 31
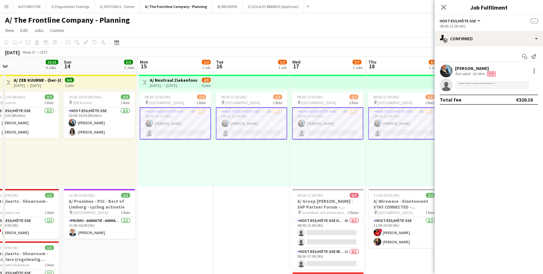
click at [147, 151] on div "08:00-12:00 (4h) 1/2 pin Oostende 1 Role Host-ess/Hôte-sse 3A 1/2 08:00-12:00 (…" at bounding box center [175, 138] width 75 height 98
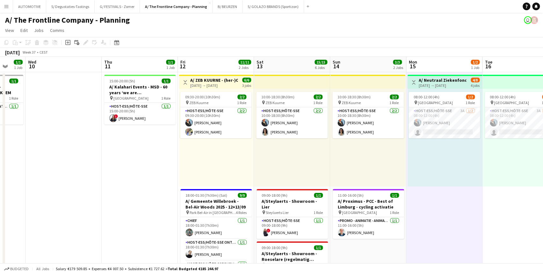
drag, startPoint x: 81, startPoint y: 160, endPoint x: 335, endPoint y: 144, distance: 254.7
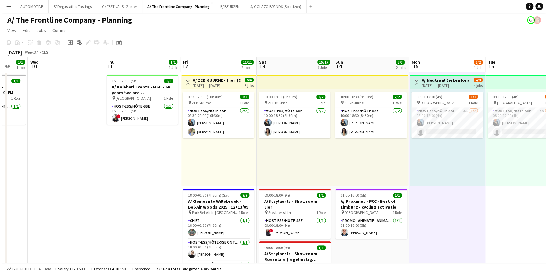
scroll to position [0, 200]
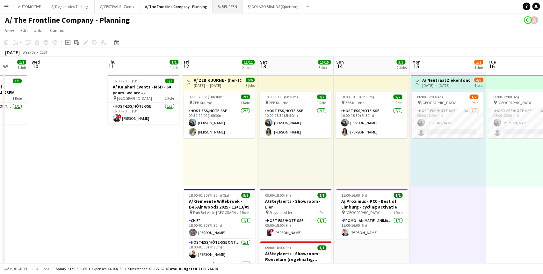
click at [222, 9] on button "B/ BEURZEN Close" at bounding box center [228, 6] width 30 height 12
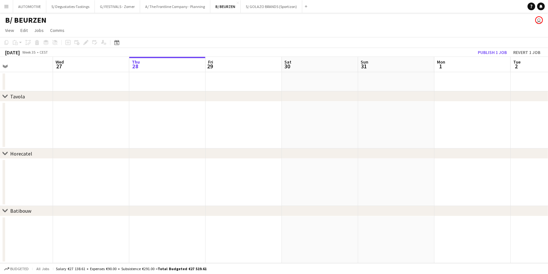
scroll to position [0, 175]
drag, startPoint x: 196, startPoint y: 185, endPoint x: 204, endPoint y: 200, distance: 17.4
click at [204, 200] on app-calendar-viewport "Sun 24 Mon 25 Tue 26 Wed 27 Thu 28 Fri 29 Sat 30 Sun 31 Mon 1 Tue 2 Wed 3 Thu 4…" at bounding box center [274, 160] width 548 height 206
drag, startPoint x: 190, startPoint y: 150, endPoint x: 357, endPoint y: 134, distance: 167.6
click at [357, 135] on div "chevron-right Tavola chevron-right Horecatel chevron-right Batibouw Sun 24 Mon …" at bounding box center [274, 160] width 548 height 206
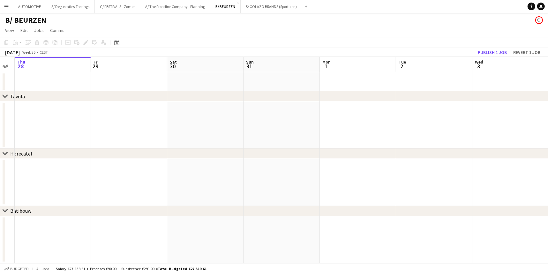
drag, startPoint x: 368, startPoint y: 129, endPoint x: 135, endPoint y: 160, distance: 235.5
click at [135, 160] on app-calendar-viewport "Sun 24 Mon 25 Tue 26 Wed 27 Thu 28 Fri 29 Sat 30 Sun 31 Mon 1 Tue 2 Wed 3 Thu 4…" at bounding box center [274, 160] width 548 height 206
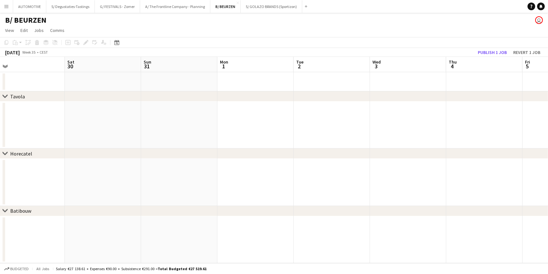
drag, startPoint x: 400, startPoint y: 134, endPoint x: 262, endPoint y: 154, distance: 139.2
click at [197, 162] on app-calendar-viewport "Wed 27 Thu 28 Fri 29 Sat 30 Sun 31 Mon 1 Tue 2 Wed 3 Thu 4 Fri 5 Sat 6 Sun 7 Mo…" at bounding box center [274, 160] width 548 height 206
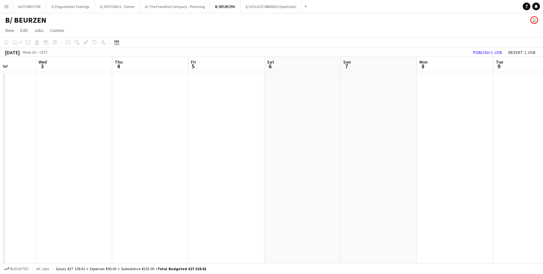
drag, startPoint x: 440, startPoint y: 131, endPoint x: 207, endPoint y: 160, distance: 234.9
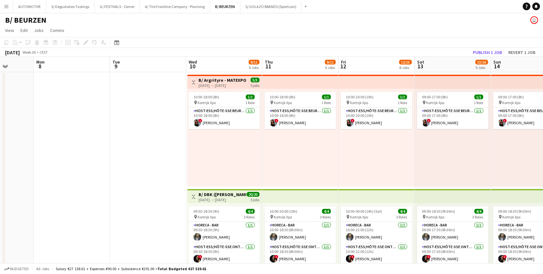
drag, startPoint x: 391, startPoint y: 142, endPoint x: 165, endPoint y: 169, distance: 228.4
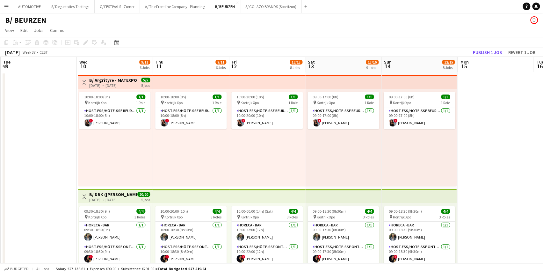
scroll to position [0, 302]
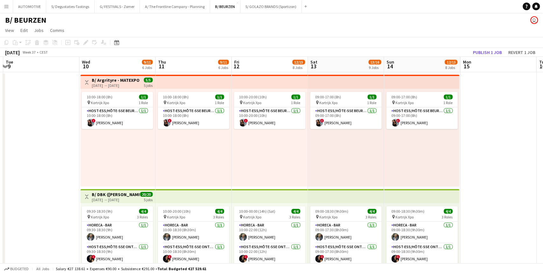
drag, startPoint x: 327, startPoint y: 169, endPoint x: 335, endPoint y: 180, distance: 13.3
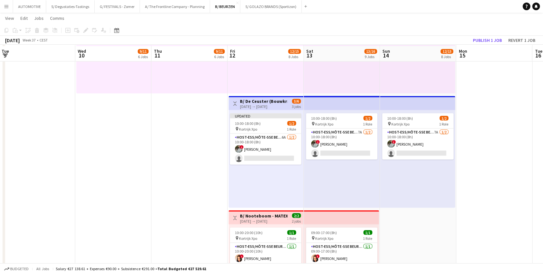
scroll to position [670, 0]
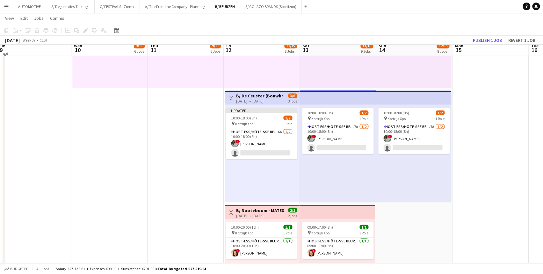
drag, startPoint x: 204, startPoint y: 146, endPoint x: 197, endPoint y: 163, distance: 18.3
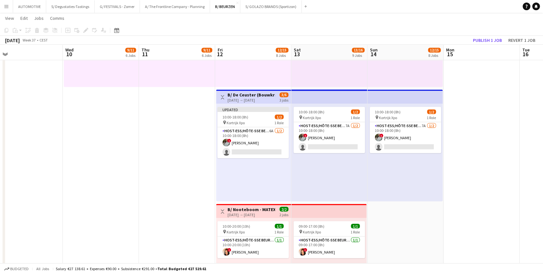
drag, startPoint x: 197, startPoint y: 162, endPoint x: 263, endPoint y: 196, distance: 73.9
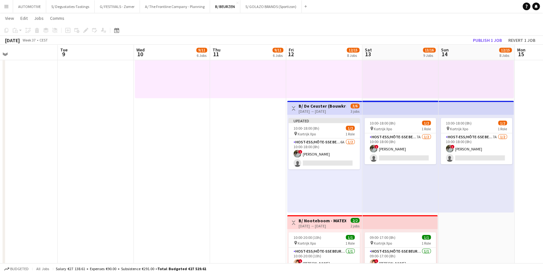
scroll to position [0, 172]
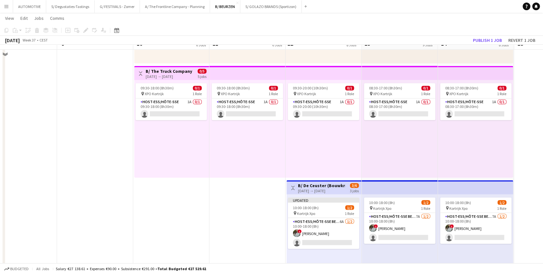
drag, startPoint x: 236, startPoint y: 168, endPoint x: 231, endPoint y: 146, distance: 22.5
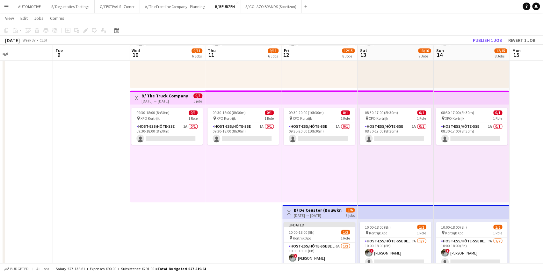
scroll to position [0, 176]
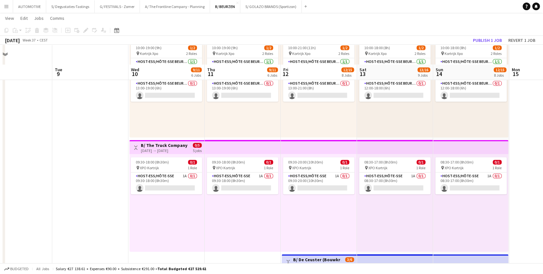
drag, startPoint x: 110, startPoint y: 149, endPoint x: 106, endPoint y: 125, distance: 24.1
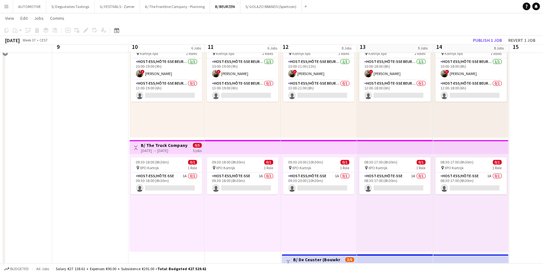
scroll to position [498, 0]
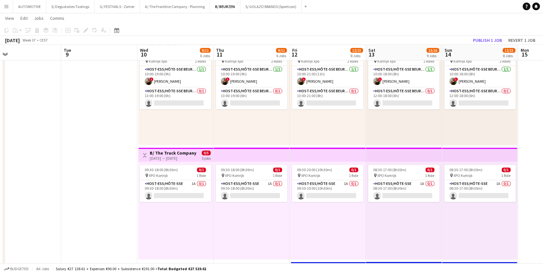
drag, startPoint x: 92, startPoint y: 151, endPoint x: 100, endPoint y: 182, distance: 32.9
click at [101, 191] on app-calendar-viewport "Sat 6 Sun 7 Mon 8 Tue 9 Wed 10 9/11 6 Jobs Thu 11 9/11 6 Jobs Fri 12 12/15 8 Jo…" at bounding box center [271, 109] width 543 height 1165
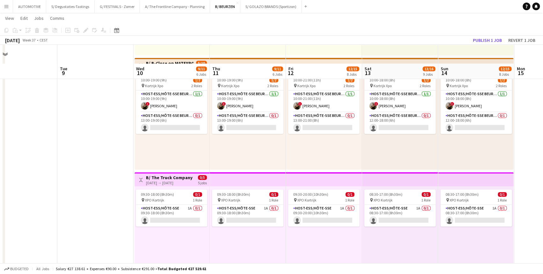
scroll to position [0, 172]
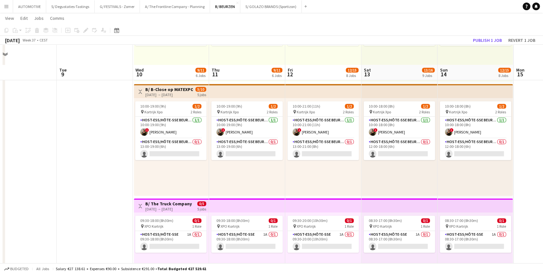
drag, startPoint x: 105, startPoint y: 141, endPoint x: 101, endPoint y: 120, distance: 21.5
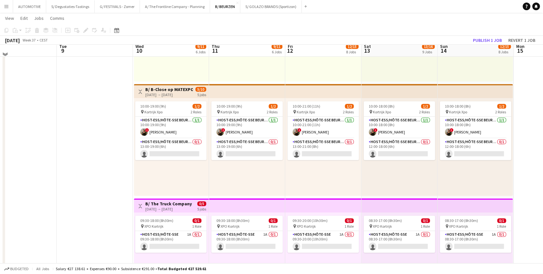
scroll to position [443, 0]
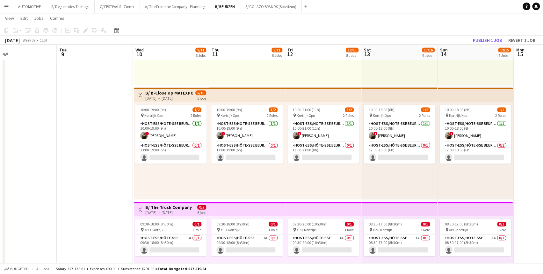
click at [170, 101] on div "10:00-19:00 (9h) 1/2 pin Kortrijk Xpo 2 Roles Host-ess/Hôte-sse Beurs - Foire 1…" at bounding box center [171, 150] width 75 height 98
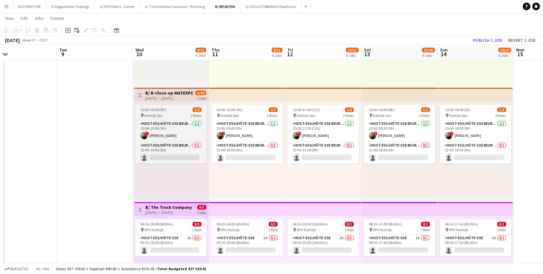
click at [174, 115] on div "pin Kortrijk Xpo 2 Roles" at bounding box center [170, 115] width 71 height 5
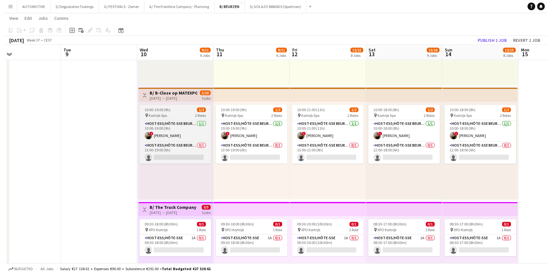
scroll to position [0, 172]
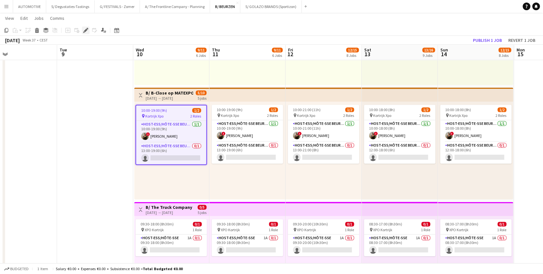
click at [85, 31] on icon at bounding box center [86, 31] width 4 height 4
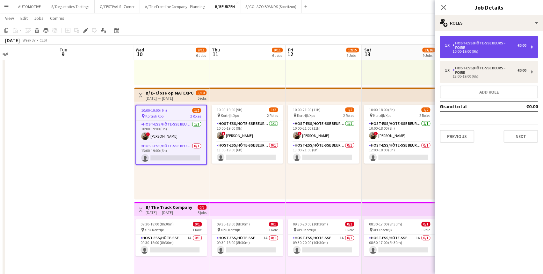
click at [473, 43] on div "Host-ess/Hôte-sse Beurs - Foire" at bounding box center [485, 45] width 65 height 9
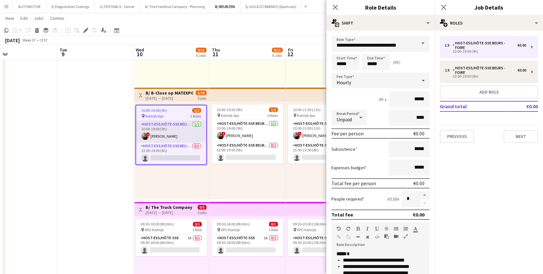
click at [172, 135] on app-card-role "Host-ess/Hôte-sse Beurs - Foire 1/1 10:00-19:00 (9h) ! Zoë Vanderaa" at bounding box center [171, 132] width 70 height 22
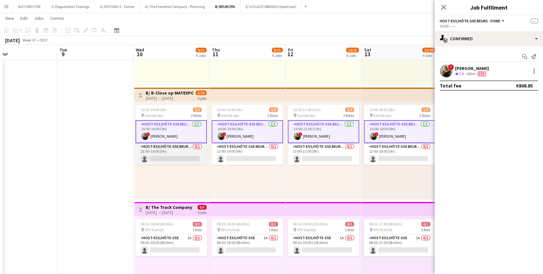
click at [177, 150] on app-card-role "Host-ess/Hôte-sse Beurs - Foire 0/1 13:00-19:00 (6h) single-neutral-actions" at bounding box center [171, 154] width 71 height 22
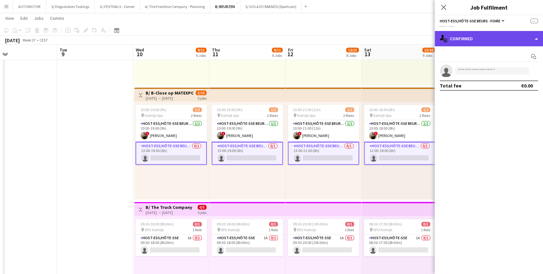
click at [462, 38] on div "single-neutral-actions-check-2 Confirmed" at bounding box center [489, 38] width 108 height 15
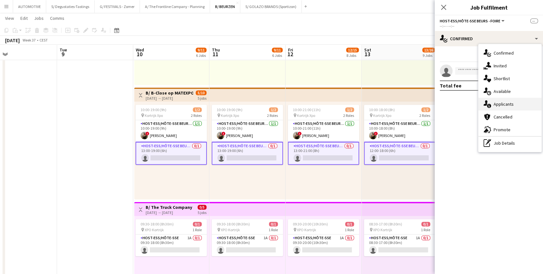
click at [473, 103] on div "single-neutral-actions-information Applicants" at bounding box center [510, 104] width 63 height 13
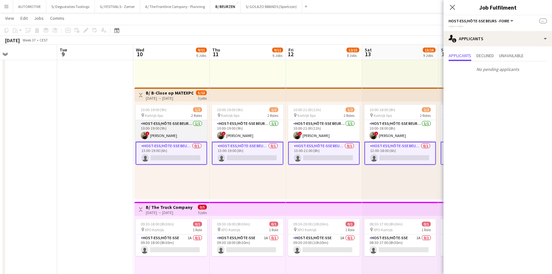
click at [175, 133] on app-card-role "Host-ess/Hôte-sse Beurs - Foire 1/1 10:00-19:00 (9h) ! Zoë Vanderaa" at bounding box center [171, 131] width 71 height 22
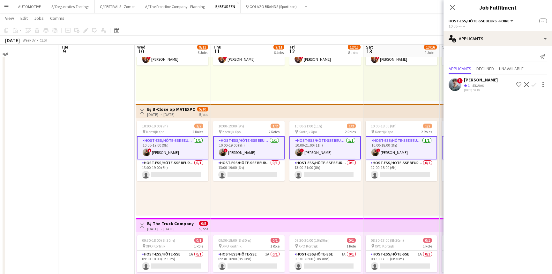
scroll to position [423, 0]
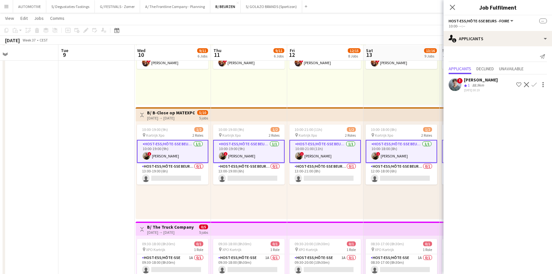
drag, startPoint x: 168, startPoint y: 187, endPoint x: 170, endPoint y: 175, distance: 11.2
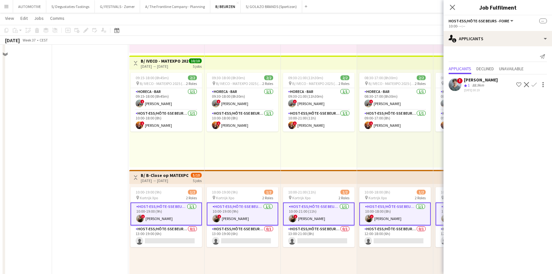
scroll to position [312, 0]
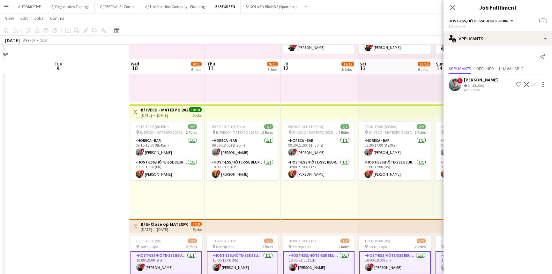
drag, startPoint x: 201, startPoint y: 196, endPoint x: 199, endPoint y: 169, distance: 27.5
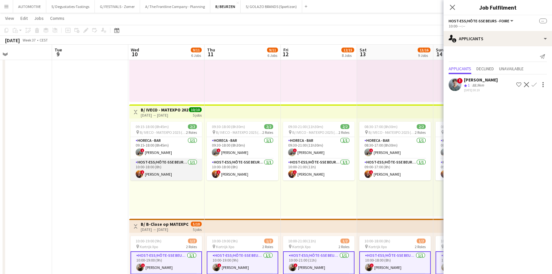
click at [177, 167] on app-card-role "Host-ess/Hôte-sse Beurs - Foire 1/1 10:00-18:00 (8h) ! Anaïs Couronné" at bounding box center [165, 170] width 71 height 22
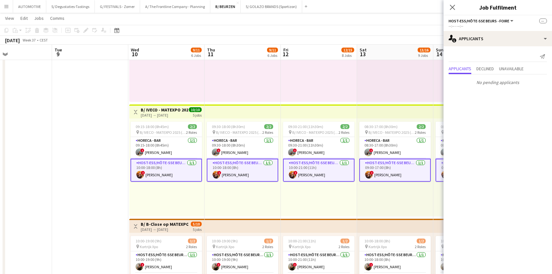
click at [198, 174] on app-card-role "Host-ess/Hôte-sse Beurs - Foire 1/1 10:00-18:00 (8h) ! Anaïs Couronné" at bounding box center [165, 170] width 71 height 23
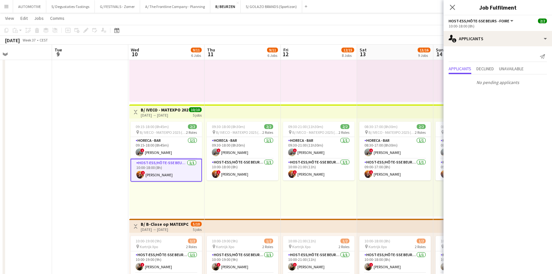
click at [188, 170] on app-card-role "Host-ess/Hôte-sse Beurs - Foire 1/1 10:00-18:00 (8h) ! Anaïs Couronné" at bounding box center [165, 170] width 71 height 23
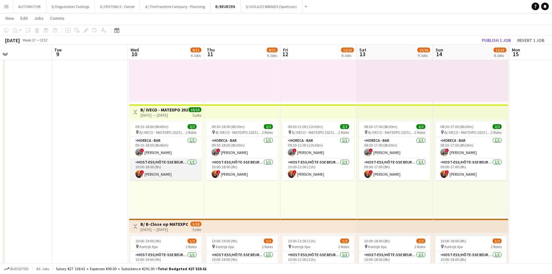
click at [145, 169] on app-card-role "Host-ess/Hôte-sse Beurs - Foire 1/1 10:00-18:00 (8h) ! Anaïs Couronné" at bounding box center [165, 170] width 71 height 22
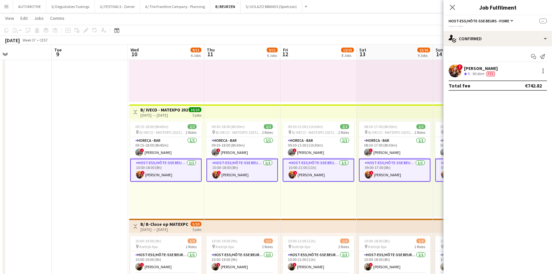
click at [473, 71] on div "90.6km" at bounding box center [478, 73] width 14 height 5
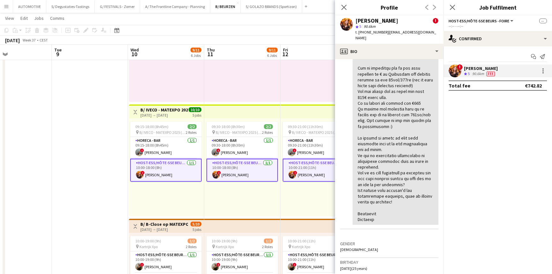
scroll to position [23, 0]
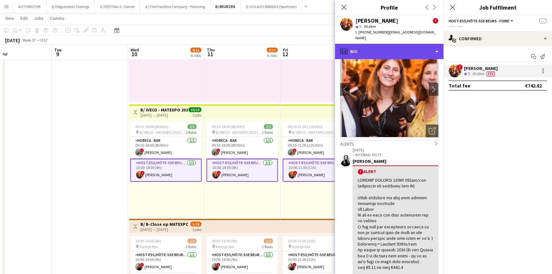
click at [392, 44] on div "profile Bio" at bounding box center [389, 51] width 108 height 15
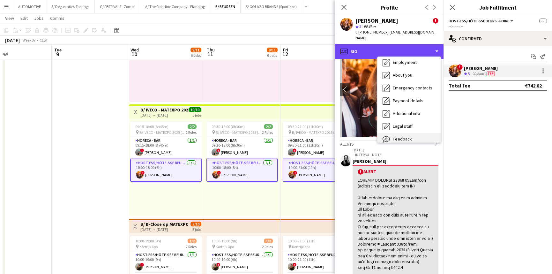
scroll to position [60, 0]
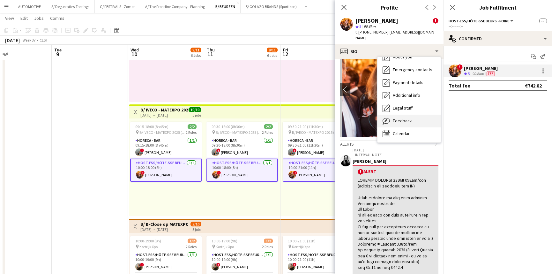
click at [411, 117] on div "Feedback Feedback" at bounding box center [408, 121] width 63 height 13
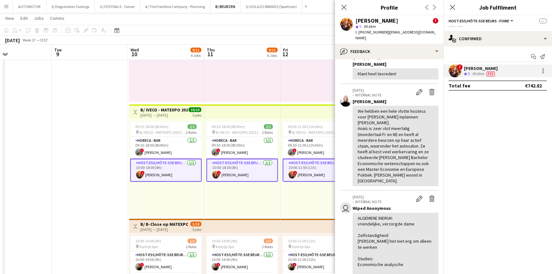
scroll to position [551, 0]
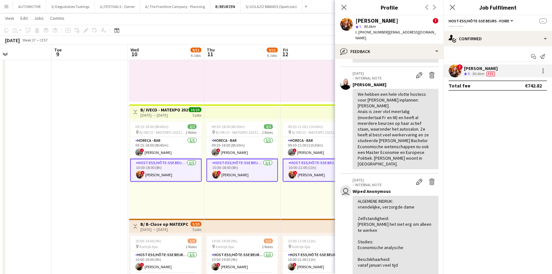
click at [172, 197] on div "09:15-18:00 (8h45m) 2/2 pin B/ IVECO - MATEXPO 2025 (10-14/09) 2 Roles Horeca -…" at bounding box center [166, 167] width 75 height 98
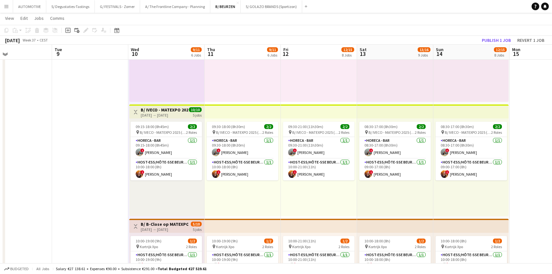
scroll to position [0, 178]
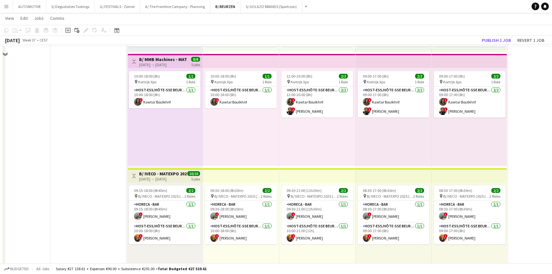
drag, startPoint x: 116, startPoint y: 186, endPoint x: 115, endPoint y: 161, distance: 24.6
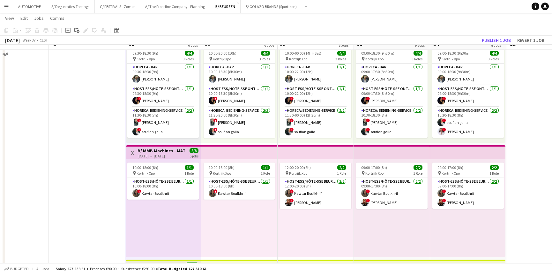
scroll to position [132, 0]
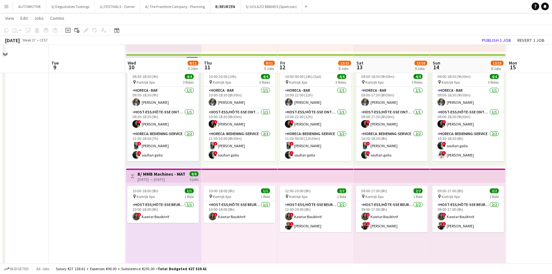
drag, startPoint x: 112, startPoint y: 187, endPoint x: 111, endPoint y: 166, distance: 21.7
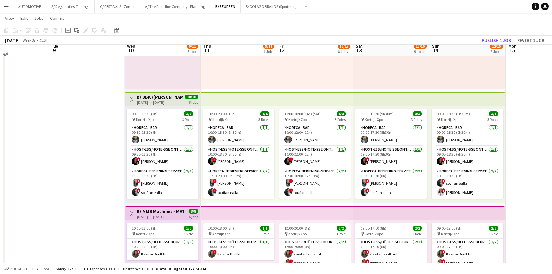
scroll to position [87, 0]
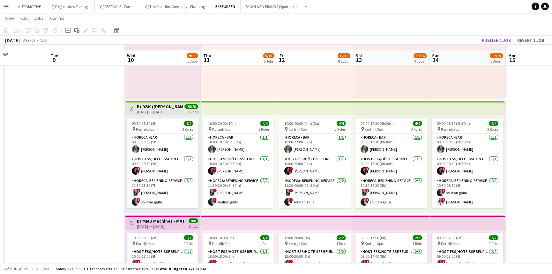
drag, startPoint x: 101, startPoint y: 177, endPoint x: 101, endPoint y: 164, distance: 13.1
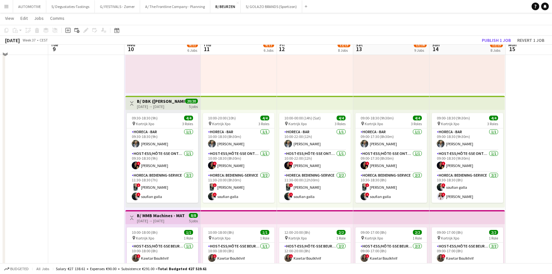
scroll to position [0, 180]
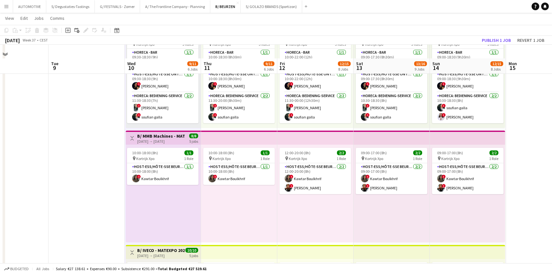
drag, startPoint x: 87, startPoint y: 159, endPoint x: 87, endPoint y: 184, distance: 24.9
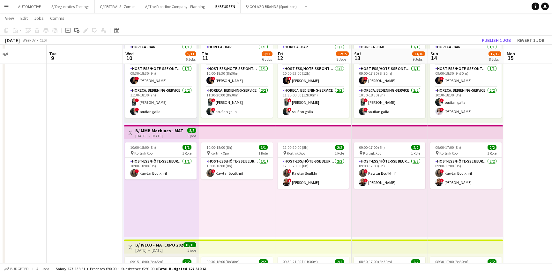
scroll to position [150, 0]
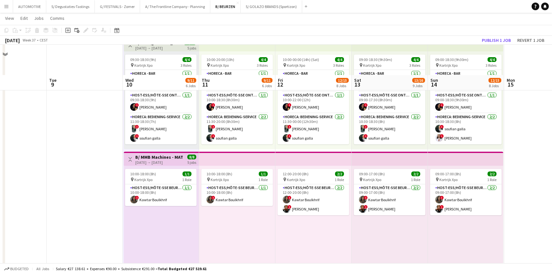
drag, startPoint x: 87, startPoint y: 184, endPoint x: 85, endPoint y: 162, distance: 22.7
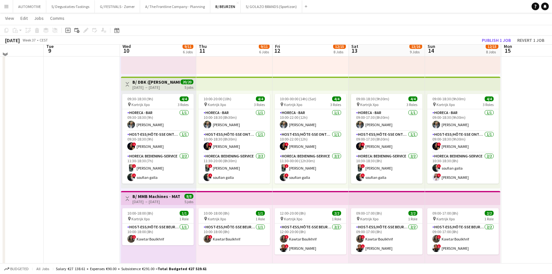
scroll to position [100, 0]
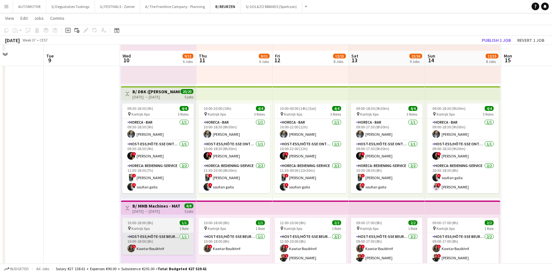
drag, startPoint x: 127, startPoint y: 220, endPoint x: 168, endPoint y: 249, distance: 50.4
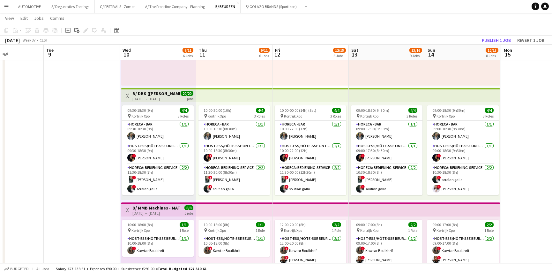
scroll to position [0, 187]
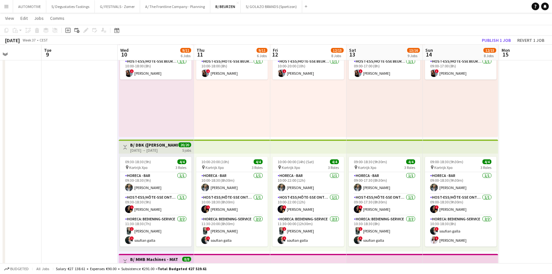
drag, startPoint x: 72, startPoint y: 160, endPoint x: 70, endPoint y: 140, distance: 19.9
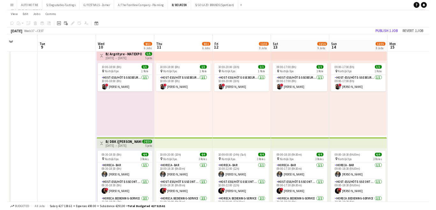
scroll to position [0, 0]
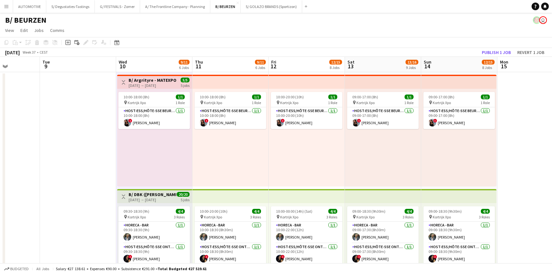
drag, startPoint x: 75, startPoint y: 192, endPoint x: 73, endPoint y: 169, distance: 22.7
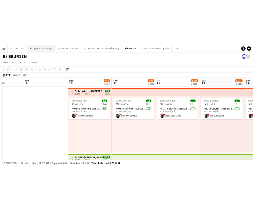
scroll to position [0, 189]
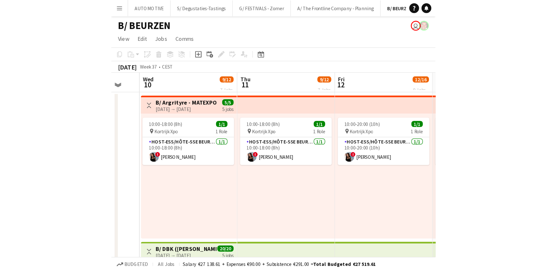
scroll to position [0, 207]
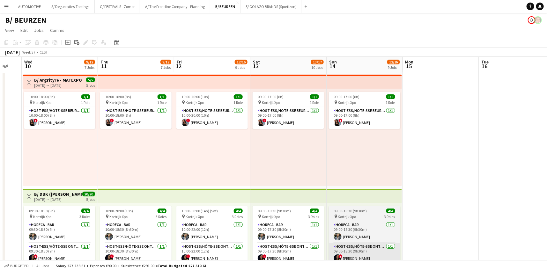
drag, startPoint x: 466, startPoint y: 134, endPoint x: 382, endPoint y: 247, distance: 140.1
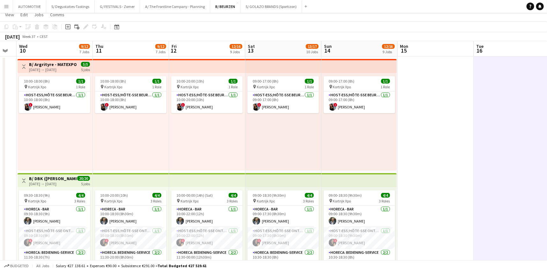
scroll to position [0, 213]
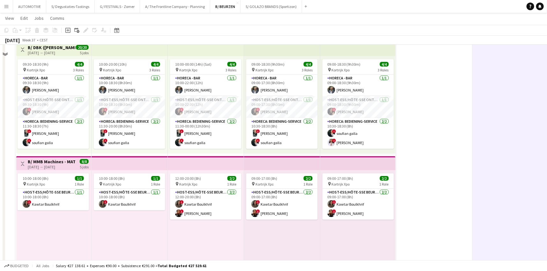
drag, startPoint x: 156, startPoint y: 150, endPoint x: 148, endPoint y: 184, distance: 35.1
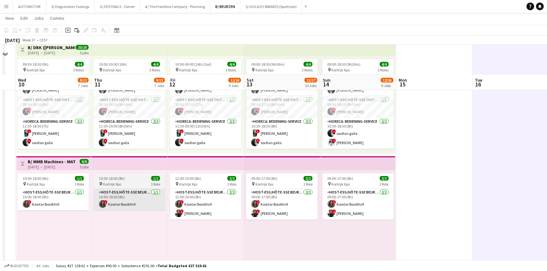
scroll to position [176, 0]
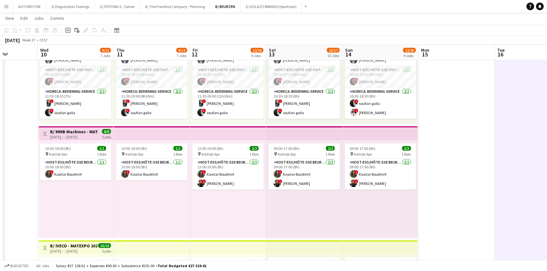
drag, startPoint x: 108, startPoint y: 207, endPoint x: 114, endPoint y: 203, distance: 7.2
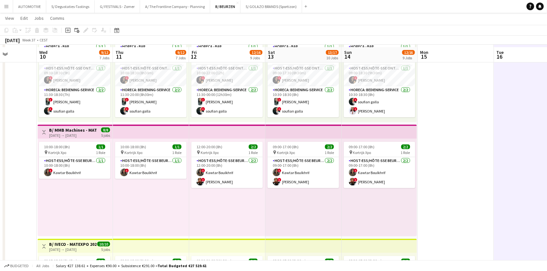
scroll to position [0, 192]
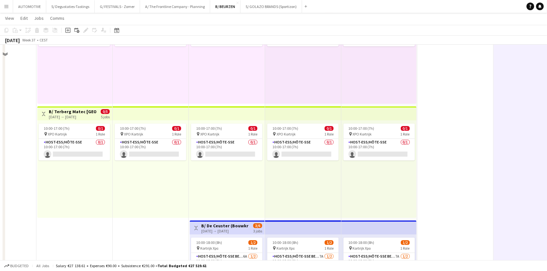
drag, startPoint x: 113, startPoint y: 211, endPoint x: 112, endPoint y: 229, distance: 18.2
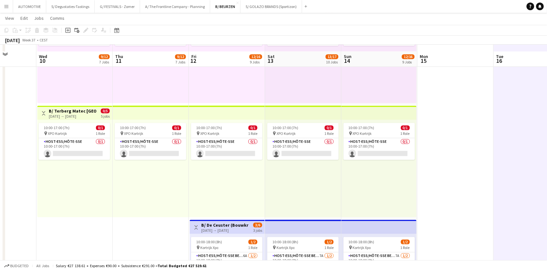
scroll to position [0, 197]
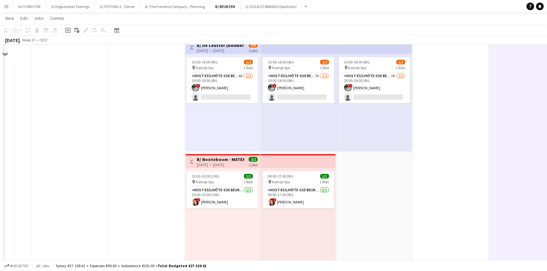
drag, startPoint x: 123, startPoint y: 182, endPoint x: 119, endPoint y: 212, distance: 30.6
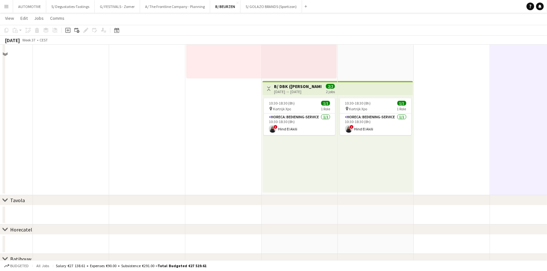
scroll to position [1043, 0]
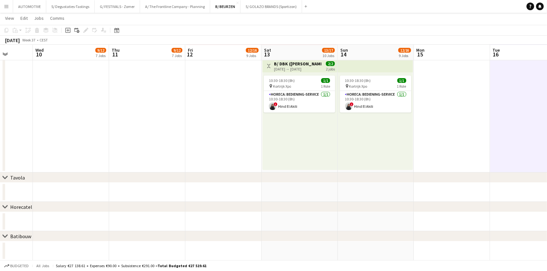
drag, startPoint x: 114, startPoint y: 177, endPoint x: 114, endPoint y: 202, distance: 25.2
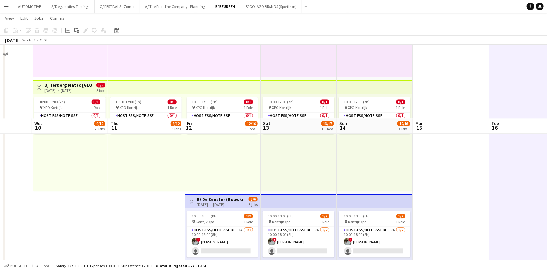
scroll to position [0, 197]
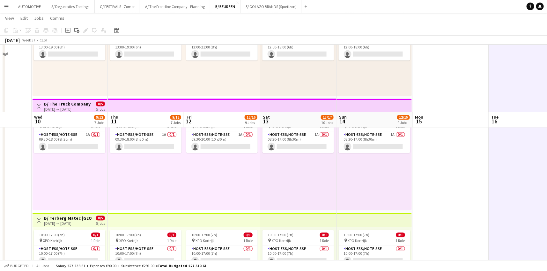
drag, startPoint x: 112, startPoint y: 151, endPoint x: 111, endPoint y: 108, distance: 43.7
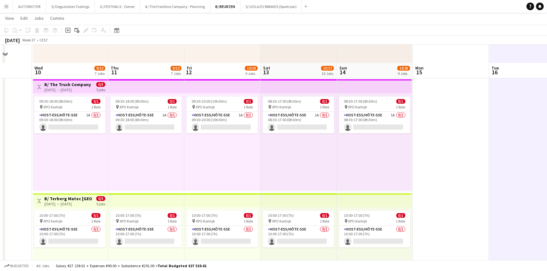
scroll to position [0, 197]
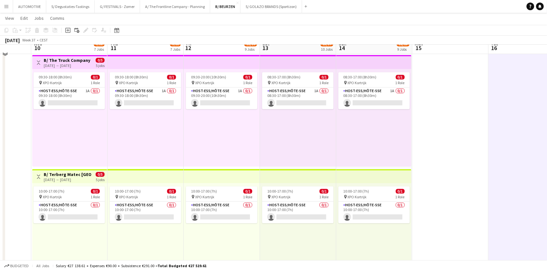
drag, startPoint x: 37, startPoint y: 193, endPoint x: 36, endPoint y: 217, distance: 24.2
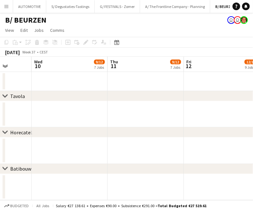
scroll to position [0, 0]
